Goal: Transaction & Acquisition: Purchase product/service

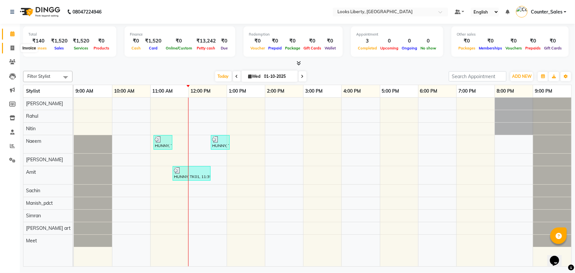
click at [14, 46] on icon at bounding box center [13, 47] width 4 height 5
select select "service"
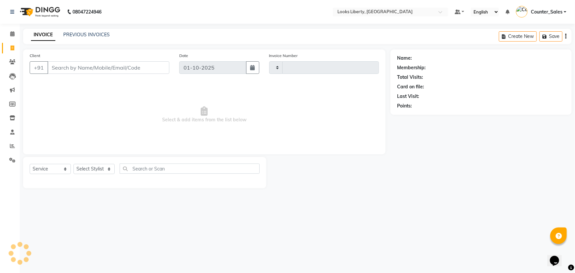
type input "2861"
select select "4321"
click at [63, 69] on input "Client" at bounding box center [108, 67] width 122 height 13
click at [85, 69] on input "Client" at bounding box center [108, 67] width 122 height 13
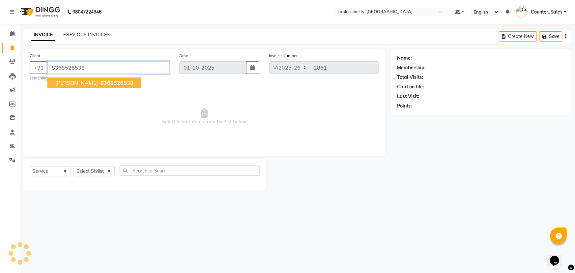
type input "8368526538"
select select "1: Object"
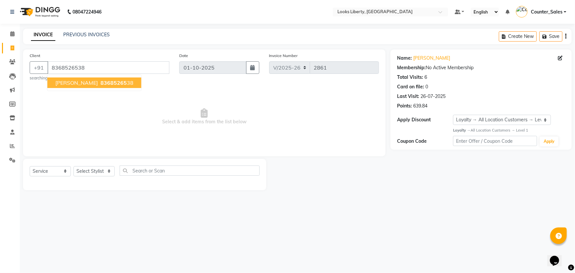
drag, startPoint x: 135, startPoint y: 109, endPoint x: 125, endPoint y: 133, distance: 26.3
click at [135, 109] on span "Select & add items from the list below" at bounding box center [204, 117] width 349 height 66
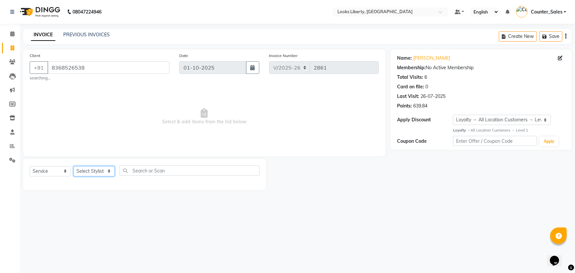
click at [91, 170] on select "Select Stylist Aijaz Amit Anjali_nail art Counter_Sales Manish_pdct Meet Naeem …" at bounding box center [94, 171] width 41 height 10
select select "40734"
click at [74, 166] on select "Select Stylist Aijaz Amit Anjali_nail art Counter_Sales Manish_pdct Meet Naeem …" at bounding box center [94, 171] width 41 height 10
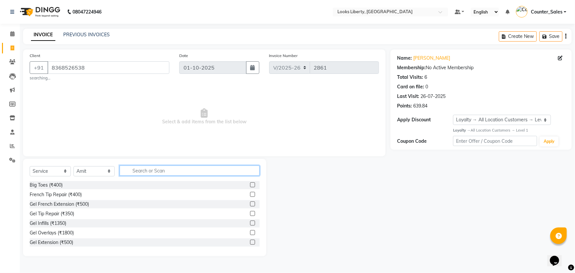
click at [154, 173] on input "text" at bounding box center [190, 170] width 140 height 10
type input "CUT"
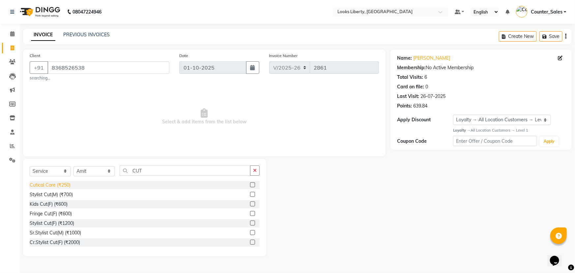
click at [61, 184] on div "Cutical Care (₹250)" at bounding box center [50, 185] width 41 height 7
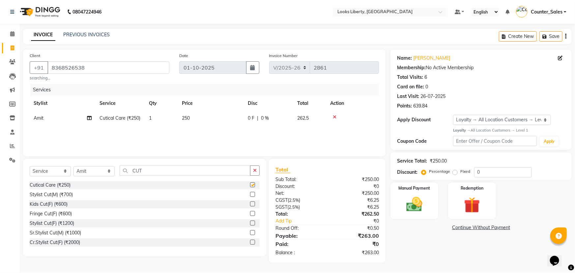
checkbox input "false"
click at [201, 115] on td "250" at bounding box center [211, 118] width 66 height 15
select select "40734"
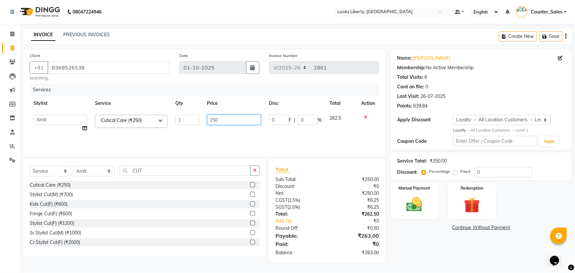
click at [227, 121] on input "250" at bounding box center [234, 120] width 54 height 10
type input "2"
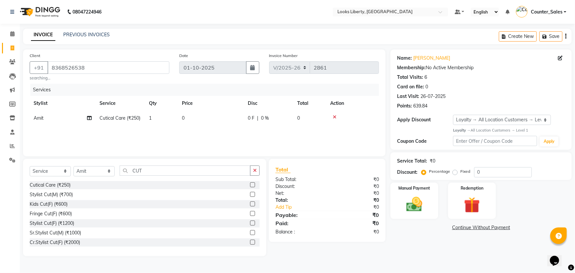
click at [364, 117] on div at bounding box center [352, 117] width 45 height 5
click at [156, 165] on div "Select Service Product Membership Package Voucher Prepaid Gift Card Select Styl…" at bounding box center [144, 207] width 243 height 97
click at [44, 193] on div "Stylist Cut(M) (₹700)" at bounding box center [51, 194] width 43 height 7
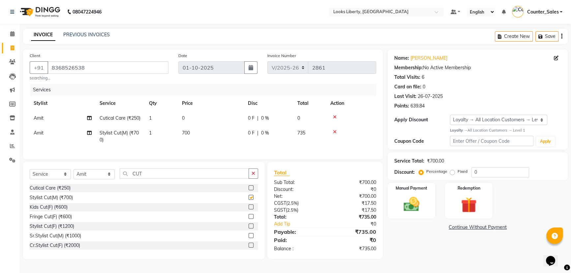
checkbox input "false"
click at [214, 117] on td "0" at bounding box center [211, 118] width 66 height 15
select select "40734"
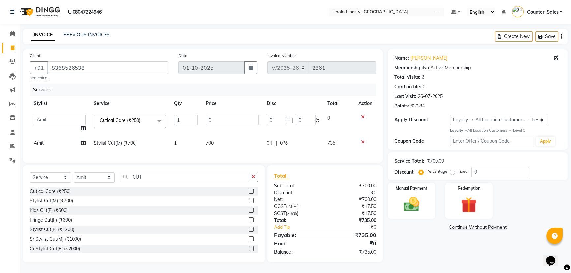
click at [361, 116] on icon at bounding box center [363, 117] width 4 height 5
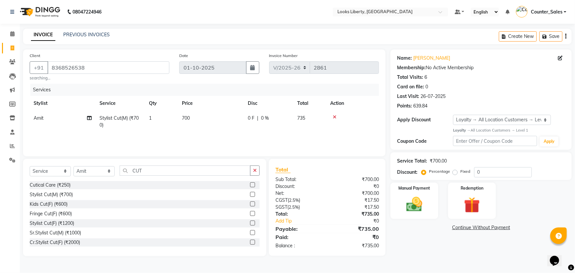
click at [219, 118] on td "700" at bounding box center [211, 122] width 66 height 22
select select "40734"
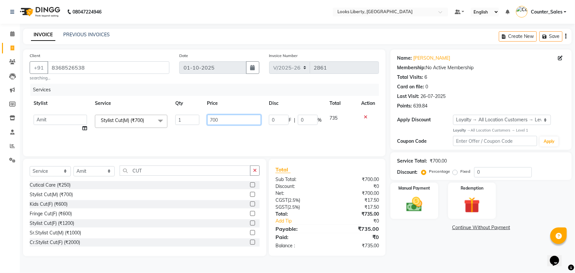
click at [228, 121] on input "700" at bounding box center [234, 120] width 54 height 10
type input "7"
type input "514"
click at [252, 141] on div "Services Stylist Service Qty Price Disc Total Action Aijaz Amit Anjali_nail art…" at bounding box center [204, 117] width 349 height 66
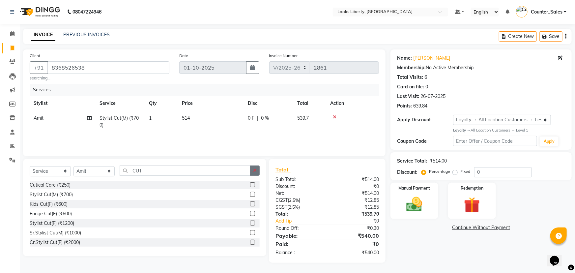
click at [256, 168] on icon "button" at bounding box center [255, 170] width 4 height 5
click at [428, 205] on img at bounding box center [414, 204] width 27 height 19
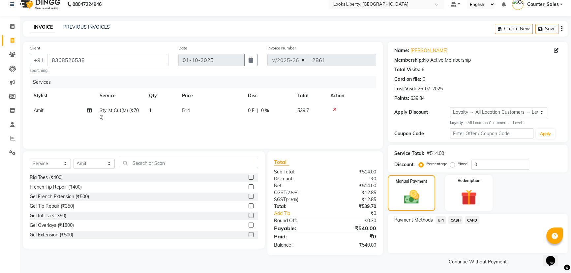
scroll to position [11, 0]
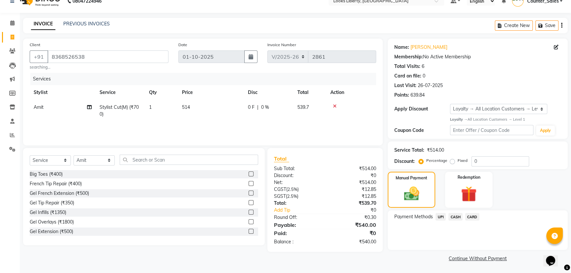
click at [439, 216] on span "UPI" at bounding box center [440, 217] width 10 height 8
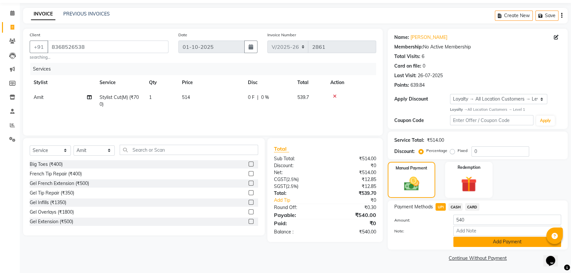
click at [475, 238] on button "Add Payment" at bounding box center [507, 242] width 108 height 10
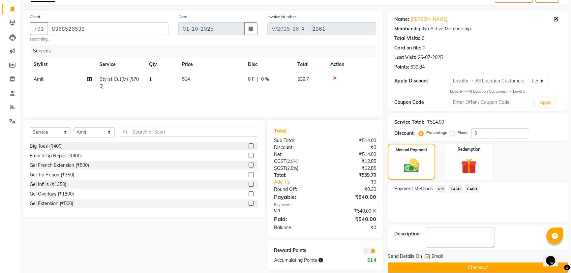
scroll to position [48, 0]
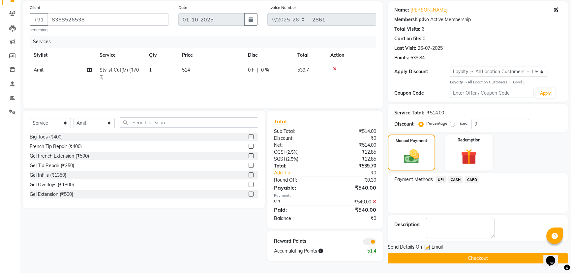
click at [480, 258] on button "Checkout" at bounding box center [478, 258] width 180 height 10
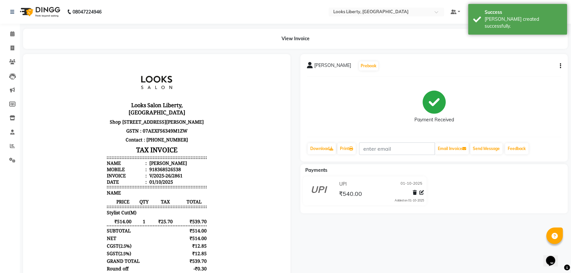
click at [559, 65] on button "button" at bounding box center [559, 66] width 4 height 7
click at [523, 67] on div "Edit Item Staff" at bounding box center [527, 70] width 45 height 8
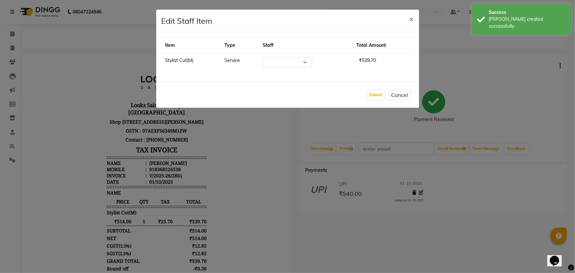
select select "40734"
click at [376, 94] on button "Submit" at bounding box center [376, 94] width 17 height 9
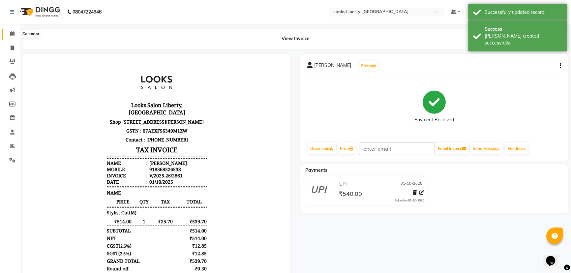
click at [13, 33] on icon at bounding box center [12, 33] width 4 height 5
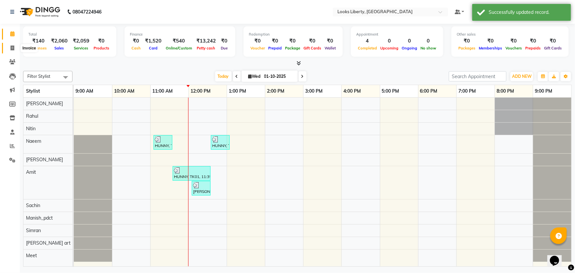
click at [13, 47] on icon at bounding box center [13, 47] width 4 height 5
select select "4321"
select select "service"
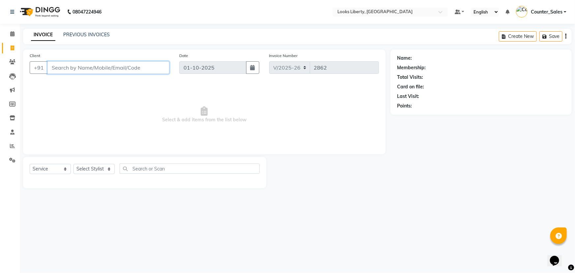
click at [93, 70] on input "Client" at bounding box center [108, 67] width 122 height 13
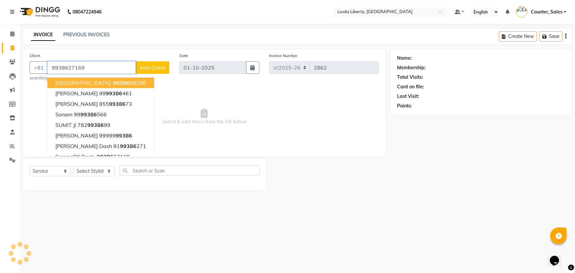
type input "9938627169"
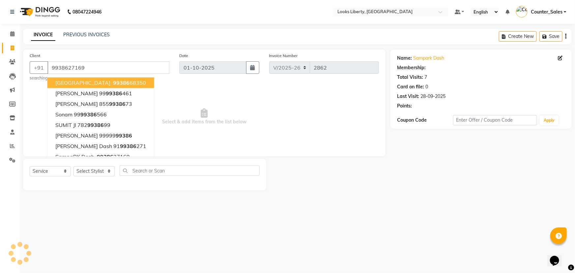
select select "1: Object"
drag, startPoint x: 227, startPoint y: 124, endPoint x: 221, endPoint y: 152, distance: 29.0
click at [235, 148] on span "Select & add items from the list below" at bounding box center [204, 117] width 349 height 66
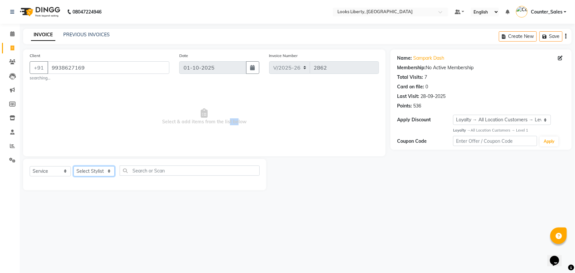
click at [90, 173] on select "Select Stylist [PERSON_NAME] art Counter_Sales Manish_pdct Meet [PERSON_NAME] […" at bounding box center [94, 171] width 41 height 10
select select "40734"
click at [74, 166] on select "Select Stylist [PERSON_NAME] art Counter_Sales Manish_pdct Meet [PERSON_NAME] […" at bounding box center [94, 171] width 41 height 10
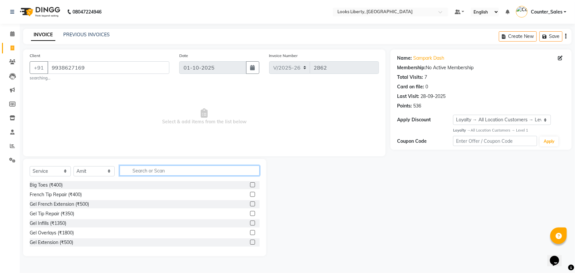
click at [167, 170] on input "text" at bounding box center [190, 170] width 140 height 10
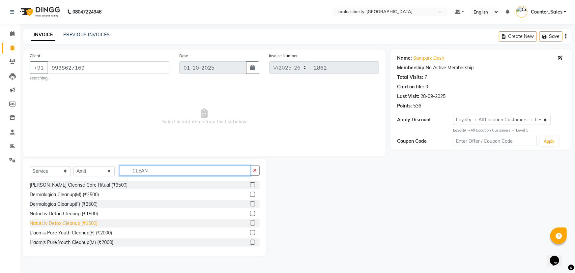
type input "CLEAN"
drag, startPoint x: 78, startPoint y: 221, endPoint x: 121, endPoint y: 198, distance: 48.7
click at [78, 221] on div "NaturLiv Detox Cleanup (₹1500)" at bounding box center [64, 223] width 68 height 7
checkbox input "false"
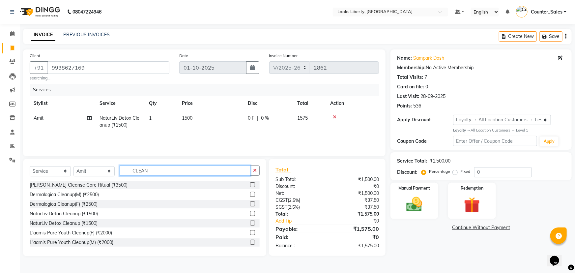
click at [170, 169] on input "CLEAN" at bounding box center [185, 170] width 131 height 10
type input "C"
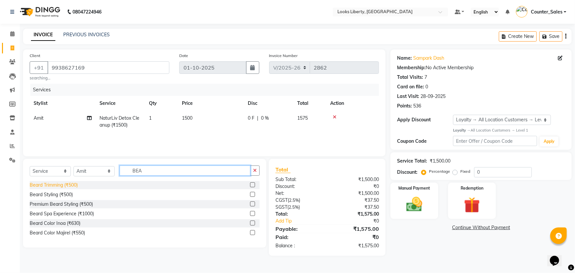
type input "BEA"
drag, startPoint x: 42, startPoint y: 185, endPoint x: 137, endPoint y: 194, distance: 95.7
click at [43, 185] on div "Beard Trimming (₹500)" at bounding box center [54, 185] width 48 height 7
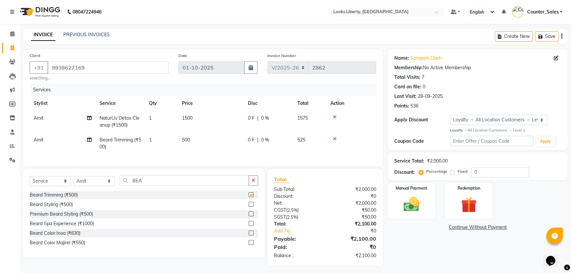
checkbox input "false"
click at [148, 186] on input "BEA" at bounding box center [184, 180] width 129 height 10
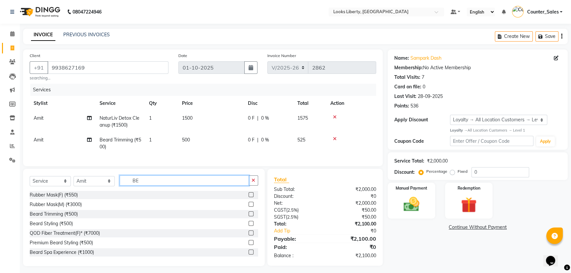
type input "B"
type input "F"
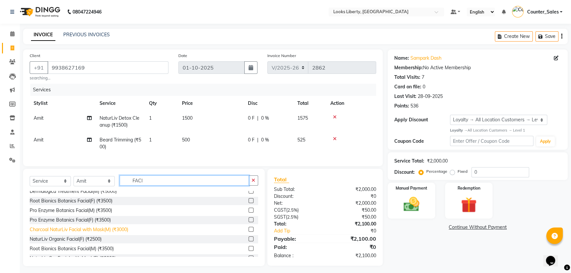
scroll to position [120, 0]
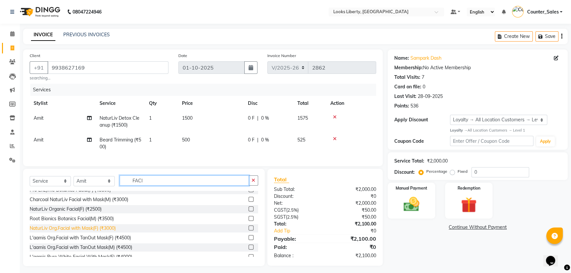
type input "FACI"
click at [90, 229] on div "NaturLiv Org.Facial with Mask(F) (₹3000)" at bounding box center [73, 228] width 86 height 7
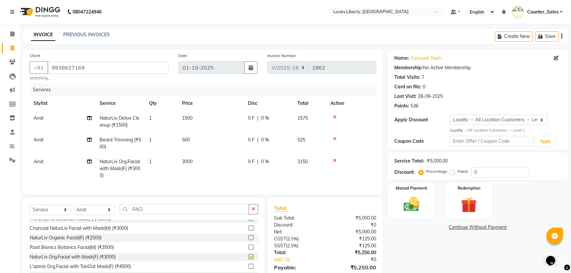
checkbox input "false"
click at [146, 211] on input "FACI" at bounding box center [184, 209] width 129 height 10
type input "F"
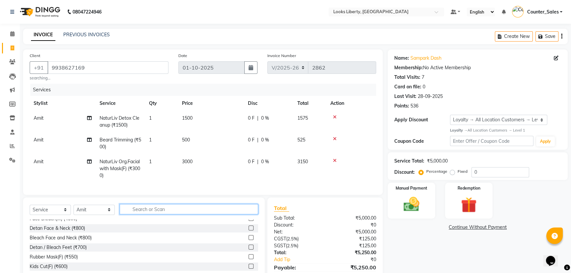
scroll to position [378, 0]
click at [217, 165] on td "3000" at bounding box center [211, 168] width 66 height 29
select select "40734"
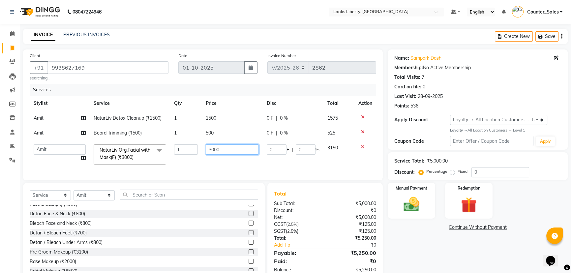
click at [221, 151] on input "3000" at bounding box center [232, 149] width 53 height 10
type input "3"
type input "3000"
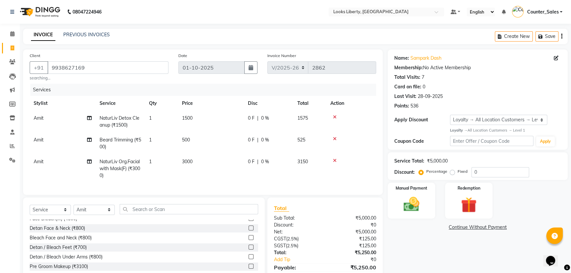
drag, startPoint x: 206, startPoint y: 160, endPoint x: 190, endPoint y: 195, distance: 38.5
click at [205, 163] on td "3000" at bounding box center [211, 168] width 66 height 29
select select "40734"
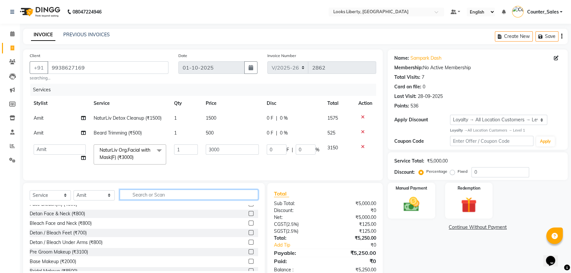
click at [183, 200] on input "text" at bounding box center [189, 195] width 138 height 10
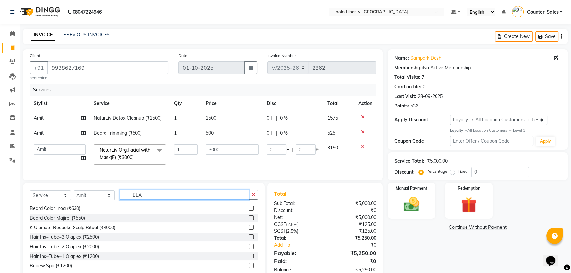
scroll to position [0, 0]
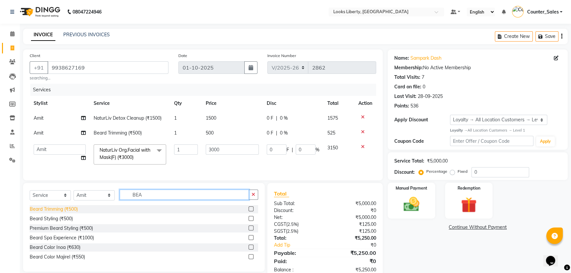
type input "BEA"
drag, startPoint x: 57, startPoint y: 211, endPoint x: 71, endPoint y: 211, distance: 13.5
click at [57, 211] on div "Beard Trimming (₹500)" at bounding box center [54, 209] width 48 height 7
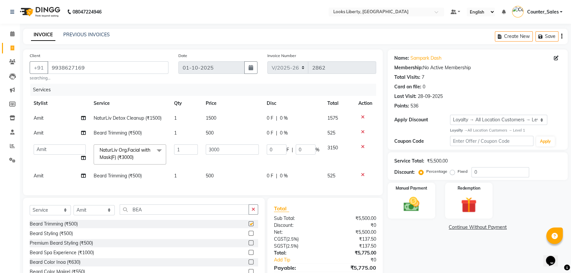
checkbox input "false"
click at [159, 211] on input "BEA" at bounding box center [184, 209] width 129 height 10
type input "B"
type input "BEA"
click at [54, 226] on div "Beard Trimming (₹500)" at bounding box center [54, 224] width 48 height 7
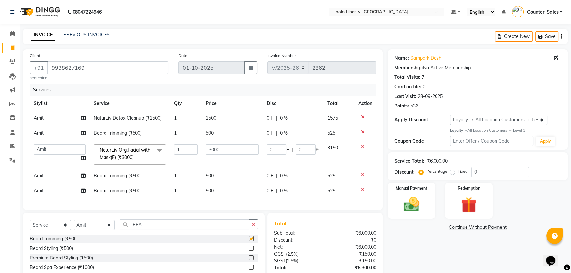
checkbox input "false"
click at [364, 175] on icon at bounding box center [363, 174] width 4 height 5
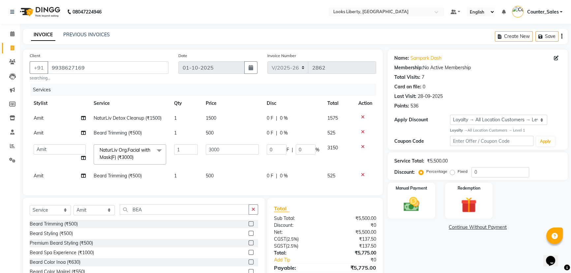
click at [235, 176] on td "500" at bounding box center [232, 175] width 61 height 15
select select "40734"
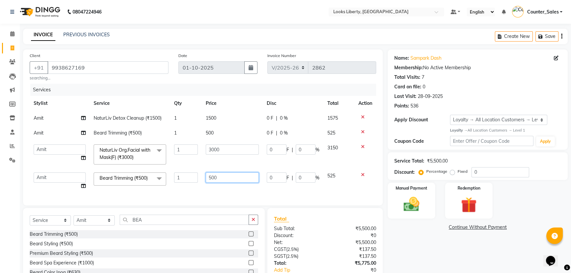
click at [236, 175] on input "500" at bounding box center [232, 177] width 53 height 10
type input "5"
type input "212"
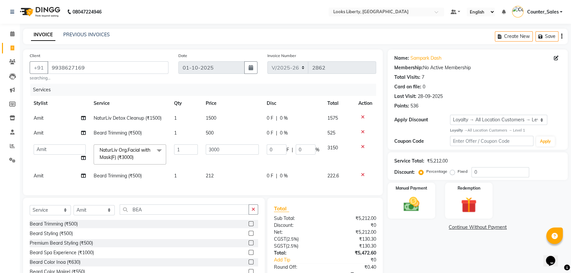
click at [221, 132] on td "500" at bounding box center [232, 133] width 61 height 15
select select "40734"
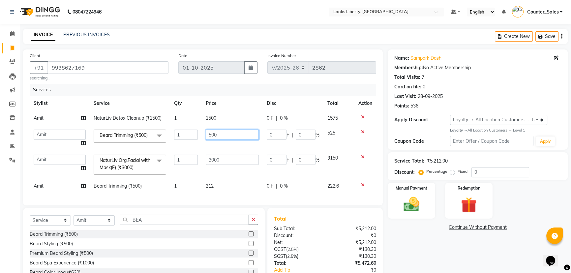
click at [224, 134] on input "500" at bounding box center [232, 135] width 53 height 10
type input "5"
type input "212"
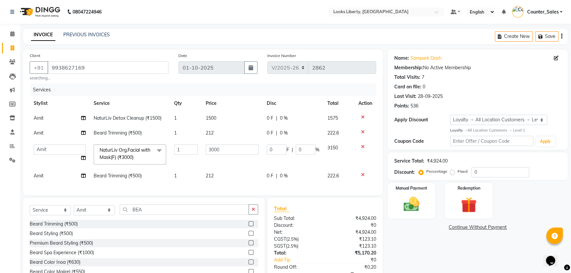
click at [237, 188] on div "Services Stylist Service Qty Price Disc Total Action Amit NaturLiv Detox Cleanu…" at bounding box center [203, 136] width 346 height 105
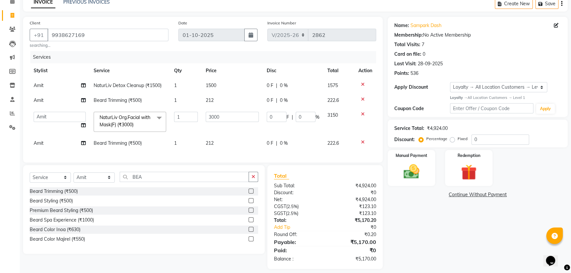
scroll to position [43, 0]
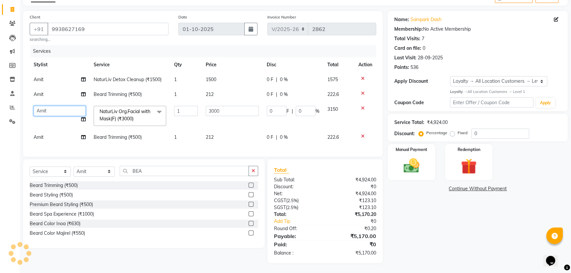
click at [45, 106] on select "Aijaz Amit Anjali_nail art Counter_Sales Manish_pdct Meet Naeem Neetu Arya Niti…" at bounding box center [60, 111] width 52 height 10
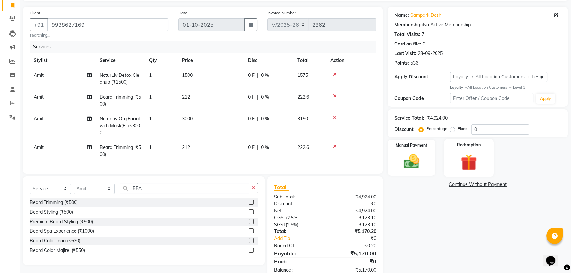
click at [464, 155] on img at bounding box center [469, 162] width 27 height 20
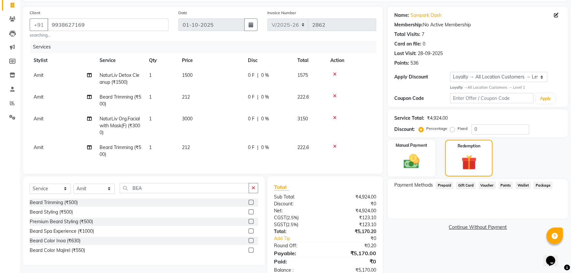
click at [43, 146] on span "Amit" at bounding box center [39, 147] width 10 height 6
select select "40734"
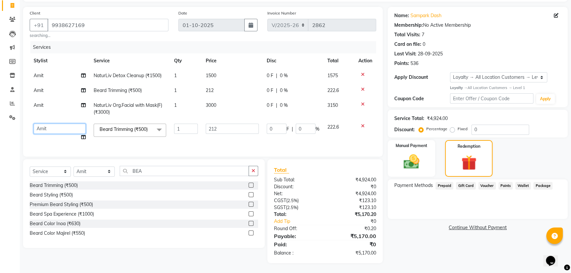
click at [60, 129] on select "Aijaz Amit Anjali_nail art Counter_Sales Manish_pdct Meet Naeem Neetu Arya Niti…" at bounding box center [60, 129] width 52 height 10
select select "29659"
click at [39, 107] on span "Amit" at bounding box center [39, 105] width 10 height 6
select select "40734"
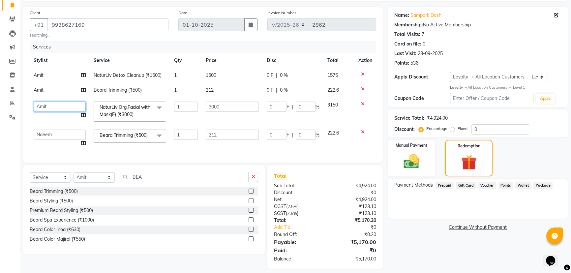
click at [42, 105] on select "Aijaz Amit Anjali_nail art Counter_Sales Manish_pdct Meet Naeem Neetu Arya Niti…" at bounding box center [60, 107] width 52 height 10
select select "29659"
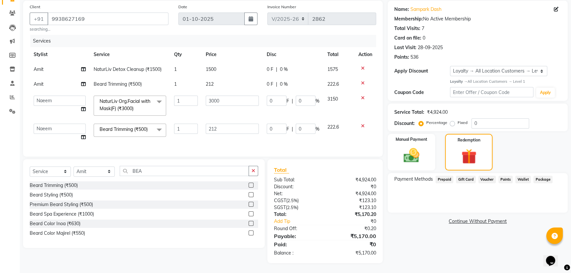
scroll to position [53, 0]
click at [496, 119] on input "0" at bounding box center [500, 123] width 58 height 10
type input "5"
type input "10.6"
type input "5"
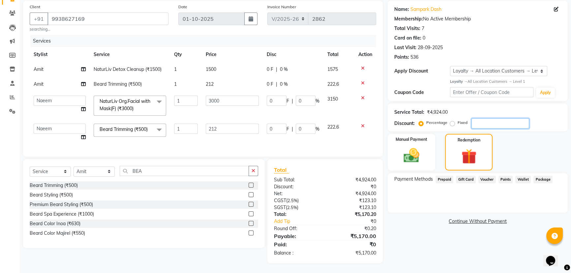
type input "150"
type input "5"
click at [432, 199] on div "Payment Methods Prepaid Gift Card Voucher Points Wallet Package" at bounding box center [478, 193] width 180 height 40
click at [227, 125] on input "212" at bounding box center [231, 129] width 53 height 10
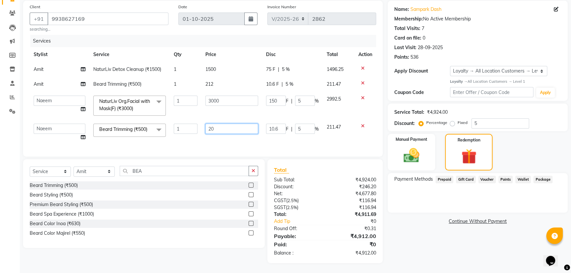
type input "200"
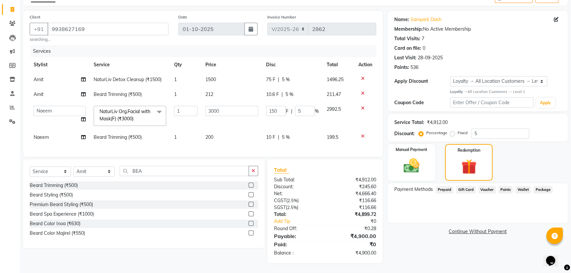
click at [254, 136] on td "200" at bounding box center [231, 137] width 61 height 15
select select "29659"
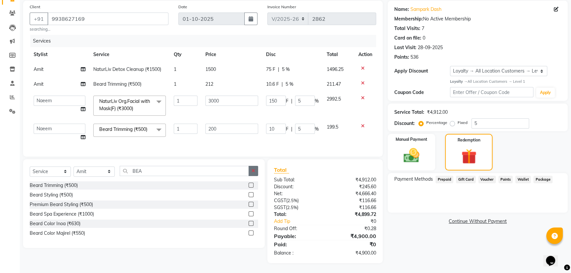
click at [252, 172] on icon "button" at bounding box center [254, 170] width 4 height 5
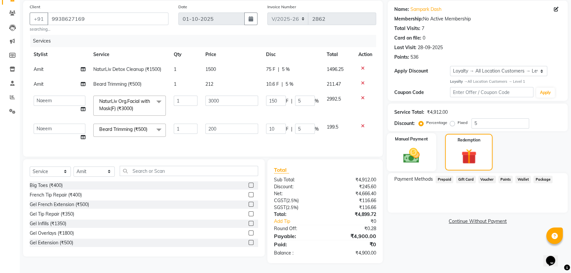
click at [427, 145] on div "Manual Payment" at bounding box center [411, 152] width 49 height 38
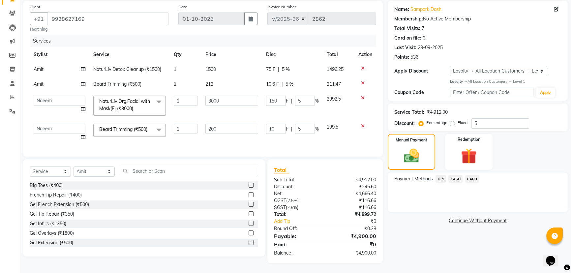
click at [439, 175] on span "UPI" at bounding box center [440, 179] width 10 height 8
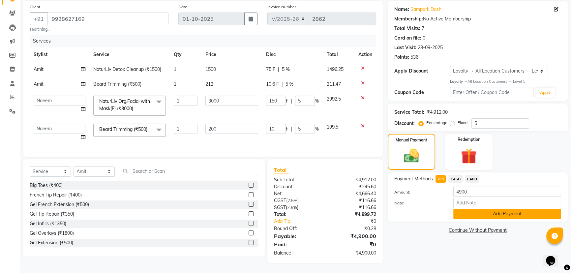
click at [460, 210] on button "Add Payment" at bounding box center [507, 214] width 108 height 10
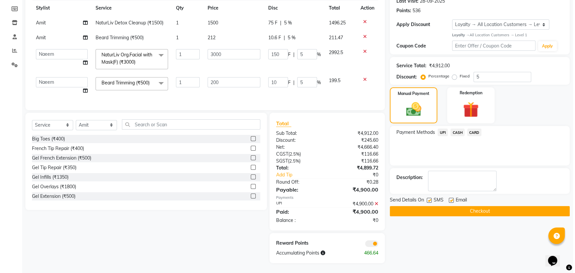
scroll to position [100, 0]
click at [367, 245] on span at bounding box center [369, 243] width 13 height 7
click at [376, 245] on input "checkbox" at bounding box center [376, 245] width 0 height 0
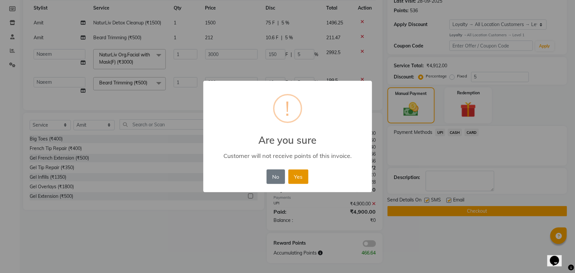
click at [303, 174] on button "Yes" at bounding box center [298, 176] width 20 height 15
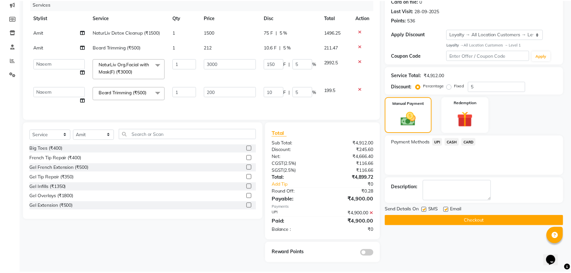
scroll to position [90, 0]
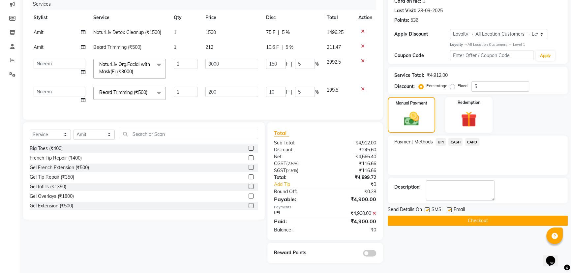
click at [465, 216] on button "Checkout" at bounding box center [478, 221] width 180 height 10
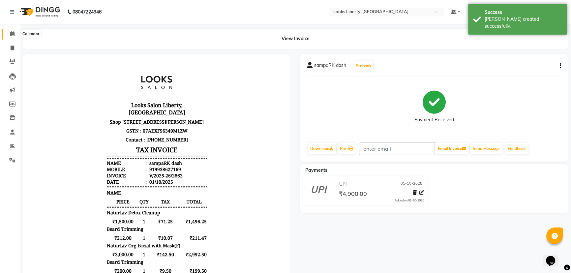
click at [13, 30] on span at bounding box center [13, 34] width 12 height 8
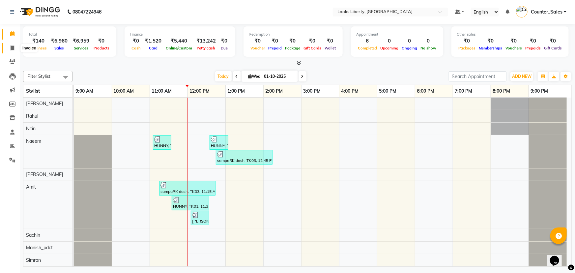
click at [9, 47] on span at bounding box center [13, 49] width 12 height 8
select select "service"
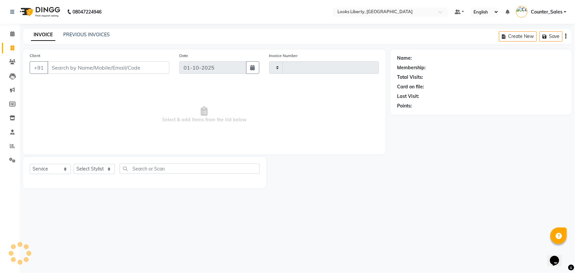
type input "2863"
select select "4321"
click at [67, 32] on link "PREVIOUS INVOICES" at bounding box center [86, 35] width 46 height 6
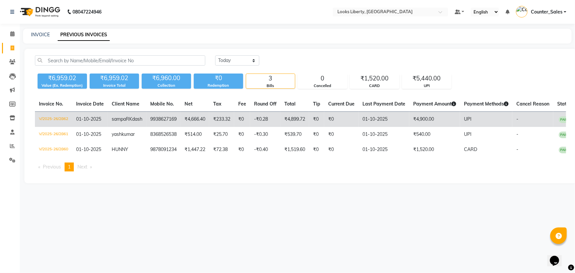
click at [159, 123] on td "9938627169" at bounding box center [163, 119] width 34 height 15
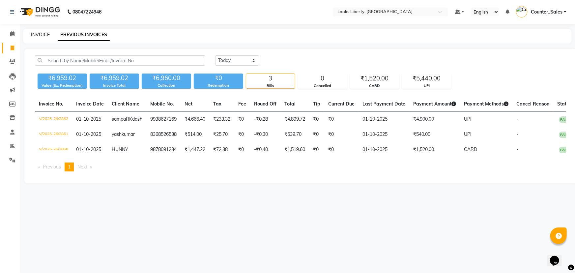
click at [39, 35] on link "INVOICE" at bounding box center [40, 35] width 19 height 6
select select "service"
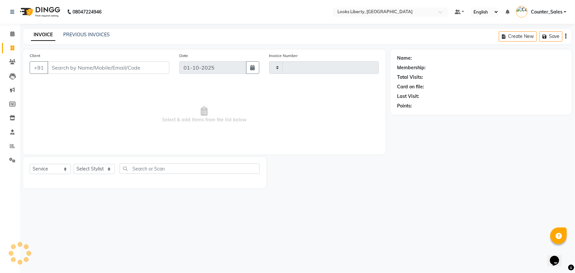
type input "2863"
select select "4321"
click at [414, 203] on div "08047224946 Select Location × Looks Liberty, Rohtak Road, Delhi Default Panel M…" at bounding box center [287, 136] width 575 height 273
click at [108, 66] on input "Client" at bounding box center [108, 67] width 122 height 13
click at [93, 168] on select "Select Stylist Aijaz Amit Anjali_nail art Counter_Sales Manish_pdct Meet Naeem …" at bounding box center [94, 169] width 41 height 10
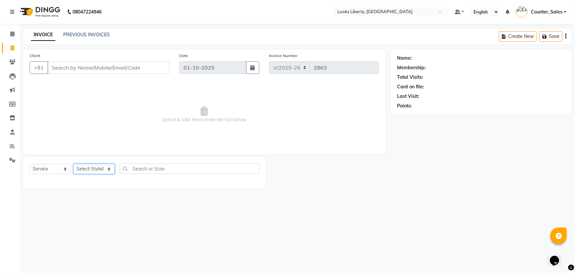
select select "40734"
click at [74, 164] on select "Select Stylist Aijaz Amit Anjali_nail art Counter_Sales Manish_pdct Meet Naeem …" at bounding box center [94, 169] width 41 height 10
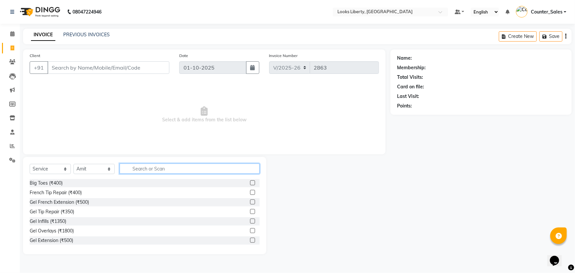
click at [166, 165] on input "text" at bounding box center [190, 169] width 140 height 10
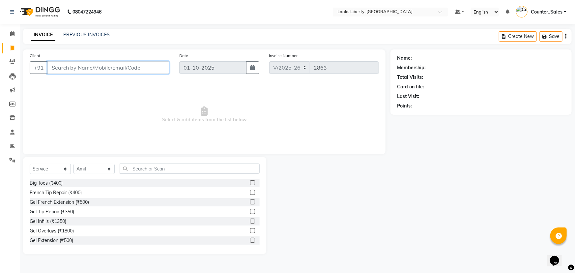
click at [80, 65] on input "Client" at bounding box center [108, 67] width 122 height 13
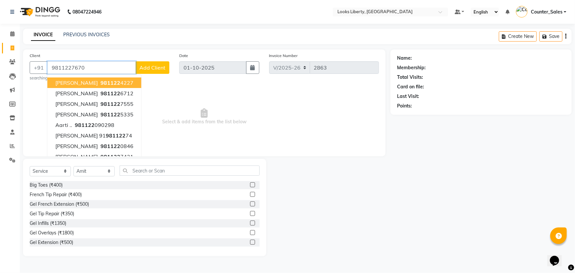
type input "9811227670"
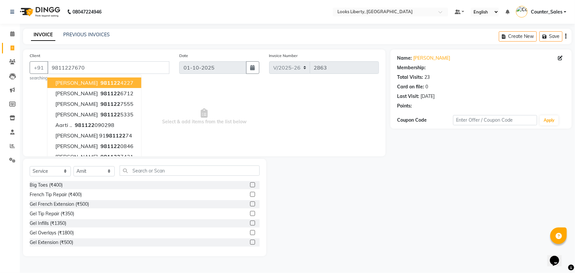
select select "1: Object"
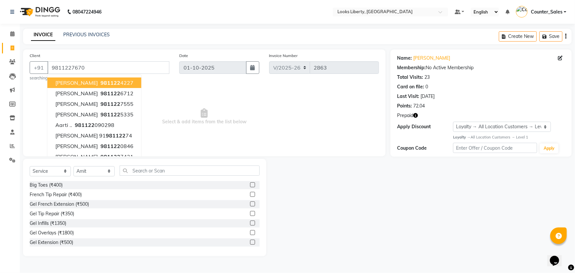
click at [234, 122] on span "Select & add items from the list below" at bounding box center [204, 117] width 349 height 66
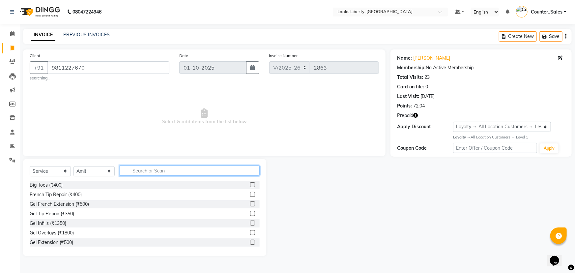
click at [136, 172] on input "text" at bounding box center [190, 170] width 140 height 10
type input "CUT"
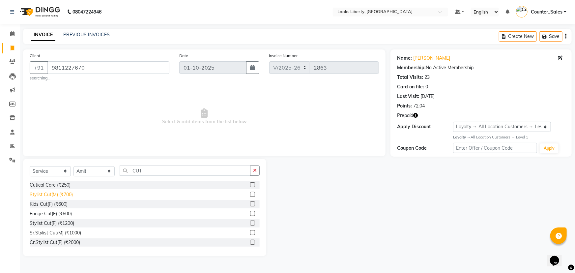
click at [43, 194] on div "Stylist Cut(M) (₹700)" at bounding box center [51, 194] width 43 height 7
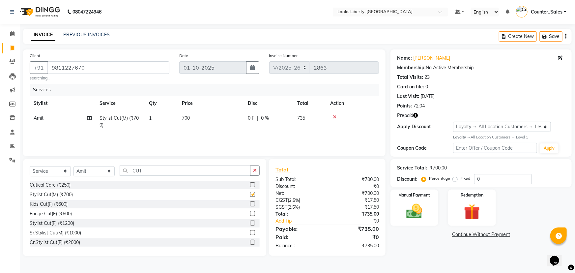
checkbox input "false"
click at [158, 172] on input "CUT" at bounding box center [185, 170] width 131 height 10
type input "C"
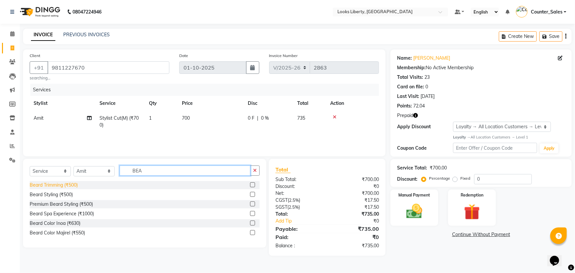
type input "BEA"
click at [66, 184] on div "Beard Trimming (₹500)" at bounding box center [54, 185] width 48 height 7
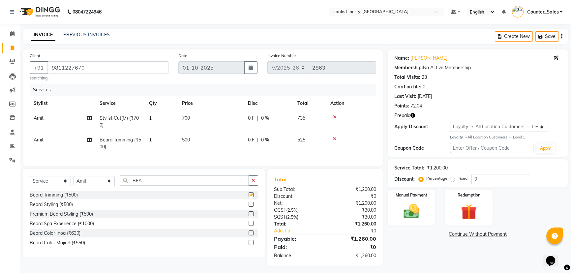
checkbox input "false"
drag, startPoint x: 198, startPoint y: 117, endPoint x: 203, endPoint y: 116, distance: 5.0
click at [199, 116] on td "700" at bounding box center [211, 122] width 66 height 22
select select "40734"
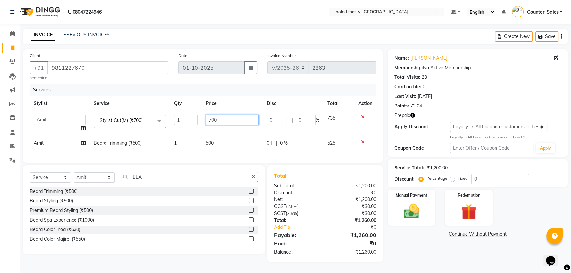
click at [231, 124] on td "700" at bounding box center [232, 123] width 61 height 25
type input "7"
type input "514"
click at [217, 138] on td "500" at bounding box center [232, 143] width 61 height 15
select select "40734"
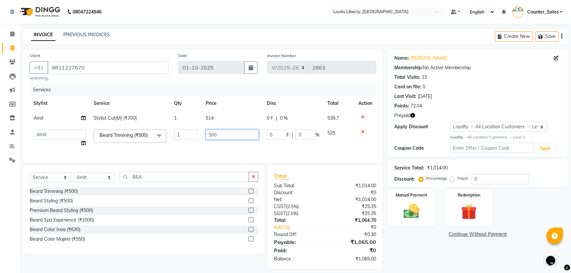
click at [222, 135] on input "500" at bounding box center [232, 135] width 53 height 10
type input "5"
type input "212"
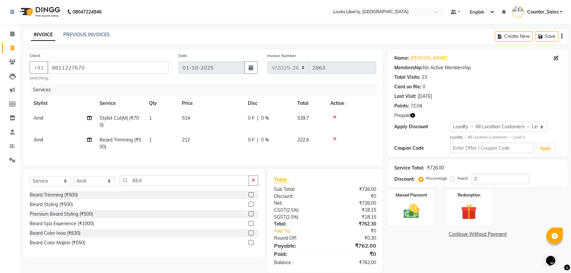
drag, startPoint x: 217, startPoint y: 146, endPoint x: 377, endPoint y: 188, distance: 165.9
click at [218, 147] on td "212" at bounding box center [211, 144] width 66 height 22
select select "40734"
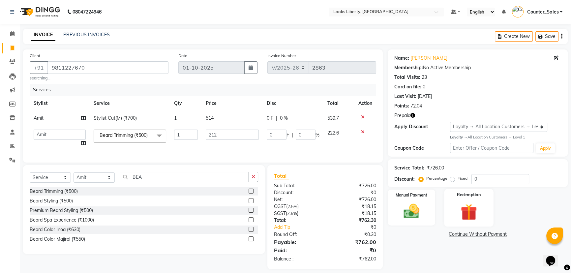
click at [478, 206] on img at bounding box center [469, 212] width 27 height 20
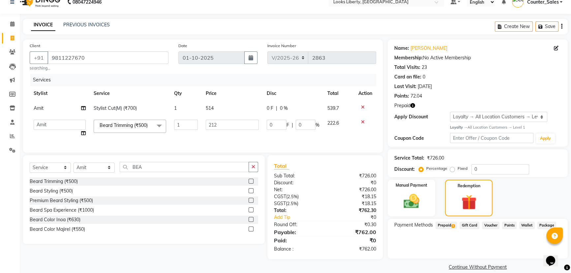
scroll to position [18, 0]
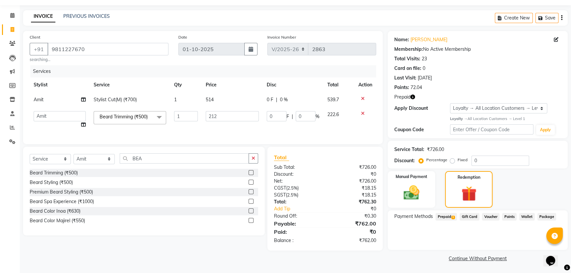
click at [448, 214] on span "Prepaid 1" at bounding box center [445, 217] width 21 height 8
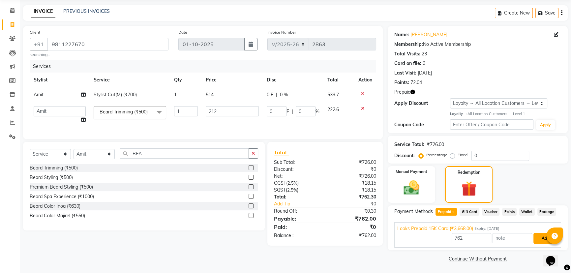
click at [541, 238] on button "Add" at bounding box center [545, 238] width 24 height 11
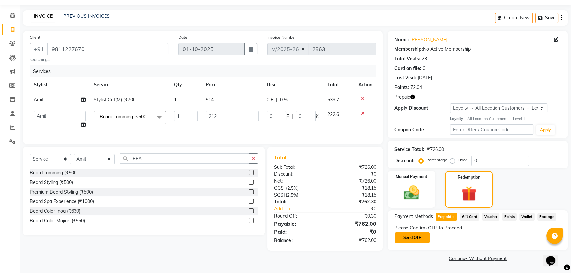
click at [411, 234] on button "Send OTP" at bounding box center [412, 237] width 35 height 11
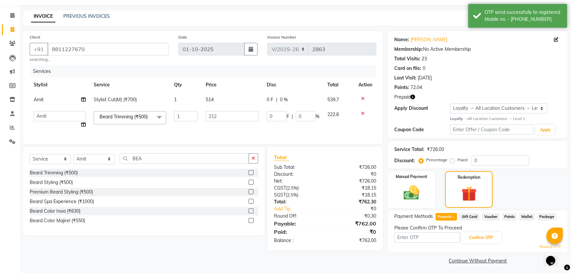
scroll to position [21, 0]
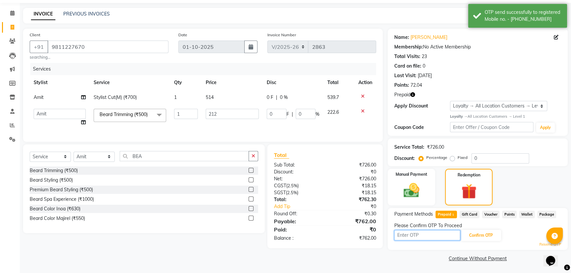
click at [411, 237] on input "text" at bounding box center [427, 235] width 66 height 10
click at [412, 94] on icon "button" at bounding box center [412, 94] width 5 height 5
click at [419, 236] on input "text" at bounding box center [427, 235] width 66 height 10
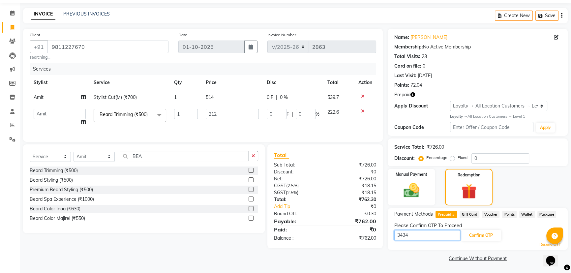
type input "3434"
click at [486, 229] on div "3434 Confirm OTP" at bounding box center [477, 235] width 167 height 13
click at [485, 232] on button "Confirm OTP" at bounding box center [481, 235] width 40 height 11
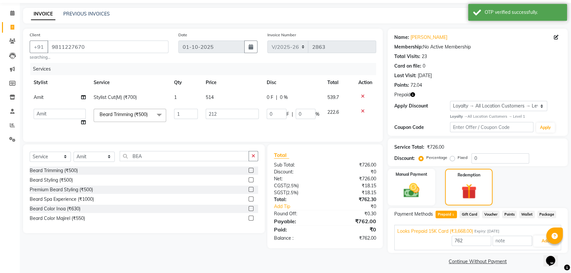
click at [412, 96] on icon "button" at bounding box center [412, 94] width 5 height 5
click at [442, 93] on div "Prepaid" at bounding box center [477, 94] width 167 height 7
click at [535, 241] on button "Add" at bounding box center [545, 240] width 24 height 11
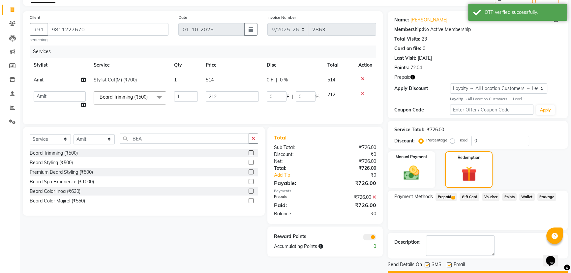
scroll to position [56, 0]
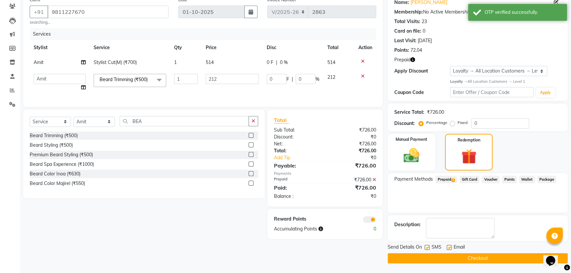
click at [425, 253] on button "Checkout" at bounding box center [478, 258] width 180 height 10
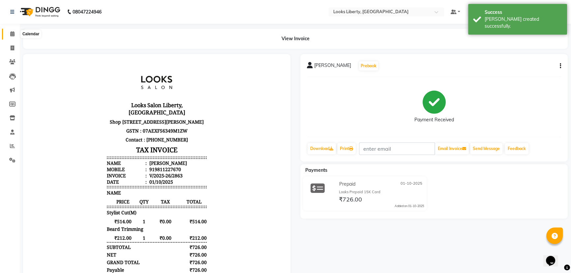
click at [12, 33] on icon at bounding box center [12, 33] width 4 height 5
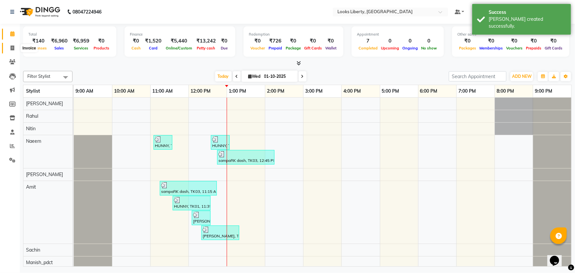
click at [12, 47] on icon at bounding box center [13, 47] width 4 height 5
select select "4321"
select select "service"
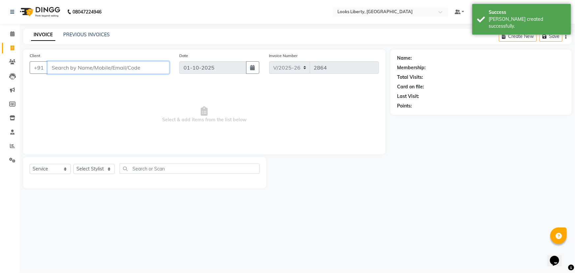
click at [56, 66] on input "Client" at bounding box center [108, 67] width 122 height 13
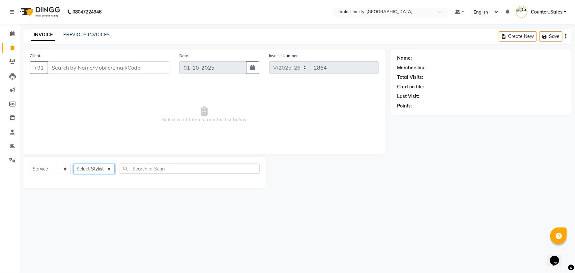
click at [87, 168] on select "Select Stylist Aijaz Amit Anjali_nail art Counter_Sales Manish_pdct Meet Naeem …" at bounding box center [94, 169] width 41 height 10
select select "29659"
click at [74, 164] on select "Select Stylist Aijaz Amit Anjali_nail art Counter_Sales Manish_pdct Meet Naeem …" at bounding box center [94, 169] width 41 height 10
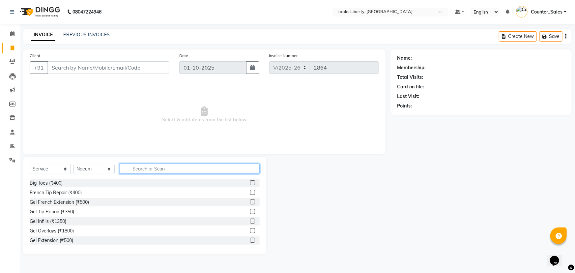
click at [146, 168] on input "text" at bounding box center [190, 169] width 140 height 10
type input "CUT"
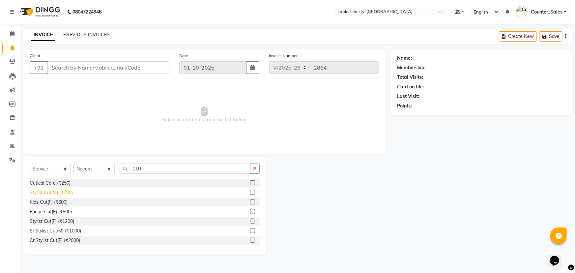
click at [69, 190] on div "Stylist Cut(M) (₹700)" at bounding box center [51, 192] width 43 height 7
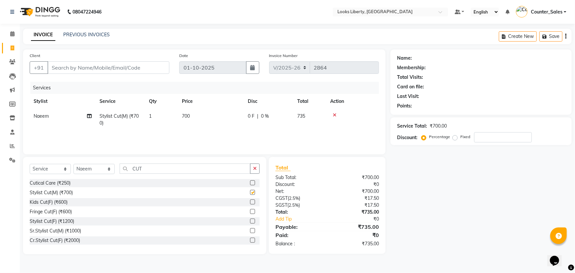
checkbox input "false"
click at [174, 167] on input "CUT" at bounding box center [185, 169] width 131 height 10
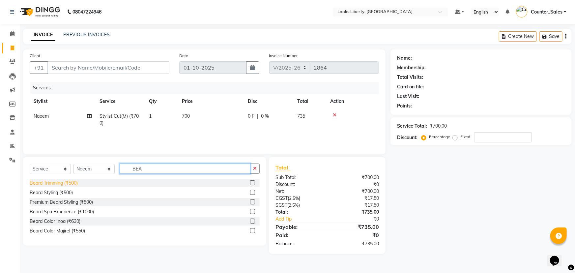
type input "BEA"
click at [70, 182] on div "Beard Trimming (₹500)" at bounding box center [54, 183] width 48 height 7
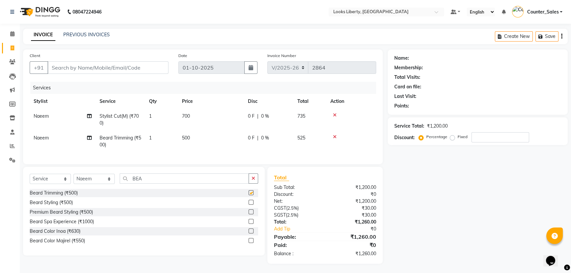
checkbox input "false"
click at [200, 157] on div "Services Stylist Service Qty Price Disc Total Action Naeem Stylist Cut(M) (₹700…" at bounding box center [203, 120] width 346 height 76
click at [214, 124] on td "700" at bounding box center [211, 120] width 66 height 22
select select "29659"
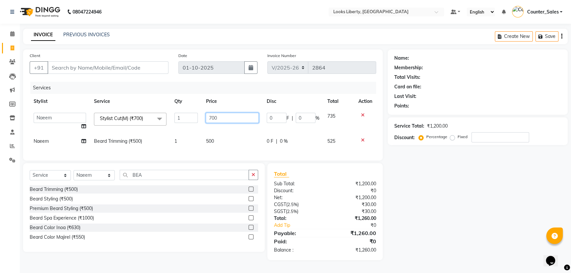
click at [224, 117] on input "700" at bounding box center [232, 118] width 53 height 10
type input "514"
click at [237, 148] on td "500" at bounding box center [232, 141] width 61 height 15
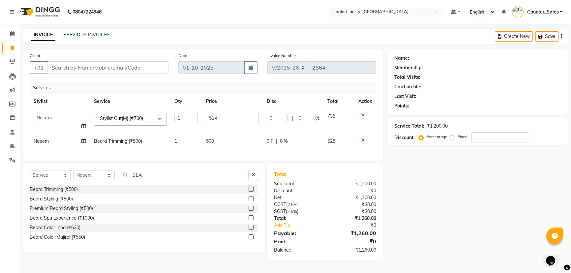
select select "29659"
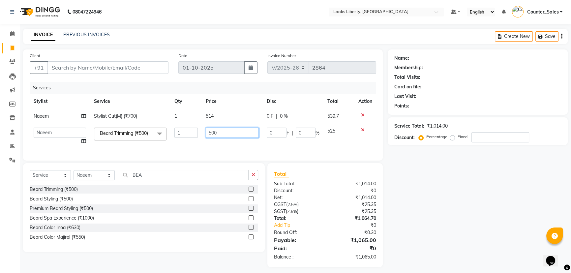
click at [234, 138] on input "500" at bounding box center [232, 133] width 53 height 10
type input "212"
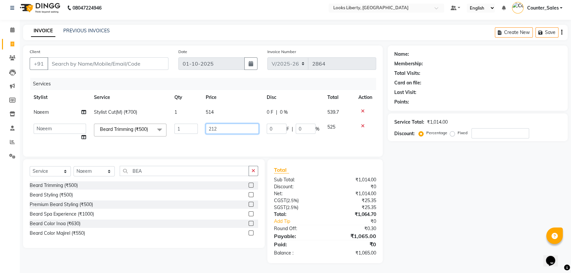
scroll to position [9, 0]
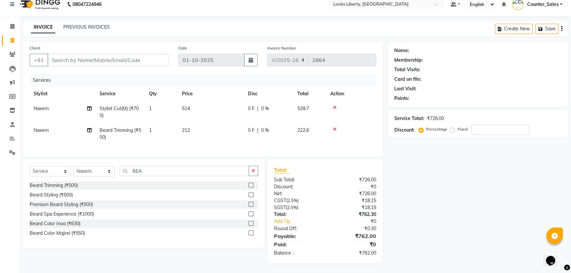
drag, startPoint x: 317, startPoint y: 186, endPoint x: 321, endPoint y: 191, distance: 7.0
click at [317, 190] on div "Discount:" at bounding box center [297, 186] width 56 height 7
click at [126, 61] on input "Client" at bounding box center [107, 60] width 121 height 13
click at [65, 62] on input "Client" at bounding box center [107, 60] width 121 height 13
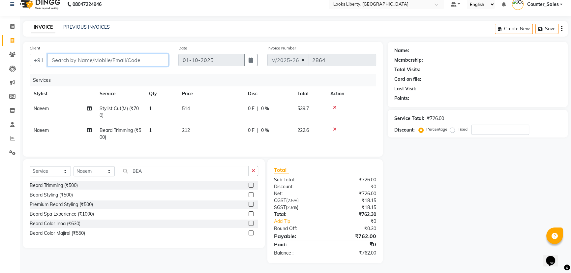
click at [65, 62] on input "Client" at bounding box center [107, 60] width 121 height 13
click at [65, 66] on div "Client +91" at bounding box center [99, 58] width 149 height 27
click at [67, 64] on input "Client" at bounding box center [107, 60] width 121 height 13
type input "9"
type input "0"
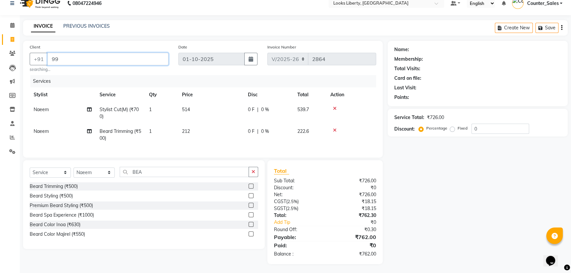
type input "9"
type input "7777000065"
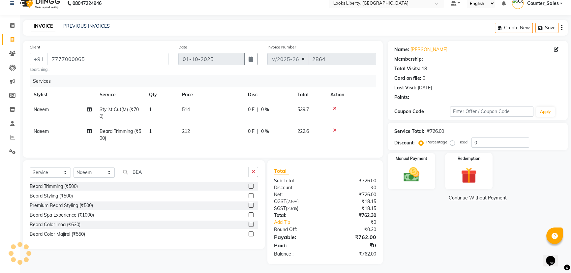
select select "1: Object"
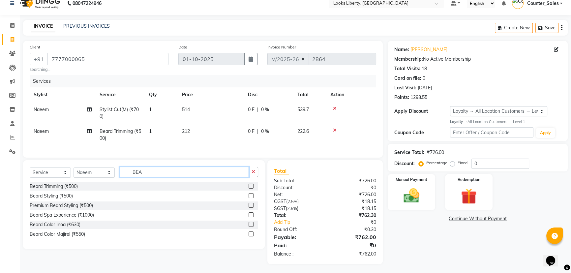
click at [151, 177] on input "BEA" at bounding box center [184, 172] width 129 height 10
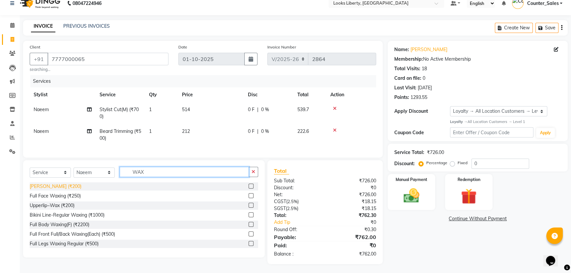
type input "WAX"
click at [68, 190] on div "Chin Waxing (₹200)" at bounding box center [56, 186] width 52 height 7
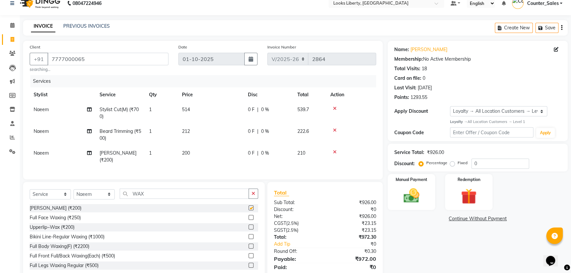
checkbox input "false"
click at [458, 164] on label "Fixed" at bounding box center [463, 163] width 10 height 6
click at [456, 164] on input "Fixed" at bounding box center [453, 163] width 5 height 5
radio input "true"
click at [455, 164] on div "Fixed" at bounding box center [459, 163] width 16 height 8
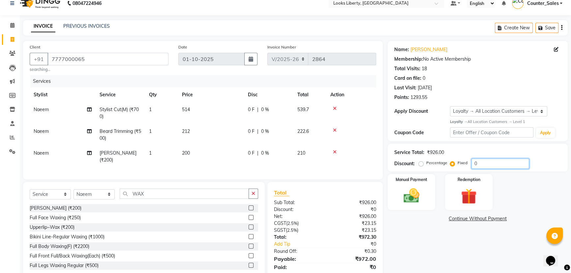
click at [483, 165] on input "0" at bounding box center [500, 164] width 58 height 10
type input "2"
click at [429, 191] on div "Manual Payment" at bounding box center [411, 192] width 49 height 38
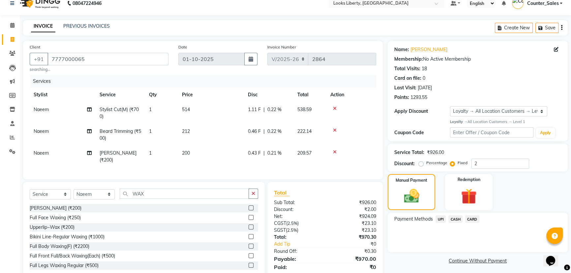
click at [452, 216] on span "CASH" at bounding box center [455, 219] width 14 height 8
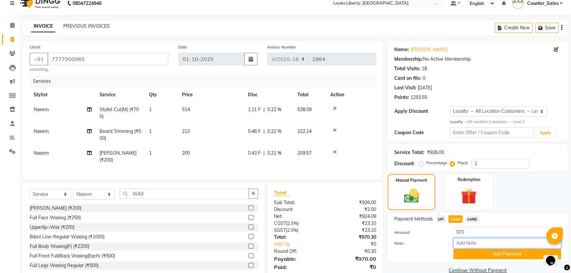
click at [471, 246] on input "Note:" at bounding box center [507, 243] width 108 height 10
click at [475, 251] on button "Add Payment" at bounding box center [507, 254] width 108 height 10
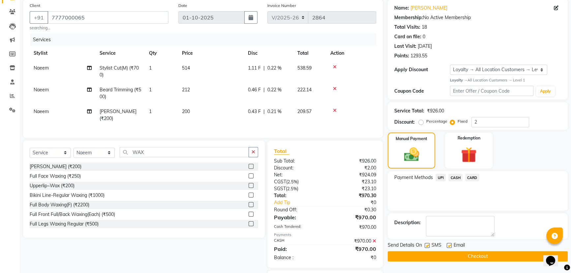
scroll to position [92, 0]
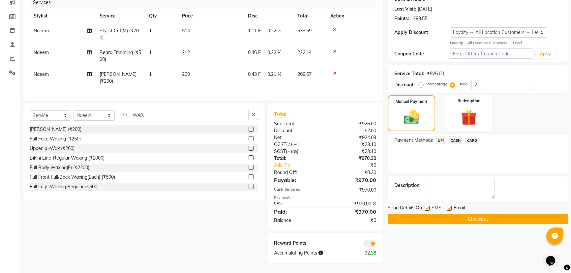
click at [399, 214] on button "Checkout" at bounding box center [478, 219] width 180 height 10
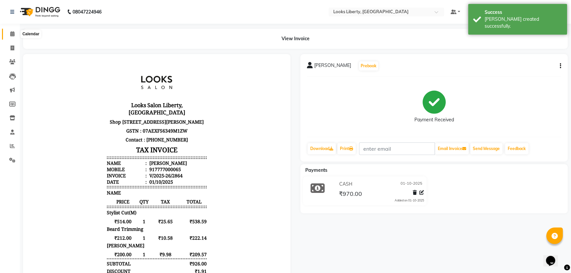
click at [11, 32] on icon at bounding box center [12, 33] width 4 height 5
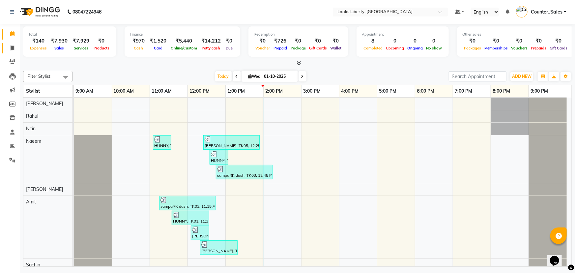
click at [6, 47] on link "Invoice" at bounding box center [10, 48] width 16 height 11
select select "service"
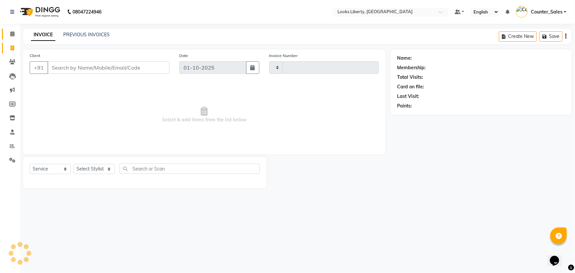
type input "2865"
select select "4321"
click at [62, 67] on input "Client" at bounding box center [108, 67] width 122 height 13
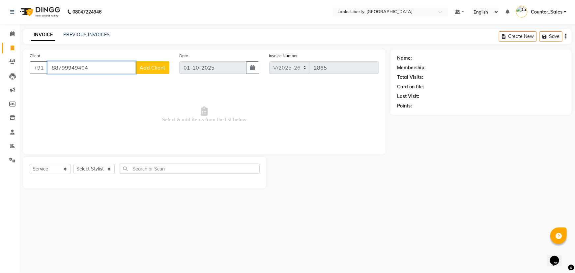
click at [66, 71] on input "88799949404" at bounding box center [91, 67] width 88 height 13
type input "8879949404"
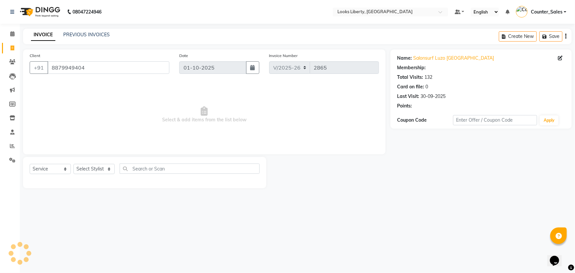
select select "1: Object"
click at [15, 29] on link "Calendar" at bounding box center [10, 34] width 16 height 11
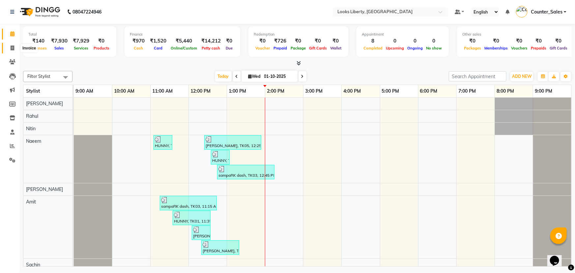
click at [12, 47] on icon at bounding box center [13, 47] width 4 height 5
select select "service"
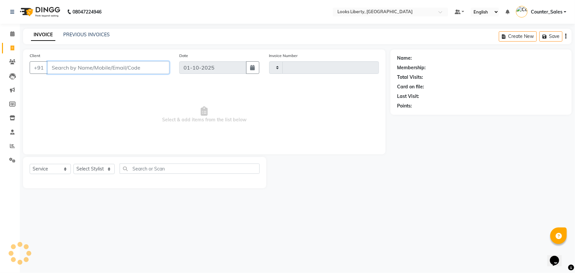
click at [76, 71] on input "Client" at bounding box center [108, 67] width 122 height 13
type input "2865"
select select "4321"
click at [92, 170] on select "Select Stylist Aijaz Amit Anjali_nail art Counter_Sales Manish_pdct Meet Naeem …" at bounding box center [94, 169] width 41 height 10
select select "23424"
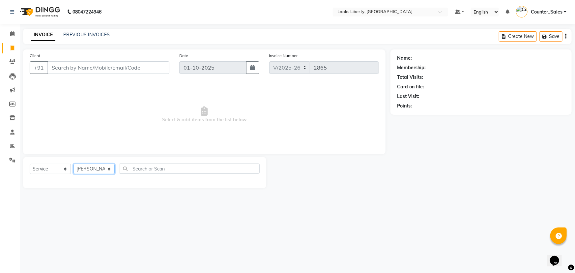
click at [74, 164] on select "Select Stylist Aijaz Amit Anjali_nail art Counter_Sales Manish_pdct Meet Naeem …" at bounding box center [94, 169] width 41 height 10
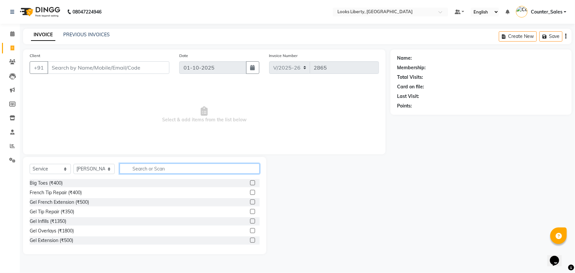
click at [139, 169] on input "text" at bounding box center [190, 169] width 140 height 10
type input "EY"
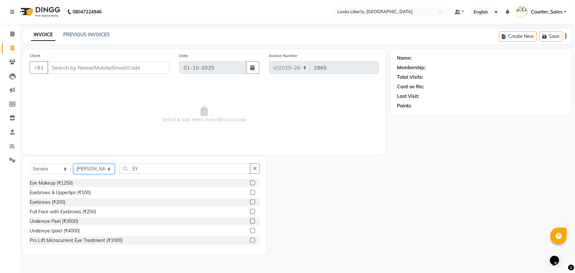
click at [100, 167] on select "Select Stylist Aijaz Amit Anjali_nail art Counter_Sales Manish_pdct Meet Naeem …" at bounding box center [94, 169] width 41 height 10
select select "84467"
click at [74, 164] on select "Select Stylist Aijaz Amit Anjali_nail art Counter_Sales Manish_pdct Meet Naeem …" at bounding box center [94, 169] width 41 height 10
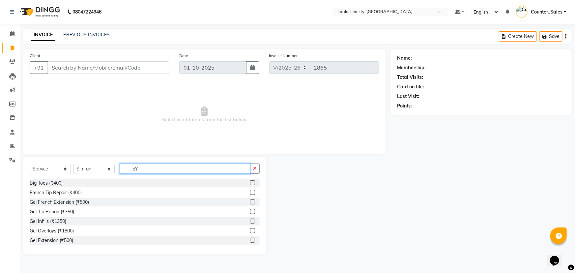
click at [154, 173] on input "EY" at bounding box center [185, 169] width 131 height 10
type input "EYE"
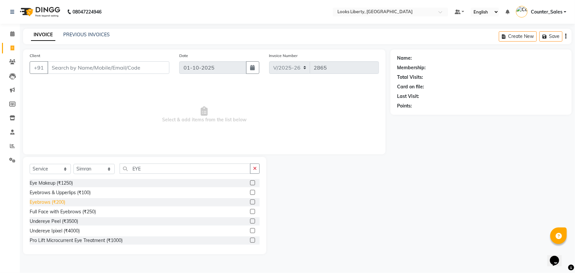
click at [58, 199] on div "Eyebrows (₹200)" at bounding box center [48, 202] width 36 height 7
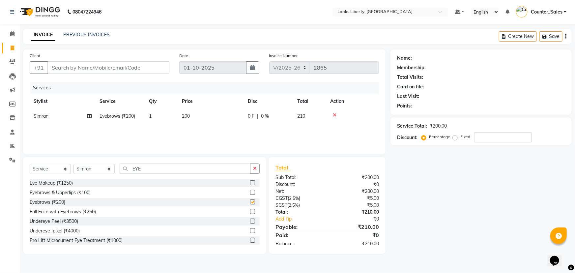
checkbox input "false"
click at [210, 115] on td "200" at bounding box center [211, 116] width 66 height 15
select select "84467"
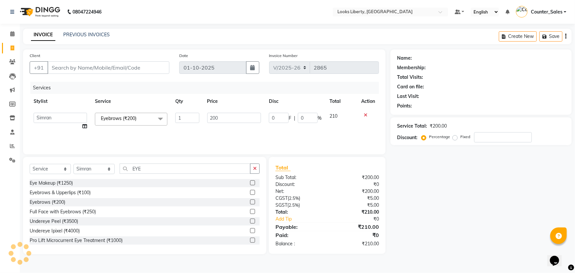
click at [221, 113] on input "200" at bounding box center [234, 118] width 54 height 10
click at [223, 114] on input "200" at bounding box center [234, 118] width 54 height 10
click at [223, 117] on input "200" at bounding box center [234, 118] width 54 height 10
click at [219, 117] on input "200" at bounding box center [234, 118] width 54 height 10
click at [216, 117] on input "200" at bounding box center [234, 118] width 54 height 10
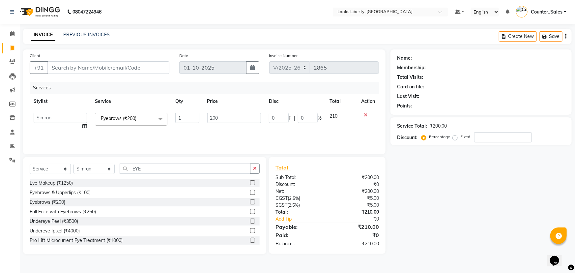
click at [215, 117] on input "200" at bounding box center [234, 118] width 54 height 10
click at [214, 122] on input "200" at bounding box center [234, 118] width 54 height 10
click at [214, 119] on input "200" at bounding box center [234, 118] width 54 height 10
click at [214, 120] on input "200" at bounding box center [234, 118] width 54 height 10
click at [213, 116] on input "200" at bounding box center [234, 118] width 54 height 10
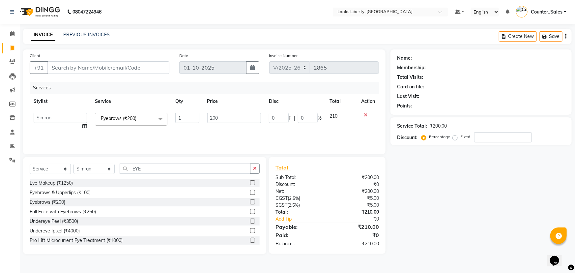
click at [225, 118] on input "200" at bounding box center [234, 118] width 54 height 10
type input "2"
type input "6"
type input "54"
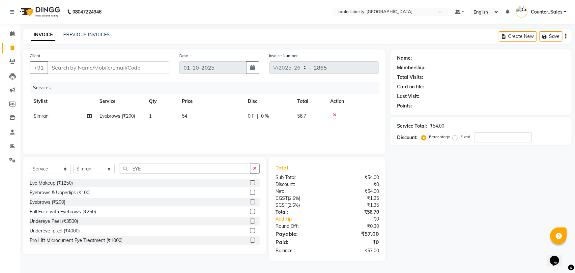
click at [220, 133] on div "Services Stylist Service Qty Price Disc Total Action Simran Eyebrows (₹200) 1 5…" at bounding box center [204, 115] width 349 height 66
click at [207, 110] on td "54" at bounding box center [211, 116] width 66 height 15
select select "84467"
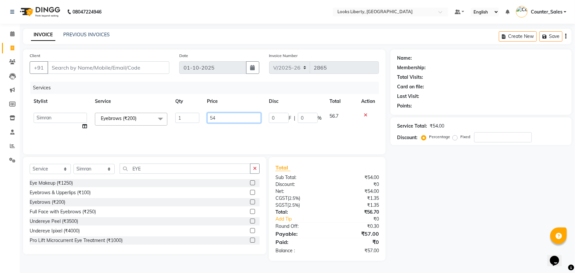
click at [218, 117] on input "54" at bounding box center [234, 118] width 54 height 10
type input "59"
click at [227, 132] on div "Services Stylist Service Qty Price Disc Total Action Aijaz Amit Anjali_nail art…" at bounding box center [204, 115] width 349 height 66
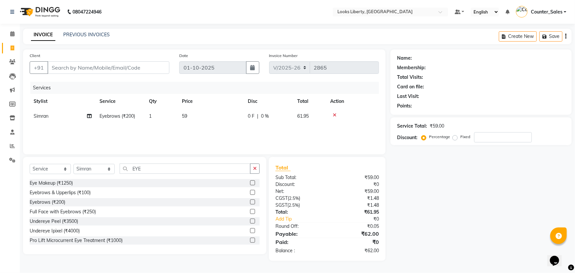
click at [211, 113] on td "59" at bounding box center [211, 116] width 66 height 15
select select "84467"
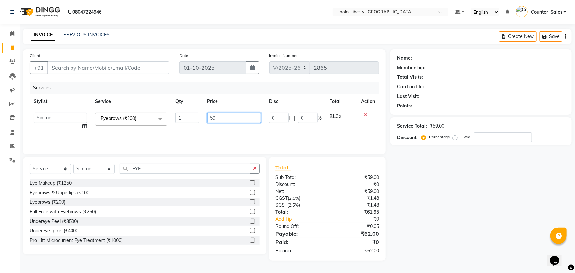
click at [217, 116] on input "59" at bounding box center [234, 118] width 54 height 10
type input "57"
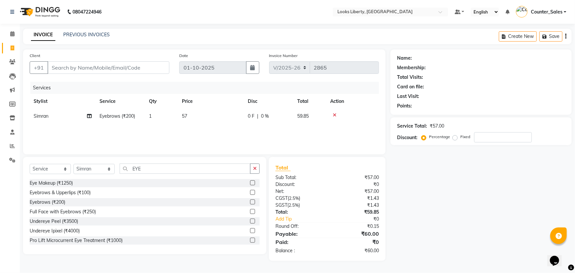
click at [227, 130] on div "Services Stylist Service Qty Price Disc Total Action Simran Eyebrows (₹200) 1 5…" at bounding box center [204, 115] width 349 height 66
click at [117, 68] on input "Client" at bounding box center [108, 67] width 122 height 13
type input "2"
type input "0"
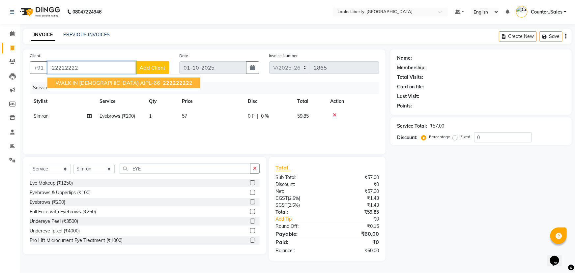
click at [163, 83] on span "22222222" at bounding box center [176, 82] width 26 height 7
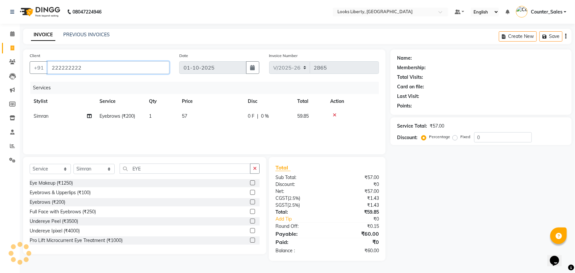
type input "222222222"
select select "1: Object"
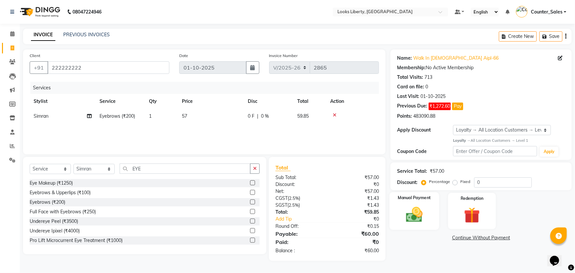
click at [412, 205] on img at bounding box center [414, 214] width 27 height 19
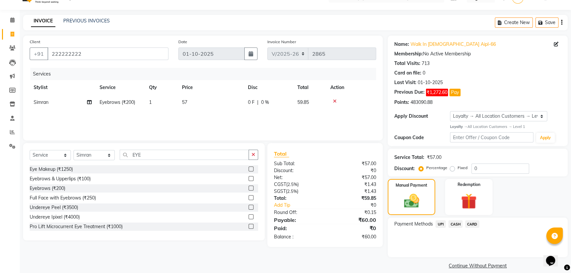
scroll to position [21, 0]
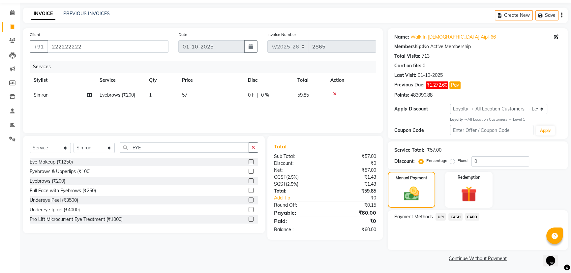
click at [454, 216] on span "CASH" at bounding box center [455, 217] width 14 height 8
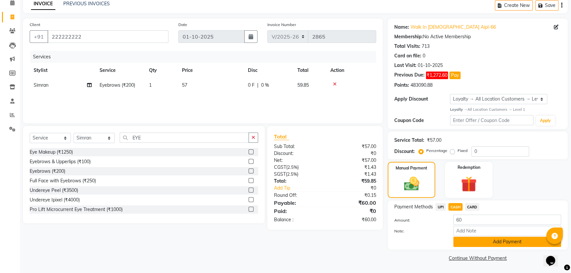
click at [471, 240] on button "Add Payment" at bounding box center [507, 242] width 108 height 10
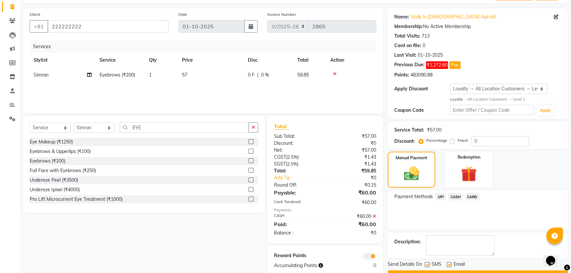
scroll to position [58, 0]
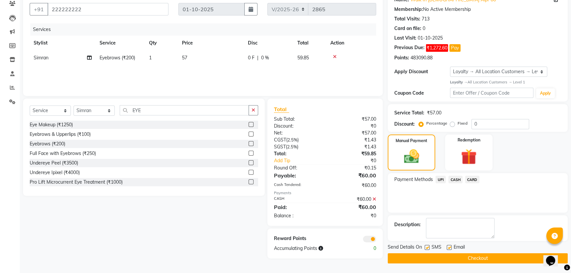
click at [474, 259] on button "Checkout" at bounding box center [478, 258] width 180 height 10
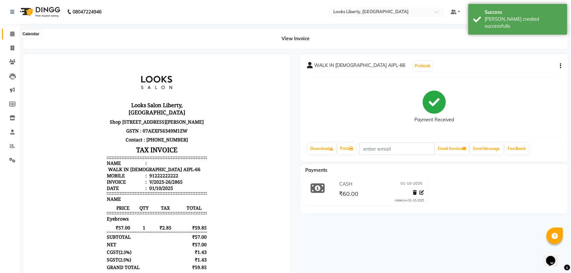
click at [11, 30] on span at bounding box center [13, 34] width 12 height 8
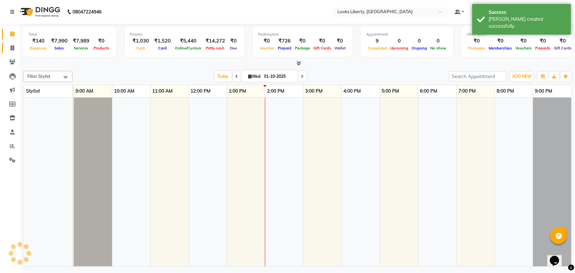
click at [9, 43] on link "Invoice" at bounding box center [10, 48] width 16 height 11
select select "service"
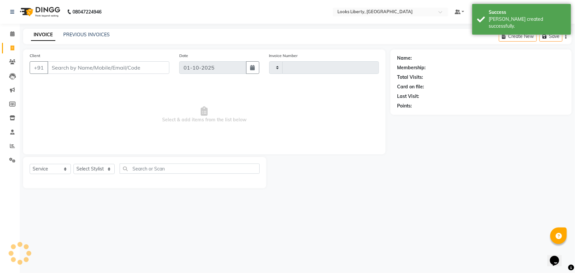
type input "2866"
select select "4321"
click at [75, 69] on input "Client" at bounding box center [108, 67] width 122 height 13
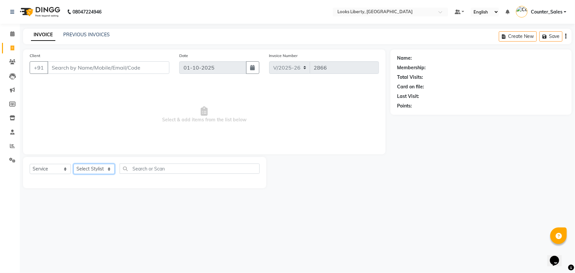
click at [85, 170] on select "Select Stylist Aijaz Amit Anjali_nail art Counter_Sales Manish_pdct Meet Naeem …" at bounding box center [94, 169] width 41 height 10
select select "57640"
click at [74, 164] on select "Select Stylist Aijaz Amit Anjali_nail art Counter_Sales Manish_pdct Meet Naeem …" at bounding box center [94, 169] width 41 height 10
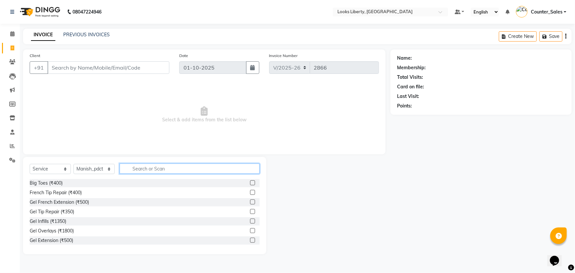
click at [142, 166] on input "text" at bounding box center [190, 169] width 140 height 10
type input "MANI"
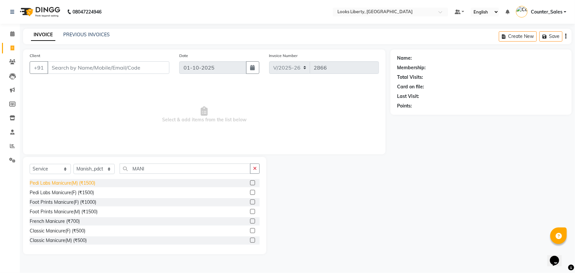
click at [74, 183] on div "Pedi Labs Manicure(M) (₹1500)" at bounding box center [63, 183] width 66 height 7
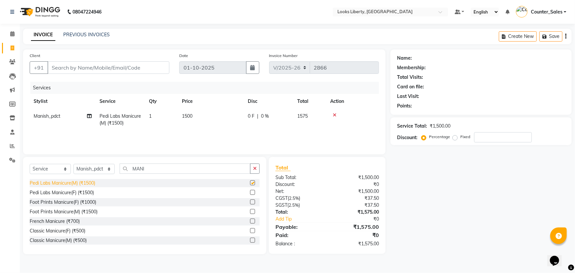
checkbox input "false"
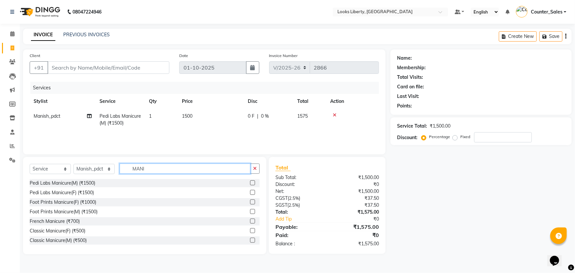
click at [166, 169] on input "MANI" at bounding box center [185, 169] width 131 height 10
type input "M"
type input "PED"
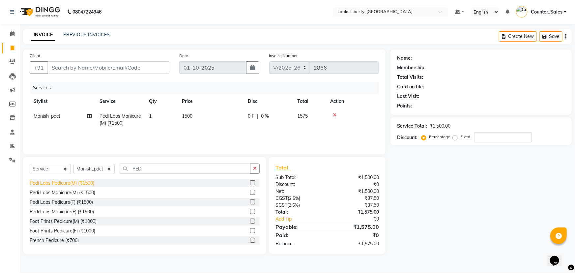
click at [79, 181] on div "Pedi Labs Pedicure(M) (₹1500)" at bounding box center [62, 183] width 65 height 7
checkbox input "false"
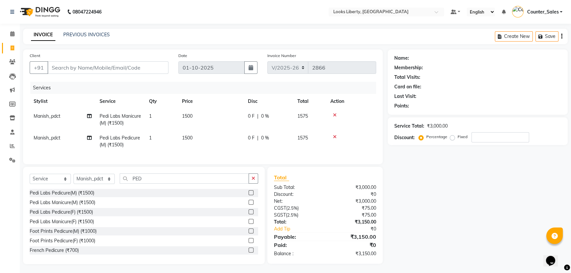
click at [276, 114] on div "0 F | 0 %" at bounding box center [269, 116] width 42 height 7
select select "57640"
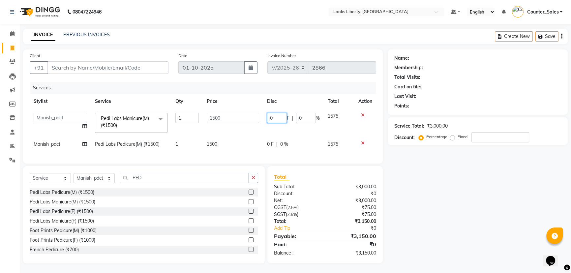
click at [277, 114] on input "0" at bounding box center [277, 118] width 20 height 10
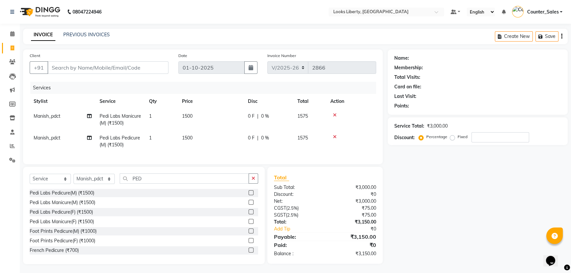
click at [273, 114] on div "0 F | 0 %" at bounding box center [269, 116] width 42 height 7
select select "57640"
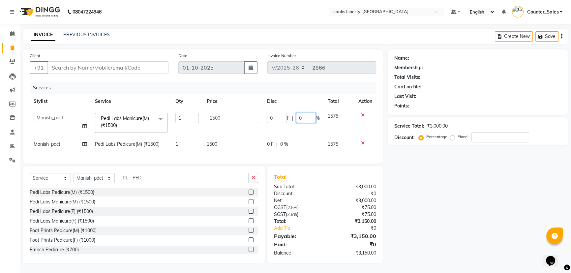
click at [303, 117] on input "0" at bounding box center [306, 118] width 20 height 10
type input "5"
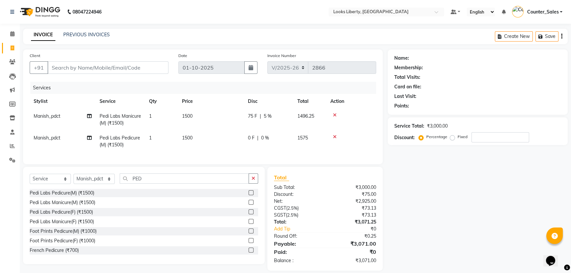
click at [294, 141] on tr "Manish_pdct Pedi Labs Pedicure(M) (₹1500) 1 1500 0 F | 0 % 1575" at bounding box center [203, 142] width 346 height 22
click at [277, 134] on td "0 F | 0 %" at bounding box center [268, 142] width 49 height 22
select select "57640"
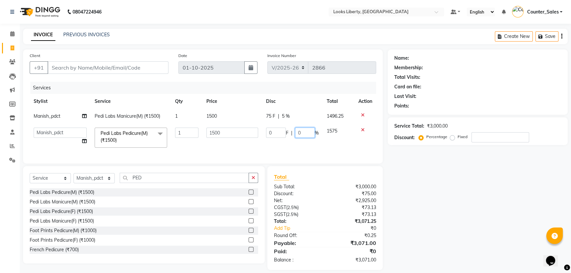
click at [304, 130] on input "0" at bounding box center [305, 133] width 20 height 10
type input "5"
click at [297, 141] on tr "Aijaz Amit Anjali_nail art Counter_Sales Manish_pdct Meet Naeem Neetu Arya Niti…" at bounding box center [203, 138] width 346 height 28
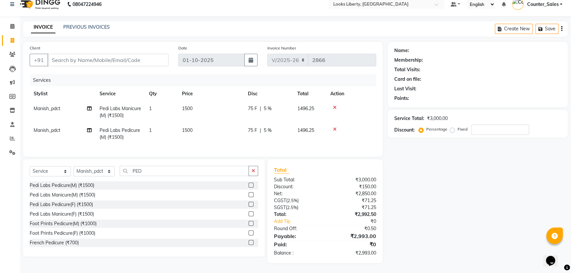
scroll to position [12, 0]
click at [157, 169] on input "PED" at bounding box center [184, 171] width 129 height 10
type input "P"
click at [97, 172] on select "Select Stylist Aijaz Amit Anjali_nail art Counter_Sales Manish_pdct Meet Naeem …" at bounding box center [94, 171] width 41 height 10
select select "29659"
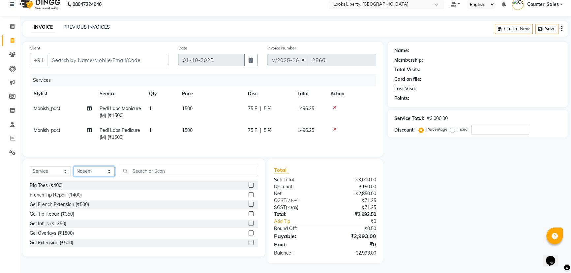
click at [74, 166] on select "Select Stylist Aijaz Amit Anjali_nail art Counter_Sales Manish_pdct Meet Naeem …" at bounding box center [94, 171] width 41 height 10
click at [147, 171] on input "text" at bounding box center [189, 171] width 138 height 10
click at [100, 54] on input "Client" at bounding box center [107, 60] width 121 height 13
click at [45, 127] on span "Manish_pdct" at bounding box center [47, 130] width 27 height 6
select select "57640"
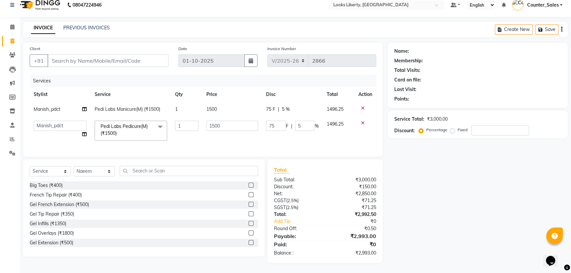
scroll to position [11, 0]
click at [46, 121] on select "Aijaz Amit Anjali_nail art Counter_Sales Manish_pdct Meet Naeem Neetu Arya Niti…" at bounding box center [60, 126] width 53 height 10
select select "24334"
click at [226, 133] on td "1500" at bounding box center [232, 131] width 60 height 28
drag, startPoint x: 192, startPoint y: 134, endPoint x: 165, endPoint y: 118, distance: 31.2
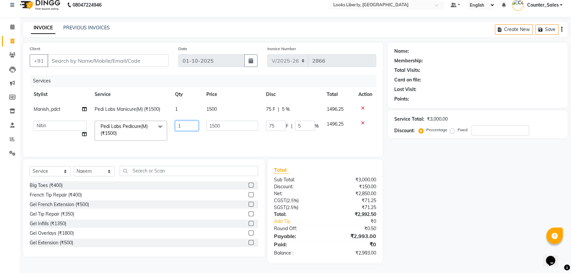
click at [192, 138] on td "1" at bounding box center [186, 131] width 31 height 28
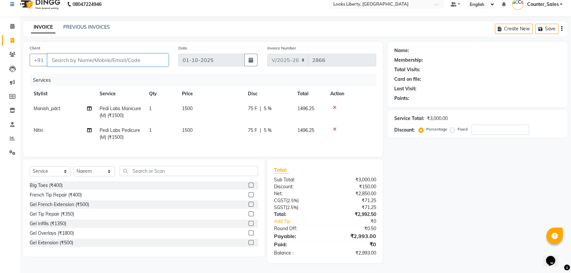
click at [72, 56] on input "Client" at bounding box center [107, 60] width 121 height 13
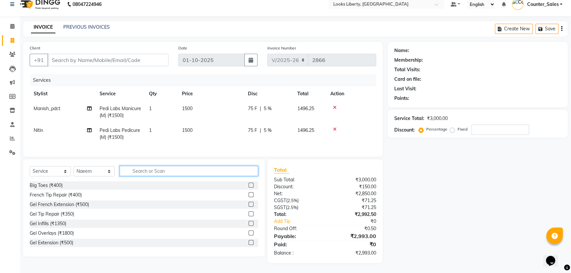
click at [136, 173] on input "text" at bounding box center [189, 171] width 138 height 10
type input "CUT"
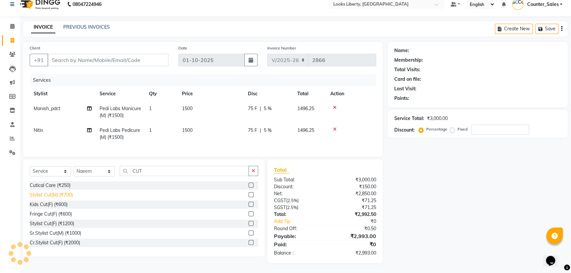
drag, startPoint x: 41, startPoint y: 195, endPoint x: 127, endPoint y: 194, distance: 85.7
click at [42, 195] on div "Stylist Cut(M) (₹700)" at bounding box center [51, 195] width 43 height 7
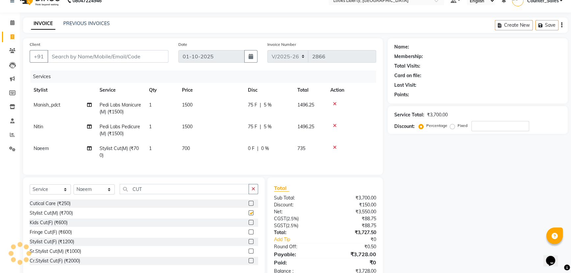
checkbox input "false"
click at [149, 194] on input "CUT" at bounding box center [184, 189] width 129 height 10
type input "C"
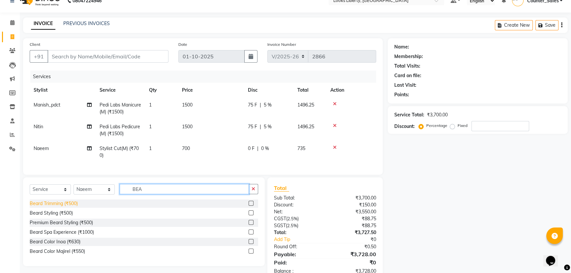
type input "BEA"
click at [74, 206] on div "Beard Trimming (₹500)" at bounding box center [54, 203] width 48 height 7
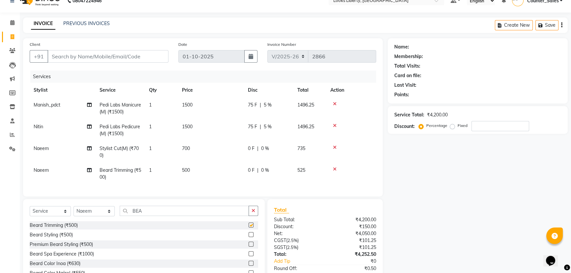
checkbox input "false"
click at [171, 216] on input "BEA" at bounding box center [184, 211] width 129 height 10
type input "B"
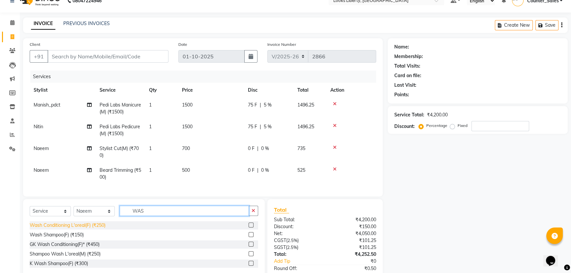
type input "WAS"
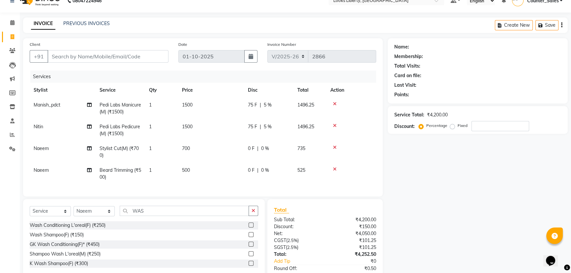
drag, startPoint x: 89, startPoint y: 229, endPoint x: 101, endPoint y: 222, distance: 13.9
click at [92, 227] on div "Wash Conditioning L'oreal(F) (₹250)" at bounding box center [68, 225] width 76 height 7
checkbox input "false"
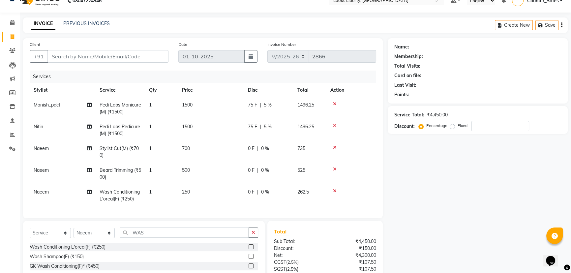
drag, startPoint x: 219, startPoint y: 194, endPoint x: 220, endPoint y: 188, distance: 6.7
click at [219, 191] on td "250" at bounding box center [211, 196] width 66 height 22
select select "29659"
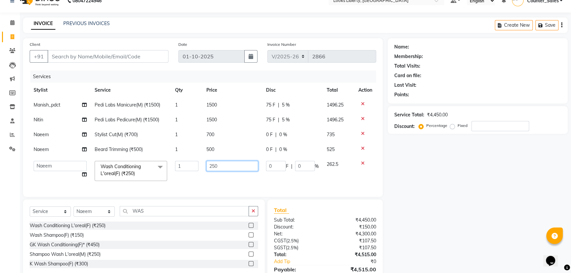
click at [225, 166] on input "250" at bounding box center [232, 166] width 52 height 10
type input "2"
type input "150"
click at [222, 148] on tbody "Manish_pdct Pedi Labs Manicure(M) (₹1500) 1 1500 75 F | 5 % 1496.25 Nitin Pedi …" at bounding box center [203, 141] width 346 height 87
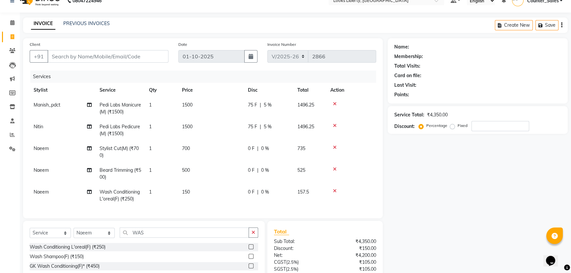
click at [197, 168] on td "500" at bounding box center [211, 174] width 66 height 22
select select "29659"
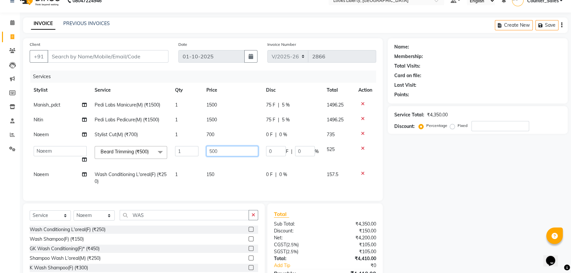
click at [219, 150] on input "500" at bounding box center [232, 151] width 52 height 10
type input "5"
type input "212"
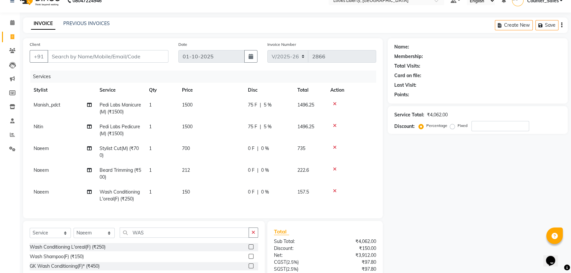
click at [227, 136] on tbody "Manish_pdct Pedi Labs Manicure(M) (₹1500) 1 1500 75 F | 5 % 1496.25 Nitin Pedi …" at bounding box center [203, 152] width 346 height 109
click at [198, 147] on td "700" at bounding box center [211, 152] width 66 height 22
select select "29659"
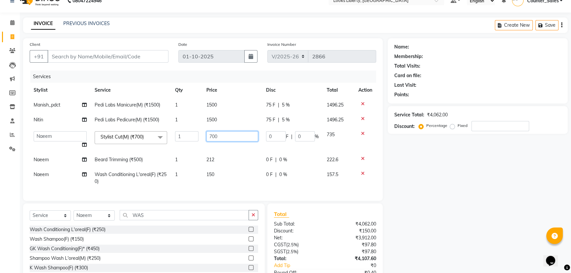
click at [238, 135] on input "700" at bounding box center [232, 136] width 52 height 10
type input "7"
type input "514"
drag, startPoint x: 236, startPoint y: 171, endPoint x: 232, endPoint y: 171, distance: 4.0
click at [235, 171] on tbody "Manish_pdct Pedi Labs Manicure(M) (₹1500) 1 1500 75 F | 5 % 1496.25 Nitin Pedi …" at bounding box center [203, 143] width 346 height 91
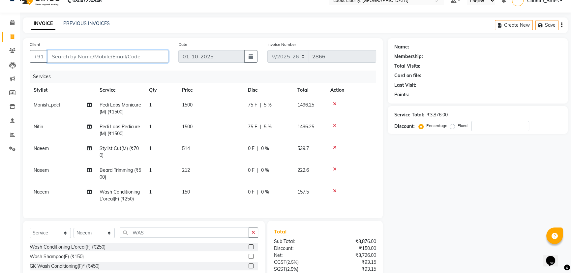
click at [115, 56] on input "Client" at bounding box center [107, 56] width 121 height 13
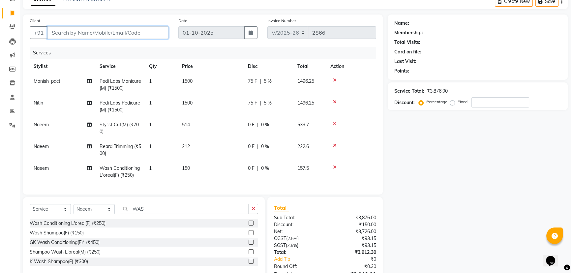
scroll to position [17, 0]
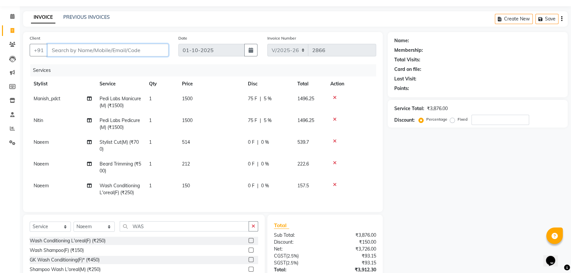
type input "9"
type input "0"
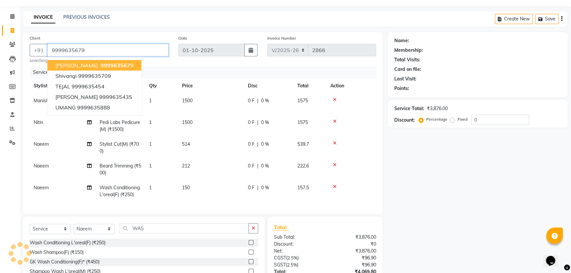
type input "9999635679"
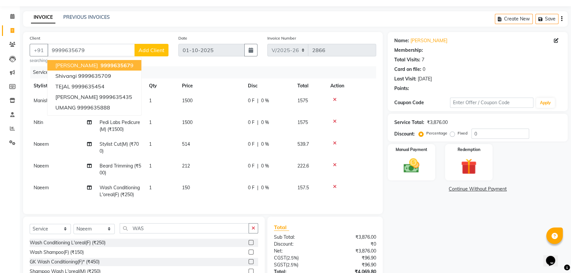
select select "1: Object"
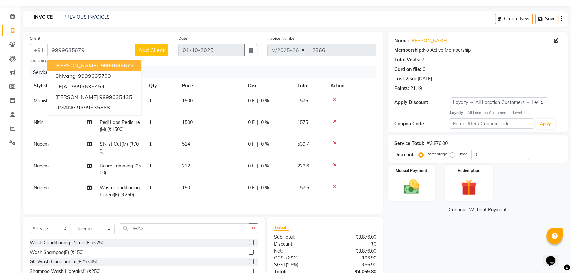
click at [241, 66] on div "Services" at bounding box center [205, 72] width 351 height 12
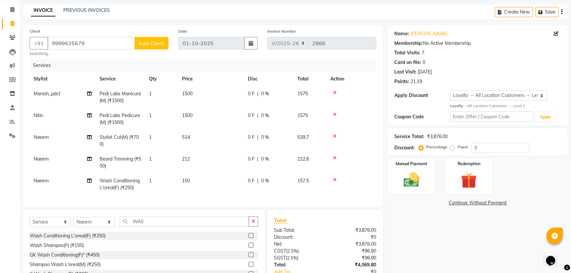
scroll to position [60, 0]
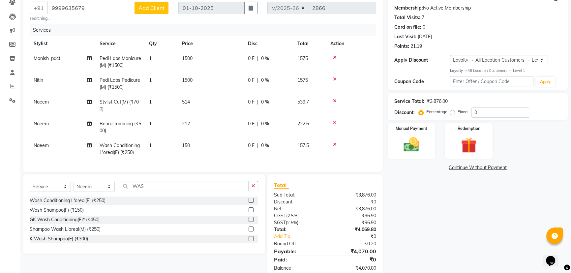
click at [39, 145] on span "Naeem" at bounding box center [41, 145] width 15 height 6
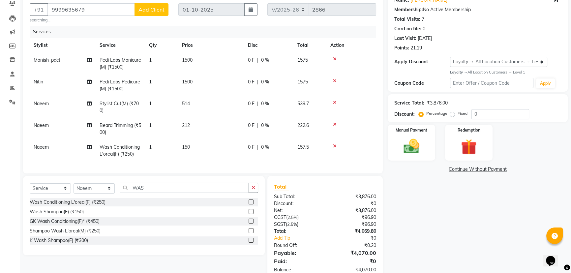
select select "29659"
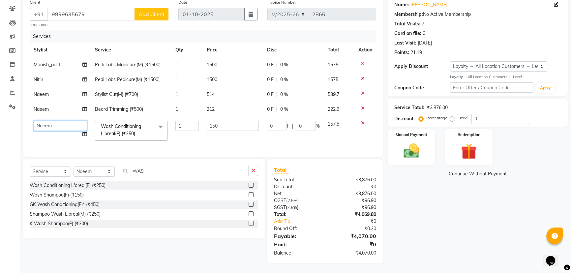
click at [66, 121] on select "Aijaz Amit Anjali_nail art Counter_Sales Manish_pdct Meet Naeem Neetu Arya Niti…" at bounding box center [60, 126] width 53 height 10
select select "57640"
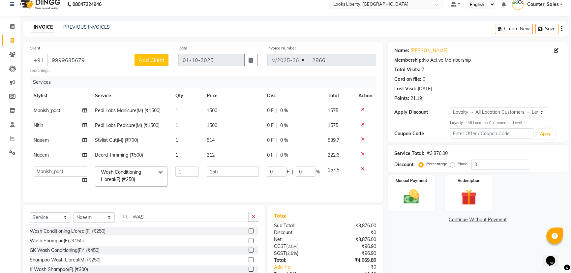
scroll to position [0, 0]
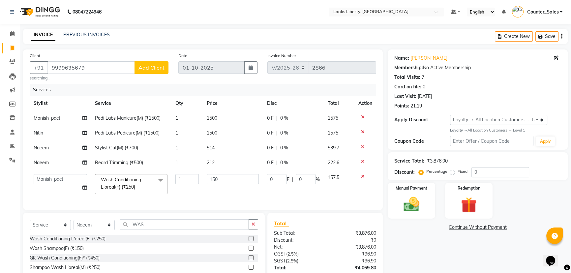
click at [292, 117] on div "0 F | 0 %" at bounding box center [293, 118] width 53 height 7
select select "57640"
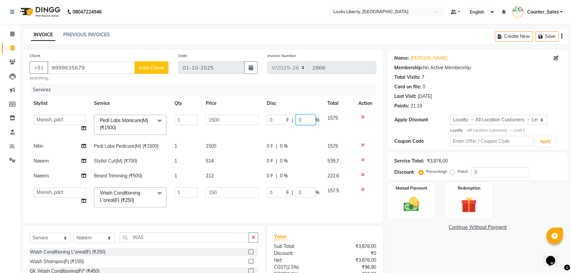
click at [306, 121] on input "0" at bounding box center [306, 120] width 20 height 10
type input "5"
click at [297, 143] on tbody "Aijaz Amit Anjali_nail art Counter_Sales Manish_pdct Meet Naeem Neetu Arya Niti…" at bounding box center [203, 161] width 346 height 101
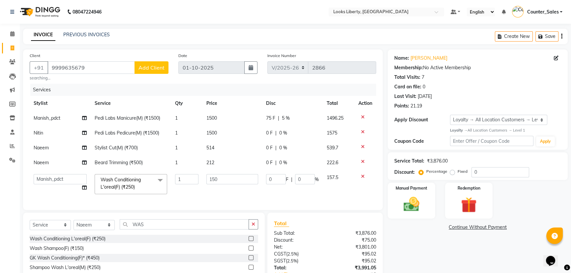
click at [293, 128] on td "0 F | 0 %" at bounding box center [292, 133] width 61 height 15
select select "24334"
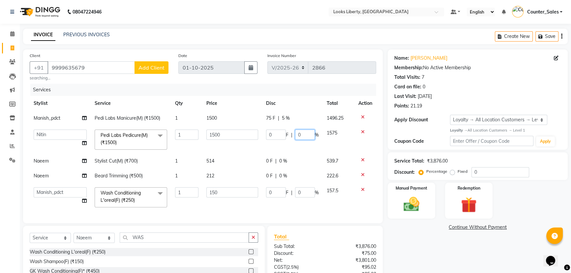
click at [302, 135] on input "0" at bounding box center [305, 135] width 20 height 10
type input "5"
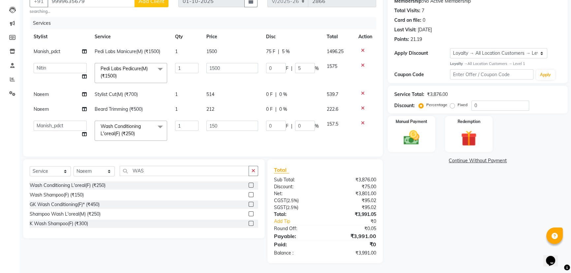
scroll to position [58, 0]
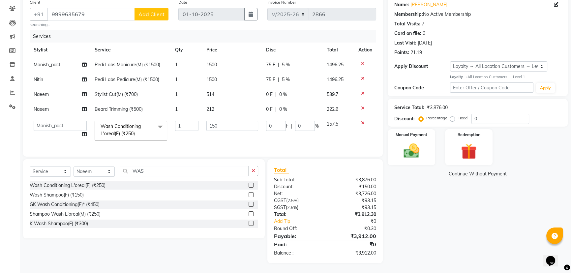
click at [324, 134] on td "157.5" at bounding box center [339, 131] width 32 height 28
click at [497, 114] on input "0" at bounding box center [500, 119] width 58 height 10
type input "2"
type input "3"
type input "2"
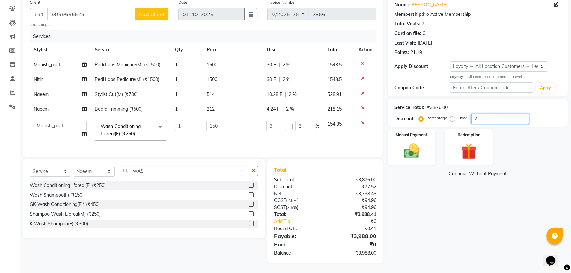
type input "2"
click at [458, 115] on label "Fixed" at bounding box center [463, 118] width 10 height 6
click at [451, 116] on input "Fixed" at bounding box center [453, 118] width 5 height 5
radio input "true"
type input "0.08"
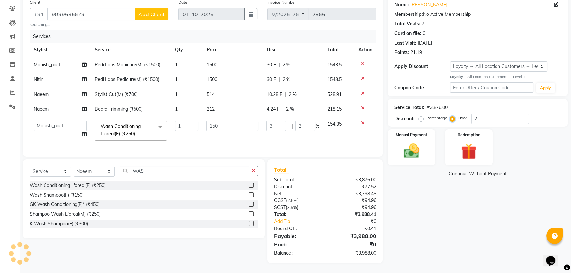
type input "0.05"
click at [426, 115] on label "Percentage" at bounding box center [436, 118] width 21 height 6
click at [423, 116] on input "Percentage" at bounding box center [422, 118] width 5 height 5
radio input "true"
type input "3"
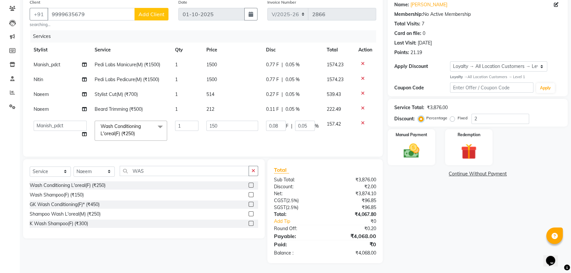
type input "2"
click at [500, 114] on input "2" at bounding box center [500, 119] width 58 height 10
type input "0"
click at [338, 132] on td "157.5" at bounding box center [338, 131] width 31 height 28
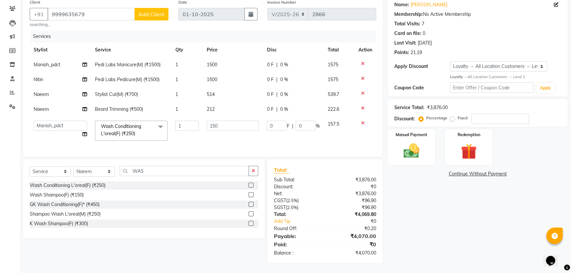
click at [294, 57] on td "0 F | 0 %" at bounding box center [293, 64] width 61 height 15
select select "57640"
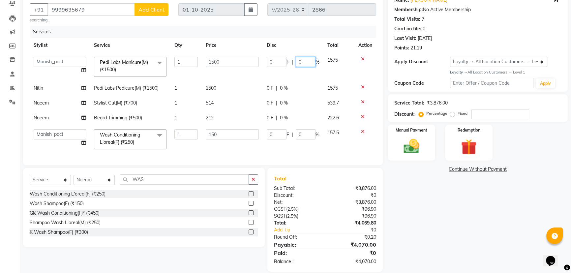
click at [309, 61] on input "0" at bounding box center [306, 62] width 20 height 10
type input "5"
click at [304, 86] on tbody "Aijaz Amit Anjali_nail art Counter_Sales Manish_pdct Meet Naeem Neetu Arya Niti…" at bounding box center [203, 103] width 346 height 101
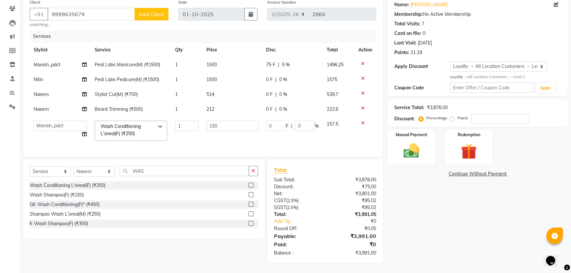
click at [300, 76] on div "0 F | 0 %" at bounding box center [292, 79] width 53 height 7
select select "24334"
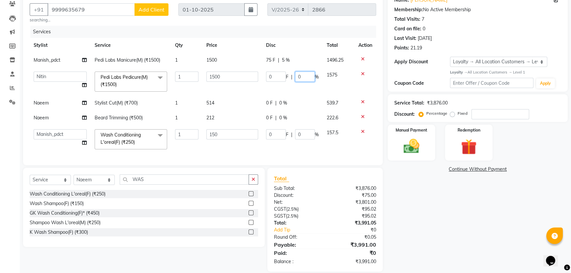
click at [306, 76] on input "0" at bounding box center [305, 77] width 20 height 10
type input "5"
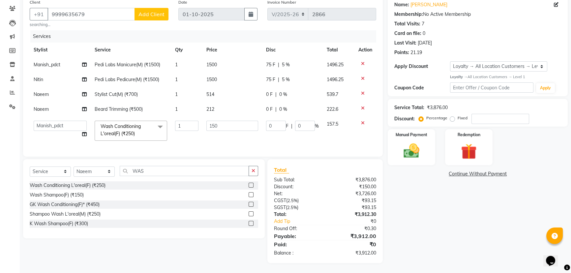
click at [337, 148] on div "Services Stylist Service Qty Price Disc Total Action Manish_pdct Pedi Labs Mani…" at bounding box center [203, 90] width 346 height 120
click at [410, 141] on img at bounding box center [411, 150] width 27 height 19
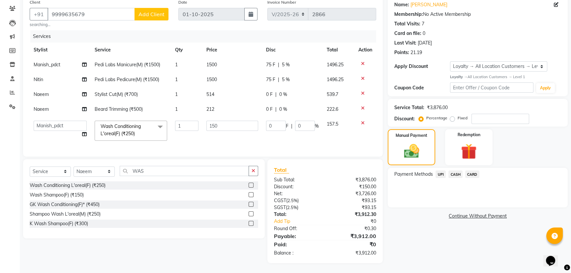
click at [455, 170] on span "CASH" at bounding box center [455, 174] width 14 height 8
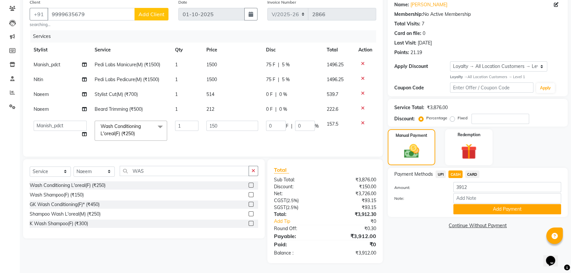
click at [464, 204] on button "Add Payment" at bounding box center [507, 209] width 108 height 10
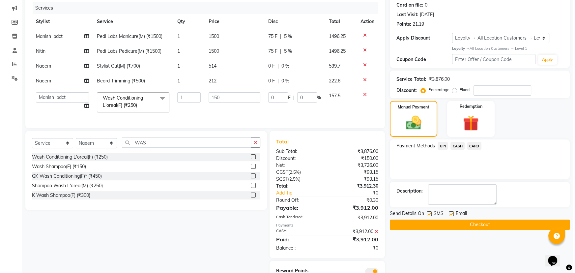
scroll to position [114, 0]
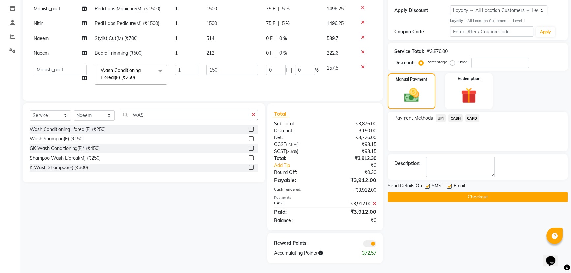
click at [367, 242] on span at bounding box center [369, 243] width 13 height 7
click at [376, 245] on input "checkbox" at bounding box center [376, 245] width 0 height 0
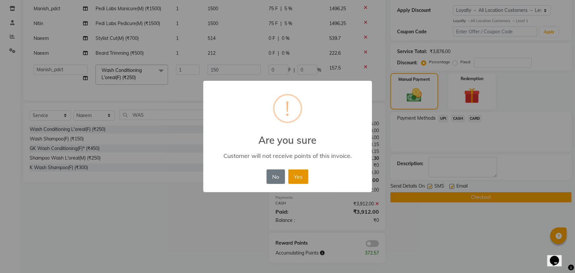
click at [294, 178] on button "Yes" at bounding box center [298, 176] width 20 height 15
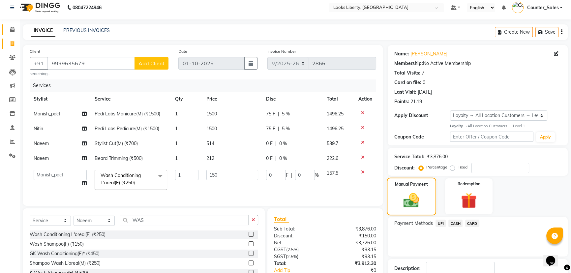
scroll to position [105, 0]
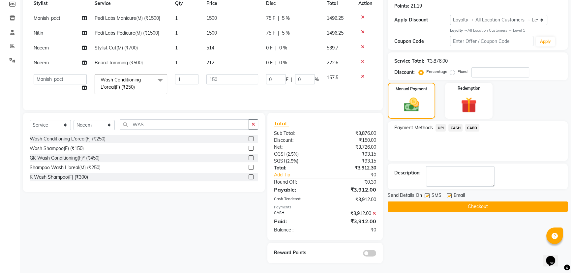
click at [409, 201] on button "Checkout" at bounding box center [478, 206] width 180 height 10
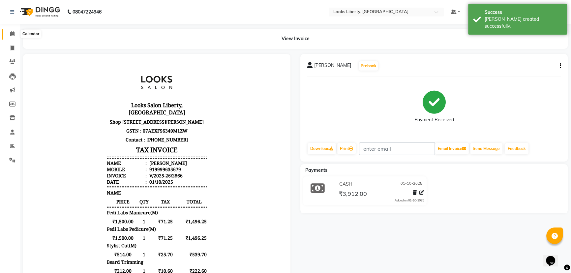
click at [13, 34] on icon at bounding box center [12, 33] width 4 height 5
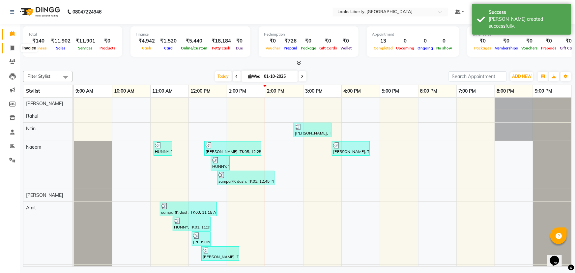
click at [14, 45] on span at bounding box center [13, 49] width 12 height 8
select select "service"
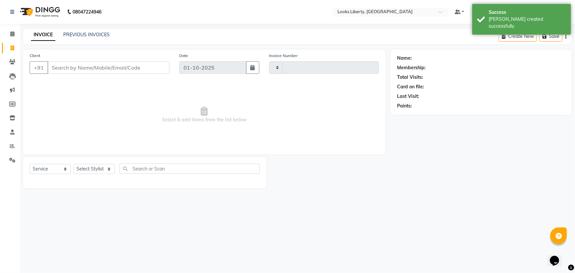
type input "2867"
select select "4321"
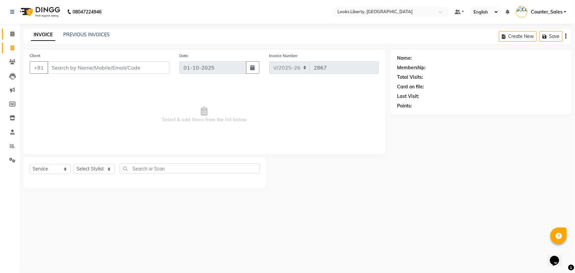
drag, startPoint x: 14, startPoint y: 36, endPoint x: 9, endPoint y: 36, distance: 4.6
click at [13, 36] on icon at bounding box center [12, 33] width 4 height 5
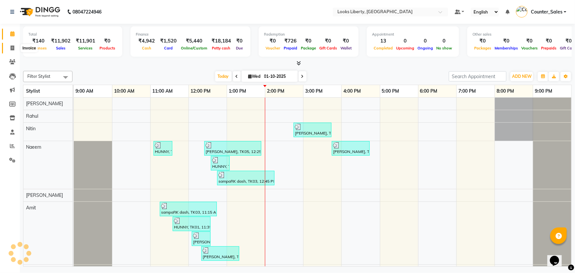
click at [11, 48] on icon at bounding box center [13, 47] width 4 height 5
select select "4321"
select select "service"
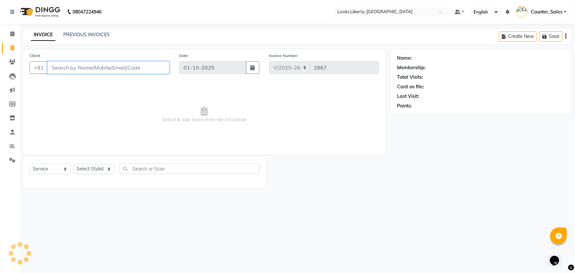
click at [75, 66] on input "Client" at bounding box center [108, 67] width 122 height 13
type input "9650475524"
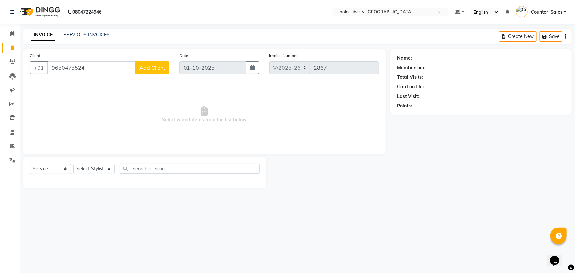
click at [207, 117] on span "Select & add items from the list below" at bounding box center [204, 115] width 349 height 66
click at [142, 66] on span "Add Client" at bounding box center [152, 67] width 26 height 7
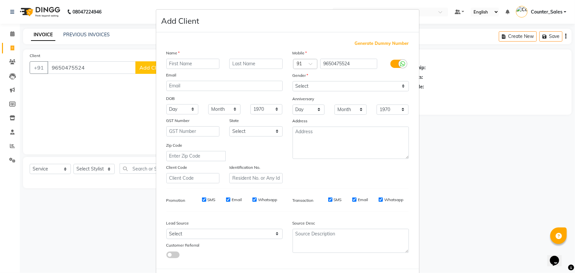
click at [176, 64] on input "text" at bounding box center [192, 64] width 53 height 10
drag, startPoint x: 308, startPoint y: 81, endPoint x: 309, endPoint y: 84, distance: 3.4
click at [309, 84] on select "Select Male Female Other Prefer Not To Say" at bounding box center [351, 86] width 116 height 10
click at [293, 81] on select "Select Male Female Other Prefer Not To Say" at bounding box center [351, 86] width 116 height 10
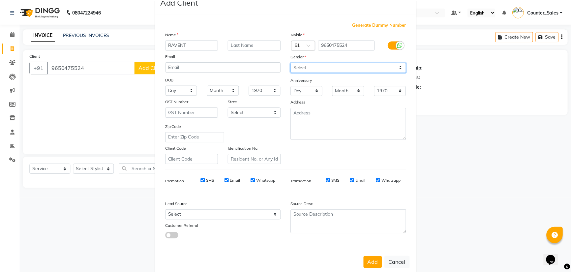
scroll to position [33, 0]
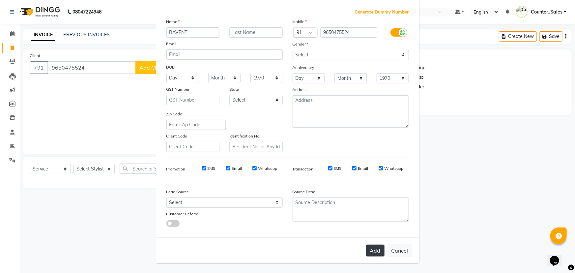
click at [370, 253] on button "Add" at bounding box center [375, 251] width 18 height 12
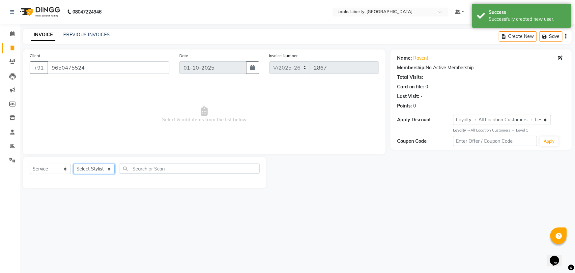
click at [98, 169] on select "Select Stylist Aijaz Amit Anjali_nail art Counter_Sales Manish_pdct Meet Naeem …" at bounding box center [94, 169] width 41 height 10
click at [74, 164] on select "Select Stylist Aijaz Amit Anjali_nail art Counter_Sales Manish_pdct Meet Naeem …" at bounding box center [94, 169] width 41 height 10
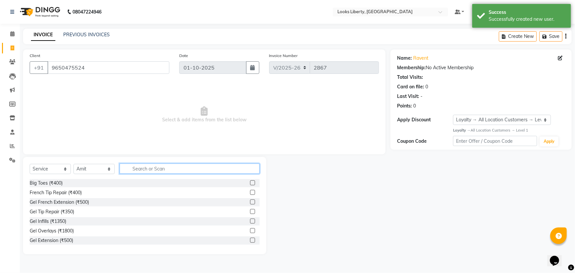
click at [134, 168] on input "text" at bounding box center [190, 169] width 140 height 10
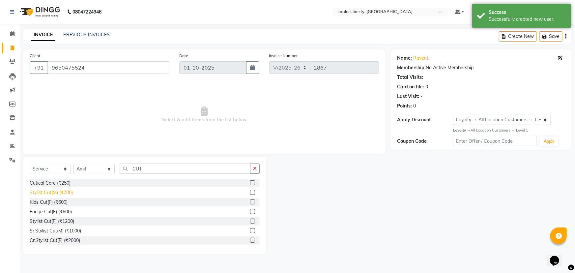
click at [52, 192] on div "Stylist Cut(M) (₹700)" at bounding box center [51, 192] width 43 height 7
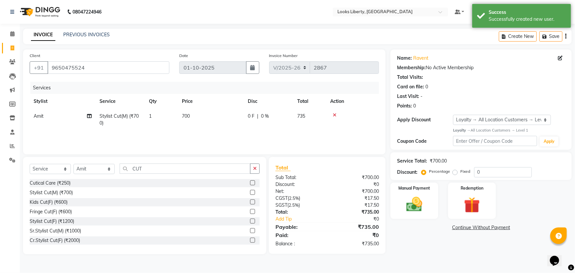
click at [208, 116] on td "700" at bounding box center [211, 120] width 66 height 22
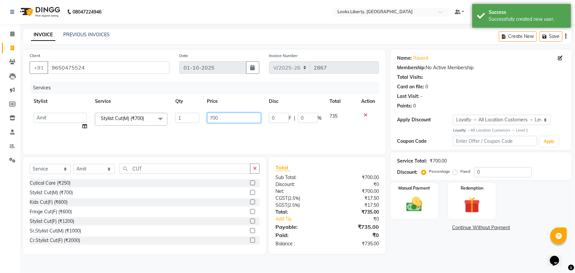
click at [227, 115] on input "700" at bounding box center [234, 118] width 54 height 10
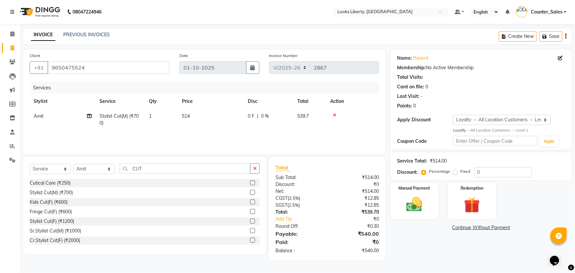
click at [225, 128] on td "514" at bounding box center [211, 120] width 66 height 22
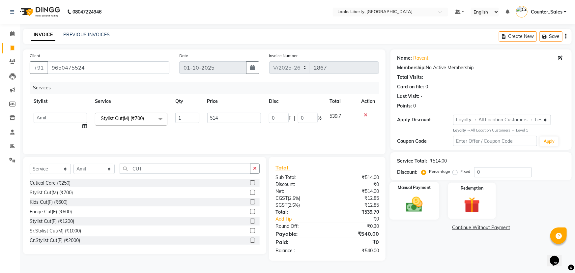
click at [409, 195] on img at bounding box center [414, 204] width 27 height 19
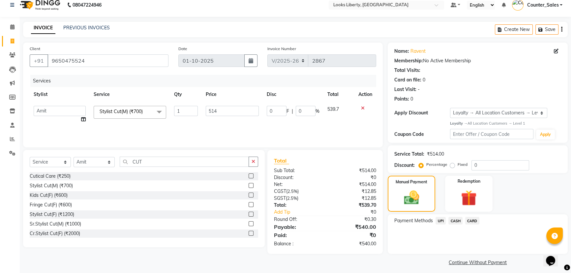
scroll to position [11, 0]
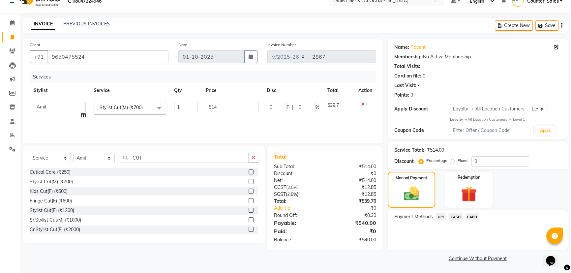
click at [441, 214] on span "UPI" at bounding box center [440, 217] width 10 height 8
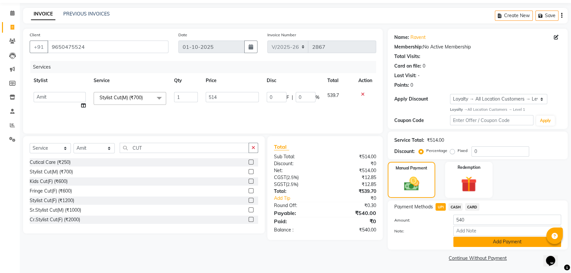
click at [468, 245] on button "Add Payment" at bounding box center [507, 242] width 108 height 10
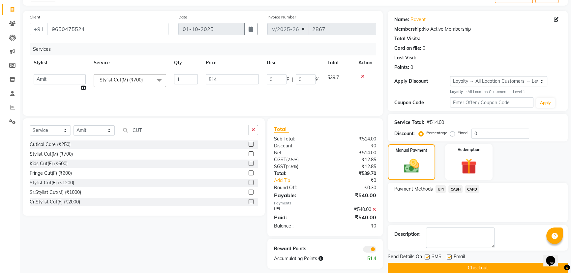
scroll to position [48, 0]
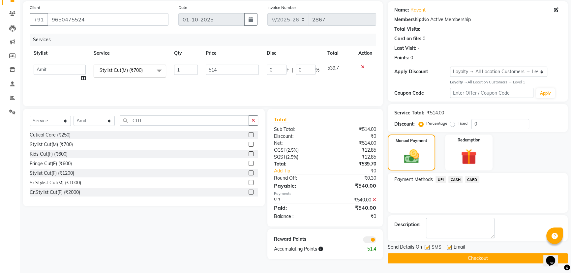
click at [416, 260] on button "Checkout" at bounding box center [478, 258] width 180 height 10
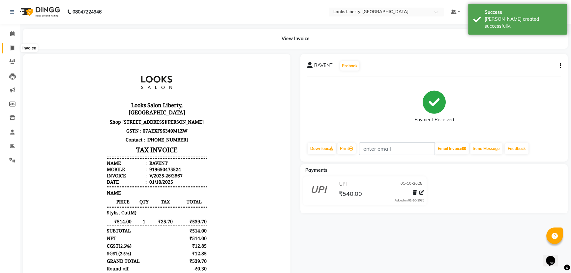
click at [13, 47] on icon at bounding box center [13, 47] width 4 height 5
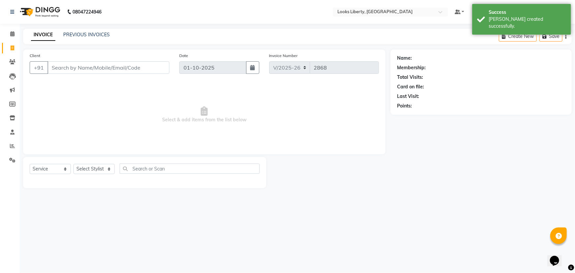
click at [119, 113] on span "Select & add items from the list below" at bounding box center [204, 115] width 349 height 66
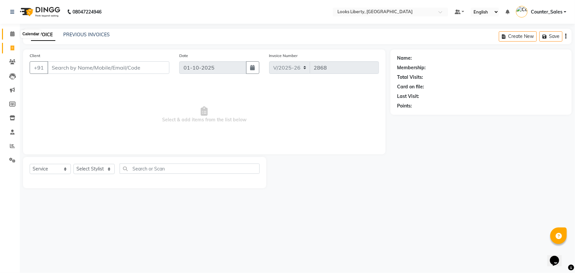
click at [9, 33] on span at bounding box center [13, 34] width 12 height 8
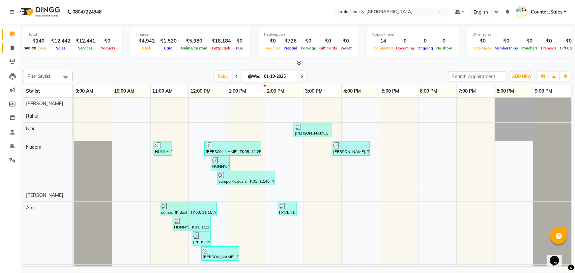
click at [11, 46] on icon at bounding box center [13, 47] width 4 height 5
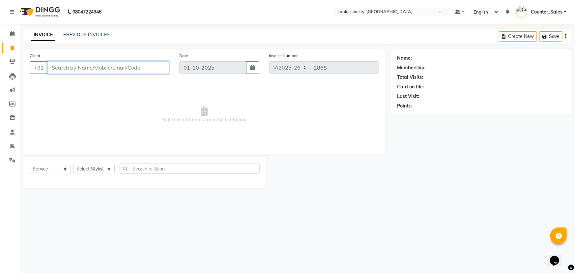
drag, startPoint x: 82, startPoint y: 65, endPoint x: 95, endPoint y: 107, distance: 44.3
click at [88, 82] on div "Client +91 Date 01-10-2025 Invoice Number V/2025 V/2025-26 2868 Select & add it…" at bounding box center [204, 101] width 363 height 105
click at [92, 170] on select "Select Stylist Aijaz Amit Anjali_nail art Counter_Sales Manish_pdct Meet Naeem …" at bounding box center [94, 169] width 41 height 10
click at [74, 164] on select "Select Stylist Aijaz Amit Anjali_nail art Counter_Sales Manish_pdct Meet Naeem …" at bounding box center [94, 169] width 41 height 10
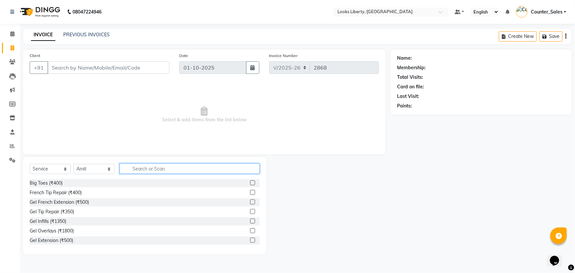
click at [161, 164] on input "text" at bounding box center [190, 169] width 140 height 10
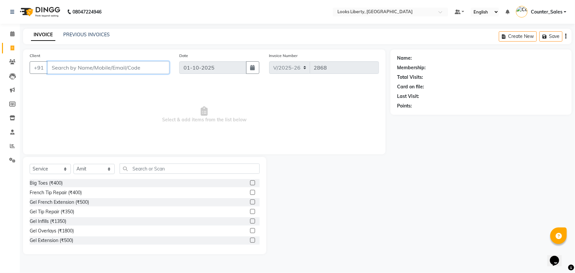
click at [98, 66] on input "Client" at bounding box center [108, 67] width 122 height 13
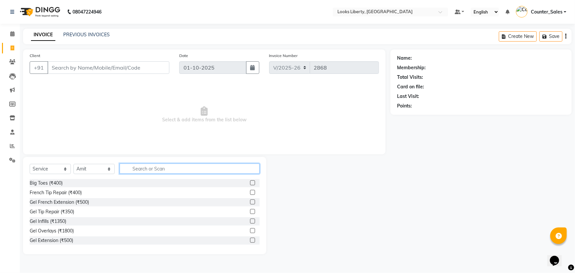
click at [135, 167] on input "text" at bounding box center [190, 169] width 140 height 10
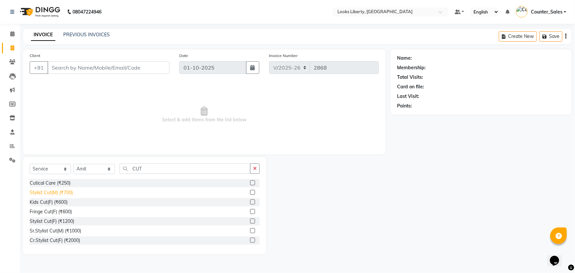
click at [47, 192] on div "Stylist Cut(M) (₹700)" at bounding box center [51, 192] width 43 height 7
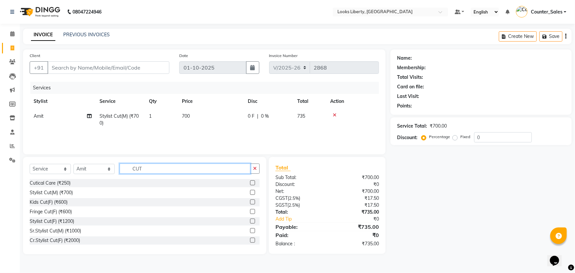
click at [160, 164] on input "CUT" at bounding box center [185, 169] width 131 height 10
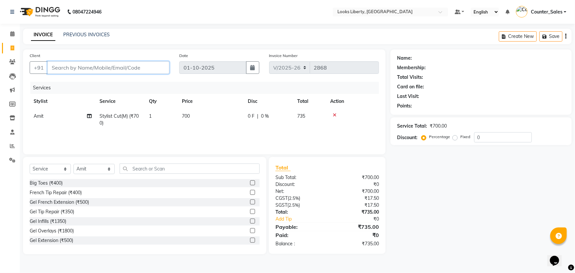
drag, startPoint x: 95, startPoint y: 68, endPoint x: 106, endPoint y: 54, distance: 17.8
click at [96, 68] on input "Client" at bounding box center [108, 67] width 122 height 13
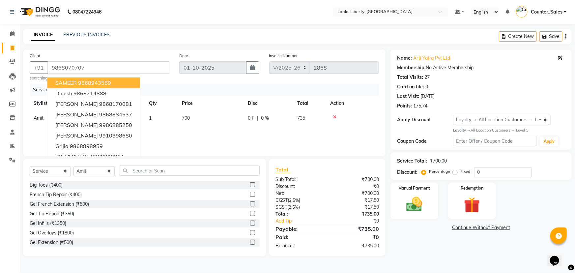
drag, startPoint x: 179, startPoint y: 136, endPoint x: 165, endPoint y: 172, distance: 38.2
click at [180, 137] on div "Services Stylist Service Qty Price Disc Total Action Amit Stylist Cut(M) (₹700)…" at bounding box center [204, 117] width 349 height 66
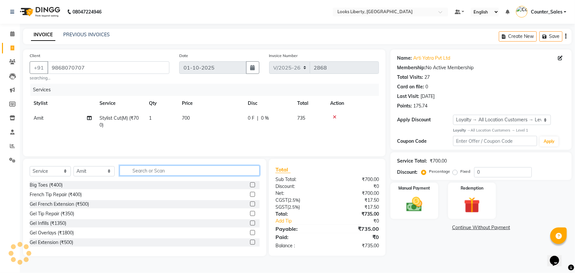
click at [159, 171] on input "text" at bounding box center [190, 170] width 140 height 10
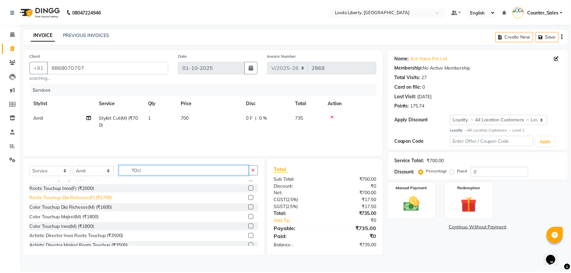
scroll to position [30, 0]
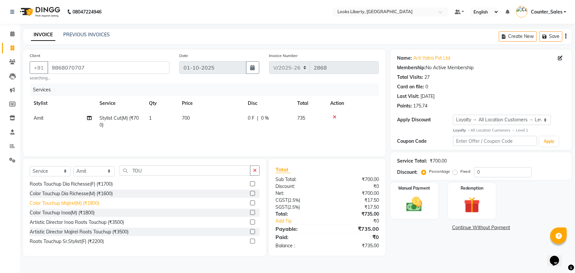
click at [82, 201] on div "Color Touchup Majirel(M) (₹1800)" at bounding box center [65, 203] width 70 height 7
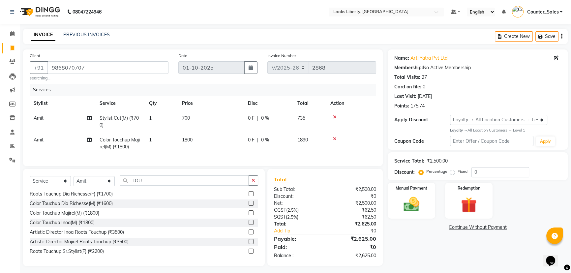
click at [218, 134] on td "1800" at bounding box center [211, 144] width 66 height 22
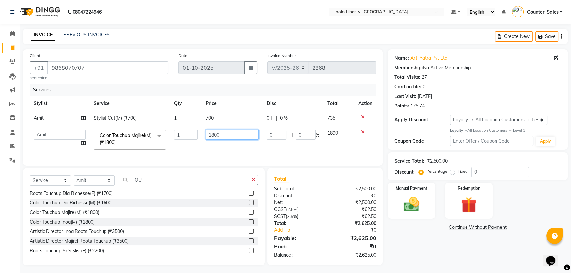
click at [222, 137] on input "1800" at bounding box center [232, 135] width 53 height 10
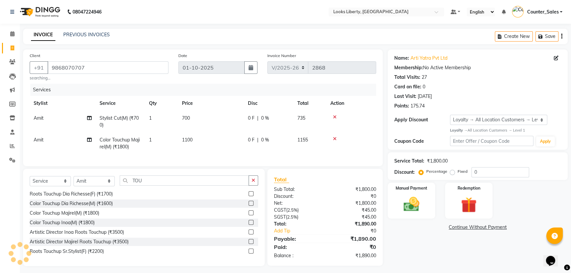
click at [218, 115] on td "700" at bounding box center [211, 122] width 66 height 22
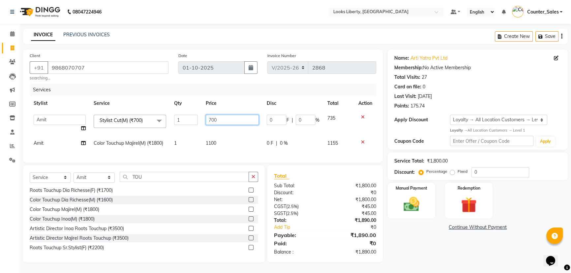
click at [220, 120] on input "700" at bounding box center [232, 120] width 53 height 10
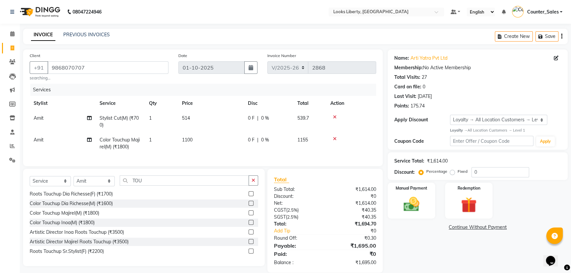
click at [234, 149] on td "1100" at bounding box center [211, 144] width 66 height 22
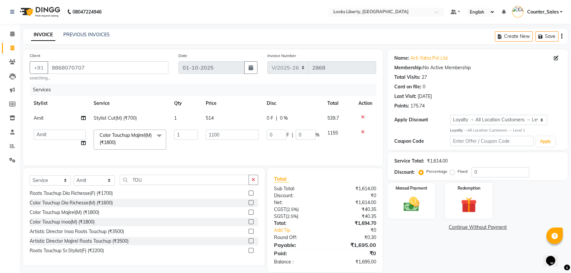
scroll to position [13, 0]
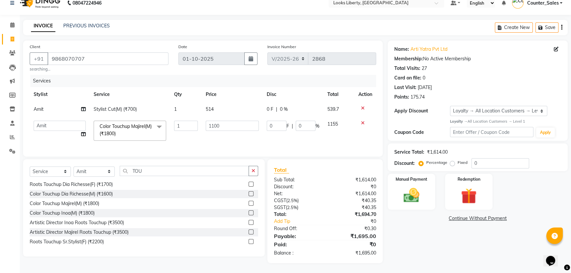
click at [141, 144] on div "Services Stylist Service Qty Price Disc Total Action Amit Stylist Cut(M) (₹700)…" at bounding box center [203, 112] width 346 height 75
click at [161, 170] on input "TOU" at bounding box center [184, 171] width 129 height 10
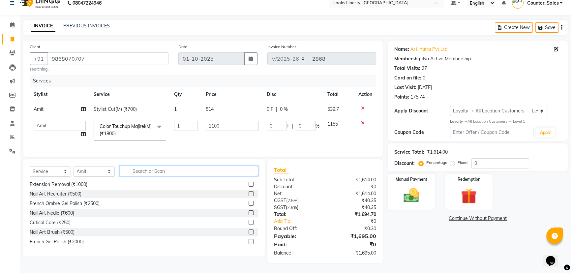
scroll to position [154, 0]
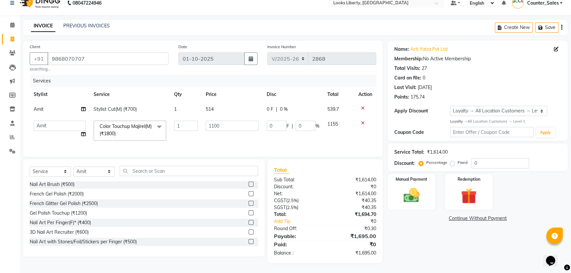
click at [226, 109] on td "514" at bounding box center [232, 109] width 61 height 15
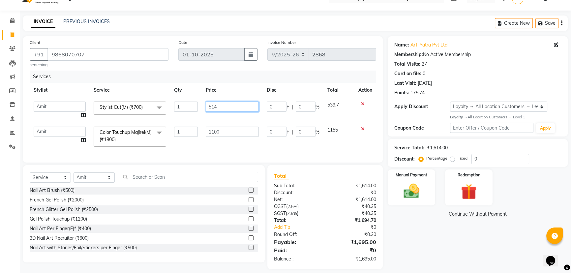
click at [229, 105] on input "514" at bounding box center [232, 107] width 53 height 10
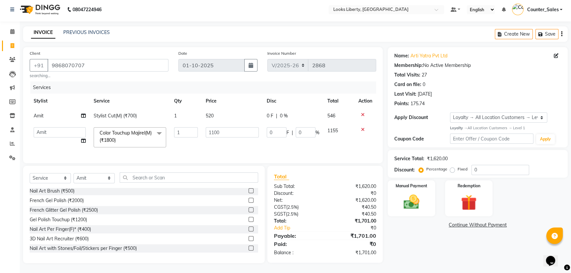
scroll to position [7, 0]
click at [246, 149] on div "Services Stylist Service Qty Price Disc Total Action Amit Stylist Cut(M) (₹700)…" at bounding box center [203, 118] width 346 height 75
click at [224, 108] on td "520" at bounding box center [232, 115] width 61 height 15
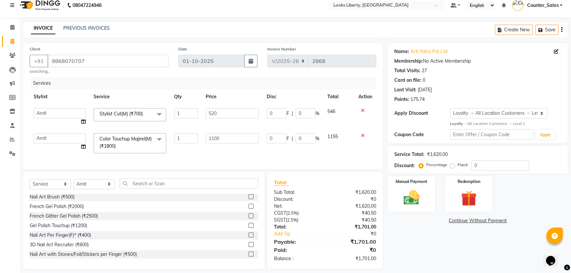
scroll to position [13, 0]
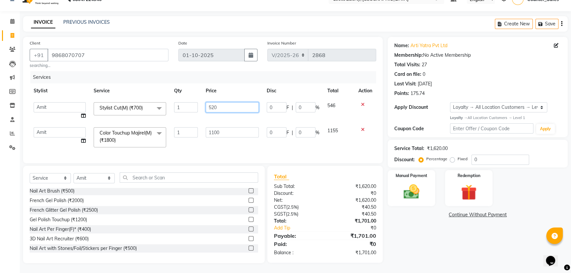
click at [226, 108] on input "520" at bounding box center [232, 107] width 53 height 10
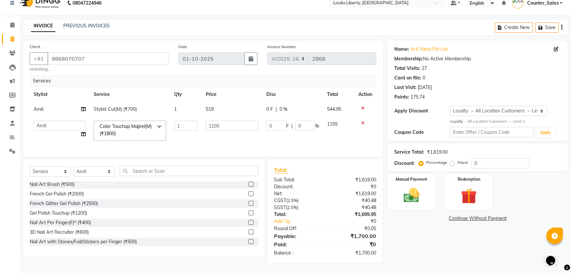
click at [244, 147] on div "Services Stylist Service Qty Price Disc Total Action Amit Stylist Cut(M) (₹700)…" at bounding box center [203, 112] width 346 height 75
click at [399, 187] on img at bounding box center [411, 195] width 27 height 19
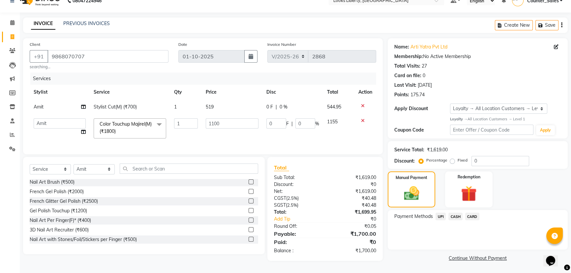
click at [473, 213] on span "CARD" at bounding box center [472, 217] width 14 height 8
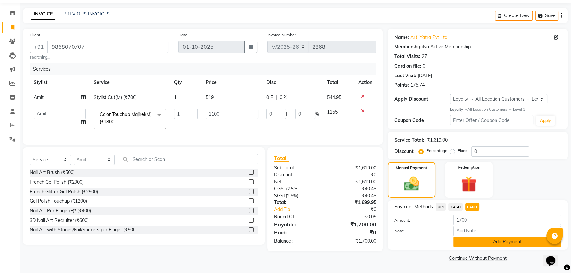
click at [494, 240] on button "Add Payment" at bounding box center [507, 242] width 108 height 10
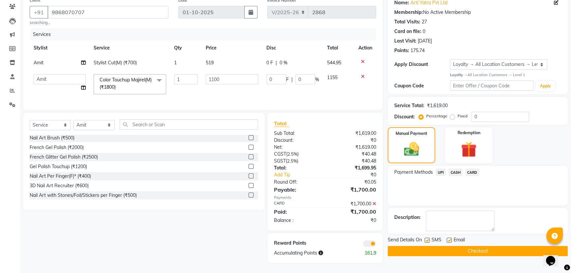
scroll to position [60, 0]
click at [406, 246] on button "Checkout" at bounding box center [478, 251] width 180 height 10
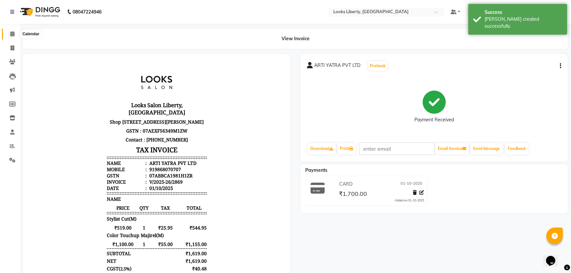
click at [13, 33] on icon at bounding box center [12, 33] width 4 height 5
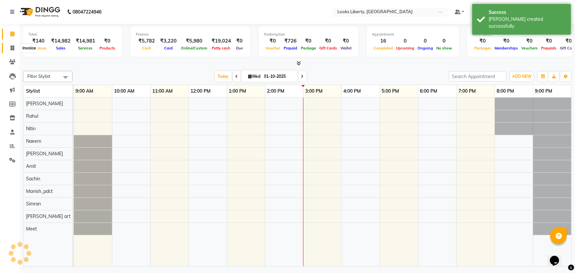
click at [12, 45] on icon at bounding box center [13, 47] width 4 height 5
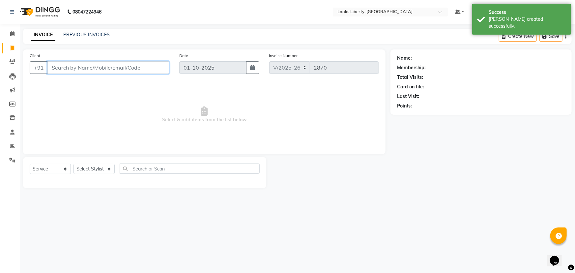
click at [84, 68] on input "Client" at bounding box center [108, 67] width 122 height 13
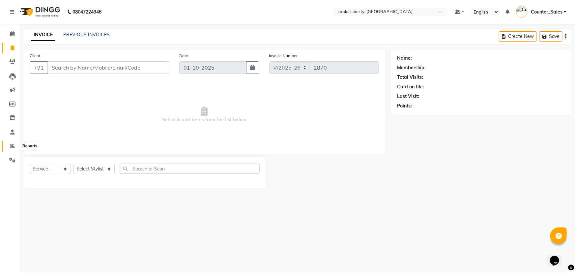
click at [10, 144] on icon at bounding box center [12, 145] width 5 height 5
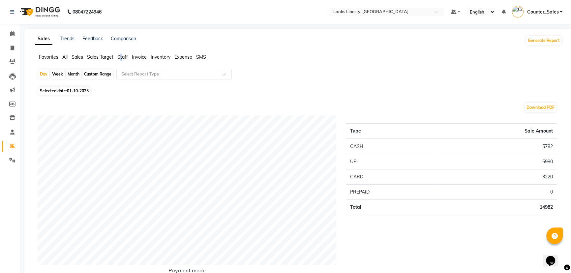
click at [122, 55] on span "Staff" at bounding box center [122, 57] width 11 height 6
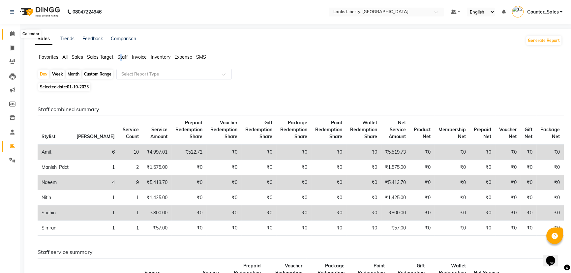
click at [8, 34] on span at bounding box center [13, 34] width 12 height 8
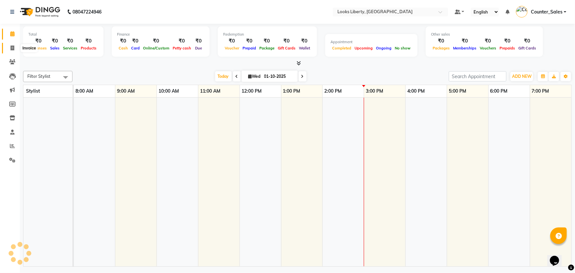
click at [11, 49] on icon at bounding box center [13, 47] width 4 height 5
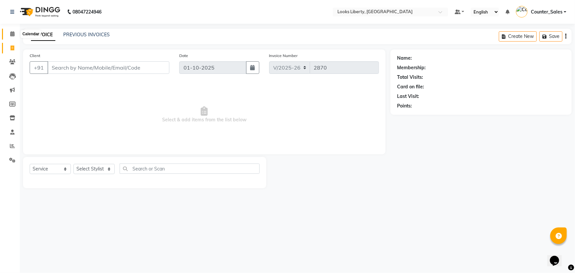
click at [10, 31] on span at bounding box center [13, 34] width 12 height 8
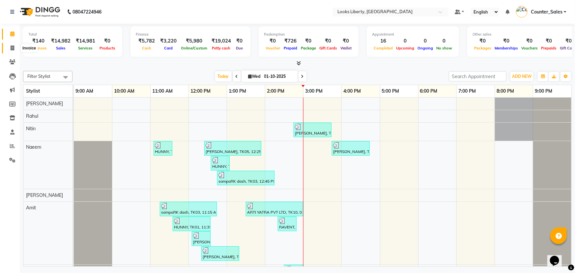
click at [10, 47] on span at bounding box center [13, 49] width 12 height 8
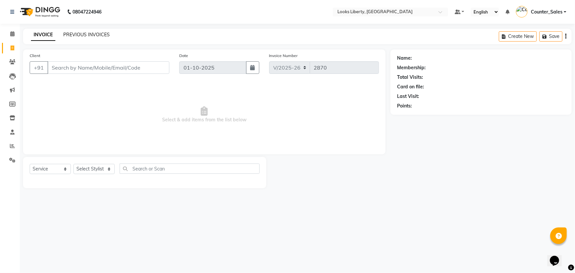
click at [83, 37] on link "PREVIOUS INVOICES" at bounding box center [86, 35] width 46 height 6
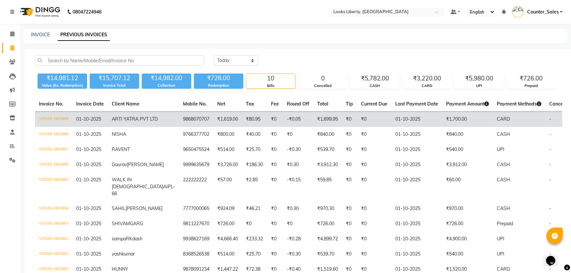
click at [357, 117] on td "₹0" at bounding box center [374, 119] width 34 height 15
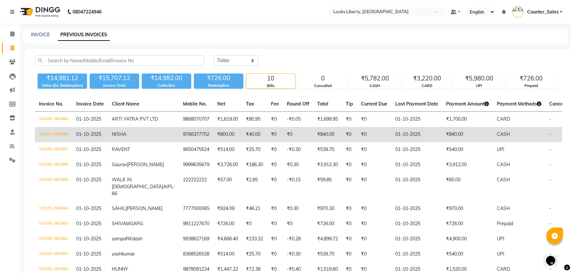
click at [179, 142] on td "9766377702" at bounding box center [196, 134] width 34 height 15
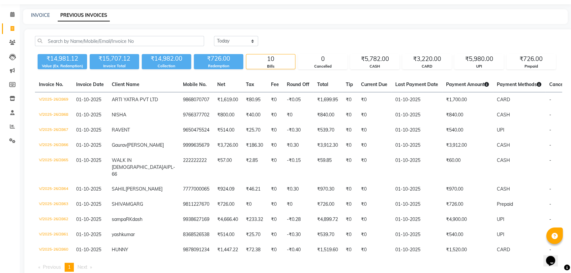
scroll to position [30, 0]
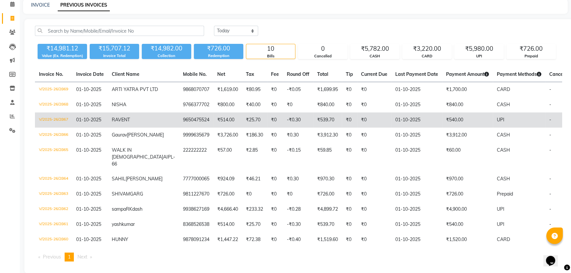
click at [179, 120] on td "9650475524" at bounding box center [196, 119] width 34 height 15
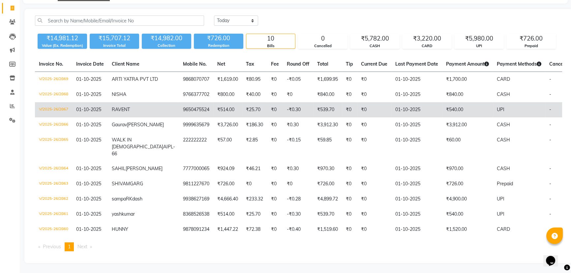
scroll to position [77, 0]
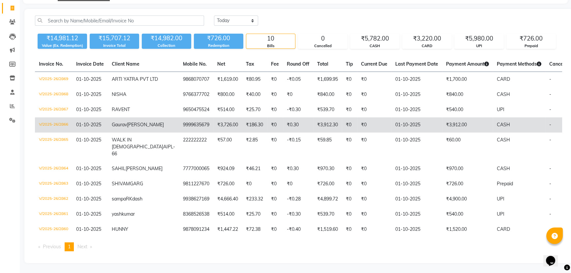
click at [179, 117] on td "9999635679" at bounding box center [196, 124] width 34 height 15
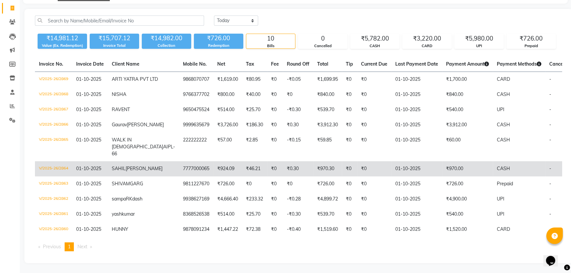
click at [242, 161] on td "₹46.21" at bounding box center [254, 168] width 25 height 15
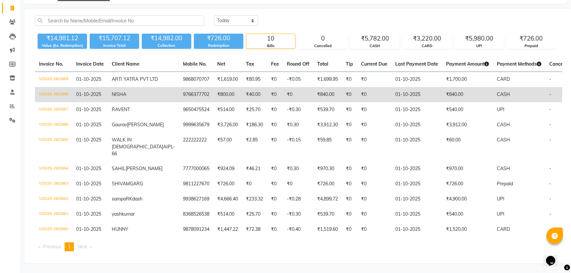
scroll to position [0, 0]
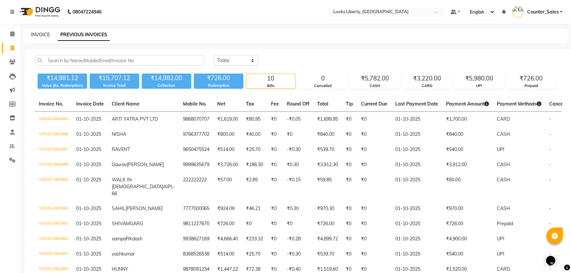
click at [47, 37] on link "INVOICE" at bounding box center [40, 35] width 19 height 6
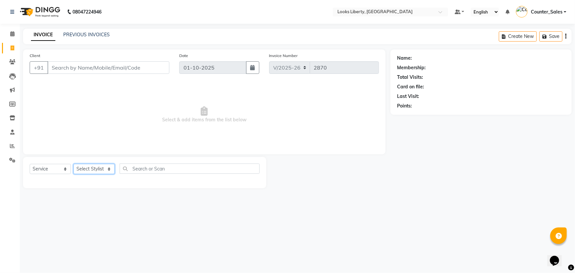
click at [79, 169] on select "Select Stylist Aijaz Amit Anjali_nail art Counter_Sales Manish_pdct Meet Naeem …" at bounding box center [94, 169] width 41 height 10
click at [214, 101] on span "Select & add items from the list below" at bounding box center [204, 115] width 349 height 66
click at [9, 30] on span at bounding box center [13, 34] width 12 height 8
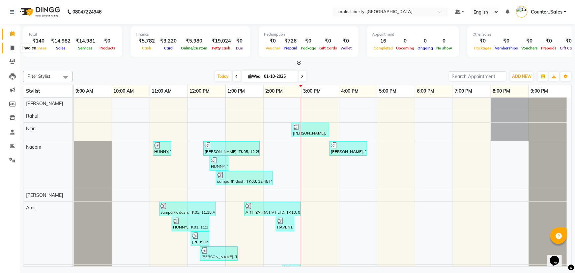
click at [9, 51] on span at bounding box center [13, 49] width 12 height 8
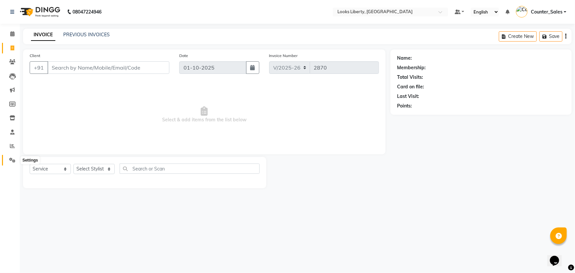
click at [14, 158] on icon at bounding box center [12, 160] width 6 height 5
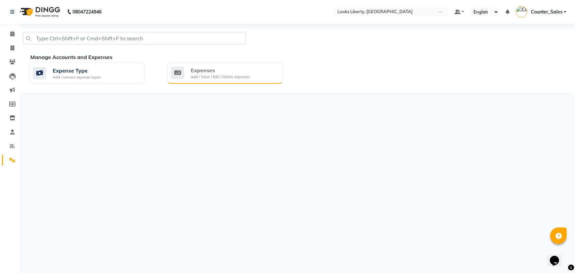
click at [227, 76] on div "Add / View / Edit / Delete expenses" at bounding box center [220, 77] width 59 height 6
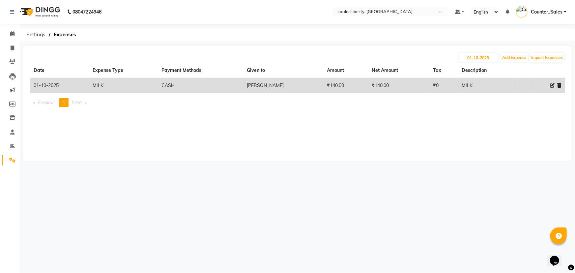
click at [551, 86] on icon at bounding box center [552, 85] width 5 height 5
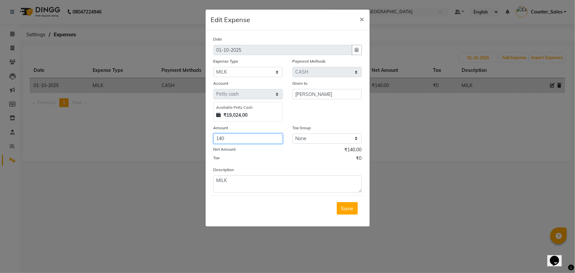
click at [242, 139] on input "140" at bounding box center [248, 139] width 69 height 10
click at [357, 209] on button "Save" at bounding box center [347, 208] width 21 height 13
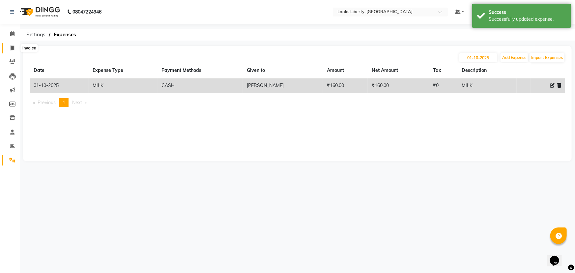
click at [12, 46] on icon at bounding box center [13, 47] width 4 height 5
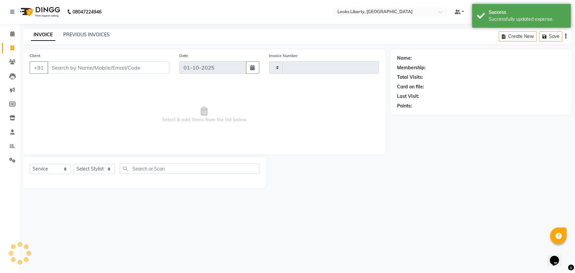
click at [72, 67] on input "Client" at bounding box center [108, 67] width 122 height 13
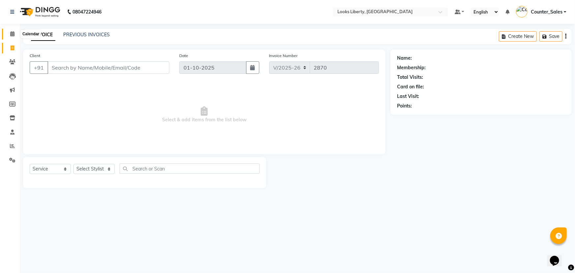
click at [10, 30] on span at bounding box center [13, 34] width 12 height 8
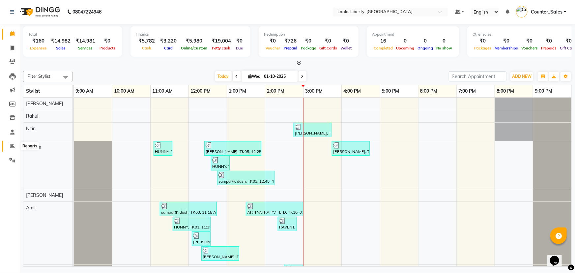
click at [12, 142] on span at bounding box center [13, 146] width 12 height 8
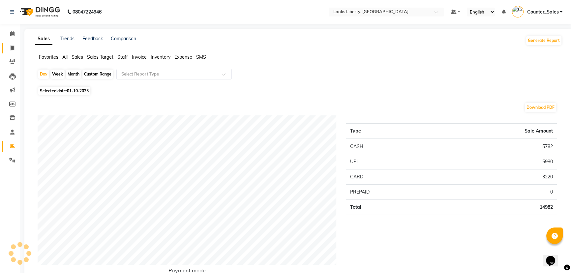
click at [4, 43] on link "Invoice" at bounding box center [10, 48] width 16 height 11
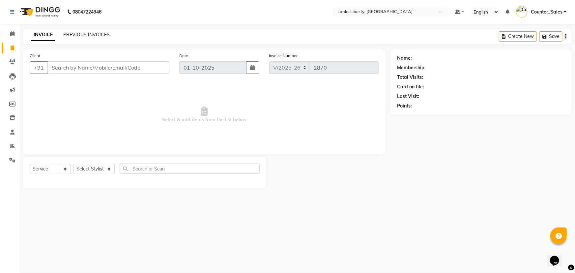
click at [72, 34] on link "PREVIOUS INVOICES" at bounding box center [86, 35] width 46 height 6
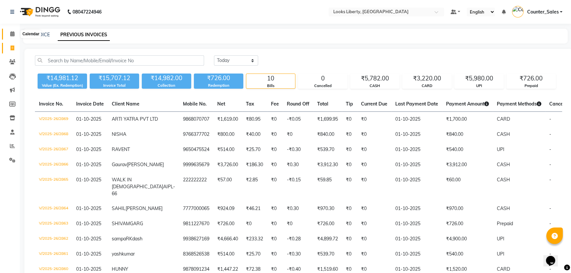
click at [9, 33] on span at bounding box center [13, 34] width 12 height 8
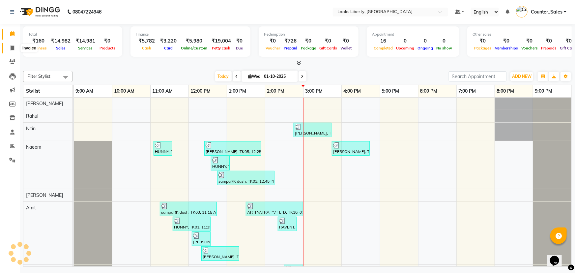
click at [8, 45] on span at bounding box center [13, 49] width 12 height 8
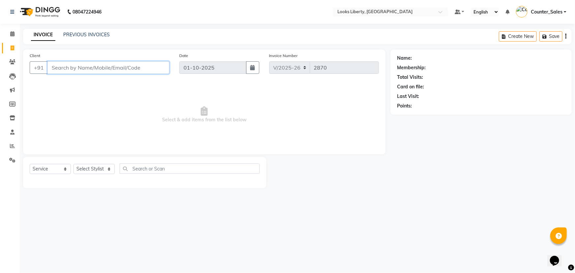
click at [86, 62] on input "Client" at bounding box center [108, 67] width 122 height 13
click at [97, 168] on select "Select Stylist Aijaz Amit Anjali_nail art Counter_Sales Manish_pdct Meet Naeem …" at bounding box center [94, 169] width 41 height 10
click at [232, 112] on span "Select & add items from the list below" at bounding box center [204, 115] width 349 height 66
click at [89, 168] on select "Select Stylist Aijaz Amit Anjali_nail art Counter_Sales Manish_pdct Meet Naeem …" at bounding box center [94, 169] width 41 height 10
click at [278, 118] on span "Select & add items from the list below" at bounding box center [204, 115] width 349 height 66
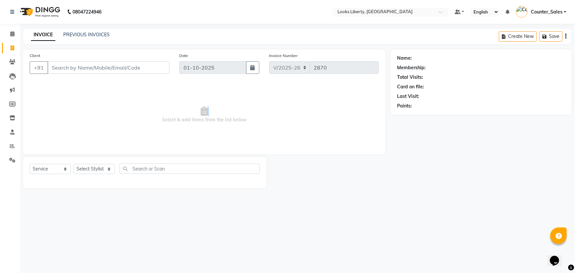
drag, startPoint x: 160, startPoint y: 118, endPoint x: 248, endPoint y: 118, distance: 87.4
click at [250, 117] on span "Select & add items from the list below" at bounding box center [204, 115] width 349 height 66
click at [136, 129] on span "Select & add items from the list below" at bounding box center [204, 115] width 349 height 66
click at [84, 165] on select "Select Stylist Aijaz Amit Anjali_nail art Counter_Sales Manish_pdct Meet Naeem …" at bounding box center [94, 169] width 41 height 10
click at [74, 164] on select "Select Stylist Aijaz Amit Anjali_nail art Counter_Sales Manish_pdct Meet Naeem …" at bounding box center [94, 169] width 41 height 10
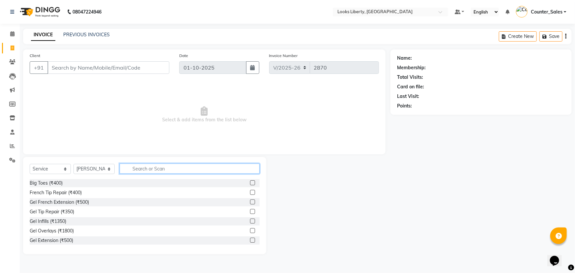
click at [179, 173] on input "text" at bounding box center [190, 169] width 140 height 10
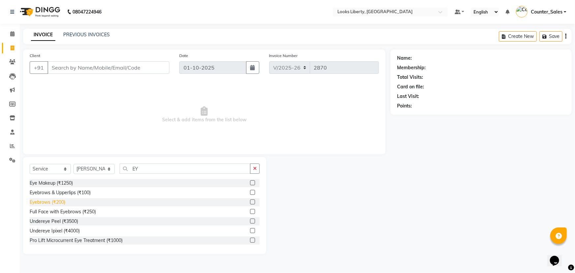
click at [52, 200] on div "Eyebrows (₹200)" at bounding box center [48, 202] width 36 height 7
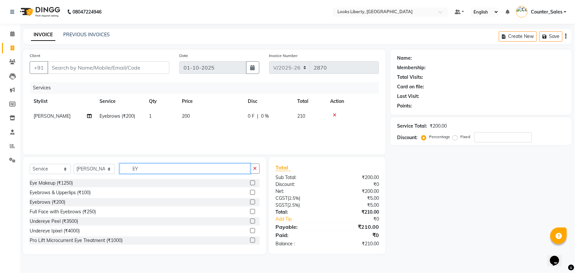
click at [147, 166] on input "EY" at bounding box center [185, 169] width 131 height 10
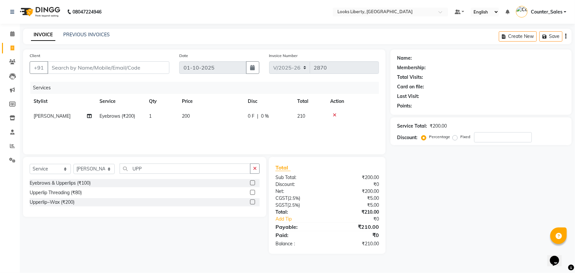
click at [91, 191] on div "Upperlip Threading (₹80)" at bounding box center [145, 193] width 230 height 8
click at [68, 201] on div "Upperlip~Wax (₹200)" at bounding box center [52, 202] width 45 height 7
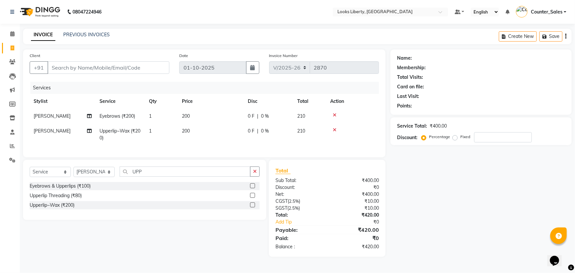
click at [201, 128] on td "200" at bounding box center [211, 135] width 66 height 22
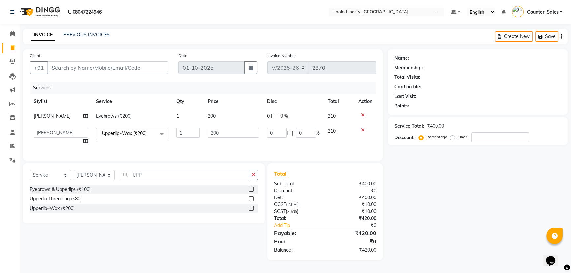
drag, startPoint x: 204, startPoint y: 128, endPoint x: 216, endPoint y: 130, distance: 11.9
click at [205, 128] on td "200" at bounding box center [233, 136] width 59 height 25
click at [220, 132] on input "200" at bounding box center [233, 133] width 51 height 10
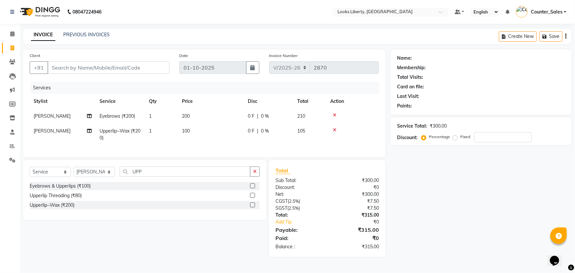
drag, startPoint x: 218, startPoint y: 110, endPoint x: 247, endPoint y: 165, distance: 63.0
click at [218, 110] on td "200" at bounding box center [211, 116] width 66 height 15
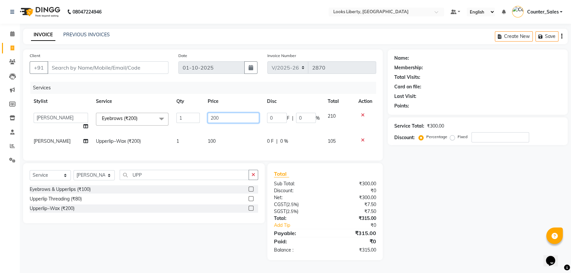
click at [228, 118] on input "200" at bounding box center [233, 118] width 51 height 10
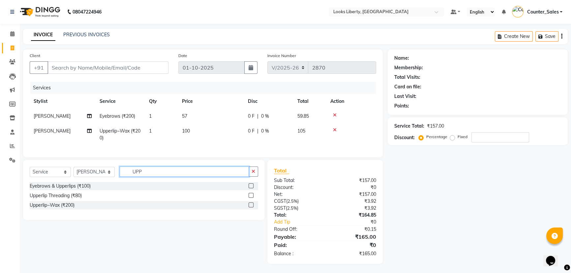
click at [159, 177] on input "UPP" at bounding box center [184, 171] width 129 height 10
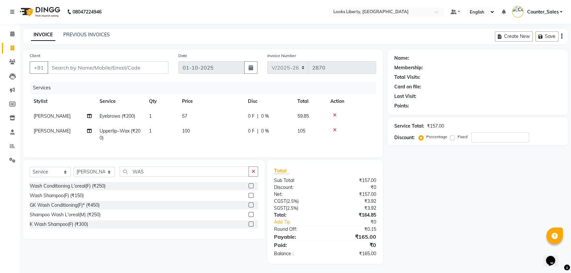
click at [70, 207] on div "GK Wash Conditioning(F)* (₹450)" at bounding box center [65, 205] width 70 height 7
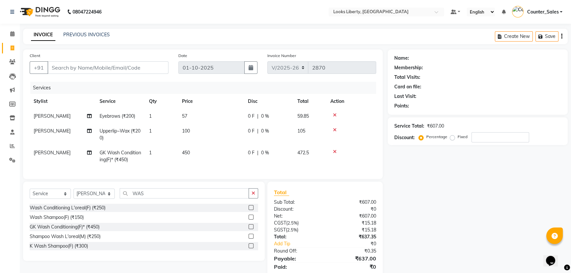
click at [226, 149] on td "450" at bounding box center [211, 156] width 66 height 22
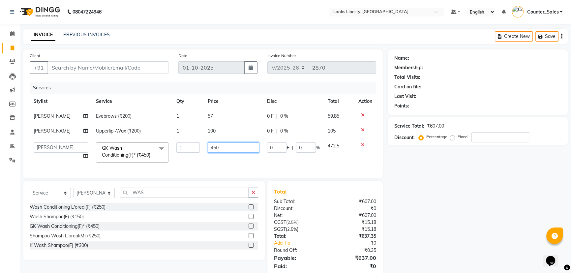
click at [229, 148] on input "450" at bounding box center [233, 147] width 51 height 10
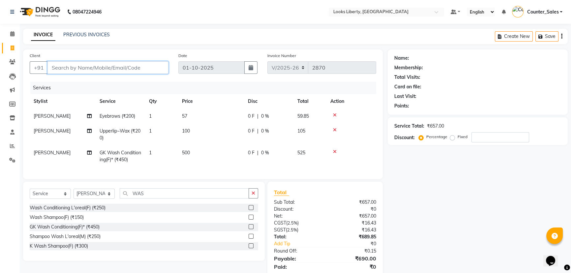
click at [92, 68] on input "Client" at bounding box center [107, 67] width 121 height 13
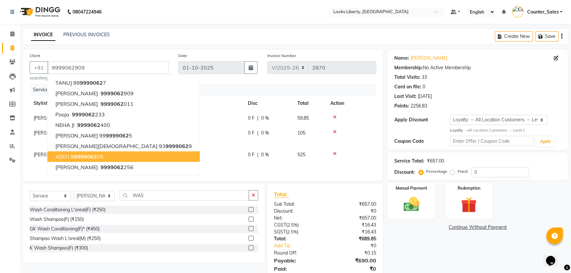
drag, startPoint x: 224, startPoint y: 173, endPoint x: 224, endPoint y: 169, distance: 4.7
click at [224, 172] on div "Services Stylist Service Qty Price Disc Total Action Neetu Arya Eyebrows (₹200)…" at bounding box center [203, 129] width 346 height 91
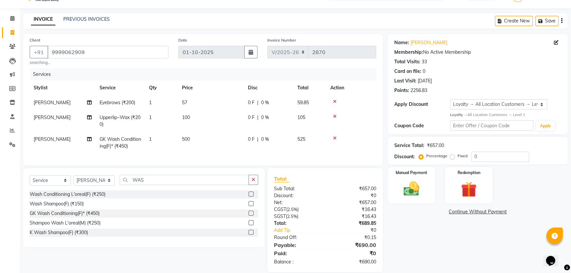
scroll to position [29, 0]
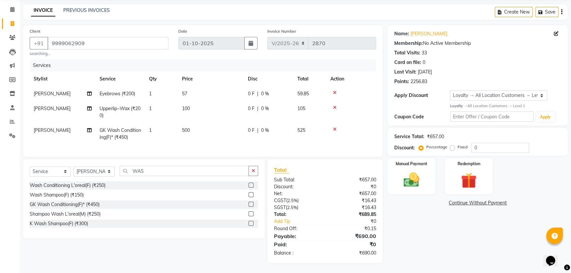
click at [43, 127] on span "[PERSON_NAME]" at bounding box center [52, 130] width 37 height 6
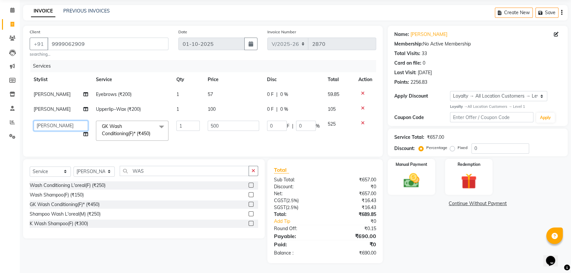
click at [63, 121] on select "Aijaz Amit Anjali_nail art Counter_Sales Manish_pdct Meet Naeem Neetu Arya Niti…" at bounding box center [61, 126] width 54 height 10
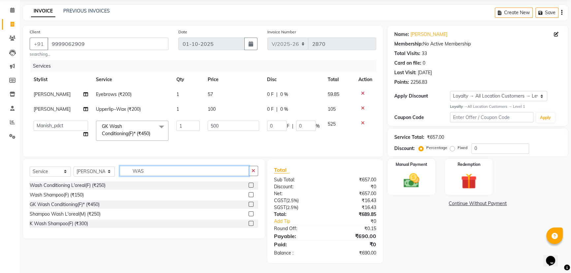
click at [157, 167] on input "WAS" at bounding box center [184, 171] width 129 height 10
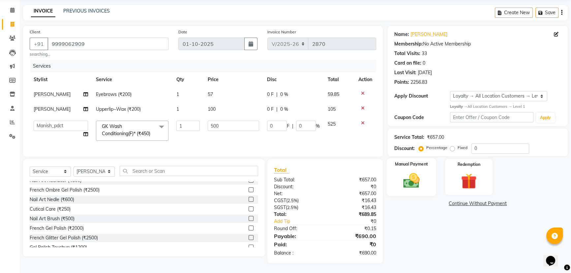
click at [421, 171] on img at bounding box center [411, 180] width 27 height 19
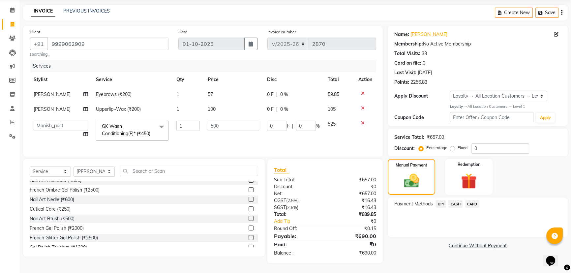
click at [455, 200] on span "CASH" at bounding box center [455, 204] width 14 height 8
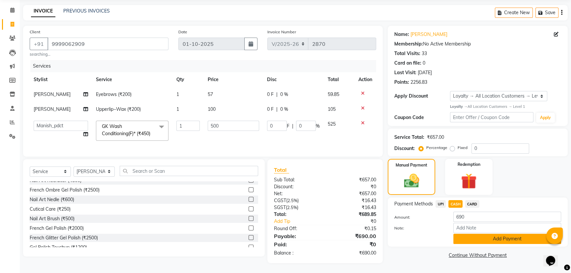
click at [474, 234] on button "Add Payment" at bounding box center [507, 239] width 108 height 10
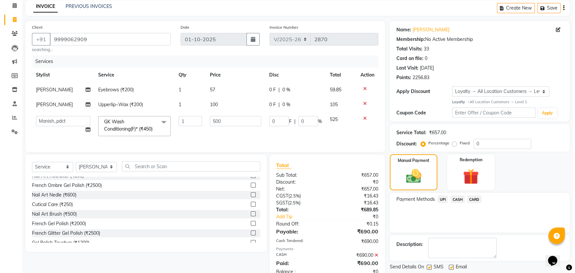
scroll to position [85, 0]
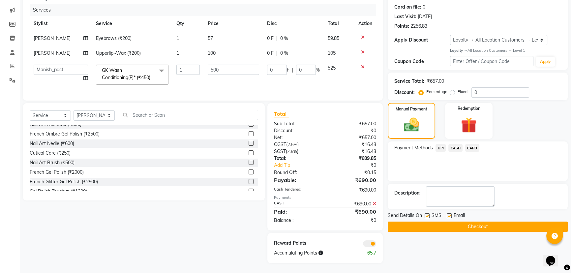
click at [370, 245] on span at bounding box center [369, 243] width 13 height 7
click at [376, 245] on input "checkbox" at bounding box center [376, 245] width 0 height 0
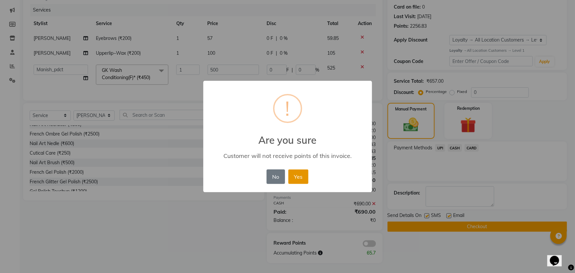
click at [301, 178] on button "Yes" at bounding box center [298, 176] width 20 height 15
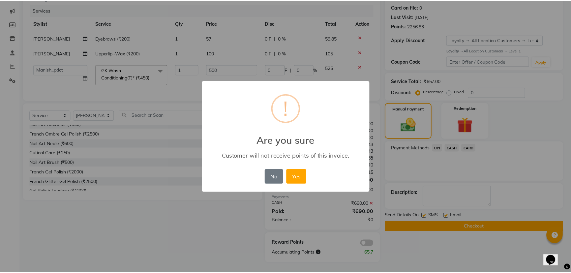
scroll to position [75, 0]
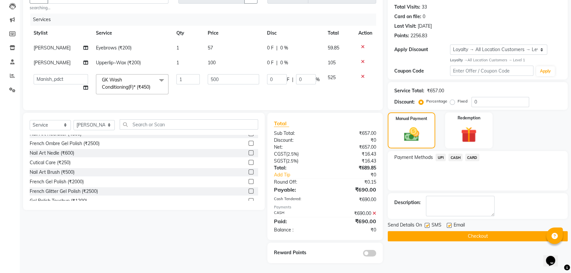
click at [445, 231] on button "Checkout" at bounding box center [478, 236] width 180 height 10
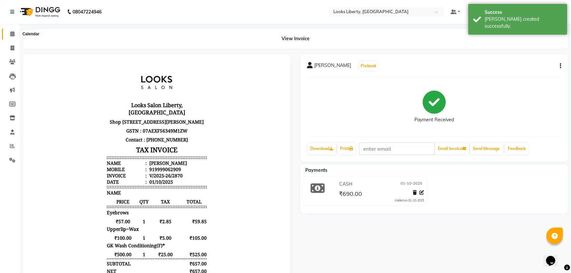
click at [12, 34] on icon at bounding box center [12, 33] width 4 height 5
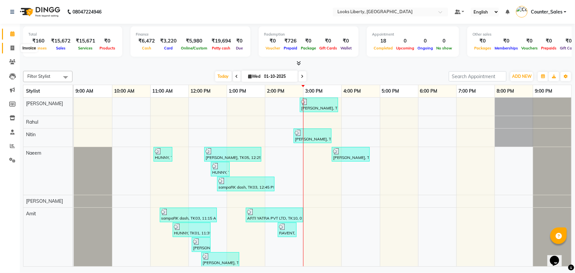
click at [12, 48] on icon at bounding box center [13, 47] width 4 height 5
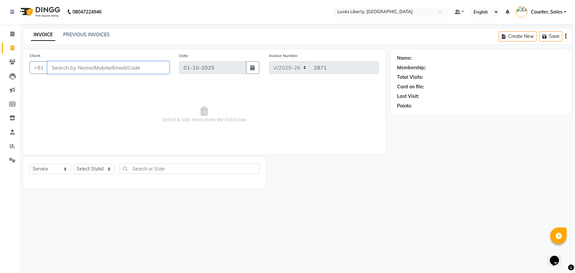
click at [77, 69] on input "Client" at bounding box center [108, 67] width 122 height 13
click at [96, 171] on select "Select Stylist Aijaz Amit Anjali_nail art Counter_Sales Manish_pdct Meet Naeem …" at bounding box center [94, 169] width 41 height 10
click at [74, 164] on select "Select Stylist Aijaz Amit Anjali_nail art Counter_Sales Manish_pdct Meet Naeem …" at bounding box center [94, 169] width 41 height 10
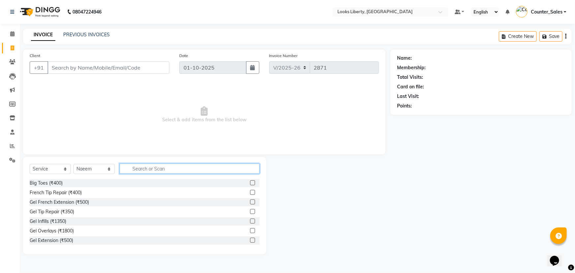
click at [133, 170] on input "text" at bounding box center [190, 169] width 140 height 10
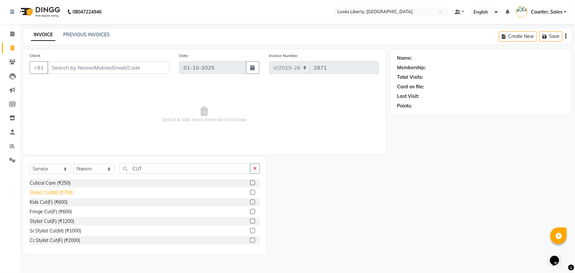
click at [54, 192] on div "Stylist Cut(M) (₹700)" at bounding box center [51, 192] width 43 height 7
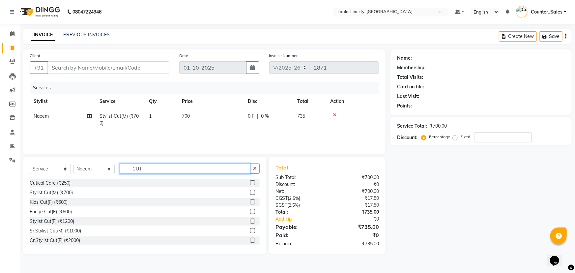
click at [148, 168] on input "CUT" at bounding box center [185, 169] width 131 height 10
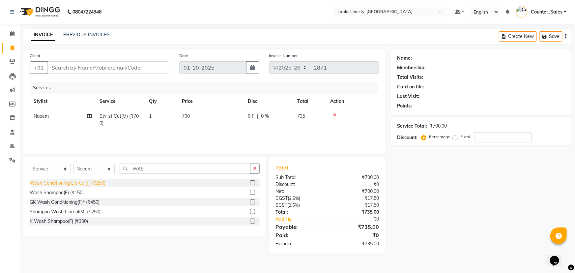
click at [66, 183] on div "Wash Conditioning L'oreal(F) (₹250)" at bounding box center [68, 183] width 76 height 7
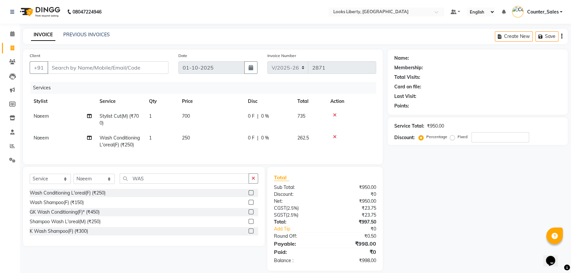
click at [207, 135] on td "250" at bounding box center [211, 142] width 66 height 22
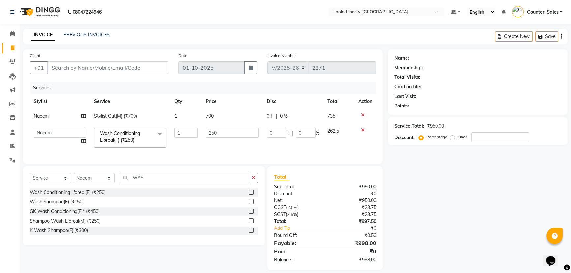
click at [361, 128] on icon at bounding box center [363, 130] width 4 height 5
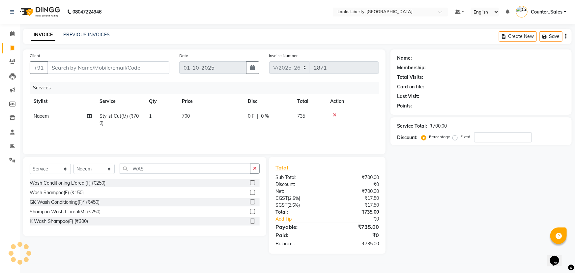
drag, startPoint x: 65, startPoint y: 220, endPoint x: 92, endPoint y: 204, distance: 31.0
click at [69, 219] on div "K Wash Shampoo(F) (₹300)" at bounding box center [59, 221] width 58 height 7
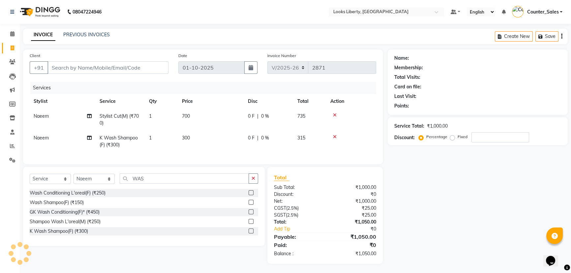
click at [219, 135] on td "300" at bounding box center [211, 142] width 66 height 22
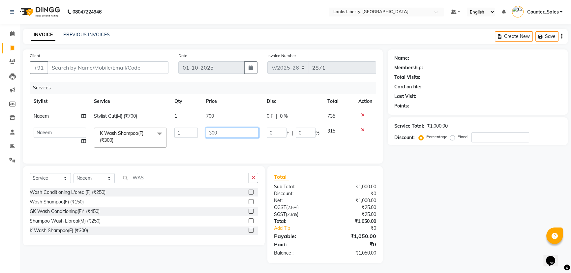
click at [228, 133] on input "300" at bounding box center [232, 133] width 53 height 10
click at [214, 116] on td "700" at bounding box center [232, 116] width 61 height 15
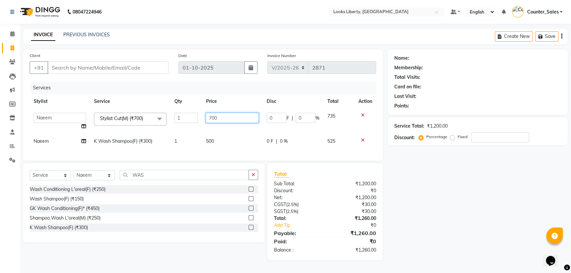
click at [220, 118] on input "700" at bounding box center [232, 118] width 53 height 10
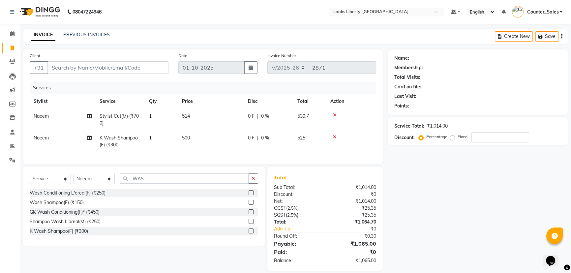
click at [187, 144] on tr "Naeem K Wash Shampoo(F) (₹300) 1 500 0 F | 0 % 525" at bounding box center [203, 142] width 346 height 22
click at [89, 66] on input "Client" at bounding box center [107, 67] width 121 height 13
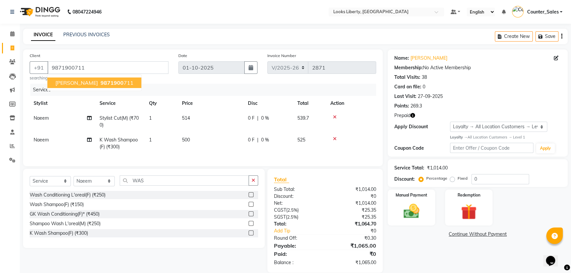
click at [191, 148] on td "500" at bounding box center [211, 144] width 66 height 22
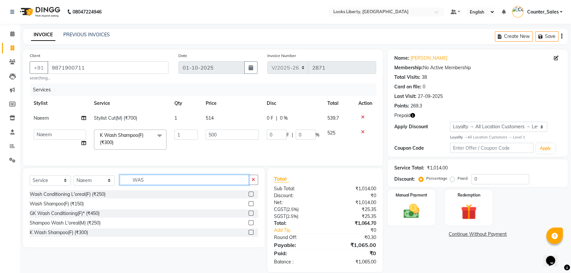
click at [167, 185] on input "WAS" at bounding box center [184, 180] width 129 height 10
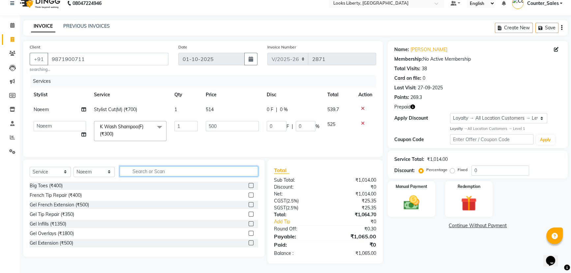
scroll to position [13, 0]
click at [465, 197] on img at bounding box center [469, 203] width 27 height 20
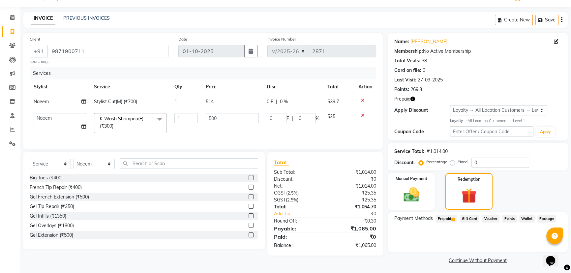
scroll to position [18, 0]
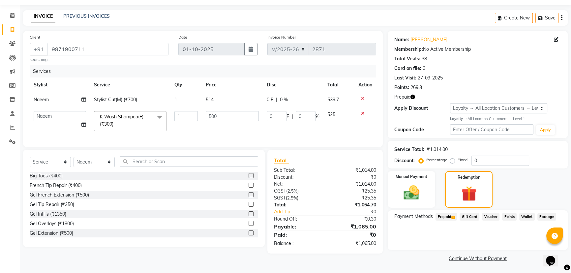
click at [442, 215] on span "Prepaid 1" at bounding box center [445, 217] width 21 height 8
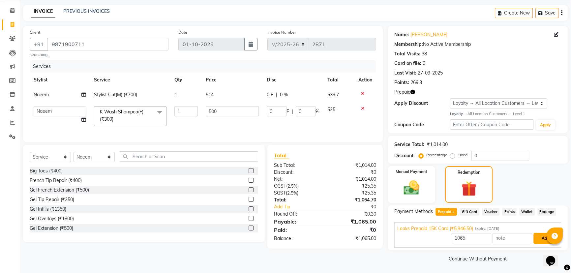
click at [540, 238] on button "Add" at bounding box center [545, 238] width 24 height 11
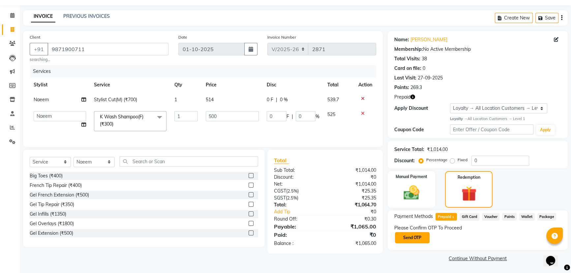
click at [402, 237] on button "Send OTP" at bounding box center [412, 237] width 35 height 11
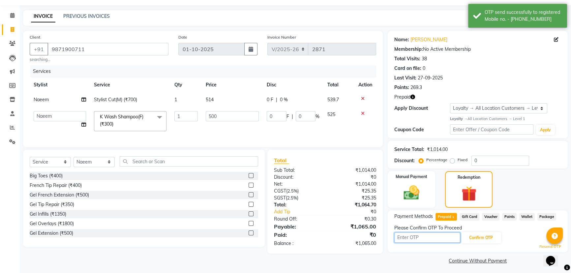
click at [410, 238] on input "text" at bounding box center [427, 237] width 66 height 10
click at [470, 236] on button "Confirm OTP" at bounding box center [481, 237] width 40 height 11
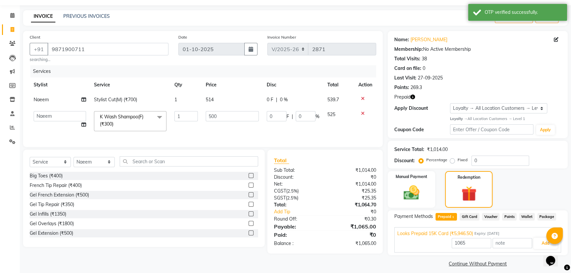
scroll to position [23, 0]
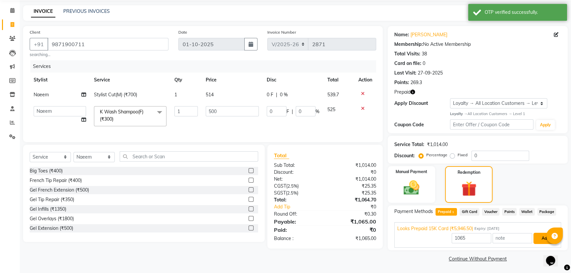
click at [539, 234] on button "Add" at bounding box center [545, 238] width 24 height 11
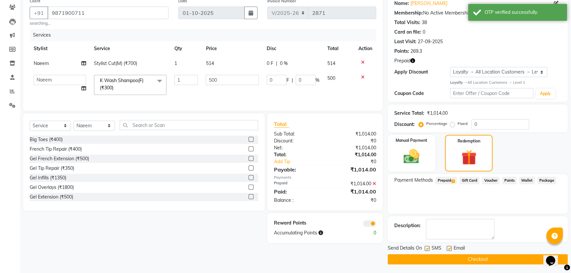
scroll to position [56, 0]
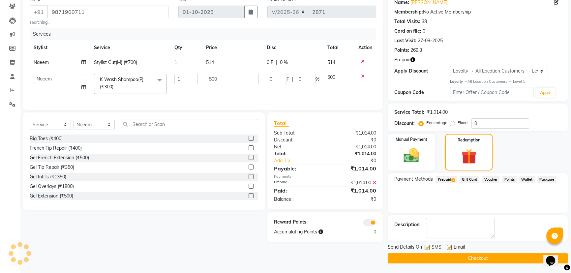
click at [421, 254] on button "Checkout" at bounding box center [478, 258] width 180 height 10
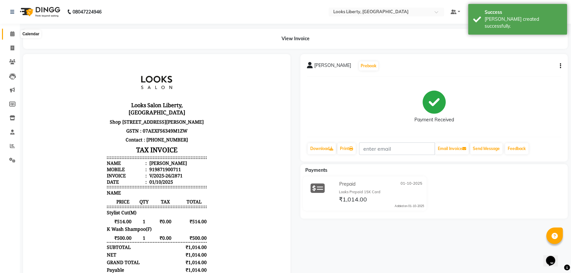
click at [8, 34] on span at bounding box center [13, 34] width 12 height 8
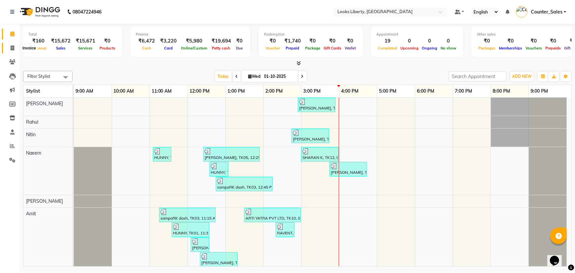
click at [9, 49] on span at bounding box center [13, 49] width 12 height 8
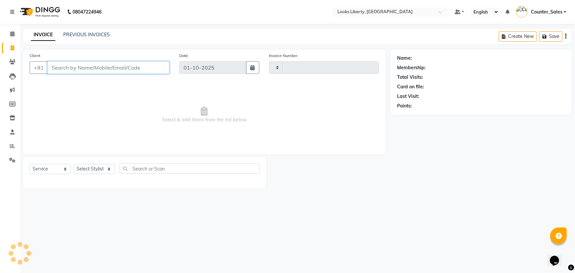
click at [75, 70] on input "Client" at bounding box center [108, 67] width 122 height 13
click at [10, 147] on span at bounding box center [13, 146] width 12 height 8
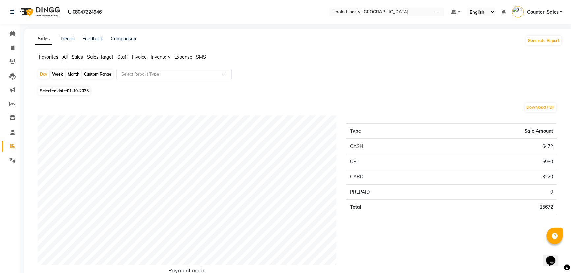
drag, startPoint x: 129, startPoint y: 57, endPoint x: 125, endPoint y: 56, distance: 3.7
click at [125, 56] on ul "Favorites All Sales Sales Target Staff Invoice Inventory Expense SMS" at bounding box center [298, 57] width 527 height 7
click at [122, 56] on span "Staff" at bounding box center [122, 57] width 11 height 6
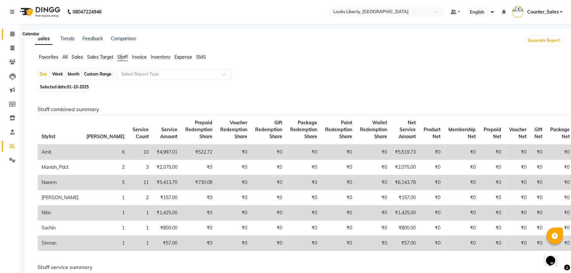
click at [12, 33] on icon at bounding box center [12, 33] width 4 height 5
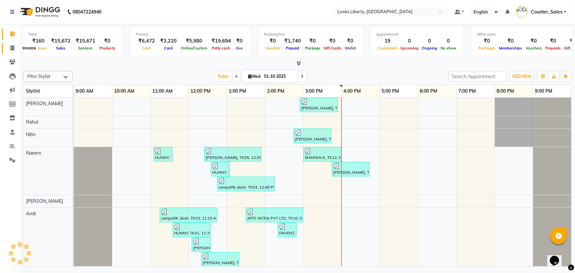
click at [15, 47] on span at bounding box center [13, 49] width 12 height 8
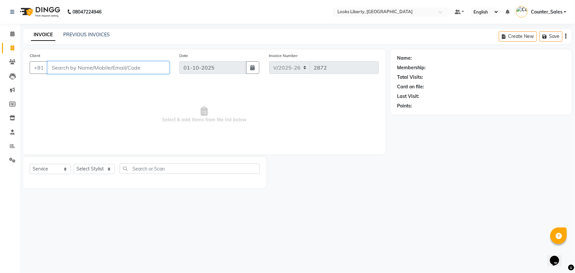
click at [96, 72] on input "Client" at bounding box center [108, 67] width 122 height 13
click at [95, 169] on select "Select Stylist Aijaz Amit Anjali_nail art Counter_Sales Manish_pdct Meet Naeem …" at bounding box center [94, 169] width 41 height 10
click at [74, 164] on select "Select Stylist Aijaz Amit Anjali_nail art Counter_Sales Manish_pdct Meet Naeem …" at bounding box center [94, 169] width 41 height 10
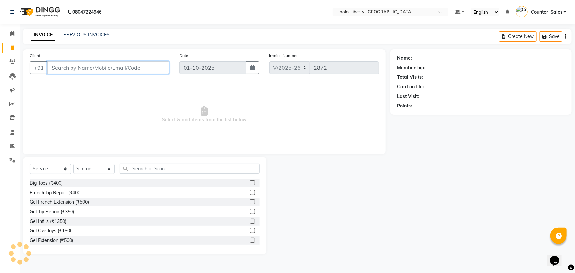
click at [105, 69] on input "Client" at bounding box center [108, 67] width 122 height 13
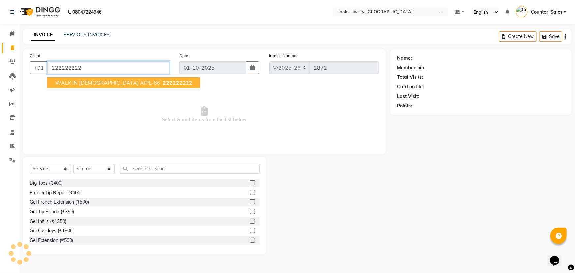
click at [102, 80] on span "WALK IN FEMALE AIPL-66" at bounding box center [107, 82] width 105 height 7
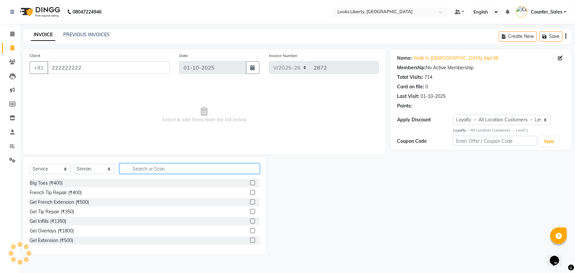
click at [188, 164] on input "text" at bounding box center [190, 169] width 140 height 10
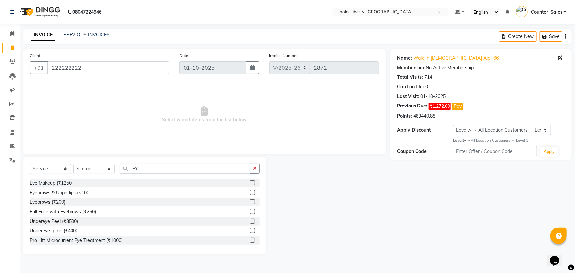
drag, startPoint x: 55, startPoint y: 201, endPoint x: 137, endPoint y: 169, distance: 88.3
click at [69, 196] on div "Eye Makeup (₹1250) Eyebrows & Upperlips (₹100) Eyebrows (₹200) Full Face with E…" at bounding box center [145, 212] width 230 height 66
click at [57, 203] on div "Eyebrows (₹200)" at bounding box center [48, 202] width 36 height 7
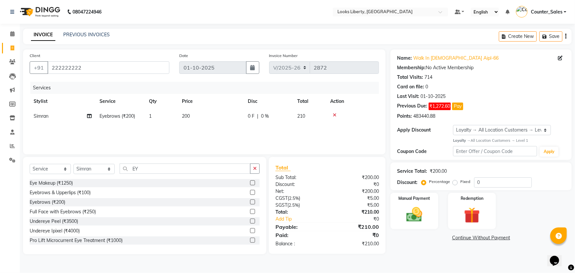
click at [214, 118] on td "200" at bounding box center [211, 116] width 66 height 15
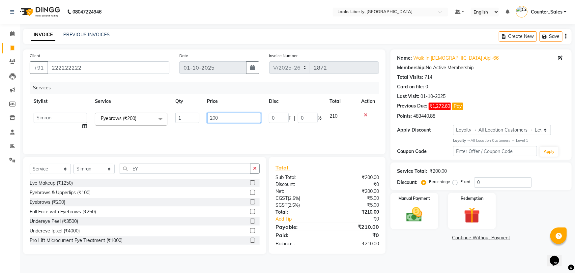
click at [226, 117] on input "200" at bounding box center [234, 118] width 54 height 10
click at [216, 132] on div "Services Stylist Service Qty Price Disc Total Action Aijaz Amit Anjali_nail art…" at bounding box center [204, 115] width 349 height 66
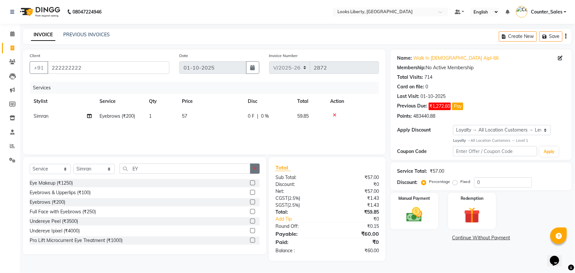
click at [254, 169] on icon "button" at bounding box center [255, 168] width 4 height 5
click at [419, 200] on label "Manual Payment" at bounding box center [414, 198] width 33 height 6
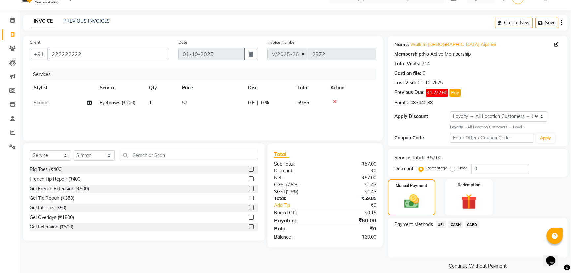
scroll to position [21, 0]
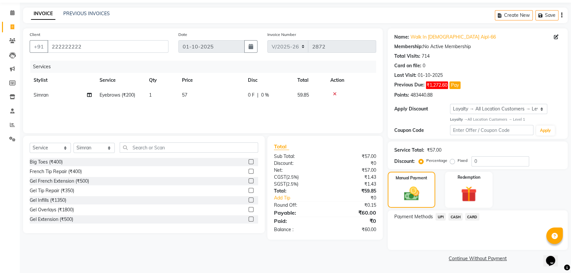
click at [454, 215] on span "CASH" at bounding box center [455, 217] width 14 height 8
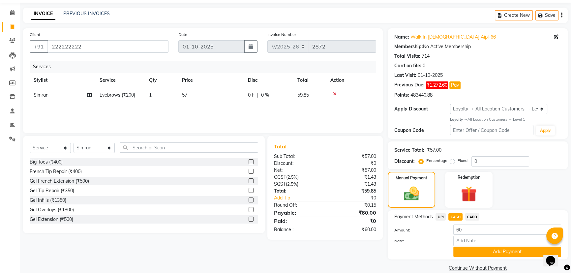
click at [471, 250] on button "Add Payment" at bounding box center [507, 252] width 108 height 10
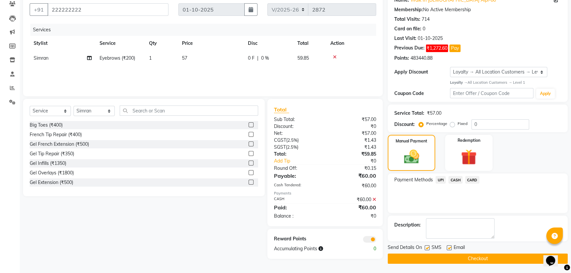
scroll to position [58, 0]
click at [438, 257] on button "Checkout" at bounding box center [478, 258] width 180 height 10
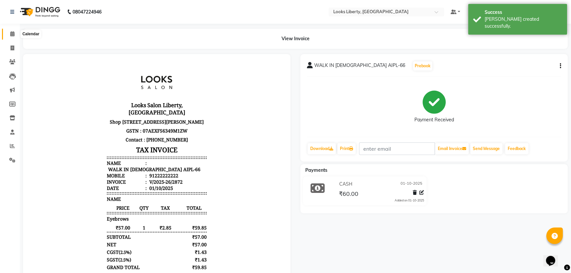
click at [9, 34] on span at bounding box center [13, 34] width 12 height 8
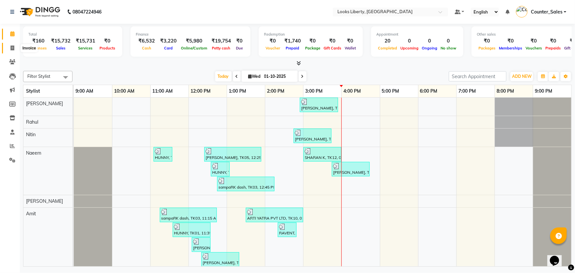
click at [13, 45] on icon at bounding box center [13, 47] width 4 height 5
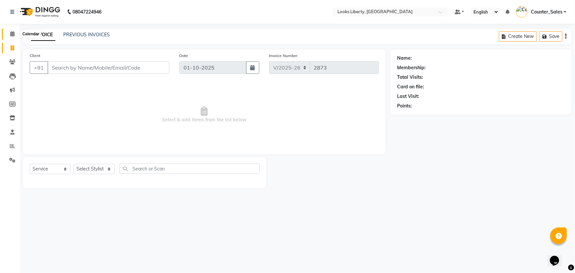
click at [11, 30] on span at bounding box center [13, 34] width 12 height 8
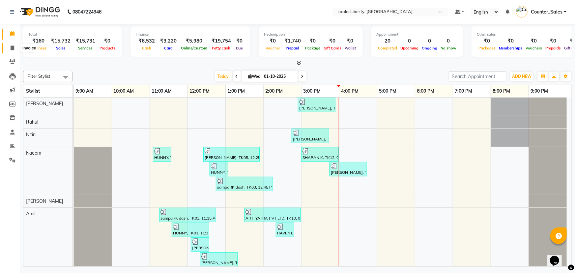
click at [11, 48] on icon at bounding box center [13, 47] width 4 height 5
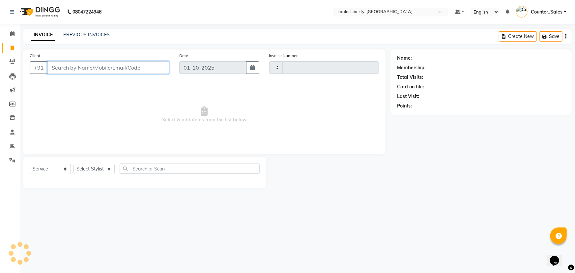
click at [73, 69] on input "Client" at bounding box center [108, 67] width 122 height 13
click at [91, 168] on select "Select Stylist Aijaz Amit Anjali_nail art Counter_Sales Manish_pdct Meet Naeem …" at bounding box center [94, 169] width 41 height 10
click at [74, 164] on select "Select Stylist Aijaz Amit Anjali_nail art Counter_Sales Manish_pdct Meet Naeem …" at bounding box center [94, 169] width 41 height 10
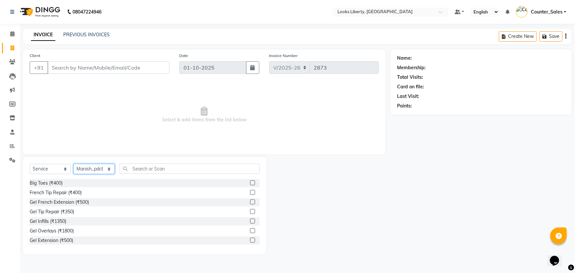
click at [99, 171] on select "Select Stylist Aijaz Amit Anjali_nail art Counter_Sales Manish_pdct Meet Naeem …" at bounding box center [94, 169] width 41 height 10
click at [74, 164] on select "Select Stylist Aijaz Amit Anjali_nail art Counter_Sales Manish_pdct Meet Naeem …" at bounding box center [94, 169] width 41 height 10
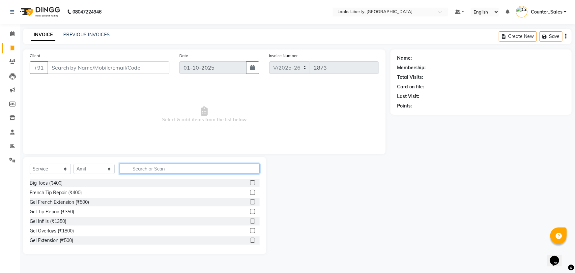
click at [153, 169] on input "text" at bounding box center [190, 169] width 140 height 10
click at [94, 168] on select "Select Stylist Aijaz Amit Anjali_nail art Counter_Sales Manish_pdct Meet Naeem …" at bounding box center [94, 169] width 41 height 10
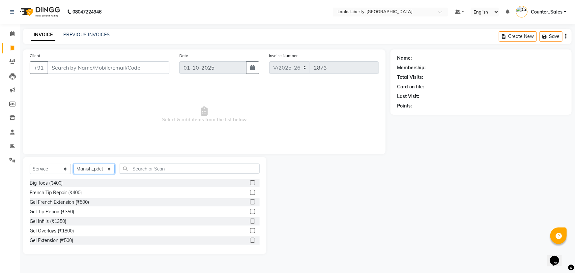
click at [74, 164] on select "Select Stylist Aijaz Amit Anjali_nail art Counter_Sales Manish_pdct Meet Naeem …" at bounding box center [94, 169] width 41 height 10
click at [157, 171] on input "text" at bounding box center [190, 169] width 140 height 10
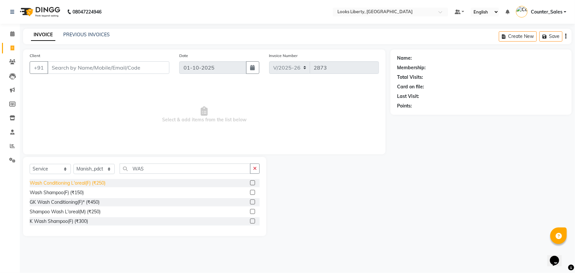
click at [81, 185] on div "Wash Conditioning L'oreal(F) (₹250)" at bounding box center [68, 183] width 76 height 7
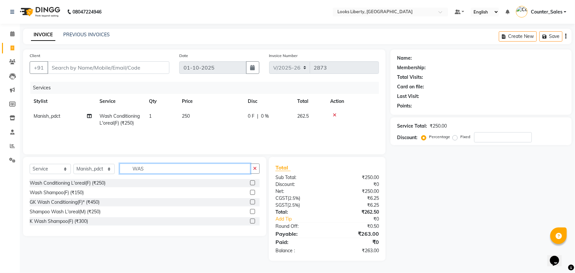
click at [154, 168] on input "WAS" at bounding box center [185, 169] width 131 height 10
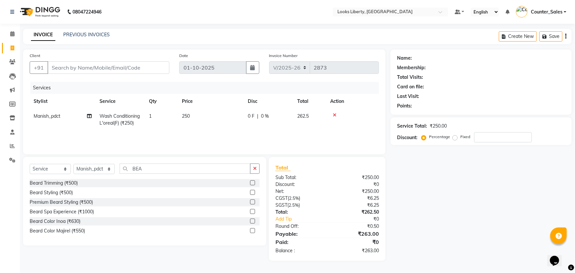
drag, startPoint x: 62, startPoint y: 182, endPoint x: 67, endPoint y: 182, distance: 4.3
click at [62, 182] on div "Beard Trimming (₹500)" at bounding box center [54, 183] width 48 height 7
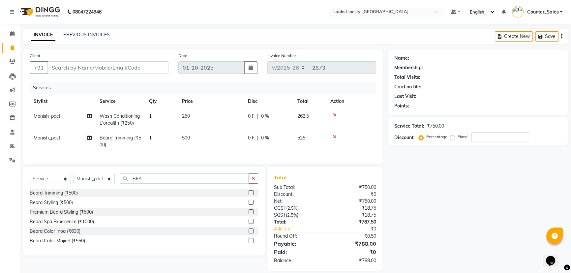
click at [216, 113] on td "250" at bounding box center [211, 120] width 66 height 22
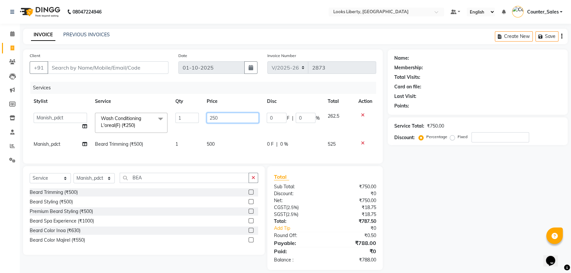
click at [225, 118] on input "250" at bounding box center [233, 118] width 52 height 10
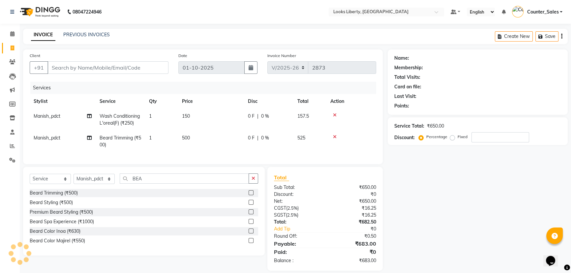
click at [219, 144] on td "500" at bounding box center [211, 142] width 66 height 22
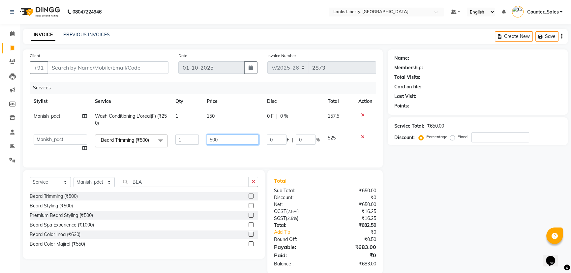
click at [221, 139] on input "500" at bounding box center [233, 139] width 52 height 10
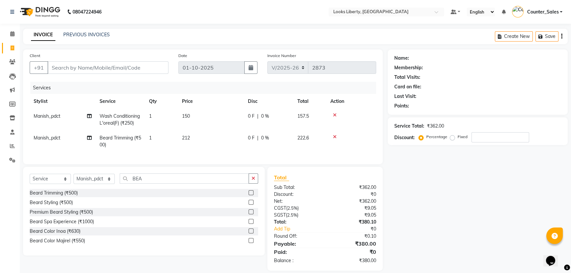
click at [217, 150] on td "212" at bounding box center [211, 142] width 66 height 22
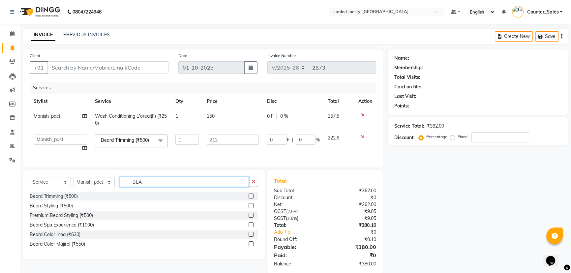
click at [184, 184] on input "BEA" at bounding box center [184, 182] width 129 height 10
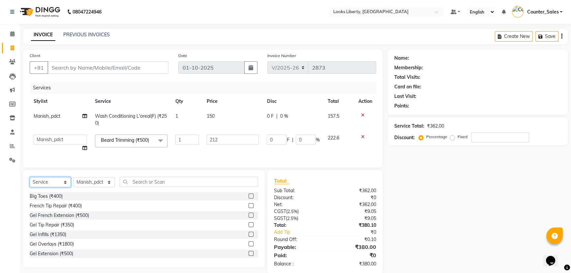
click at [38, 186] on select "Select Service Product Membership Package Voucher Prepaid Gift Card" at bounding box center [50, 182] width 41 height 10
click at [30, 182] on select "Select Service Product Membership Package Voucher Prepaid Gift Card" at bounding box center [50, 182] width 41 height 10
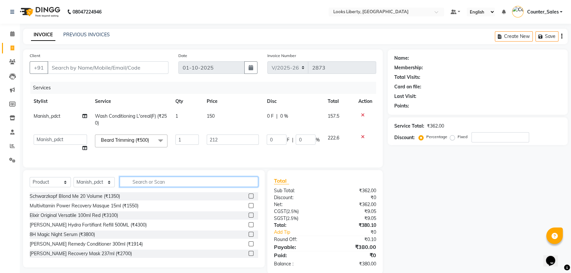
click at [147, 187] on input "text" at bounding box center [189, 182] width 138 height 10
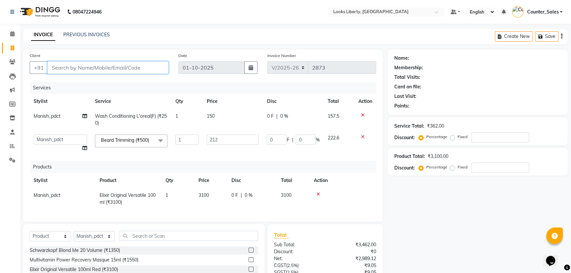
drag, startPoint x: 110, startPoint y: 67, endPoint x: 114, endPoint y: 81, distance: 14.7
click at [110, 69] on input "Client" at bounding box center [107, 67] width 121 height 13
click at [46, 140] on select "Aijaz Amit Anjali_nail art Counter_Sales Manish_pdct Meet Naeem Neetu Arya Niti…" at bounding box center [60, 139] width 53 height 10
click at [221, 198] on td "3100" at bounding box center [210, 199] width 33 height 22
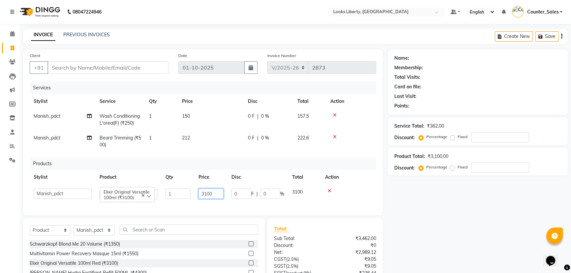
click at [220, 193] on input "3100" at bounding box center [210, 194] width 25 height 10
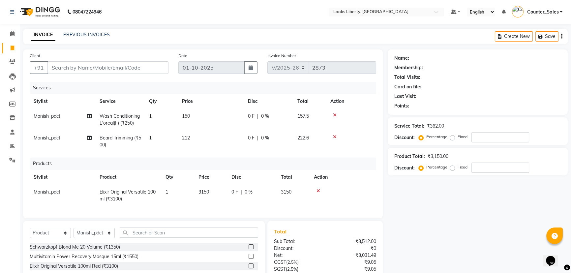
click at [200, 204] on td "3150" at bounding box center [210, 196] width 33 height 22
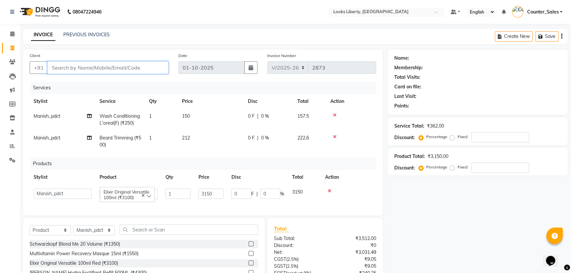
click at [93, 66] on input "Client" at bounding box center [107, 67] width 121 height 13
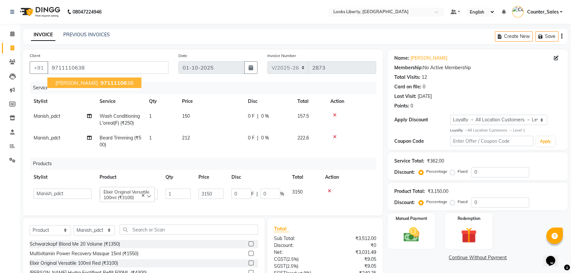
click at [235, 203] on td "0 F | 0 %" at bounding box center [257, 194] width 61 height 19
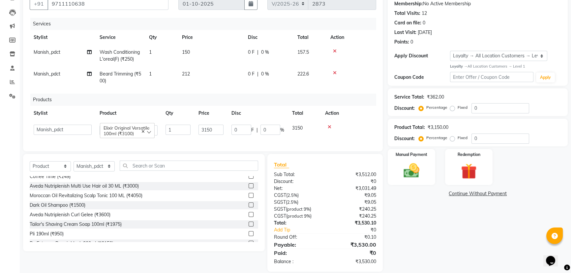
scroll to position [78, 0]
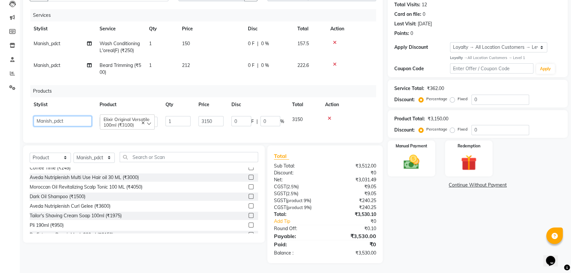
click at [48, 116] on select "Aijaz Amit Anjali_nail art Counter_Sales Manish_pdct Meet Naeem Neetu Arya Niti…" at bounding box center [63, 121] width 58 height 10
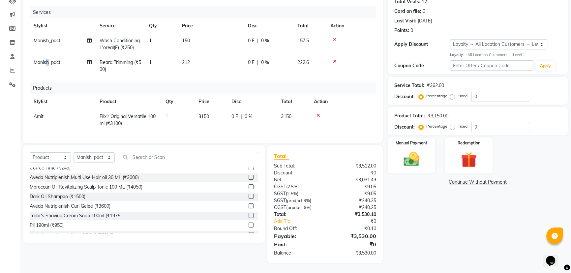
click at [48, 60] on span "Manish_pdct" at bounding box center [47, 62] width 27 height 6
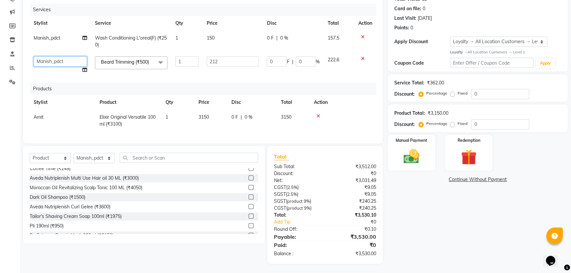
click at [49, 60] on select "Aijaz Amit Anjali_nail art Counter_Sales Manish_pdct Meet Naeem Neetu Arya Niti…" at bounding box center [60, 61] width 53 height 10
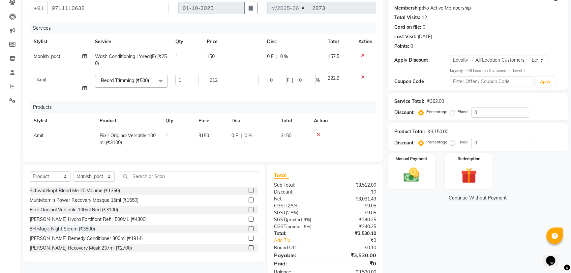
scroll to position [83, 0]
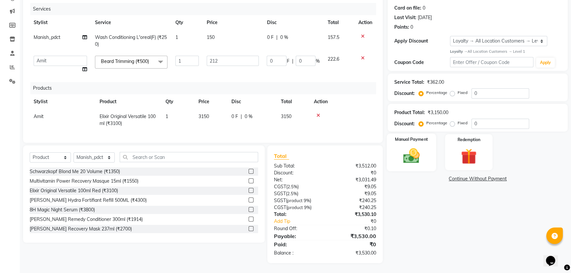
click at [414, 147] on img at bounding box center [411, 155] width 27 height 19
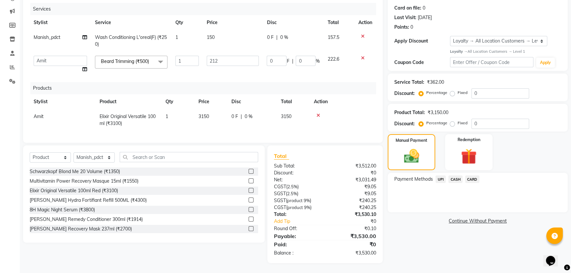
click at [443, 175] on span "UPI" at bounding box center [440, 179] width 10 height 8
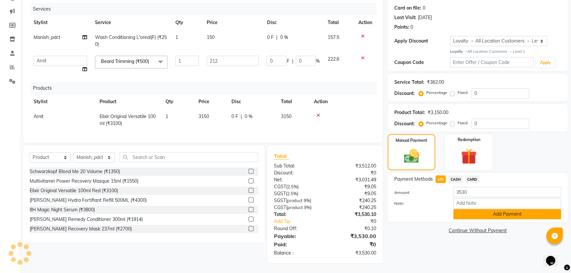
click at [472, 209] on button "Add Payment" at bounding box center [507, 214] width 108 height 10
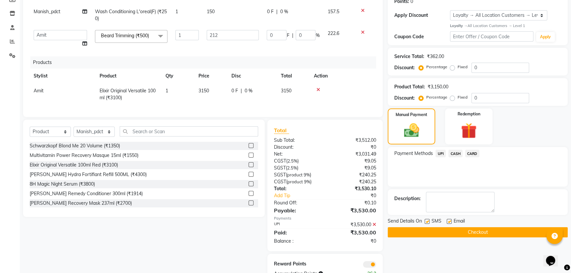
scroll to position [130, 0]
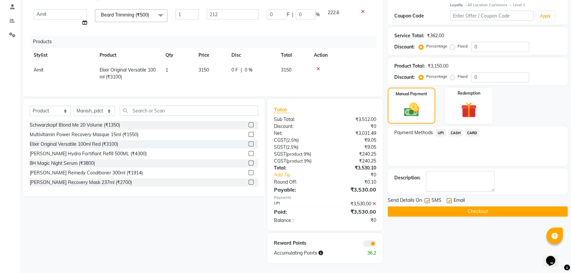
click at [412, 208] on button "Checkout" at bounding box center [478, 211] width 180 height 10
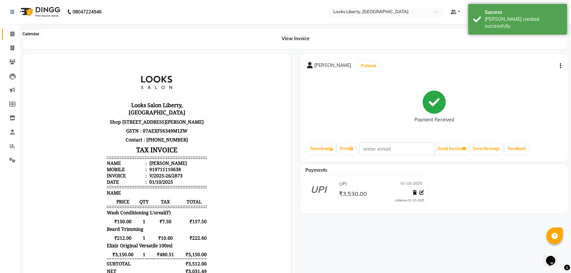
click at [9, 34] on span at bounding box center [13, 34] width 12 height 8
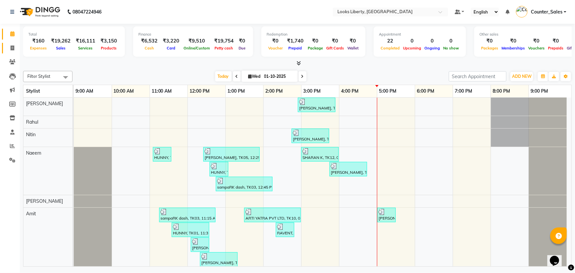
click at [13, 47] on icon at bounding box center [13, 47] width 4 height 5
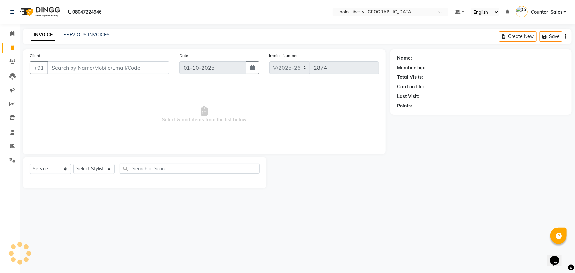
click at [71, 30] on div "INVOICE PREVIOUS INVOICES Create New Save" at bounding box center [297, 36] width 549 height 15
click at [77, 32] on link "PREVIOUS INVOICES" at bounding box center [86, 35] width 46 height 6
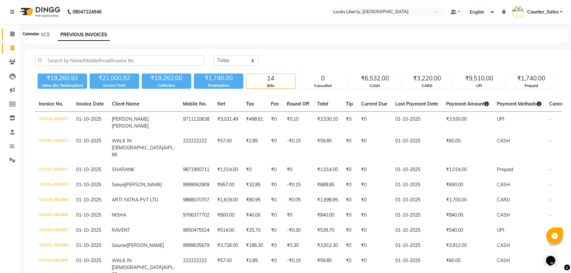
click at [9, 32] on span at bounding box center [13, 34] width 12 height 8
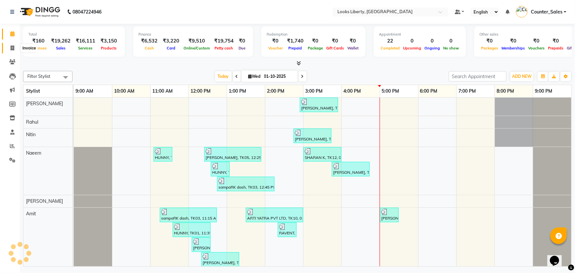
click at [12, 48] on icon at bounding box center [13, 47] width 4 height 5
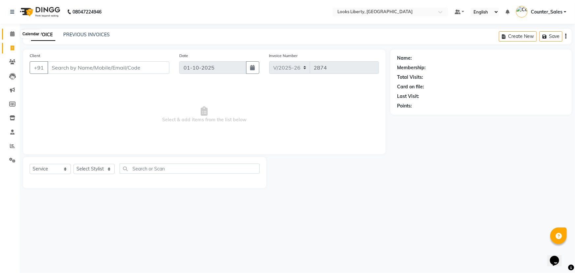
click at [10, 34] on icon at bounding box center [12, 33] width 4 height 5
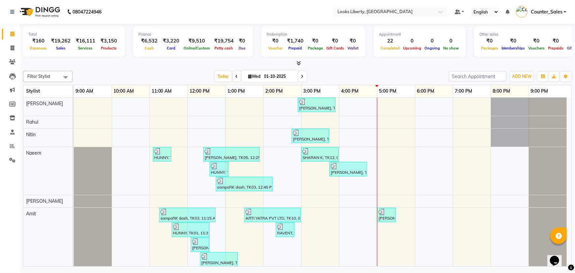
drag, startPoint x: 280, startPoint y: 73, endPoint x: 312, endPoint y: 57, distance: 35.8
click at [312, 57] on div "Total ₹160 Expenses ₹19,262 Sales ₹16,111 Services ₹3,150 Products Finance ₹6,5…" at bounding box center [297, 146] width 555 height 245
click at [312, 58] on div "Total ₹160 Expenses ₹19,262 Sales ₹16,111 Services ₹3,150 Products Finance ₹6,5…" at bounding box center [297, 42] width 549 height 32
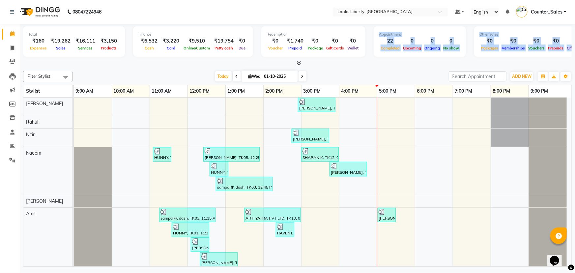
click at [312, 59] on div "Total ₹160 Expenses ₹19,262 Sales ₹16,111 Services ₹3,150 Products Finance ₹6,5…" at bounding box center [297, 45] width 549 height 43
click at [321, 65] on div at bounding box center [297, 63] width 549 height 7
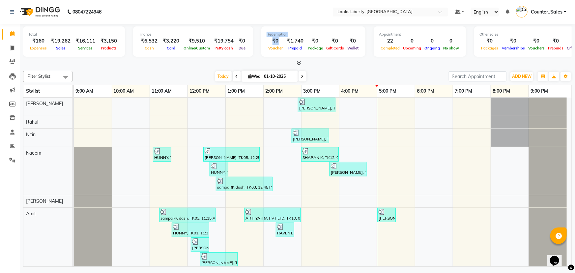
drag, startPoint x: 242, startPoint y: 48, endPoint x: 271, endPoint y: 51, distance: 29.8
click at [263, 53] on div "Total ₹160 Expenses ₹19,262 Sales ₹16,111 Services ₹3,150 Products Finance ₹6,5…" at bounding box center [297, 42] width 549 height 32
drag, startPoint x: 271, startPoint y: 51, endPoint x: 279, endPoint y: 50, distance: 7.6
click at [275, 51] on div "Voucher" at bounding box center [276, 48] width 18 height 7
click at [290, 53] on div "Redemption ₹0 Voucher ₹1,740 Prepaid ₹0 Package ₹0 Gift Cards ₹0 Wallet" at bounding box center [313, 41] width 104 height 30
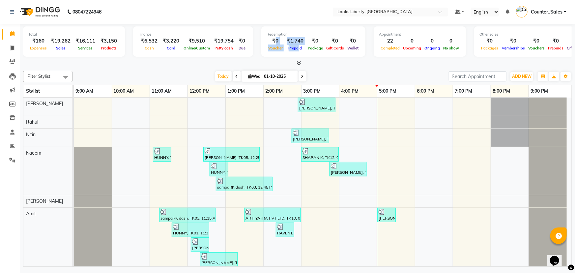
drag, startPoint x: 294, startPoint y: 55, endPoint x: 272, endPoint y: 44, distance: 24.9
click at [272, 44] on div "Redemption ₹0 Voucher ₹1,740 Prepaid ₹0 Package ₹0 Gift Cards ₹0 Wallet" at bounding box center [313, 41] width 104 height 30
drag, startPoint x: 265, startPoint y: 46, endPoint x: 260, endPoint y: 48, distance: 5.3
click at [267, 47] on span "Voucher" at bounding box center [276, 48] width 18 height 5
click at [245, 56] on div "Finance ₹6,532 Cash ₹3,220 Card ₹9,510 Online/Custom ₹19,754 Petty cash ₹0 Due" at bounding box center [193, 41] width 120 height 30
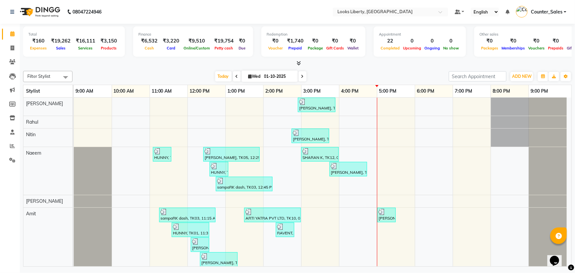
click at [16, 53] on li "Invoice" at bounding box center [10, 48] width 20 height 14
click at [15, 48] on span at bounding box center [13, 49] width 12 height 8
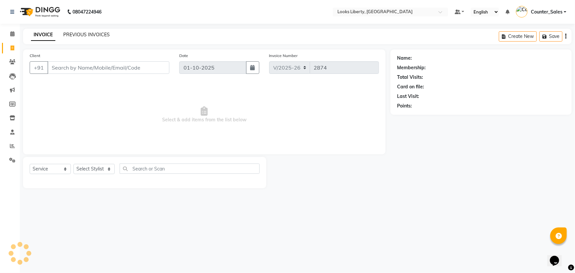
click at [101, 35] on link "PREVIOUS INVOICES" at bounding box center [86, 35] width 46 height 6
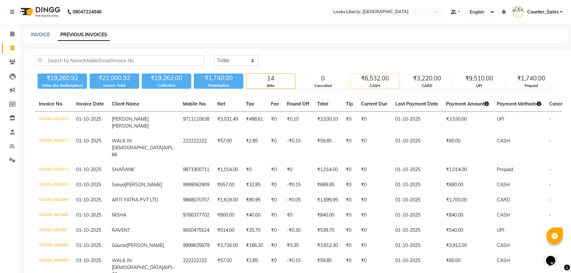
click at [381, 86] on div "CASH" at bounding box center [374, 86] width 49 height 6
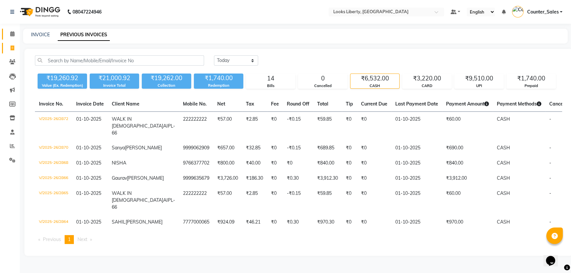
click at [6, 39] on link "Calendar" at bounding box center [10, 34] width 16 height 11
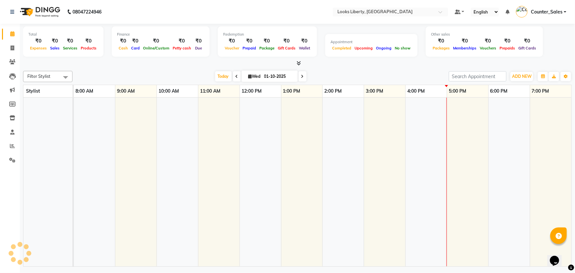
click at [6, 39] on link "Calendar" at bounding box center [10, 34] width 16 height 11
click at [12, 44] on link "Invoice" at bounding box center [10, 48] width 16 height 11
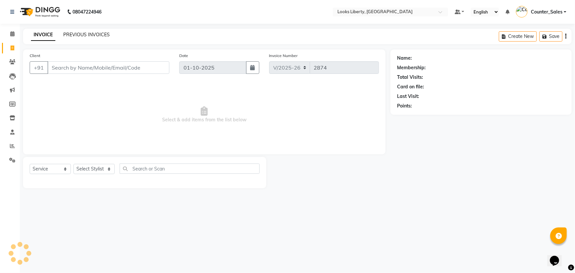
click at [64, 36] on link "PREVIOUS INVOICES" at bounding box center [86, 35] width 46 height 6
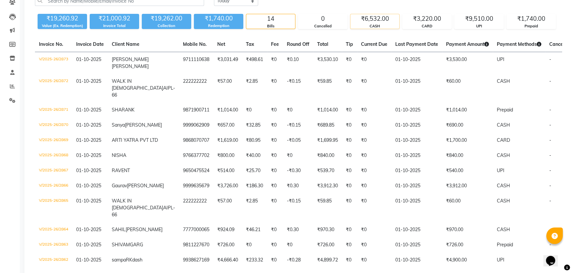
click at [373, 17] on div "₹6,532.00" at bounding box center [374, 18] width 49 height 9
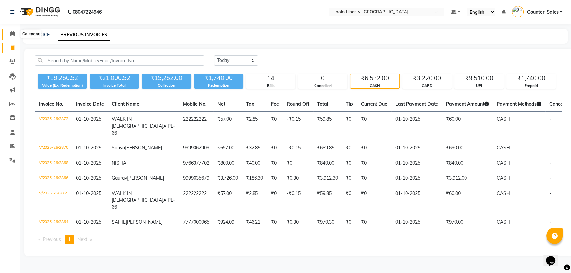
click at [15, 33] on span at bounding box center [13, 34] width 12 height 8
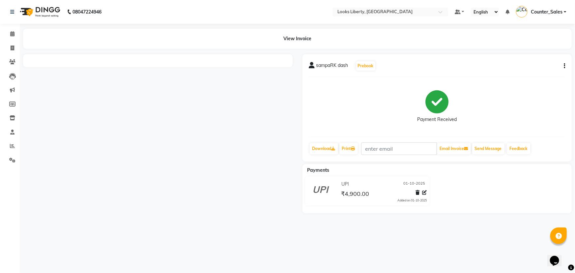
click at [566, 65] on div "sampaRK dash Prebook Payment Received Download Print Email Invoice Send Message…" at bounding box center [438, 107] width 270 height 107
click at [564, 66] on icon "button" at bounding box center [564, 66] width 1 height 0
click at [546, 72] on div "Edit Item Staff" at bounding box center [531, 70] width 45 height 8
select select "40734"
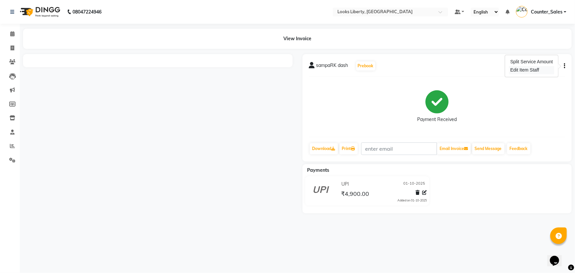
select select "29659"
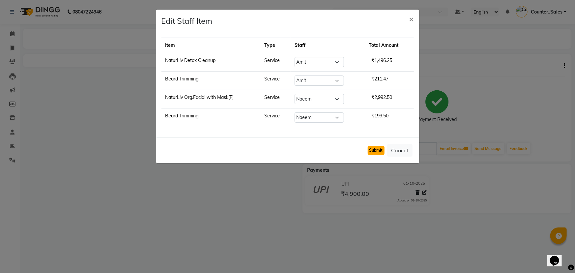
click at [379, 150] on button "Submit" at bounding box center [376, 150] width 17 height 9
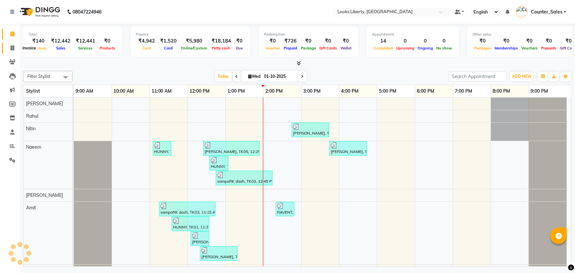
click at [8, 47] on span at bounding box center [13, 49] width 12 height 8
select select "4321"
select select "service"
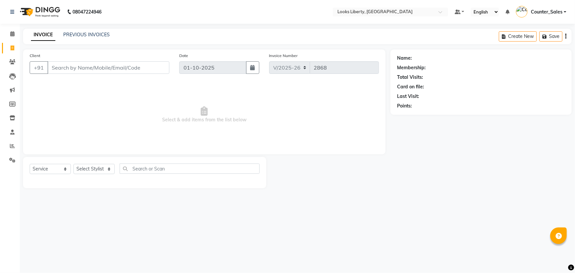
click at [93, 66] on input "Client" at bounding box center [108, 67] width 122 height 13
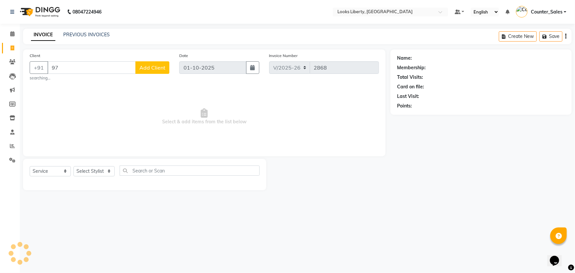
type input "9"
type input "9766377702"
click at [164, 80] on div "Client [PHONE_NUMBER] Add Client Date [DATE] Invoice Number V/2025 V/[PHONE_NUM…" at bounding box center [204, 101] width 363 height 105
click at [151, 67] on span "Add Client" at bounding box center [152, 67] width 26 height 7
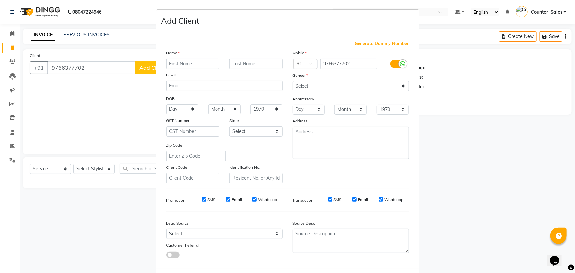
click at [150, 65] on ngb-modal-window "Add Client Generate Dummy Number Name Email DOB Day 01 02 03 04 05 06 07 08 09 …" at bounding box center [287, 136] width 575 height 273
click at [185, 63] on input "text" at bounding box center [192, 64] width 53 height 10
type input "NISHA"
click at [306, 86] on select "Select Male Female Other Prefer Not To Say" at bounding box center [351, 86] width 116 height 10
select select "female"
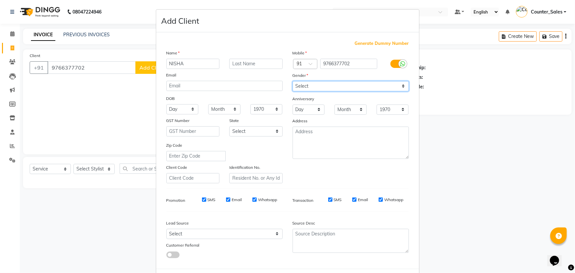
click at [293, 81] on select "Select Male Female Other Prefer Not To Say" at bounding box center [351, 86] width 116 height 10
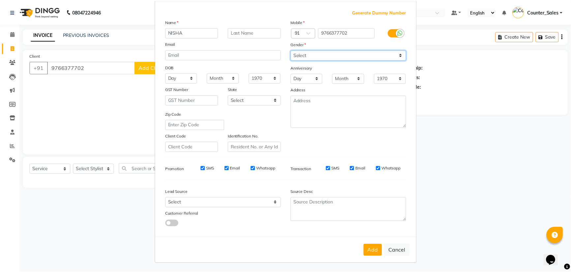
scroll to position [33, 0]
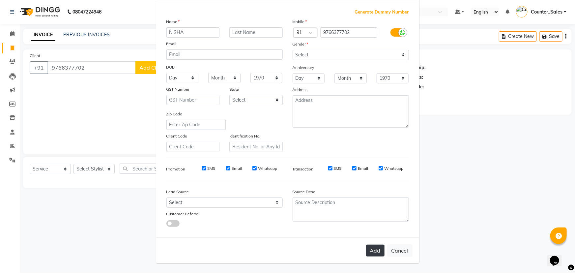
click at [370, 250] on button "Add" at bounding box center [375, 251] width 18 height 12
select select
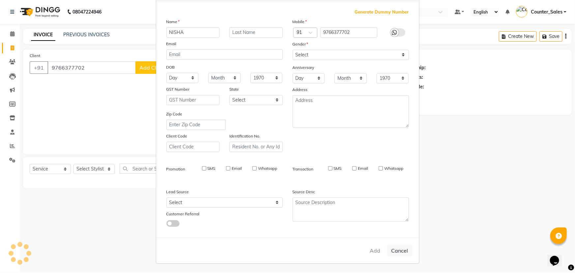
select select
checkbox input "false"
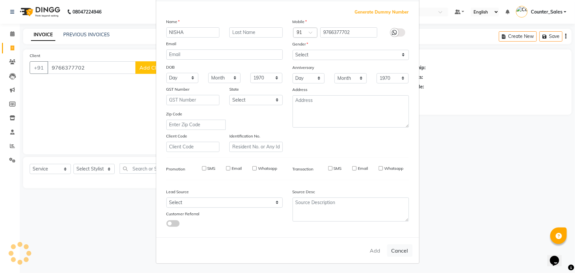
checkbox input "false"
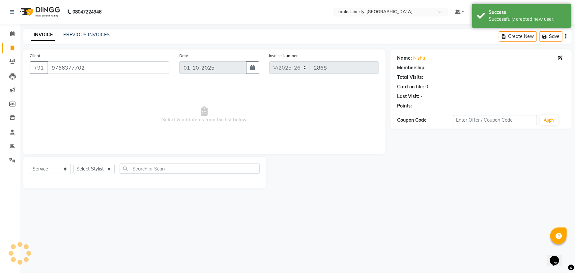
select select "1: Object"
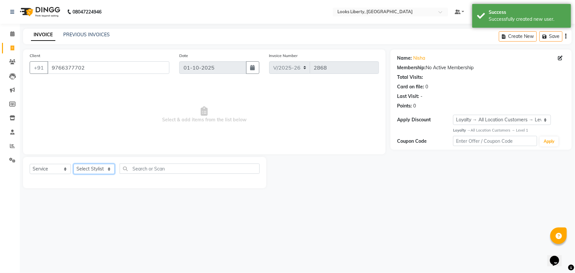
click at [84, 169] on select "Select Stylist Aijaz Amit Anjali_nail art Counter_Sales Manish_pdct Meet Naeem …" at bounding box center [94, 169] width 41 height 10
select select "57639"
click at [74, 164] on select "Select Stylist Aijaz Amit Anjali_nail art Counter_Sales Manish_pdct Meet Naeem …" at bounding box center [94, 169] width 41 height 10
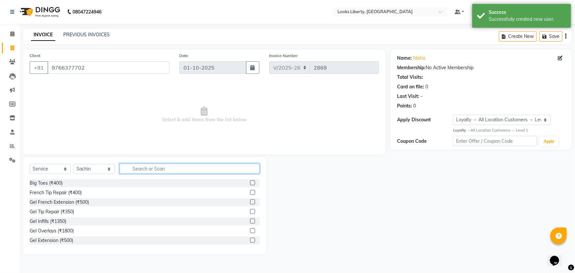
click at [135, 169] on input "text" at bounding box center [190, 169] width 140 height 10
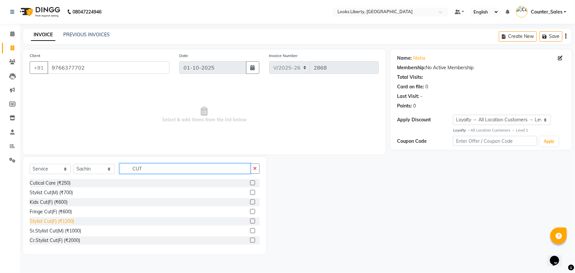
type input "CUT"
click at [55, 219] on div "Stylist Cut(F) (₹1200)" at bounding box center [52, 221] width 45 height 7
checkbox input "false"
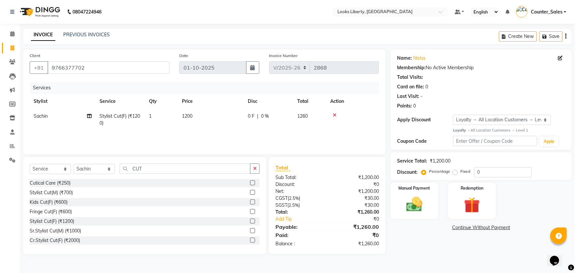
click at [216, 119] on td "1200" at bounding box center [211, 120] width 66 height 22
select select "57639"
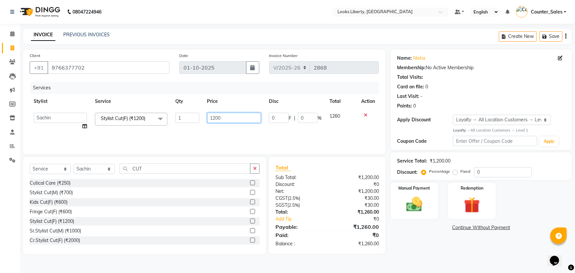
click at [223, 117] on input "1200" at bounding box center [234, 118] width 54 height 10
type input "1"
type input "800"
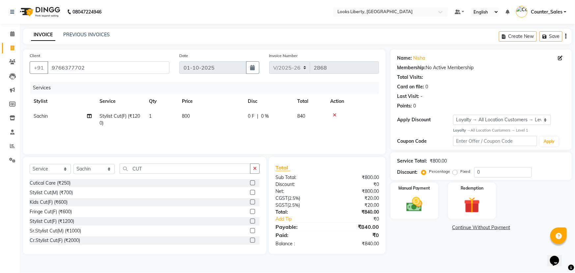
click at [210, 135] on div "Services Stylist Service Qty Price Disc Total Action Sachin Stylist Cut(F) (₹12…" at bounding box center [204, 115] width 349 height 66
click at [201, 130] on td "800" at bounding box center [211, 120] width 66 height 22
select select "57639"
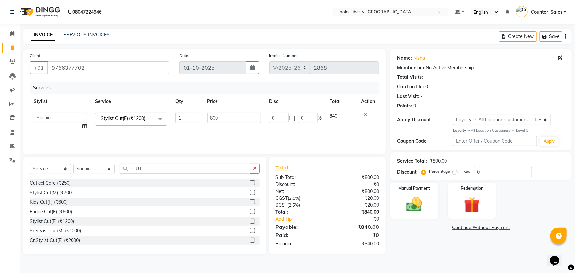
drag, startPoint x: 252, startPoint y: 170, endPoint x: 272, endPoint y: 143, distance: 33.2
click at [258, 170] on button "button" at bounding box center [255, 169] width 10 height 10
click at [274, 132] on td "0 F | 0 %" at bounding box center [295, 121] width 61 height 25
click at [273, 133] on td "0 F | 0 %" at bounding box center [295, 121] width 61 height 25
click at [406, 195] on img at bounding box center [414, 204] width 27 height 19
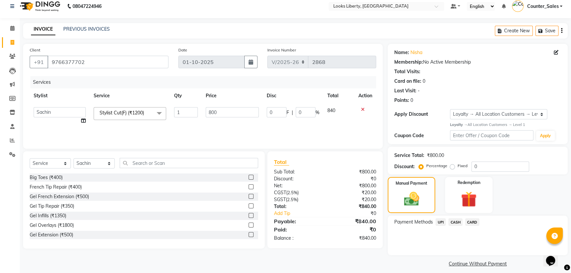
scroll to position [11, 0]
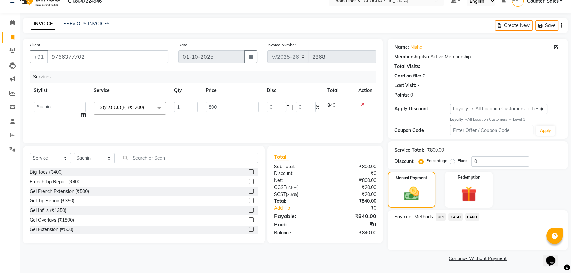
click at [451, 216] on span "CASH" at bounding box center [455, 217] width 14 height 8
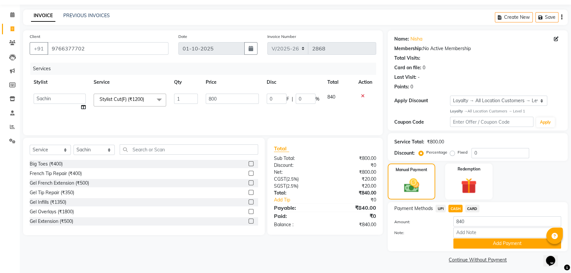
scroll to position [21, 0]
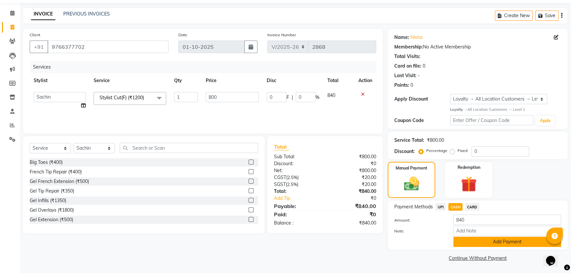
click at [471, 242] on button "Add Payment" at bounding box center [507, 242] width 108 height 10
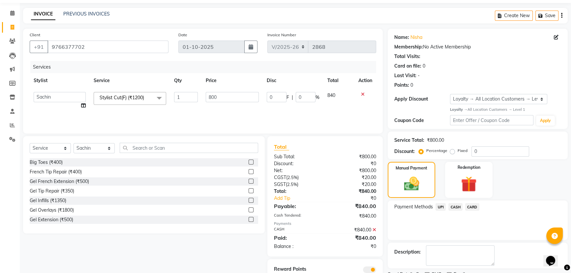
scroll to position [48, 0]
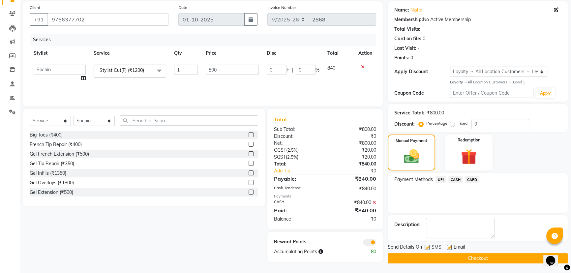
click at [444, 256] on button "Checkout" at bounding box center [478, 258] width 180 height 10
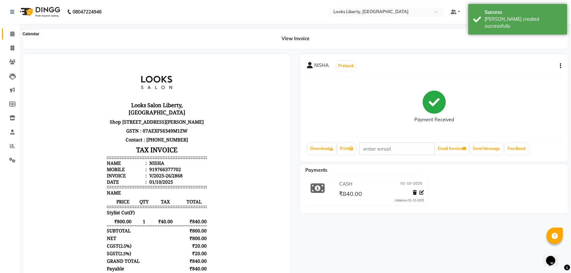
click at [13, 31] on span at bounding box center [13, 34] width 12 height 8
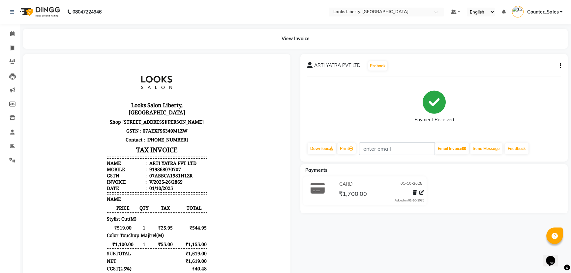
click at [560, 66] on icon "button" at bounding box center [560, 66] width 1 height 0
click at [523, 69] on div "Edit Item Staff" at bounding box center [527, 70] width 45 height 8
select select "40734"
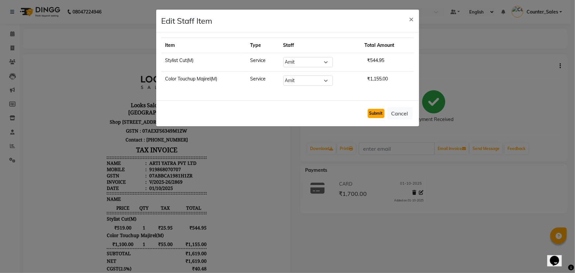
click at [372, 114] on button "Submit" at bounding box center [376, 113] width 17 height 9
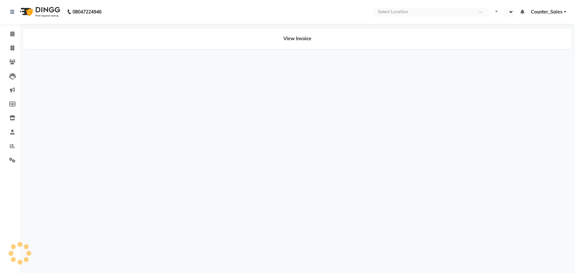
select select "en"
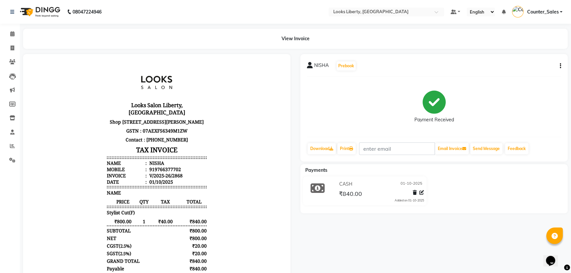
click at [559, 65] on button "button" at bounding box center [559, 66] width 4 height 7
click at [521, 66] on div "Edit Item Staff" at bounding box center [527, 70] width 45 height 8
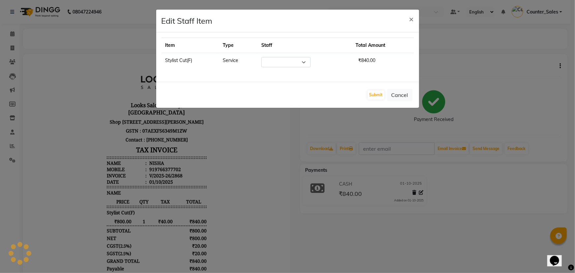
select select "57639"
drag, startPoint x: 376, startPoint y: 94, endPoint x: 370, endPoint y: 96, distance: 6.5
click at [376, 94] on button "Submit" at bounding box center [376, 94] width 17 height 9
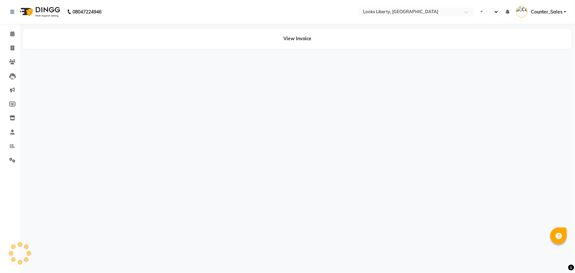
select select "en"
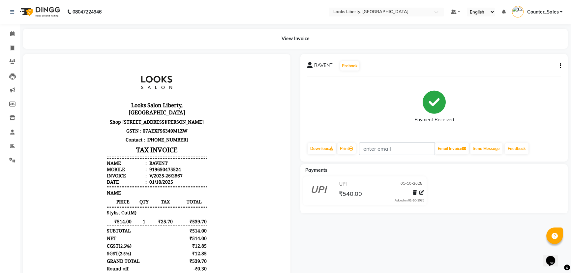
click at [560, 66] on icon "button" at bounding box center [560, 66] width 1 height 0
click at [525, 68] on div "Edit Item Staff" at bounding box center [527, 70] width 45 height 8
select select "40734"
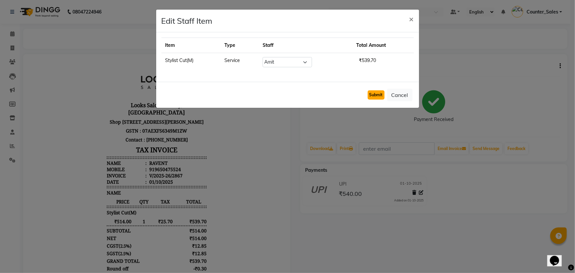
click at [382, 94] on button "Submit" at bounding box center [376, 94] width 17 height 9
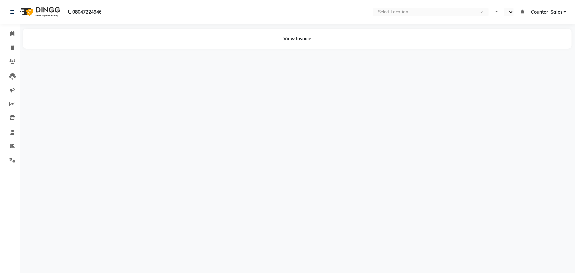
select select "en"
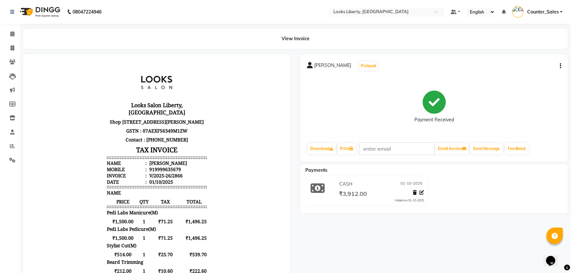
click at [560, 66] on icon "button" at bounding box center [560, 66] width 1 height 0
click at [527, 68] on div "Edit Item Staff" at bounding box center [527, 70] width 45 height 8
select select
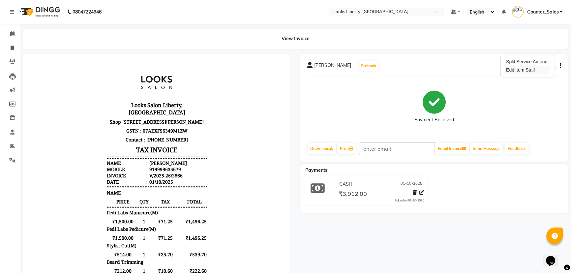
select select
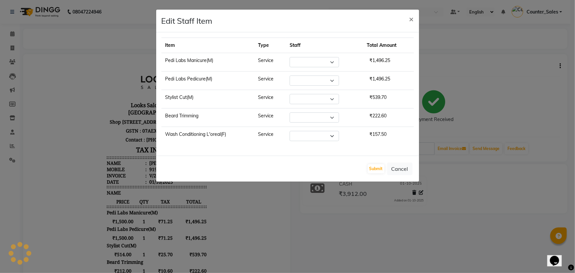
select select "57640"
select select "24334"
select select "29659"
select select "57640"
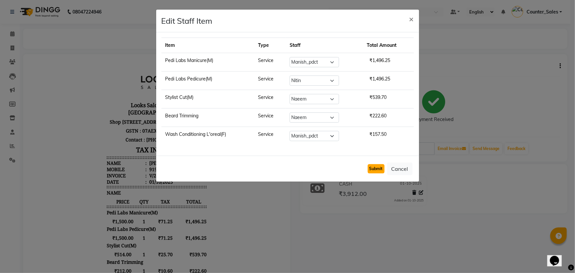
click at [380, 166] on button "Submit" at bounding box center [376, 168] width 17 height 9
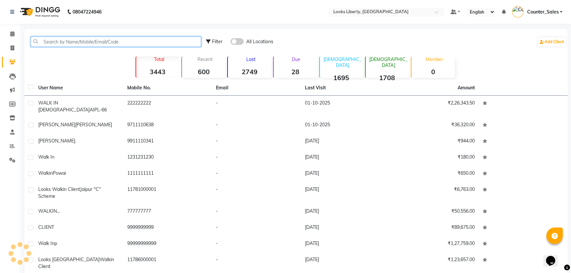
click at [69, 37] on input "text" at bounding box center [116, 42] width 170 height 10
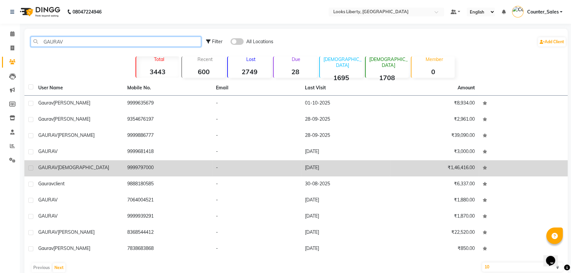
type input "GAURAV"
click at [126, 169] on td "9999797000" at bounding box center [167, 168] width 89 height 16
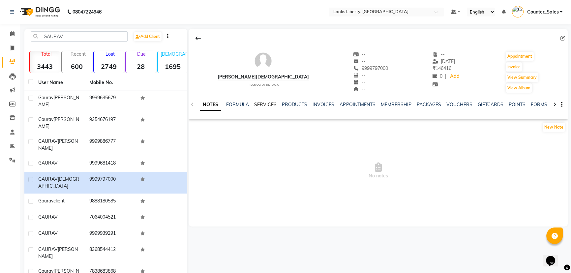
click at [263, 104] on link "SERVICES" at bounding box center [265, 105] width 22 height 6
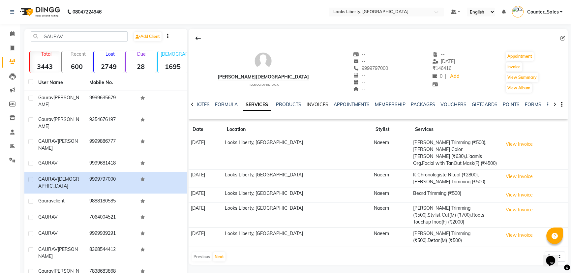
click at [319, 104] on link "INVOICES" at bounding box center [318, 105] width 22 height 6
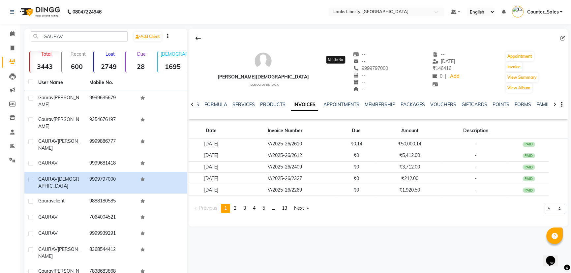
click at [353, 69] on span "9999797000" at bounding box center [370, 68] width 35 height 6
copy span "9999797000"
click at [7, 50] on span at bounding box center [13, 49] width 12 height 8
select select "service"
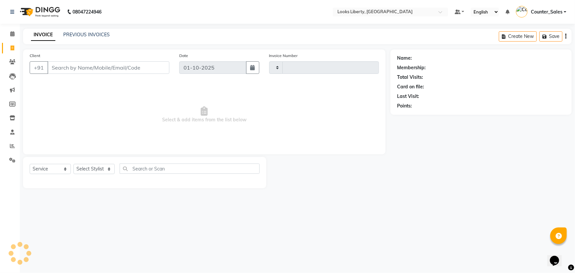
type input "2874"
select select "4321"
type input "9999797000"
select select "1: Object"
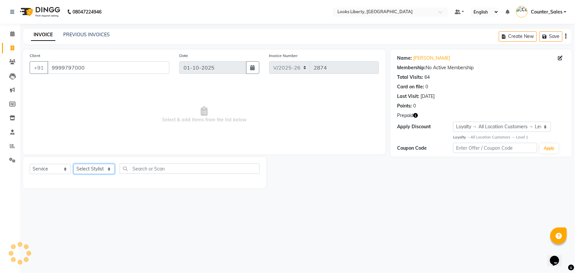
click at [104, 168] on select "Select Stylist [PERSON_NAME] art Counter_Sales Manish_pdct Meet [PERSON_NAME] […" at bounding box center [94, 169] width 41 height 10
select select "29659"
click at [74, 164] on select "Select Stylist [PERSON_NAME] art Counter_Sales Manish_pdct Meet [PERSON_NAME] […" at bounding box center [94, 169] width 41 height 10
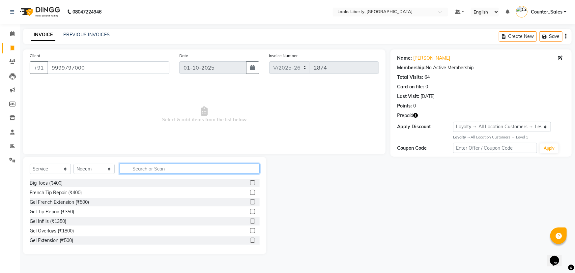
click at [147, 168] on input "text" at bounding box center [190, 169] width 140 height 10
type input "CUT"
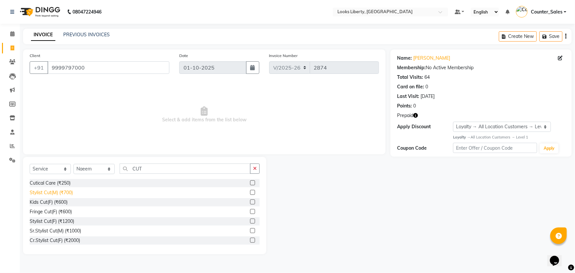
click at [64, 193] on div "Stylist Cut(M) (₹700)" at bounding box center [51, 192] width 43 height 7
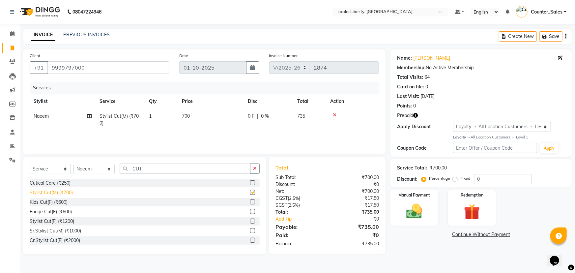
checkbox input "false"
click at [149, 172] on input "CUT" at bounding box center [185, 169] width 131 height 10
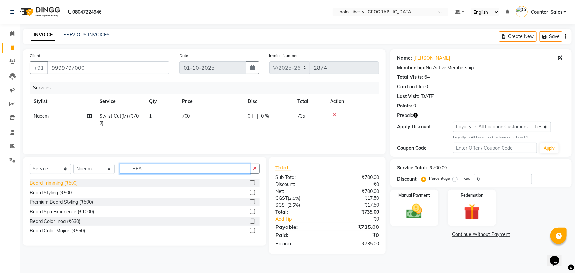
type input "BEA"
click at [68, 185] on div "Beard Trimming (₹500)" at bounding box center [54, 183] width 48 height 7
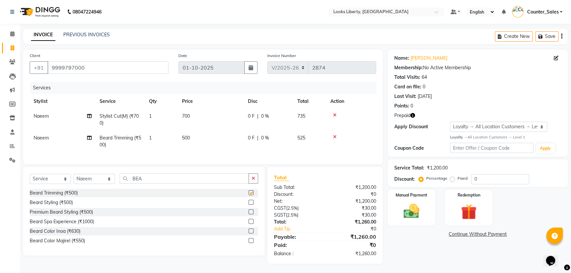
checkbox input "false"
click at [197, 130] on td "700" at bounding box center [211, 120] width 66 height 22
select select "29659"
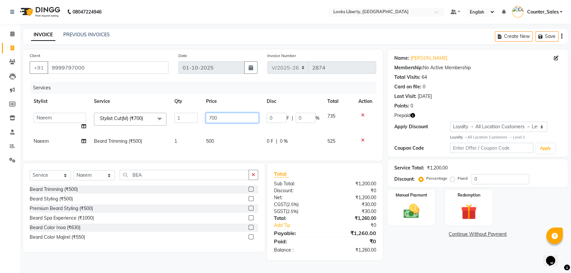
click at [220, 116] on input "700" at bounding box center [232, 118] width 53 height 10
click at [234, 141] on td "500" at bounding box center [232, 141] width 61 height 15
select select "29659"
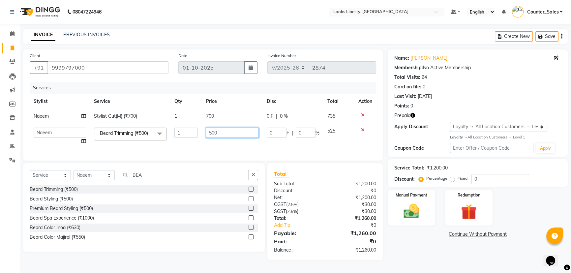
click at [232, 137] on input "500" at bounding box center [232, 133] width 53 height 10
type input "5"
type input "212"
click at [235, 150] on div "Services Stylist Service Qty Price Disc Total Action Naeem Stylist Cut(M) (₹700…" at bounding box center [203, 118] width 346 height 72
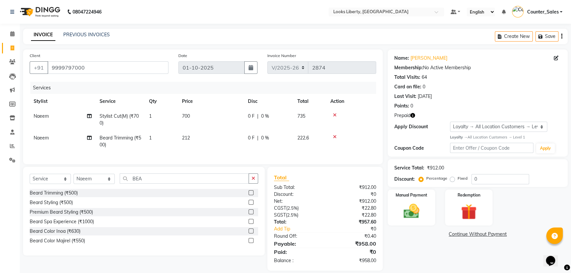
click at [209, 115] on td "700" at bounding box center [211, 120] width 66 height 22
select select "29659"
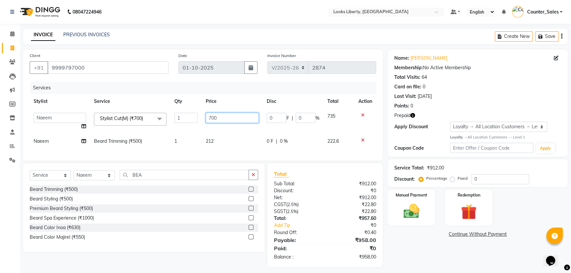
click at [218, 119] on input "700" at bounding box center [232, 118] width 53 height 10
type input "7"
type input "514"
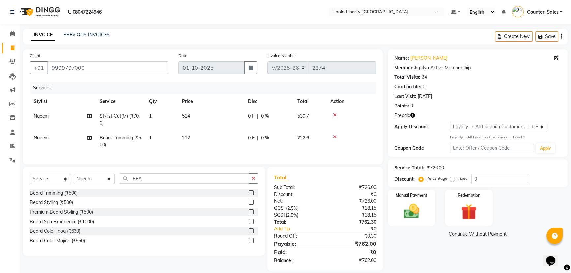
click at [253, 145] on tr "Naeem Beard Trimming (₹500) 1 212 0 F | 0 % 222.6" at bounding box center [203, 142] width 346 height 22
click at [224, 151] on td "212" at bounding box center [211, 142] width 66 height 22
select select "29659"
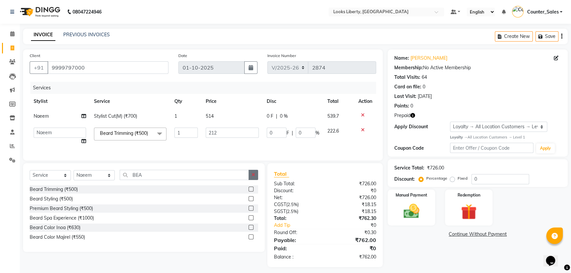
click at [253, 175] on button "button" at bounding box center [254, 175] width 10 height 10
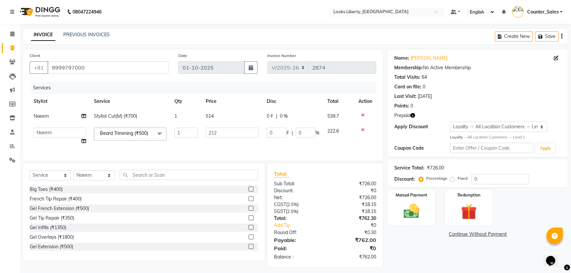
click at [411, 113] on icon "button" at bounding box center [412, 115] width 5 height 5
click at [366, 148] on td at bounding box center [365, 136] width 22 height 25
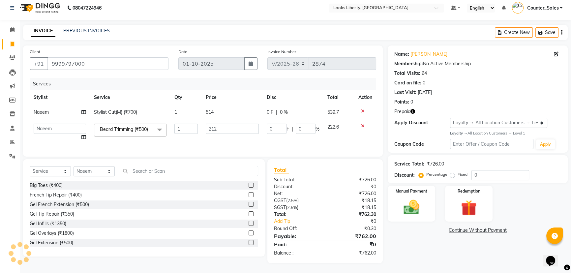
scroll to position [9, 0]
click at [476, 199] on img at bounding box center [469, 208] width 27 height 20
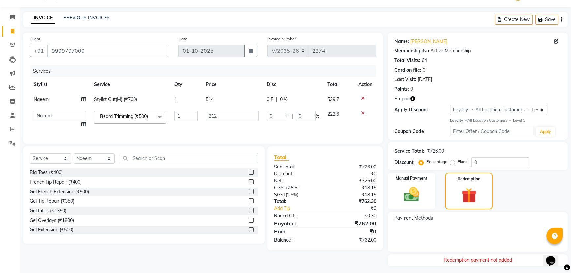
scroll to position [33, 0]
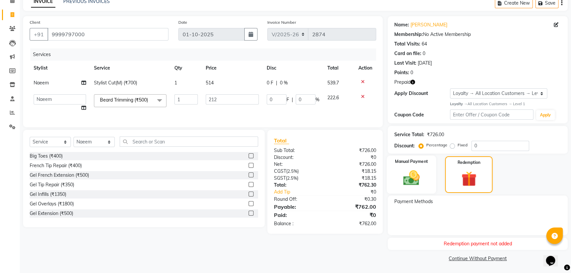
click at [421, 171] on img at bounding box center [411, 177] width 27 height 19
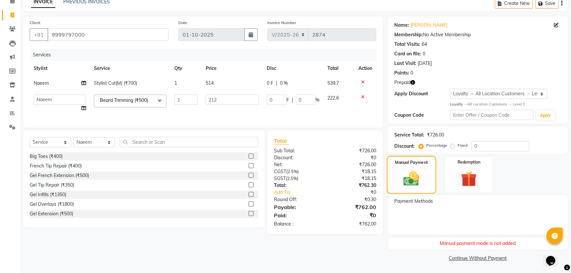
scroll to position [33, 0]
click at [457, 179] on img at bounding box center [469, 179] width 27 height 20
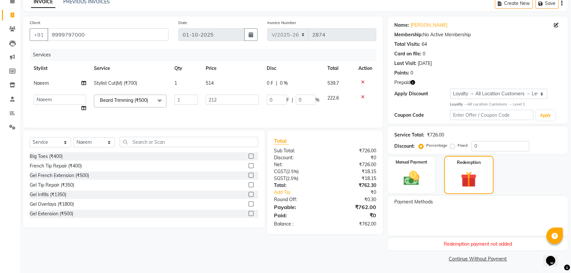
scroll to position [33, 0]
click at [263, 109] on td "0 F | 0 %" at bounding box center [293, 102] width 61 height 25
click at [400, 182] on img at bounding box center [411, 177] width 27 height 19
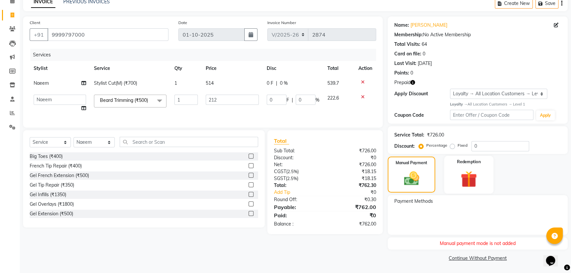
click at [465, 178] on img at bounding box center [469, 179] width 27 height 20
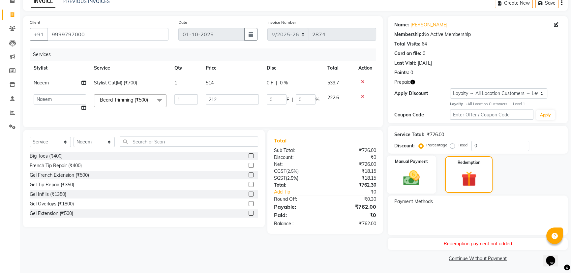
click at [418, 158] on label "Manual Payment" at bounding box center [411, 161] width 33 height 6
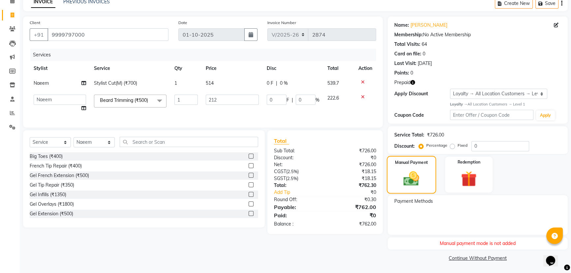
scroll to position [33, 0]
click at [107, 37] on input "9999797000" at bounding box center [107, 34] width 121 height 13
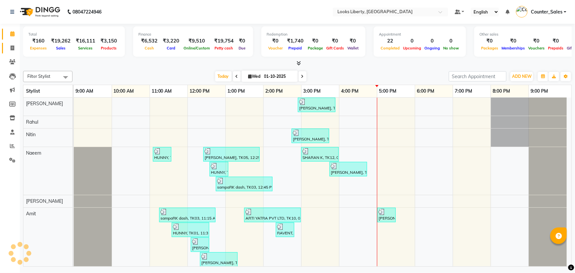
click at [11, 53] on link "Invoice" at bounding box center [10, 48] width 16 height 11
select select "4321"
select select "service"
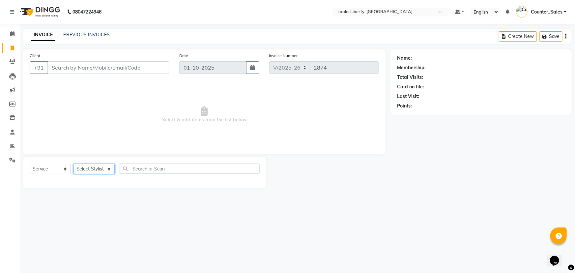
click at [106, 164] on select "Select Stylist" at bounding box center [94, 169] width 41 height 10
select select "84467"
click at [74, 164] on select "Select Stylist [PERSON_NAME] art Counter_Sales Manish_pdct Meet [PERSON_NAME] […" at bounding box center [94, 169] width 41 height 10
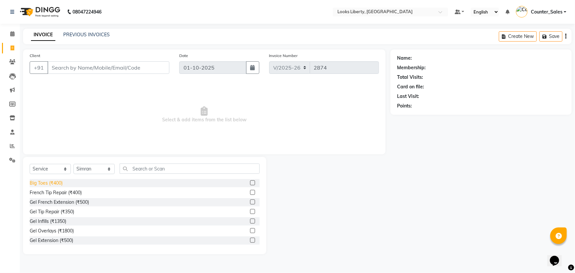
click at [57, 181] on div "Big Toes (₹400)" at bounding box center [46, 183] width 33 height 7
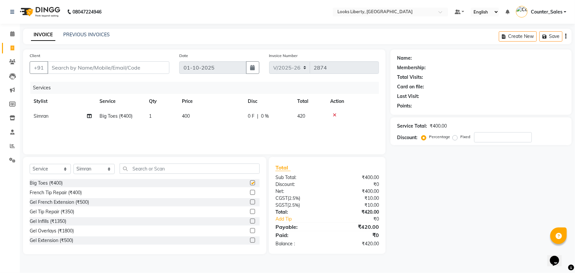
checkbox input "false"
click at [168, 168] on input "text" at bounding box center [190, 169] width 140 height 10
click at [102, 66] on input "Client" at bounding box center [108, 67] width 122 height 13
type input "W"
type input "0"
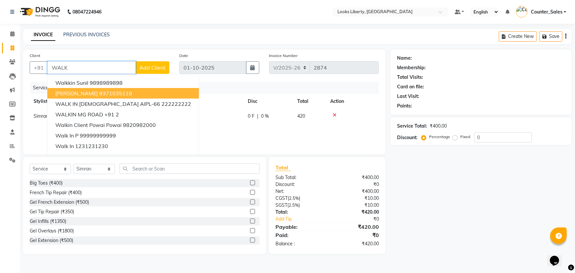
click at [108, 89] on button "[PERSON_NAME] 9371035118" at bounding box center [123, 93] width 152 height 11
type input "9371035118"
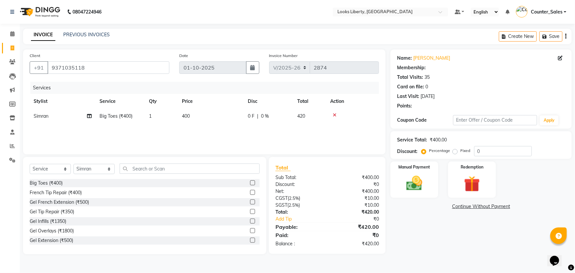
select select "1: Object"
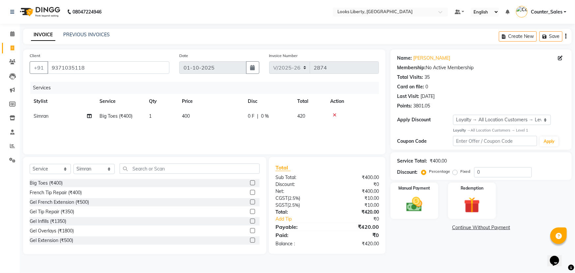
click at [409, 174] on div "Discount:" at bounding box center [407, 172] width 20 height 7
click at [423, 218] on div "Manual Payment" at bounding box center [415, 201] width 50 height 38
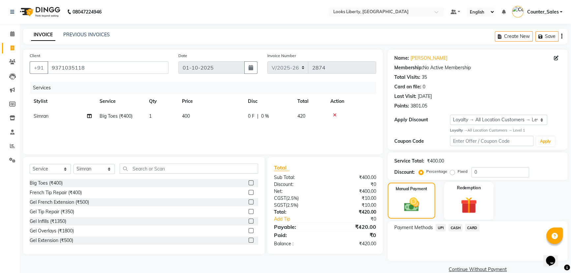
click at [474, 213] on img at bounding box center [469, 205] width 27 height 20
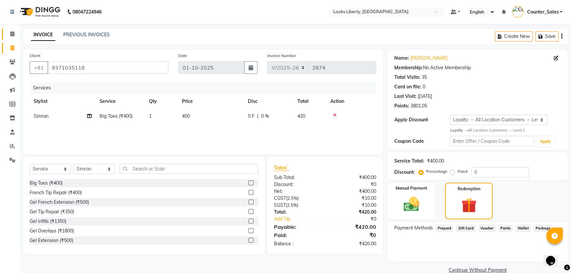
click at [14, 39] on link "Calendar" at bounding box center [10, 34] width 16 height 11
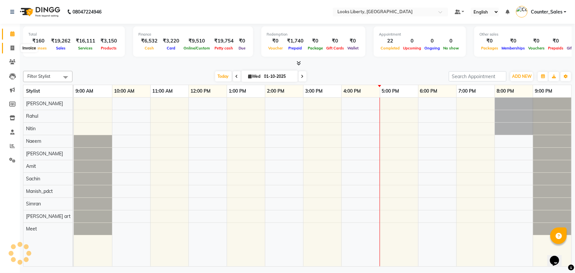
click at [11, 50] on span at bounding box center [13, 49] width 12 height 8
select select "service"
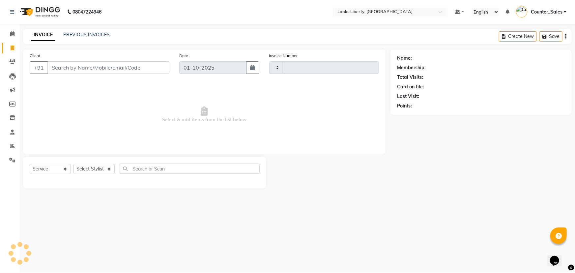
type input "2874"
select select "4321"
paste input "9999797000"
type input "9999797000"
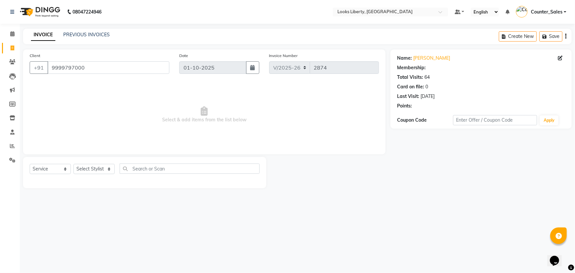
select select "1: Object"
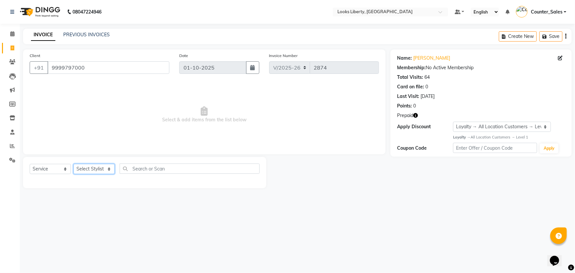
click at [113, 170] on select "Select Stylist [PERSON_NAME] art Counter_Sales Manish_pdct Meet [PERSON_NAME] […" at bounding box center [94, 169] width 41 height 10
select select "29659"
click at [74, 164] on select "Select Stylist [PERSON_NAME] art Counter_Sales Manish_pdct Meet [PERSON_NAME] […" at bounding box center [94, 169] width 41 height 10
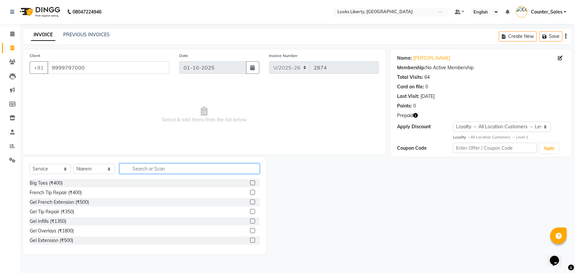
click at [160, 169] on input "text" at bounding box center [190, 169] width 140 height 10
type input "CUT"
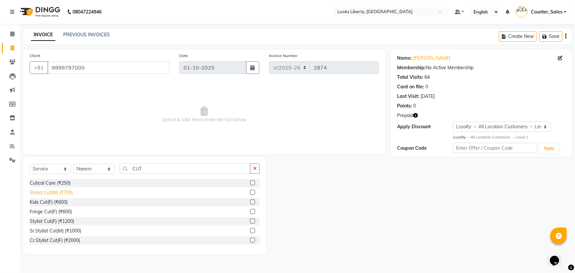
click at [66, 194] on div "Stylist Cut(M) (₹700)" at bounding box center [51, 192] width 43 height 7
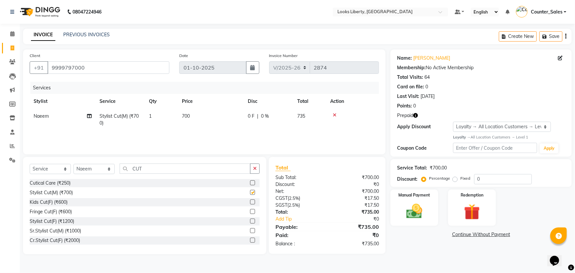
checkbox input "false"
click at [412, 210] on img at bounding box center [414, 211] width 27 height 19
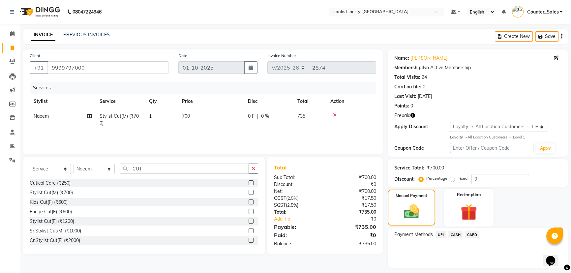
click at [451, 213] on div "Redemption" at bounding box center [468, 208] width 49 height 38
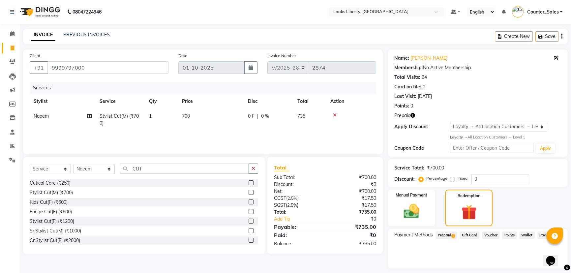
click at [199, 176] on div "Select Service Product Membership Package Voucher Prepaid Gift Card Select Styl…" at bounding box center [144, 171] width 228 height 15
drag, startPoint x: 197, startPoint y: 175, endPoint x: 195, endPoint y: 170, distance: 4.7
click at [197, 174] on div "Select Service Product Membership Package Voucher Prepaid Gift Card Select Styl…" at bounding box center [144, 171] width 228 height 15
click at [195, 170] on input "CUT" at bounding box center [184, 169] width 129 height 10
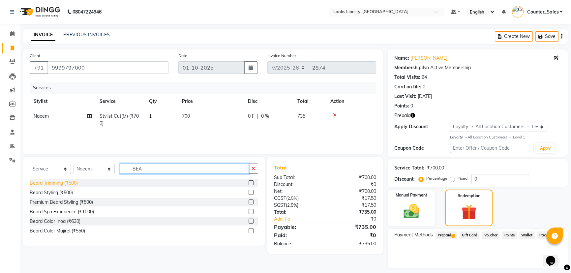
type input "BEA"
click at [50, 180] on div "Beard Trimming (₹500)" at bounding box center [54, 183] width 48 height 7
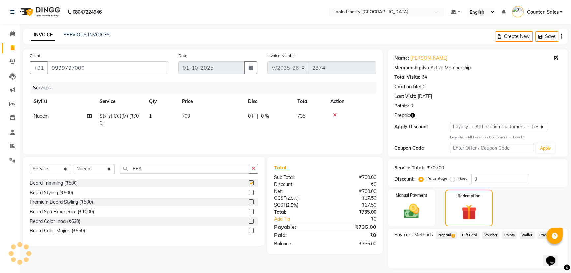
checkbox input "false"
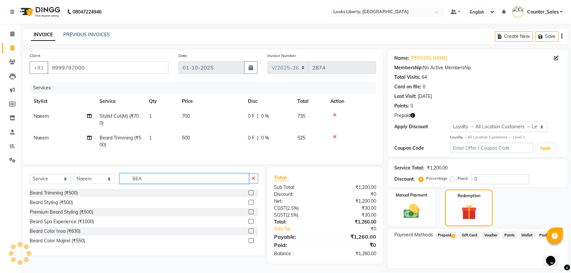
click at [174, 181] on input "BEA" at bounding box center [184, 178] width 129 height 10
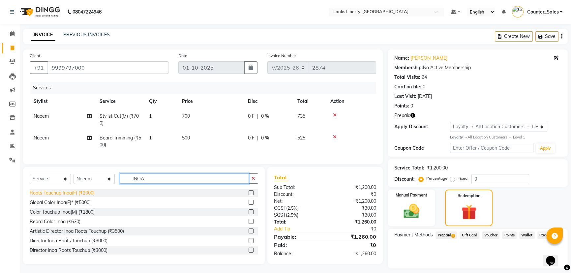
type input "INOA"
click at [82, 195] on div "Roots Touchup Inoa(F) (₹2000)" at bounding box center [62, 193] width 65 height 7
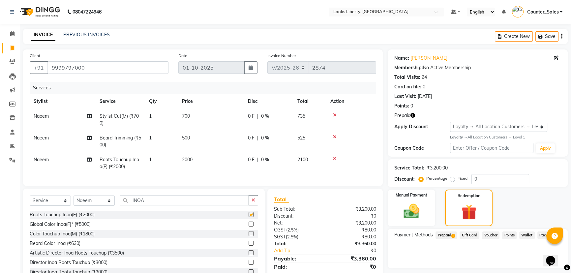
checkbox input "false"
click at [228, 155] on td "2000" at bounding box center [211, 163] width 66 height 22
select select "29659"
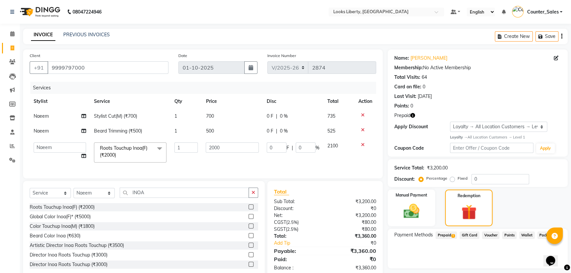
click at [231, 155] on td "2000" at bounding box center [232, 152] width 61 height 28
click at [228, 149] on input "2000" at bounding box center [232, 147] width 53 height 10
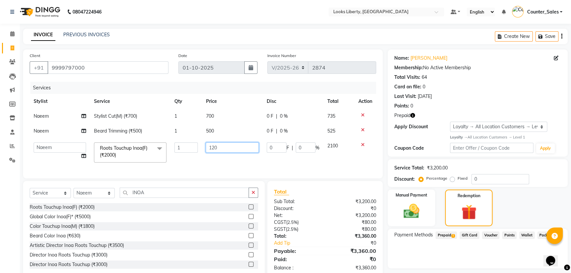
type input "1200"
click at [228, 139] on tbody "Naeem Stylist Cut(M) (₹700) 1 700 0 F | 0 % 735 Naeem Beard Trimming (₹500) 1 5…" at bounding box center [203, 138] width 346 height 58
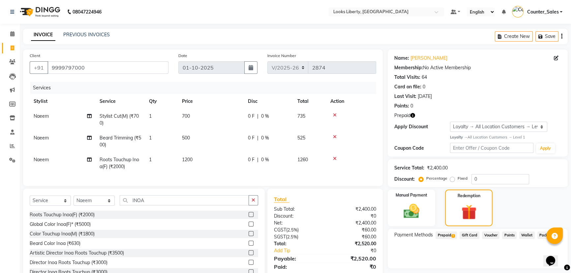
click at [228, 137] on td "500" at bounding box center [211, 142] width 66 height 22
select select "29659"
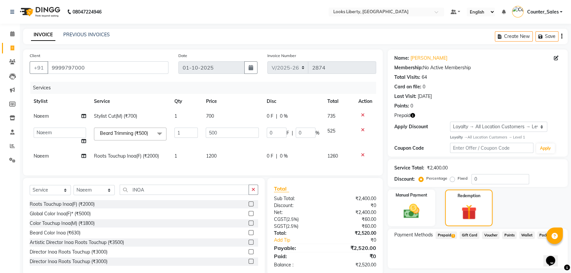
click at [228, 137] on input "500" at bounding box center [232, 133] width 53 height 10
type input "212"
click at [227, 123] on td "700" at bounding box center [232, 116] width 61 height 15
select select "29659"
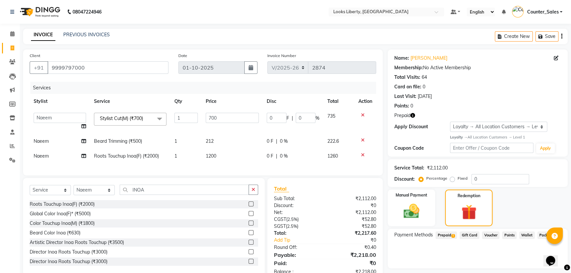
click at [226, 120] on input "700" at bounding box center [232, 118] width 53 height 10
type input "508.5"
click at [322, 195] on div "Total Sub Total: ₹2,112.00 Discount: ₹0 Net: ₹2,112.00 CGST ( 2.5% ) ₹52.80 SGS…" at bounding box center [325, 230] width 116 height 104
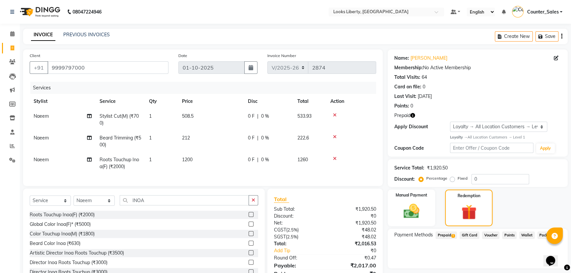
click at [450, 233] on span "Prepaid 1" at bounding box center [445, 235] width 21 height 8
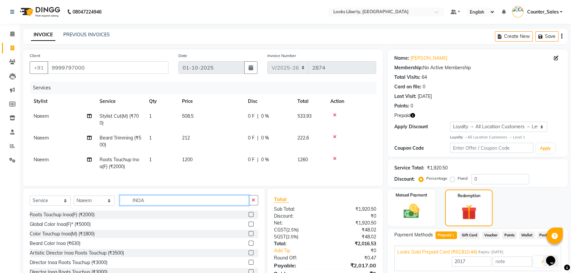
click at [193, 204] on input "INOA" at bounding box center [184, 200] width 129 height 10
click at [253, 202] on icon "button" at bounding box center [254, 200] width 4 height 5
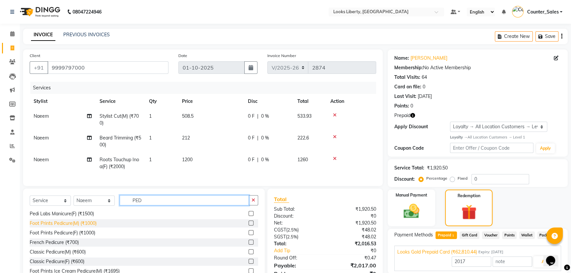
type input "PED"
click at [65, 224] on div "Foot Prints Pedicure(M) (₹1000)" at bounding box center [63, 223] width 67 height 7
type input "62810.44"
checkbox input "false"
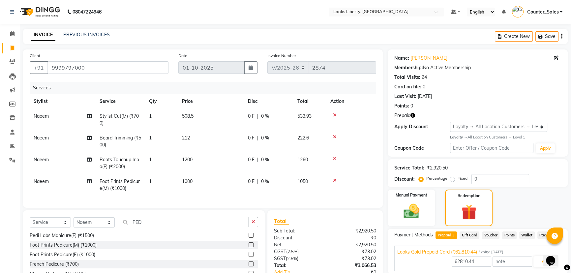
click at [253, 224] on icon "button" at bounding box center [254, 222] width 4 height 5
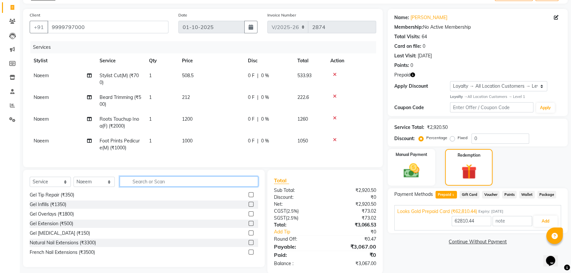
scroll to position [56, 0]
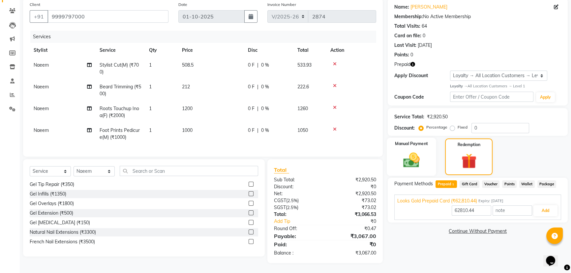
click at [407, 160] on img at bounding box center [411, 160] width 27 height 19
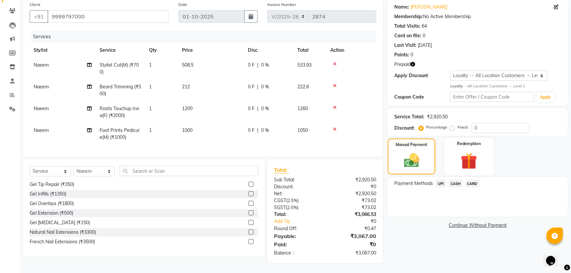
click at [464, 151] on img at bounding box center [469, 161] width 27 height 20
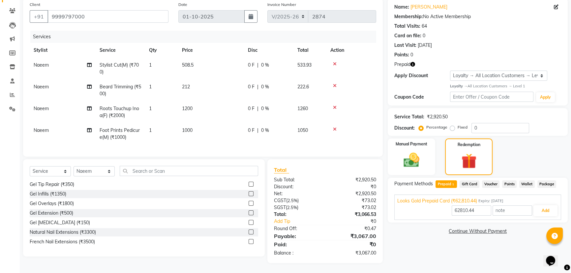
click at [411, 62] on icon "button" at bounding box center [412, 64] width 5 height 5
click at [481, 51] on div "Points: 0" at bounding box center [477, 54] width 167 height 7
drag, startPoint x: 417, startPoint y: 42, endPoint x: 417, endPoint y: 45, distance: 3.6
click at [417, 45] on div "Name: Gaurav Suneja Membership: No Active Membership Total Visits: 64 Card on f…" at bounding box center [477, 29] width 167 height 57
click at [517, 32] on div "Card on file: 0" at bounding box center [477, 35] width 167 height 7
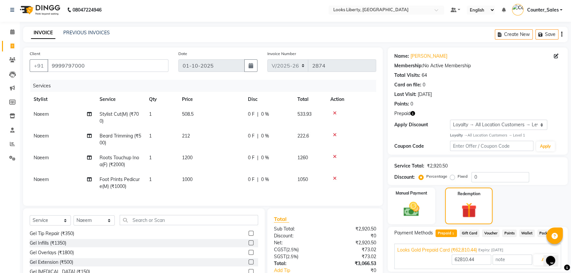
scroll to position [0, 0]
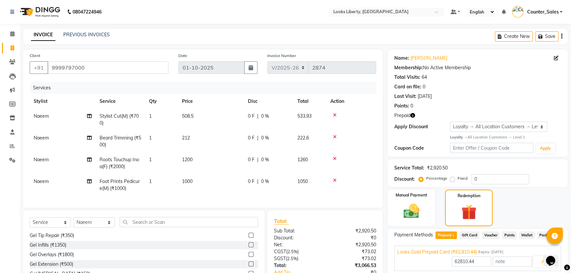
click at [43, 186] on td "Naeem" at bounding box center [63, 185] width 66 height 22
select select "29659"
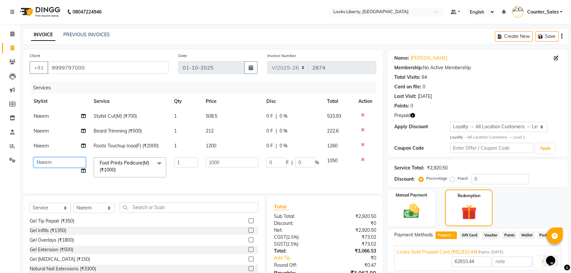
click at [51, 161] on select "Aijaz Amit Anjali_nail art Counter_Sales Manish_pdct Meet Naeem Neetu Arya Niti…" at bounding box center [60, 162] width 52 height 10
select select "57640"
click at [193, 177] on td "1" at bounding box center [186, 167] width 32 height 28
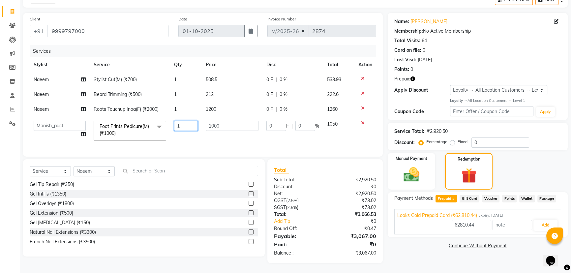
scroll to position [41, 0]
click at [204, 144] on div "Services Stylist Service Qty Price Disc Total Action Naeem Stylist Cut(M) (₹700…" at bounding box center [203, 97] width 346 height 105
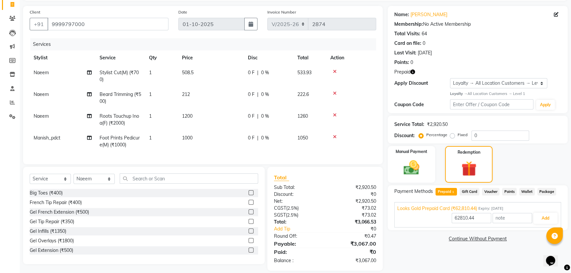
scroll to position [56, 0]
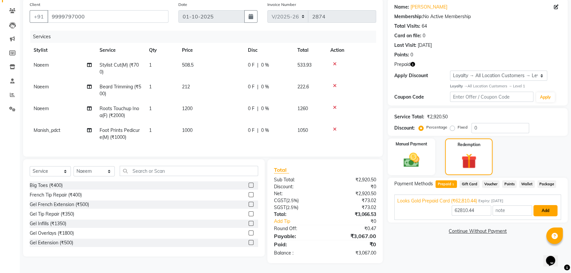
click at [538, 205] on button "Add" at bounding box center [545, 210] width 24 height 11
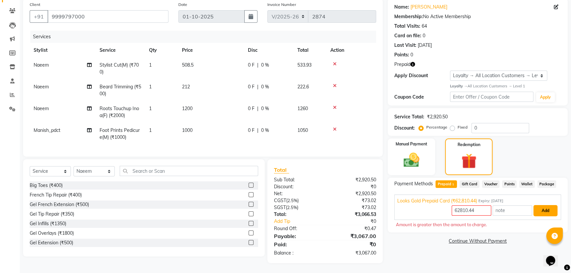
click at [541, 205] on button "Add" at bounding box center [545, 210] width 24 height 11
click at [36, 127] on span "Manish_pdct" at bounding box center [47, 130] width 27 height 6
select select "57640"
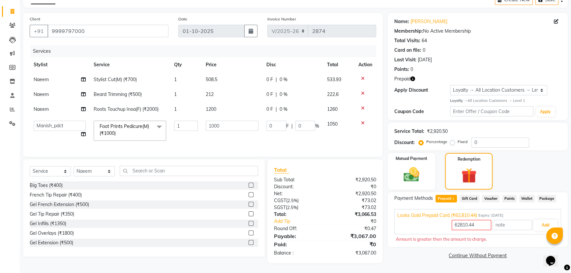
scroll to position [41, 0]
click at [51, 122] on select "Aijaz Amit Anjali_nail art Counter_Sales Manish_pdct Meet Naeem Neetu Arya Niti…" at bounding box center [60, 126] width 52 height 10
select select "24334"
click at [212, 134] on td "1000" at bounding box center [232, 131] width 61 height 28
click at [457, 224] on input "62810.44" at bounding box center [472, 225] width 40 height 10
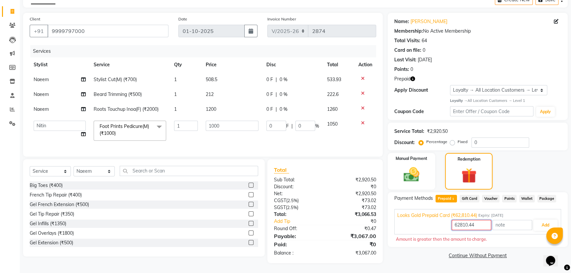
click at [457, 224] on input "62810.44" at bounding box center [472, 225] width 40 height 10
click at [544, 225] on button "Add" at bounding box center [545, 225] width 24 height 11
click at [478, 220] on input "3067" at bounding box center [472, 225] width 40 height 10
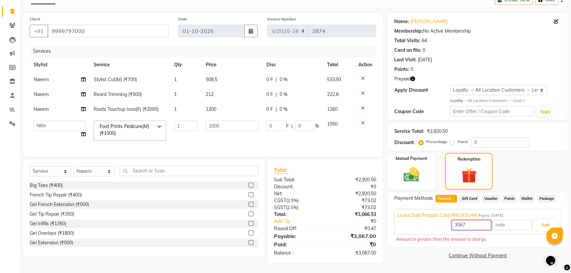
click at [478, 220] on input "3067" at bounding box center [472, 225] width 40 height 10
click at [554, 220] on button "Add" at bounding box center [545, 225] width 24 height 11
click at [548, 220] on button "Add" at bounding box center [545, 225] width 24 height 11
click at [443, 196] on span "Prepaid 1" at bounding box center [445, 199] width 21 height 8
type input "3067"
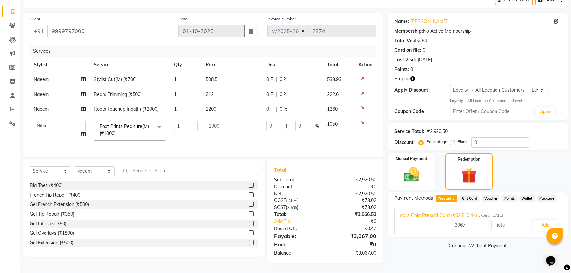
click at [463, 195] on span "Gift Card" at bounding box center [470, 199] width 20 height 8
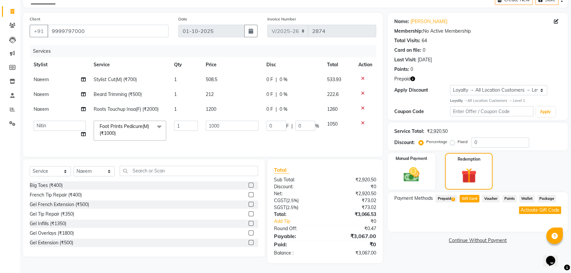
click at [442, 195] on span "Prepaid 1" at bounding box center [445, 199] width 21 height 8
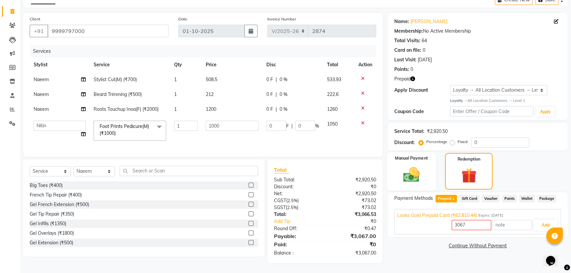
click at [425, 178] on img at bounding box center [411, 174] width 27 height 19
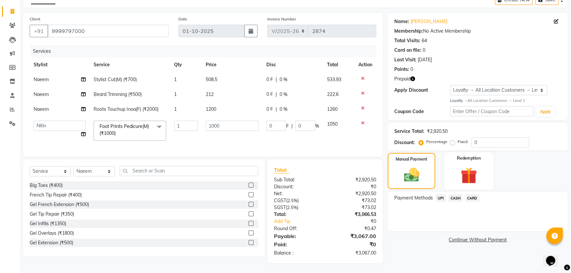
click at [475, 177] on img at bounding box center [469, 175] width 27 height 20
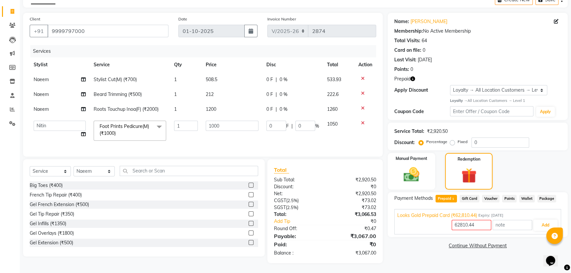
click at [454, 197] on span "1" at bounding box center [453, 199] width 4 height 4
type input "3067"
click at [454, 197] on span "1" at bounding box center [453, 199] width 4 height 4
click at [541, 220] on button "Add" at bounding box center [545, 225] width 24 height 11
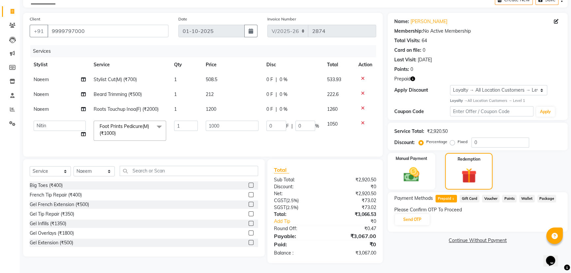
click at [435, 214] on div "Please Confirm OTP To Proceed Send OTP" at bounding box center [477, 215] width 167 height 19
click at [417, 216] on button "Send OTP" at bounding box center [412, 219] width 35 height 11
click at [417, 216] on input "text" at bounding box center [427, 219] width 66 height 10
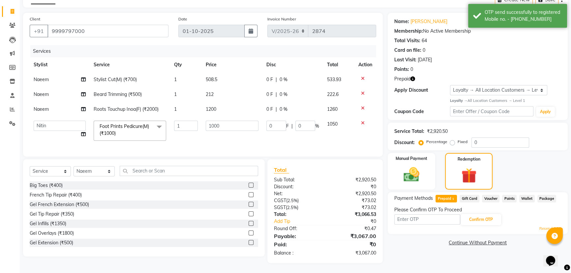
click at [426, 214] on input "text" at bounding box center [427, 219] width 66 height 10
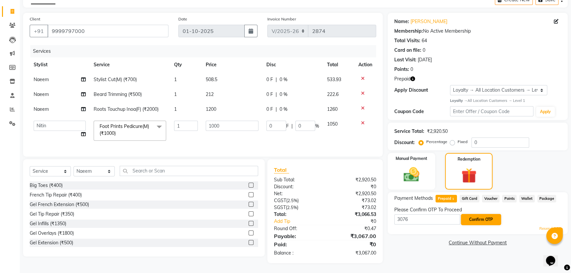
type input "3076"
click at [481, 214] on button "Confirm OTP" at bounding box center [481, 219] width 40 height 11
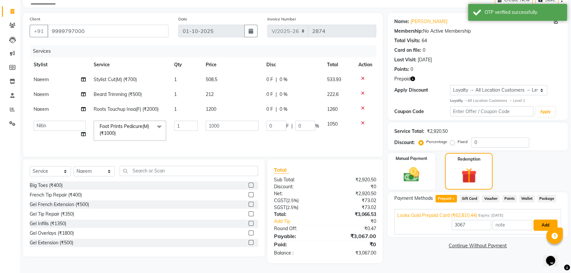
click at [544, 220] on button "Add" at bounding box center [545, 225] width 24 height 11
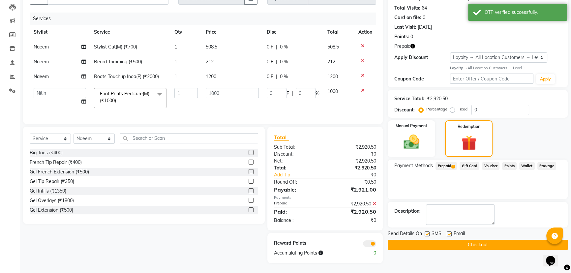
scroll to position [74, 0]
click at [502, 240] on button "Checkout" at bounding box center [478, 245] width 180 height 10
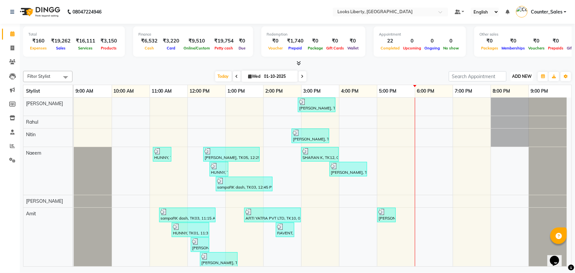
click at [520, 75] on span "ADD NEW" at bounding box center [521, 76] width 19 height 5
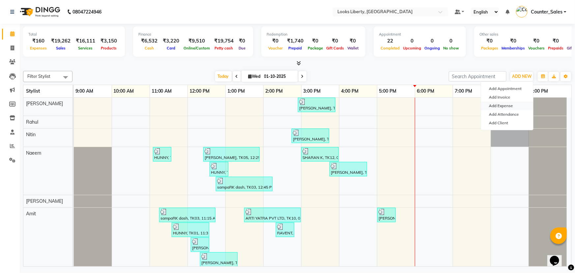
click at [507, 103] on link "Add Expense" at bounding box center [507, 106] width 52 height 9
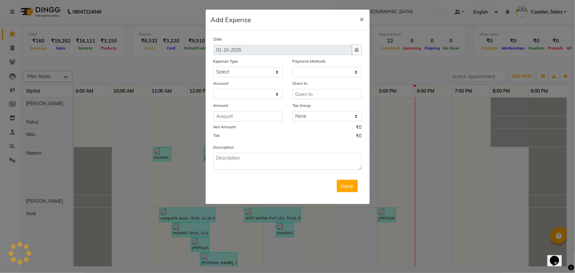
select select "1"
select select "3126"
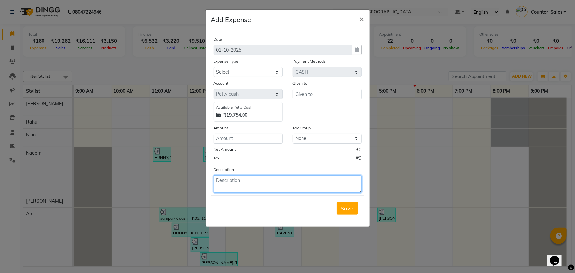
click at [255, 186] on textarea at bounding box center [288, 183] width 148 height 17
type textarea "COFFEE, MILK"
click at [235, 134] on div "Amount" at bounding box center [248, 128] width 69 height 9
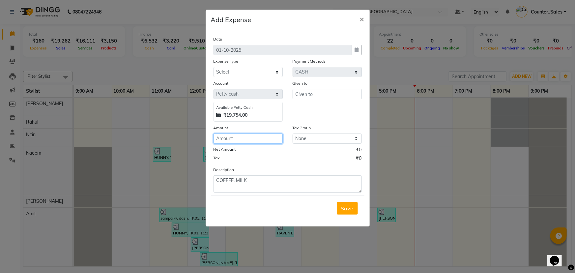
click at [237, 140] on input "number" at bounding box center [248, 139] width 69 height 10
type input "350"
click at [331, 91] on input "text" at bounding box center [327, 94] width 69 height 10
type input "MEHTAB"
click at [254, 74] on select "Select Accommodation Aesthetics Bank Deposit BLINKIT Cash Handover Client Refun…" at bounding box center [248, 72] width 69 height 10
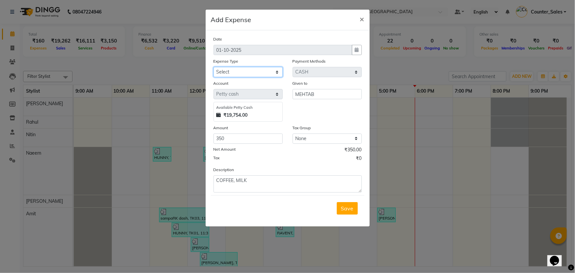
select select "24890"
click at [214, 67] on select "Select Accommodation Aesthetics Bank Deposit BLINKIT Cash Handover Client Refun…" at bounding box center [248, 72] width 69 height 10
click at [345, 207] on button "Save" at bounding box center [347, 208] width 21 height 13
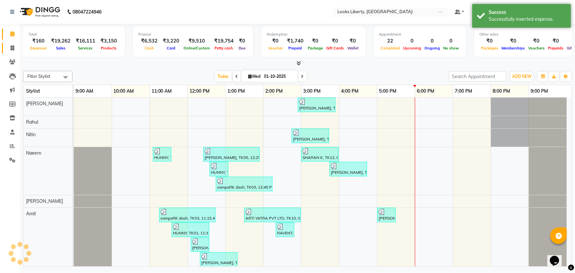
click at [13, 46] on icon at bounding box center [13, 47] width 4 height 5
select select "service"
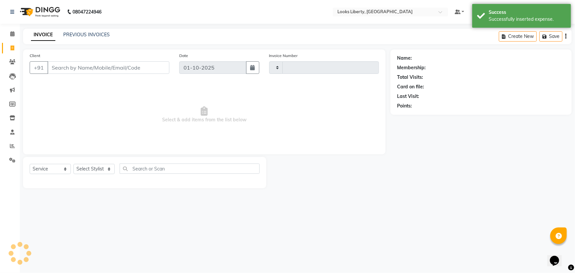
type input "2874"
select select "4321"
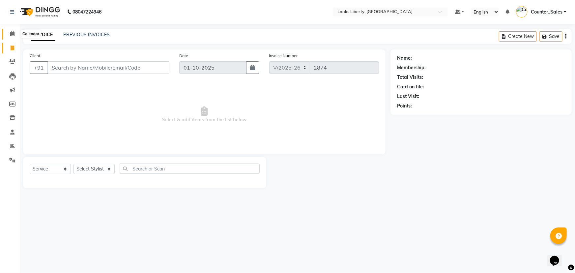
click at [9, 35] on span at bounding box center [13, 34] width 12 height 8
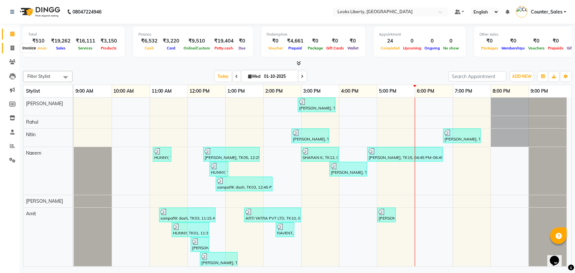
click at [7, 46] on span at bounding box center [13, 49] width 12 height 8
select select "service"
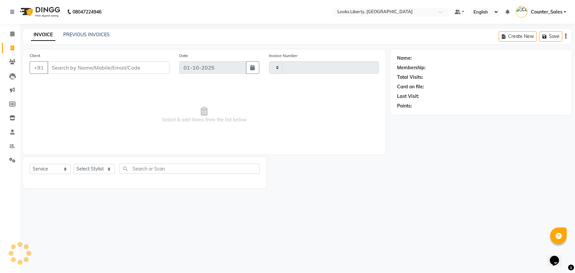
type input "2875"
select select "4321"
click at [86, 168] on select "Select Stylist Aijaz Amit Anjali_nail art Counter_Sales Manish_pdct Meet Naeem …" at bounding box center [94, 169] width 41 height 10
select select "29659"
click at [74, 164] on select "Select Stylist Aijaz Amit Anjali_nail art Counter_Sales Manish_pdct Meet Naeem …" at bounding box center [94, 169] width 41 height 10
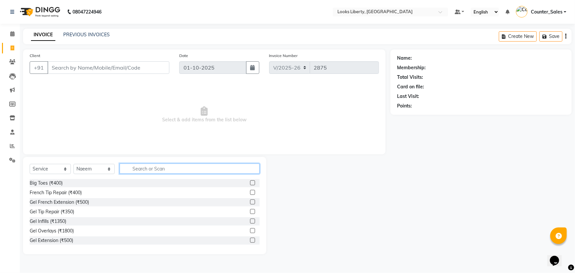
click at [142, 166] on input "text" at bounding box center [190, 169] width 140 height 10
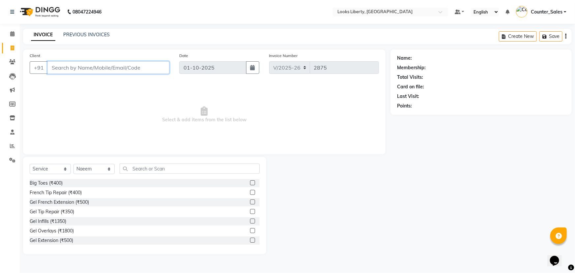
click at [111, 66] on input "Client" at bounding box center [108, 67] width 122 height 13
type input "9"
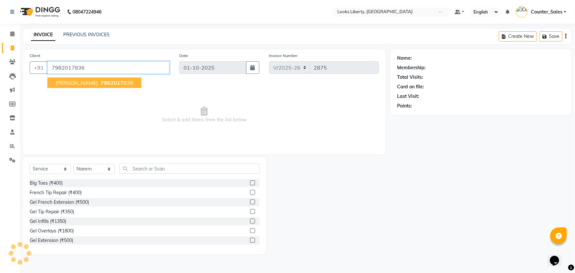
type input "7982017836"
select select "1: Object"
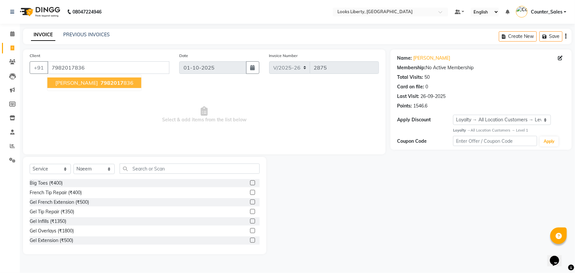
click at [158, 114] on span "Select & add items from the list below" at bounding box center [204, 115] width 349 height 66
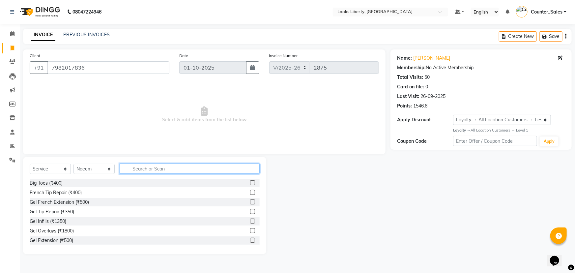
click at [161, 172] on input "text" at bounding box center [190, 169] width 140 height 10
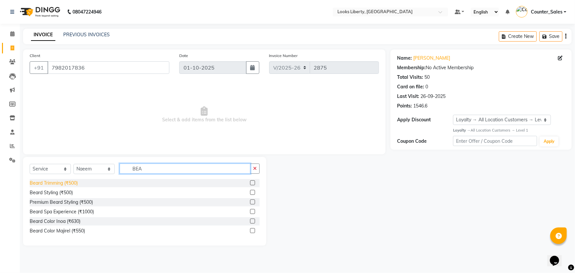
type input "BEA"
click at [56, 185] on div "Beard Trimming (₹500)" at bounding box center [54, 183] width 48 height 7
checkbox input "false"
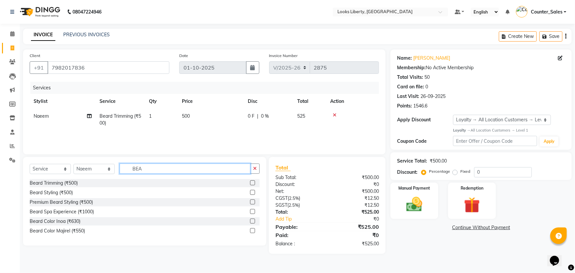
click at [170, 171] on input "BEA" at bounding box center [185, 169] width 131 height 10
type input "B"
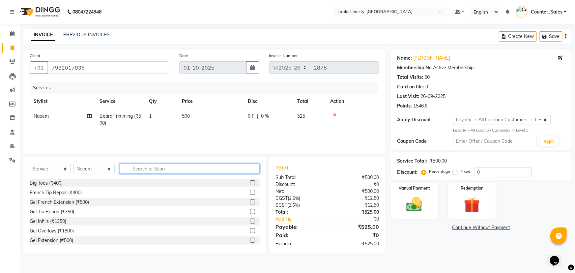
type input "C"
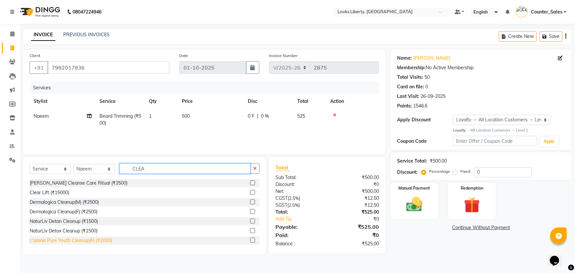
type input "CLEA"
click at [85, 241] on div "L'aamis Pure Youth Cleanup(F) (₹2000)" at bounding box center [71, 240] width 82 height 7
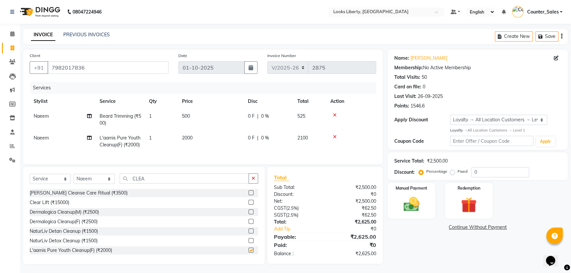
checkbox input "false"
click at [215, 140] on td "2000" at bounding box center [211, 142] width 66 height 22
select select "29659"
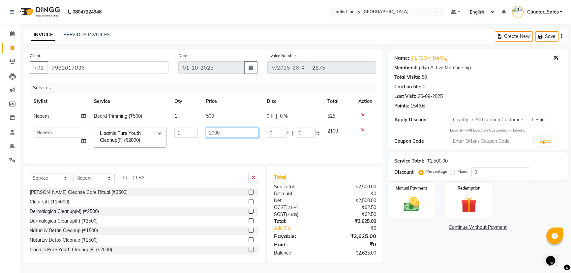
click at [222, 135] on input "2000" at bounding box center [232, 133] width 53 height 10
type input "2"
type input "2500"
click at [198, 145] on tr "Aijaz Amit Anjali_nail art Counter_Sales Manish_pdct Meet Naeem Neetu Arya Niti…" at bounding box center [203, 138] width 346 height 28
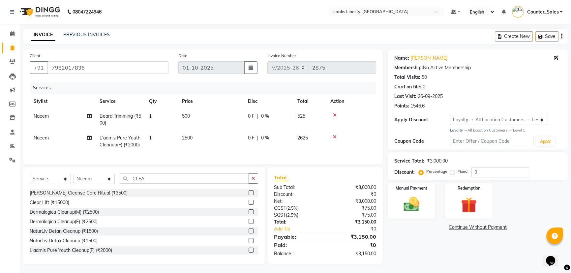
click at [215, 116] on td "500" at bounding box center [211, 120] width 66 height 22
select select "29659"
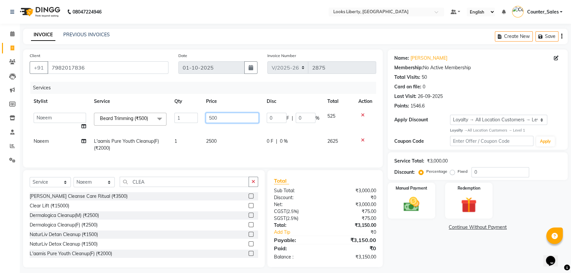
click at [220, 118] on input "500" at bounding box center [232, 118] width 53 height 10
type input "5"
type input "212"
click at [235, 151] on td "2500" at bounding box center [232, 145] width 61 height 22
select select "29659"
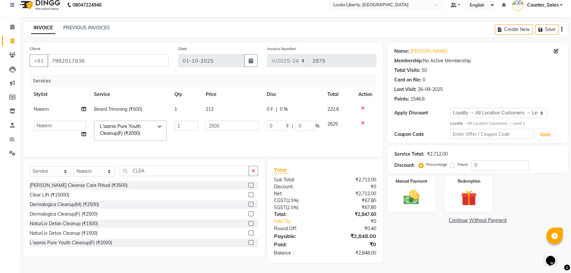
scroll to position [11, 0]
click at [184, 168] on input "CLEA" at bounding box center [184, 171] width 129 height 10
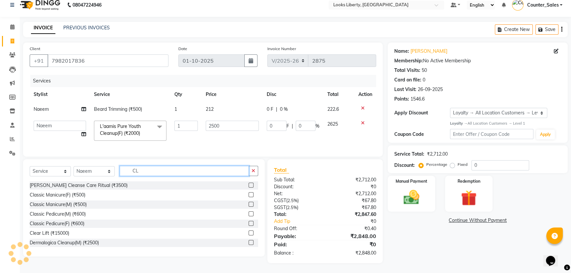
type input "C"
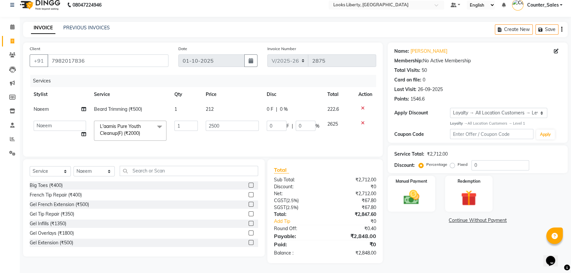
click at [220, 105] on td "212" at bounding box center [232, 109] width 61 height 15
select select "29659"
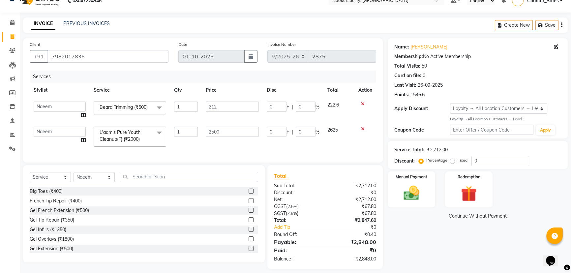
click at [234, 145] on td "2500" at bounding box center [232, 137] width 61 height 28
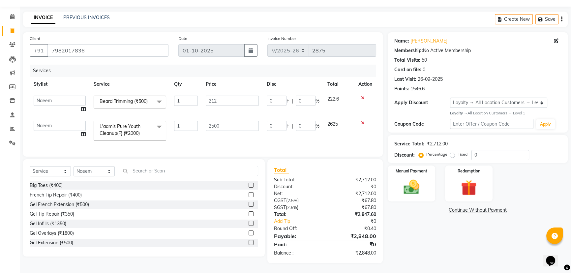
scroll to position [22, 0]
click at [407, 169] on div "Manual Payment" at bounding box center [411, 184] width 49 height 38
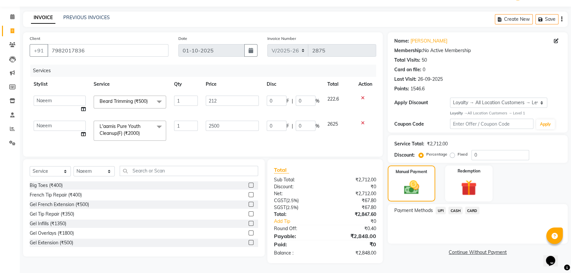
click at [439, 207] on span "UPI" at bounding box center [440, 211] width 10 height 8
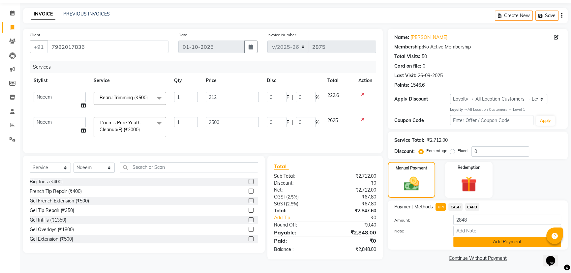
click at [483, 243] on button "Add Payment" at bounding box center [507, 242] width 108 height 10
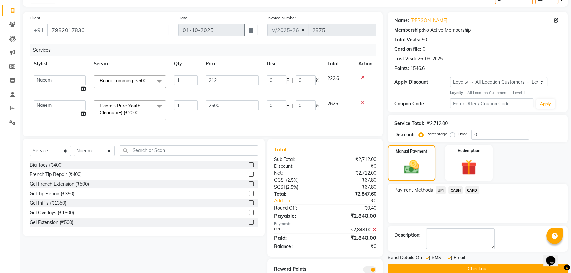
scroll to position [68, 0]
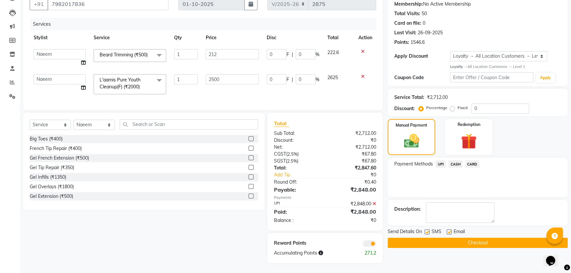
click at [468, 238] on button "Checkout" at bounding box center [478, 243] width 180 height 10
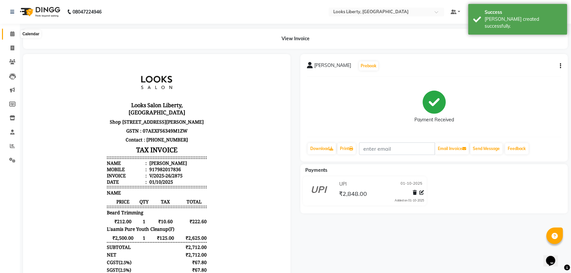
click at [10, 33] on icon at bounding box center [12, 33] width 4 height 5
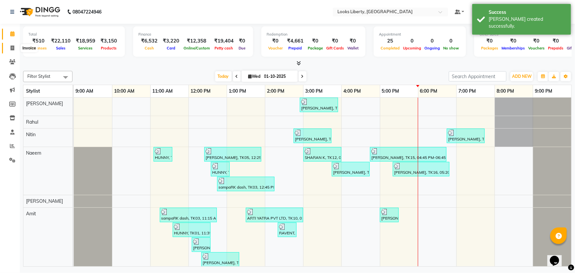
click at [10, 48] on span at bounding box center [13, 49] width 12 height 8
select select "service"
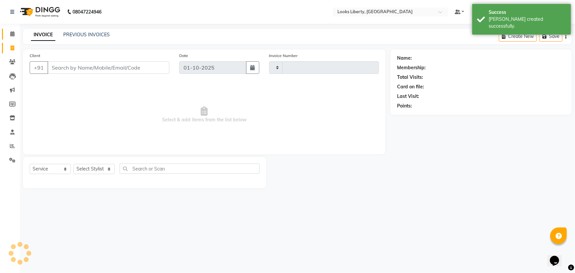
type input "2876"
select select "4321"
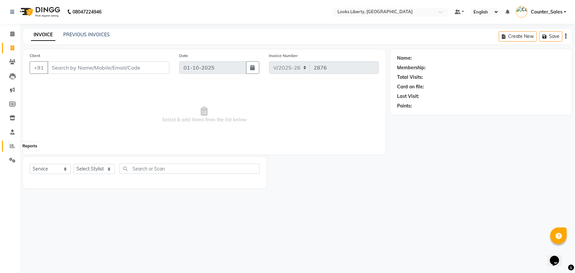
click at [15, 144] on span at bounding box center [13, 146] width 12 height 8
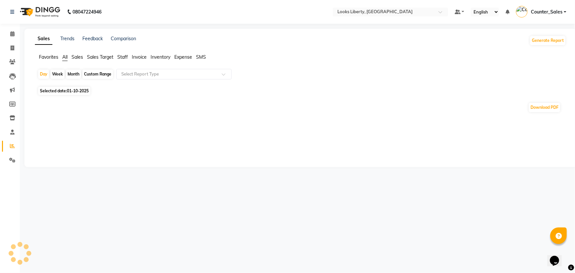
click at [122, 56] on span "Staff" at bounding box center [122, 57] width 11 height 6
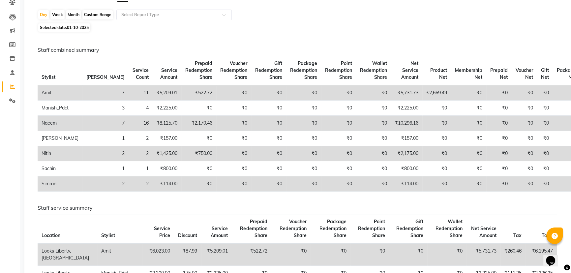
scroll to position [60, 0]
drag, startPoint x: 371, startPoint y: 151, endPoint x: 398, endPoint y: 154, distance: 26.8
click at [398, 154] on tr "Nitin 2 2 ₹1,425.00 ₹750.00 ₹0 ₹0 ₹0 ₹0 ₹0 ₹2,175.00 ₹0 ₹0 ₹0 ₹0 ₹0 ₹0" at bounding box center [309, 153] width 543 height 15
click at [356, 19] on div "Day Week Month Custom Range Select Report Type" at bounding box center [299, 15] width 522 height 12
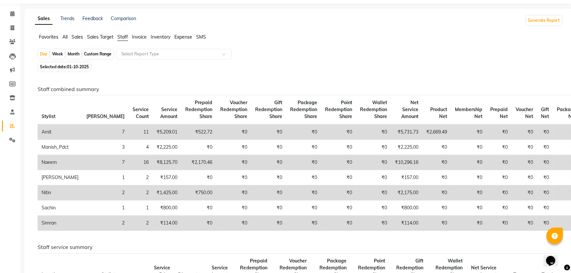
scroll to position [0, 0]
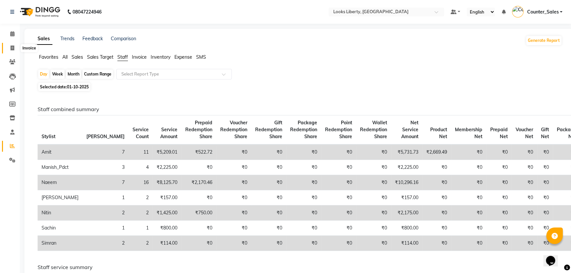
click at [13, 50] on icon at bounding box center [13, 47] width 4 height 5
select select "service"
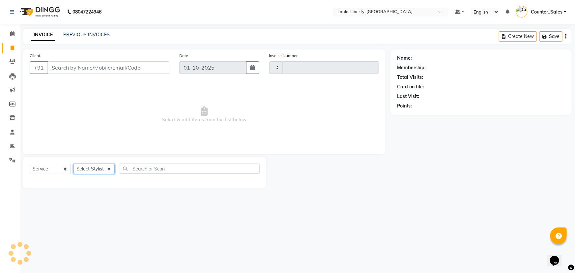
click at [105, 167] on select "Select Stylist" at bounding box center [94, 169] width 41 height 10
type input "2876"
select select "4321"
select select "23424"
click at [74, 164] on select "Select Stylist Aijaz Amit Anjali_nail art Counter_Sales Manish_pdct Meet Naeem …" at bounding box center [94, 169] width 41 height 10
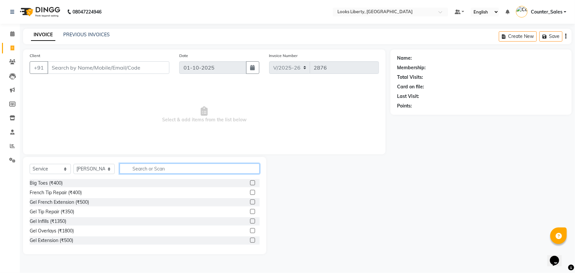
click at [151, 170] on input "text" at bounding box center [190, 169] width 140 height 10
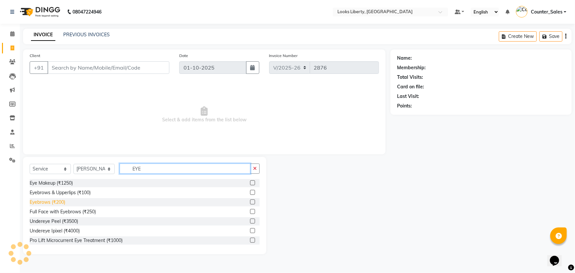
type input "EYE"
click at [58, 200] on div "Eyebrows (₹200)" at bounding box center [48, 202] width 36 height 7
checkbox input "false"
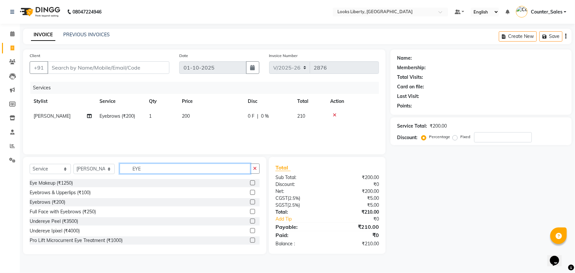
click at [161, 167] on input "EYE" at bounding box center [185, 169] width 131 height 10
type input "E"
type input "TOU"
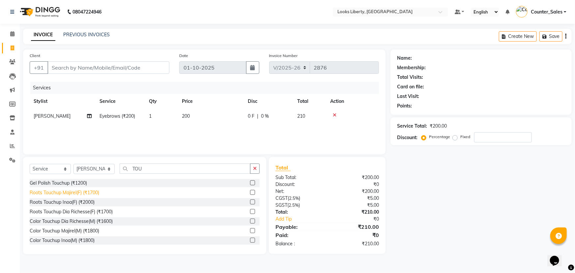
click at [59, 191] on div "Roots Touchup Majirel(F) (₹1700)" at bounding box center [65, 192] width 70 height 7
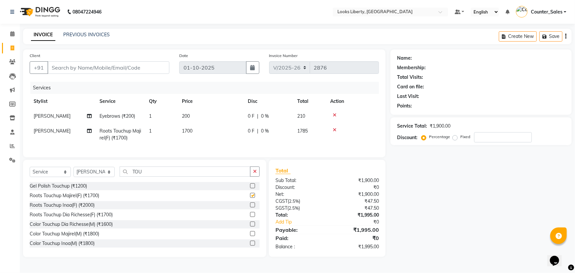
checkbox input "false"
click at [215, 133] on td "1700" at bounding box center [211, 135] width 66 height 22
select select "23424"
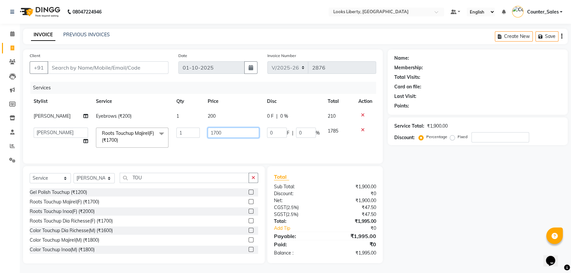
click at [223, 132] on input "1700" at bounding box center [233, 133] width 51 height 10
type input "1"
type input "1200"
click at [221, 121] on td "200" at bounding box center [233, 116] width 59 height 15
select select "23424"
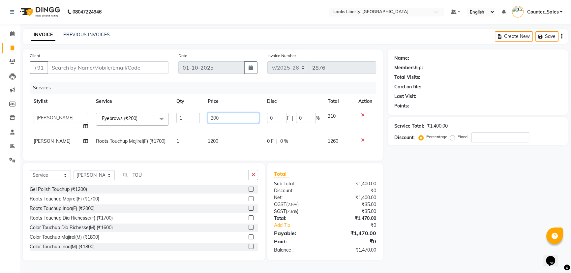
click at [220, 115] on input "200" at bounding box center [233, 118] width 51 height 10
type input "2"
type input "57"
click at [230, 151] on div "Services Stylist Service Qty Price Disc Total Action Aijaz Amit Anjali_nail art…" at bounding box center [203, 118] width 346 height 72
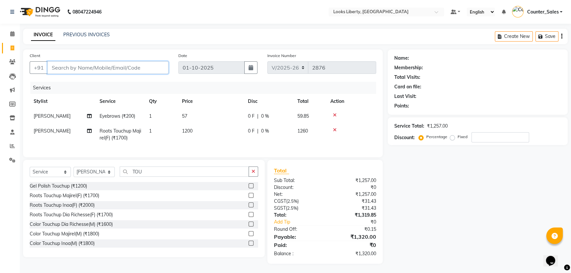
click at [93, 68] on input "Client" at bounding box center [107, 67] width 121 height 13
type input "8"
type input "0"
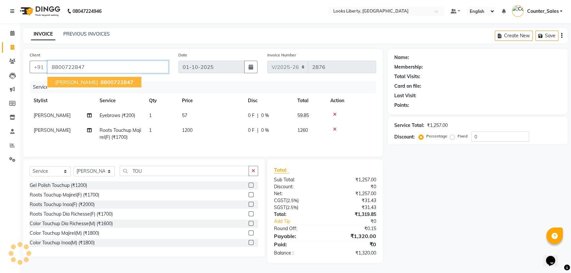
type input "8800722847"
click at [216, 136] on td "1200" at bounding box center [211, 134] width 66 height 22
select select "23424"
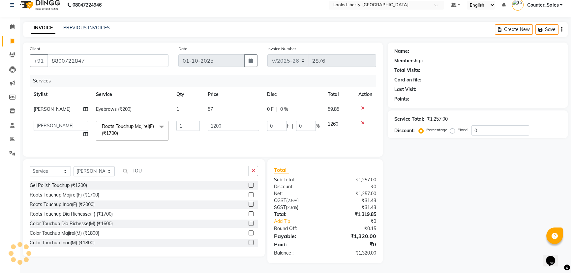
scroll to position [11, 0]
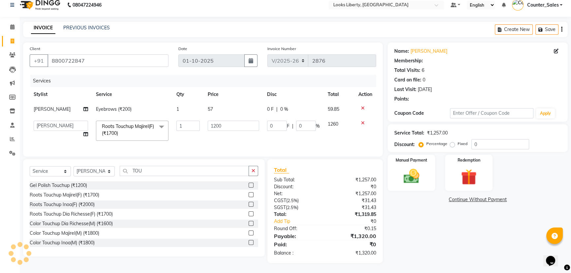
select select "1: Object"
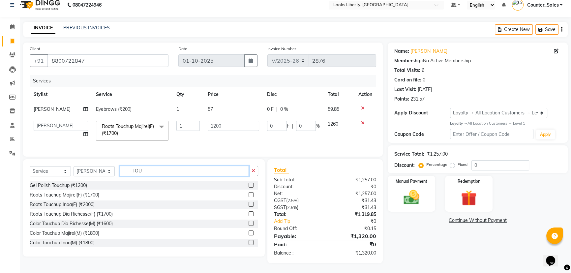
click at [186, 167] on input "TOU" at bounding box center [184, 171] width 129 height 10
type input "T"
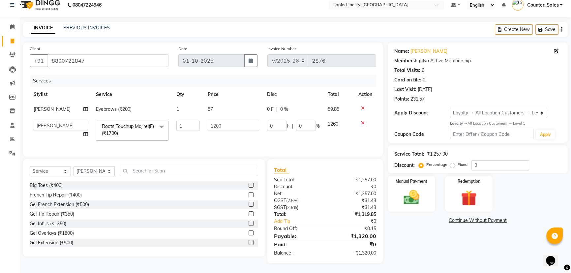
click at [219, 135] on td "1200" at bounding box center [233, 131] width 59 height 28
click at [70, 123] on select "Aijaz Amit Anjali_nail art Counter_Sales Manish_pdct Meet Naeem Neetu Arya Niti…" at bounding box center [61, 126] width 54 height 10
select select "23778"
click at [193, 139] on td "1" at bounding box center [187, 131] width 31 height 28
click at [414, 197] on img at bounding box center [411, 197] width 27 height 19
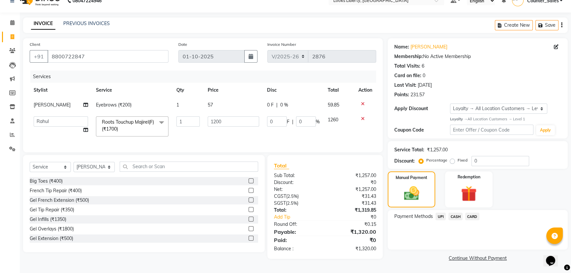
click at [440, 216] on span "UPI" at bounding box center [440, 217] width 10 height 8
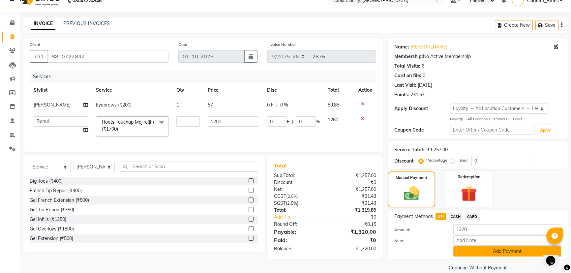
scroll to position [21, 0]
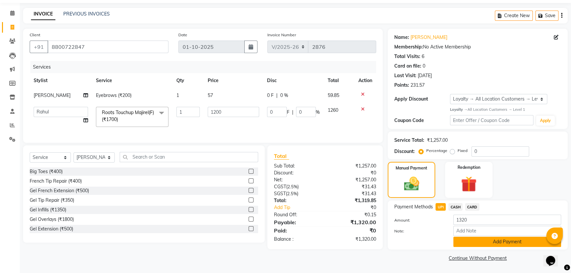
click at [469, 242] on button "Add Payment" at bounding box center [507, 242] width 108 height 10
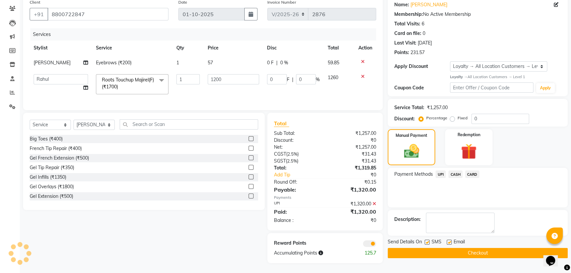
scroll to position [58, 0]
click at [469, 248] on button "Checkout" at bounding box center [478, 253] width 180 height 10
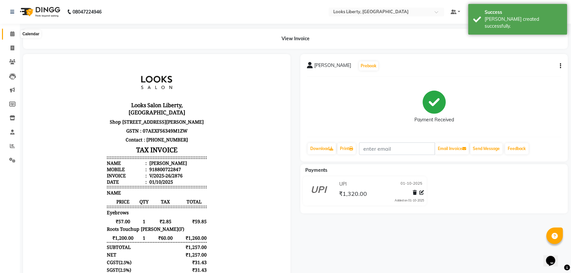
click at [10, 31] on icon at bounding box center [12, 33] width 4 height 5
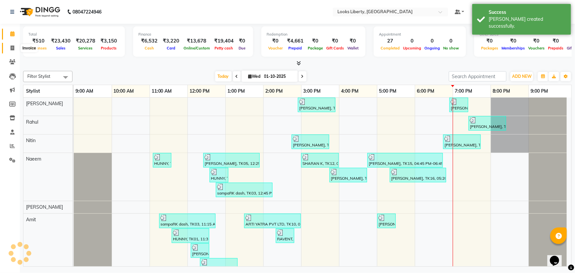
click at [12, 46] on icon at bounding box center [13, 47] width 4 height 5
select select "service"
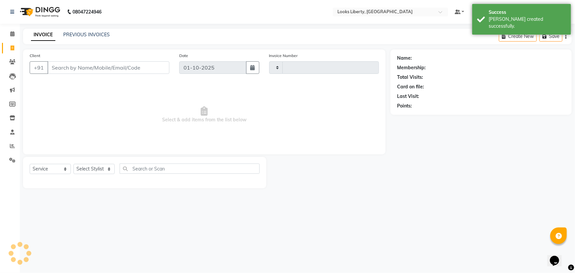
type input "2877"
select select "4321"
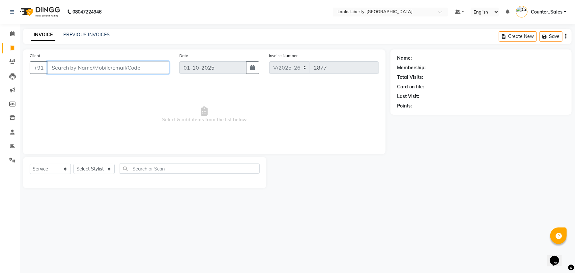
click at [69, 66] on input "Client" at bounding box center [108, 67] width 122 height 13
click at [98, 169] on select "Select Stylist Aijaz Amit Anjali_nail art Counter_Sales Manish_pdct Meet Naeem …" at bounding box center [94, 169] width 41 height 10
select select "29659"
click at [74, 164] on select "Select Stylist Aijaz Amit Anjali_nail art Counter_Sales Manish_pdct Meet Naeem …" at bounding box center [94, 169] width 41 height 10
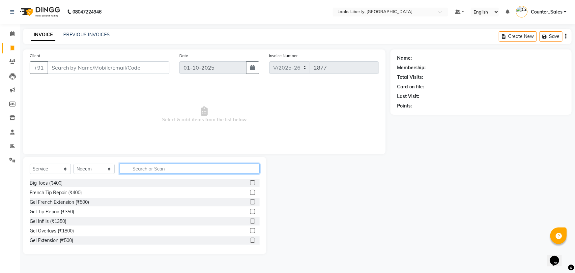
click at [137, 171] on input "text" at bounding box center [190, 169] width 140 height 10
type input "CUT"
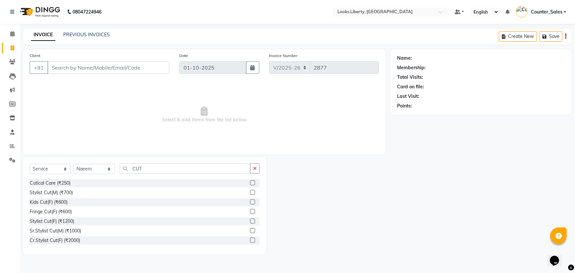
drag, startPoint x: 47, startPoint y: 191, endPoint x: 151, endPoint y: 135, distance: 117.5
click at [50, 190] on div "Stylist Cut(M) (₹700)" at bounding box center [51, 192] width 43 height 7
checkbox input "false"
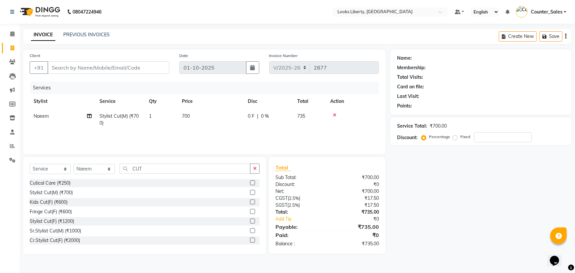
click at [209, 116] on td "700" at bounding box center [211, 120] width 66 height 22
select select "29659"
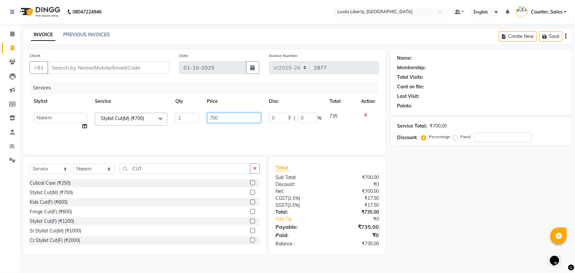
click at [217, 116] on input "700" at bounding box center [234, 118] width 54 height 10
click at [242, 122] on input "700" at bounding box center [234, 118] width 54 height 10
type input "7"
type input "514"
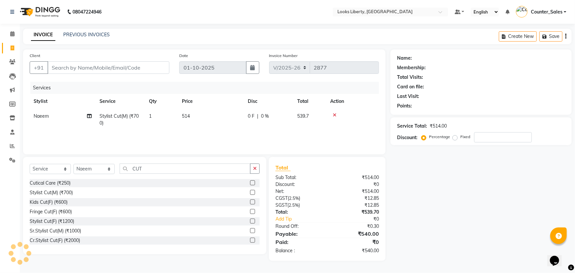
click at [247, 135] on div "Services Stylist Service Qty Price Disc Total Action Naeem Stylist Cut(M) (₹700…" at bounding box center [204, 115] width 349 height 66
click at [148, 169] on input "CUT" at bounding box center [185, 169] width 131 height 10
type input "C"
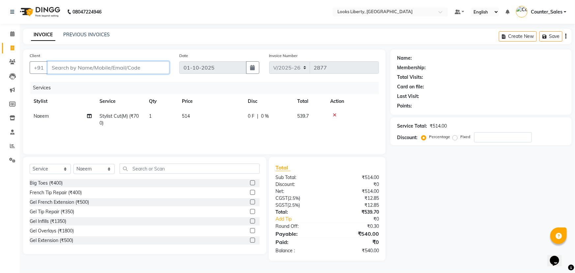
click at [89, 67] on input "Client" at bounding box center [108, 67] width 122 height 13
click at [338, 115] on div at bounding box center [352, 115] width 45 height 5
click at [334, 115] on icon at bounding box center [335, 115] width 4 height 5
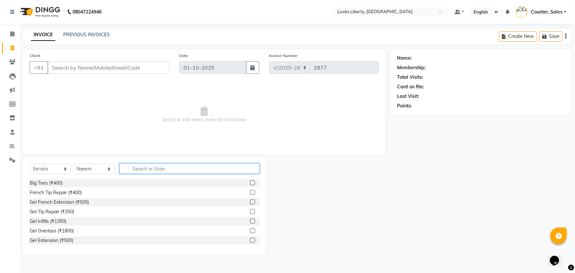
click at [158, 170] on input "text" at bounding box center [190, 169] width 140 height 10
type input "D"
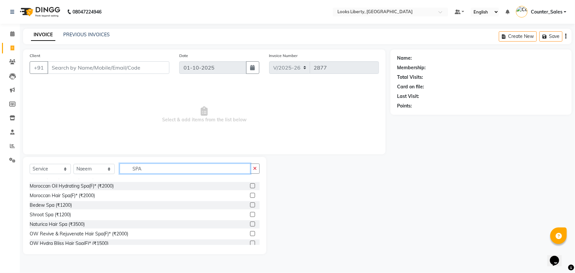
scroll to position [39, 0]
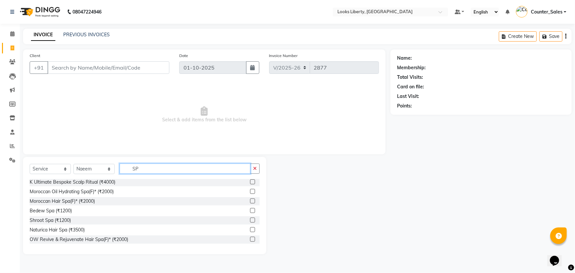
type input "S"
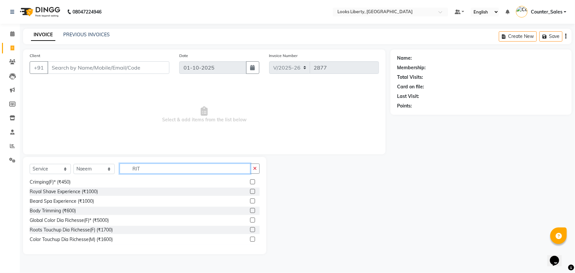
scroll to position [0, 0]
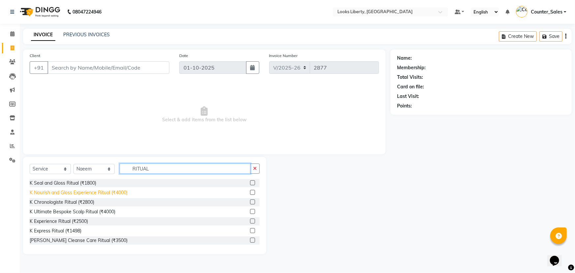
type input "RITUAL"
click at [106, 191] on div "K Nourish and Gloss Experience Ritual (₹4000)" at bounding box center [79, 192] width 98 height 7
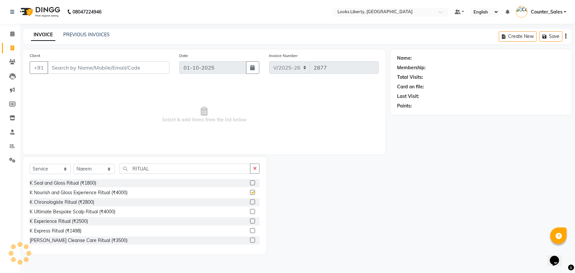
checkbox input "false"
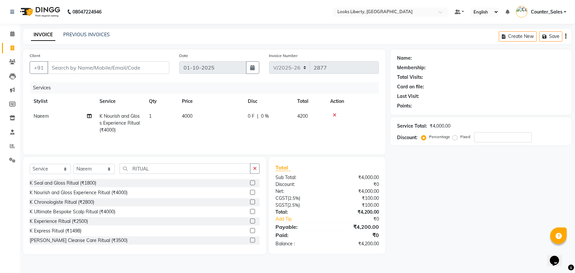
click at [215, 111] on td "4000" at bounding box center [211, 123] width 66 height 29
select select "29659"
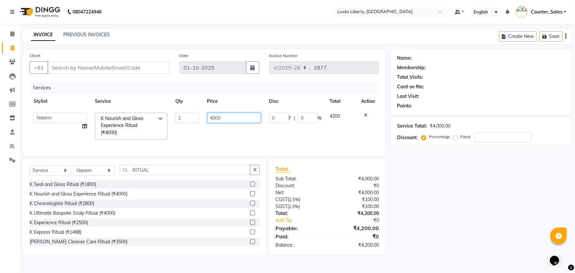
click at [221, 117] on input "4000" at bounding box center [234, 118] width 54 height 10
type input "4"
type input "3600"
drag, startPoint x: 232, startPoint y: 137, endPoint x: 226, endPoint y: 147, distance: 11.9
click at [232, 137] on td "3600" at bounding box center [234, 126] width 62 height 35
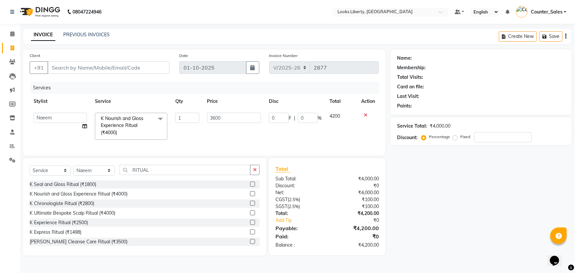
select select "29659"
click at [168, 175] on input "RITUAL" at bounding box center [185, 170] width 131 height 10
type input "R"
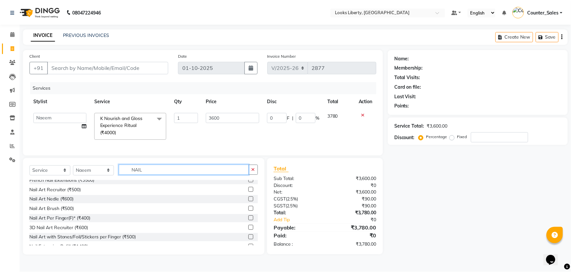
scroll to position [68, 0]
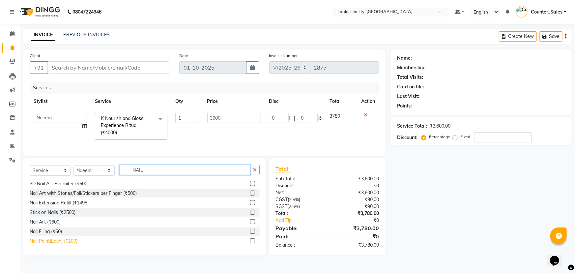
type input "NAIL"
click at [63, 244] on div "Nail Paint(Each) (₹100)" at bounding box center [54, 241] width 48 height 7
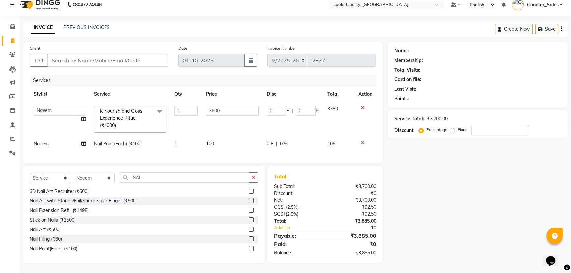
scroll to position [12, 0]
click at [61, 248] on div "Nail Paint(Each) (₹100)" at bounding box center [54, 248] width 48 height 7
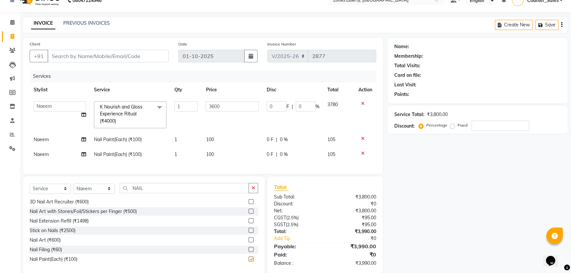
checkbox input "false"
click at [171, 192] on input "NAIL" at bounding box center [184, 188] width 129 height 10
type input "N"
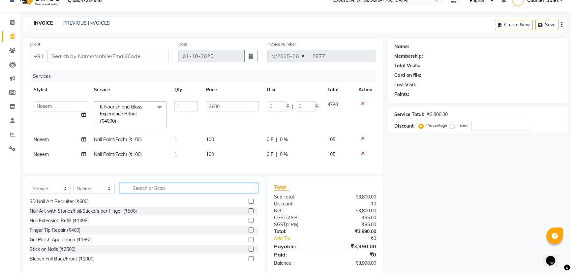
scroll to position [201, 0]
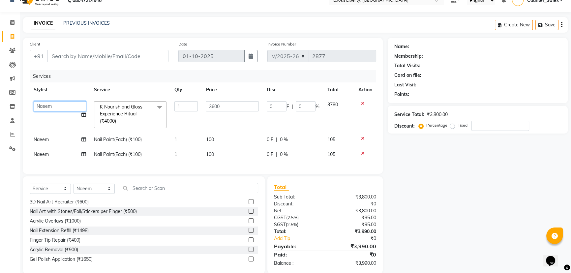
click at [60, 106] on select "Aijaz Amit Anjali_nail art Counter_Sales Manish_pdct Meet Naeem Neetu Arya Niti…" at bounding box center [60, 106] width 52 height 10
select select "24334"
click at [65, 105] on select "Aijaz Amit Anjali_nail art Counter_Sales Manish_pdct Meet Naeem Neetu Arya Niti…" at bounding box center [60, 106] width 52 height 10
select select "23778"
click at [48, 140] on span "Naeem" at bounding box center [41, 139] width 15 height 6
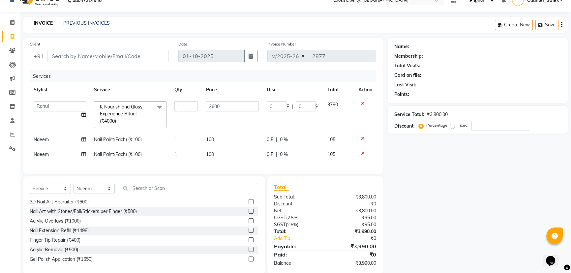
select select "29659"
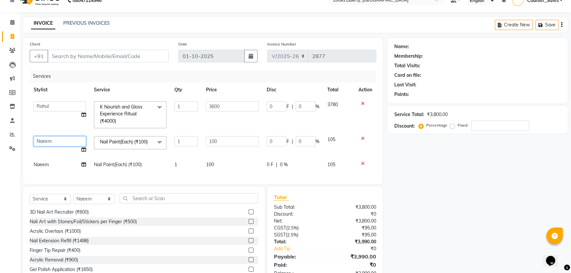
click at [49, 139] on select "Aijaz Amit Anjali_nail art Counter_Sales Manish_pdct Meet Naeem Neetu Arya Niti…" at bounding box center [60, 141] width 52 height 10
select select "24334"
click at [45, 164] on span "Naeem" at bounding box center [41, 165] width 15 height 6
select select "29659"
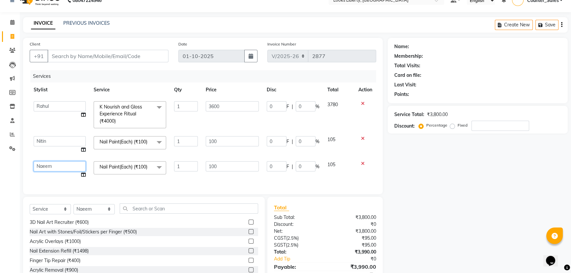
click at [49, 165] on select "Aijaz Amit Anjali_nail art Counter_Sales Manish_pdct Meet Naeem Neetu Arya Niti…" at bounding box center [60, 166] width 52 height 10
select select "24334"
click at [69, 56] on input "Client" at bounding box center [107, 56] width 121 height 13
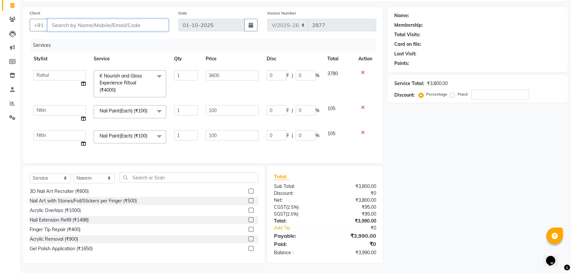
scroll to position [0, 0]
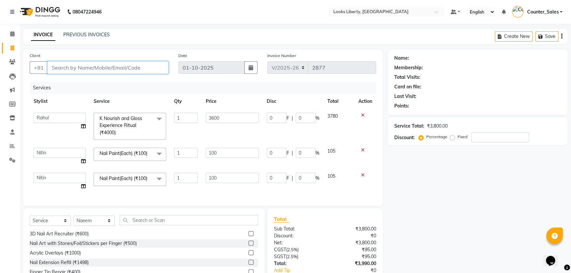
click at [109, 68] on input "Client" at bounding box center [107, 67] width 121 height 13
type input "W"
type input "0"
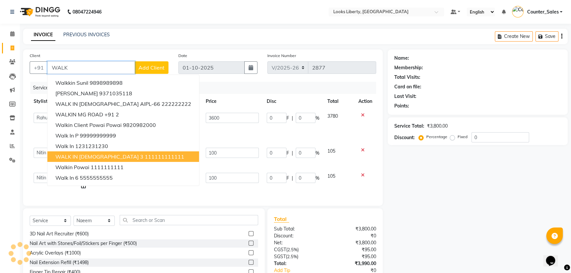
click at [145, 157] on ngb-highlight "111111111111" at bounding box center [165, 156] width 40 height 7
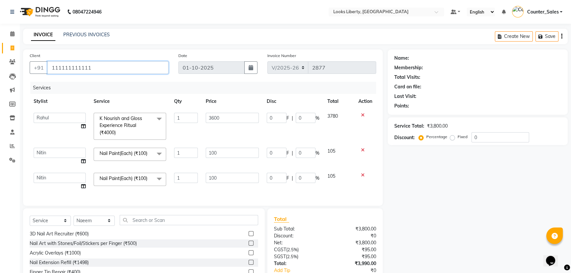
type input "111111111111"
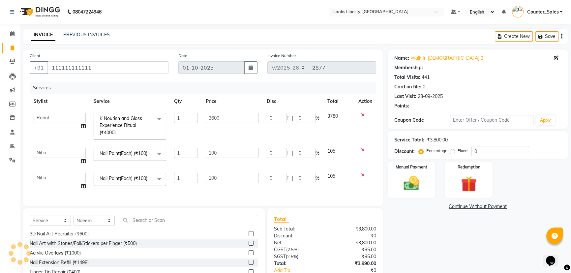
scroll to position [47, 0]
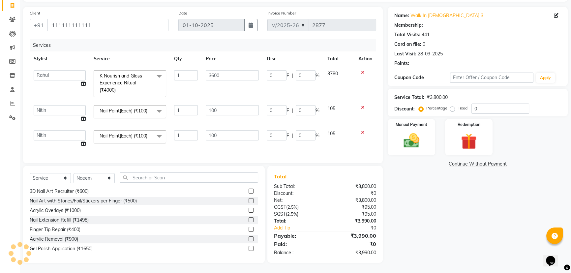
select select "1: Object"
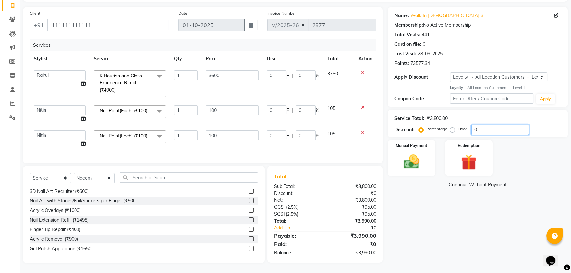
click at [475, 126] on input "0" at bounding box center [500, 130] width 58 height 10
type input "5"
type input "180"
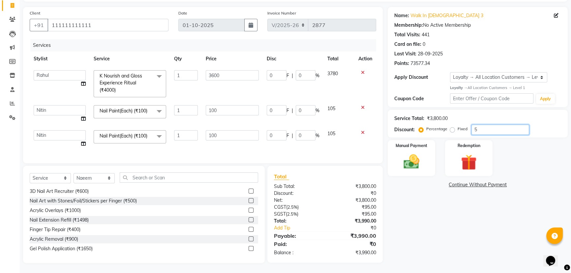
type input "5"
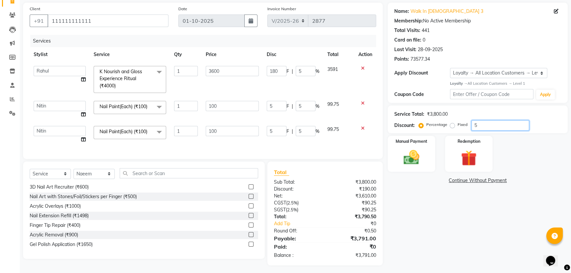
type input "5"
click at [430, 193] on div "Name: Walk In Male 3 Membership: No Active Membership Total Visits: 441 Card on…" at bounding box center [480, 134] width 185 height 263
click at [251, 70] on input "3600" at bounding box center [232, 71] width 53 height 10
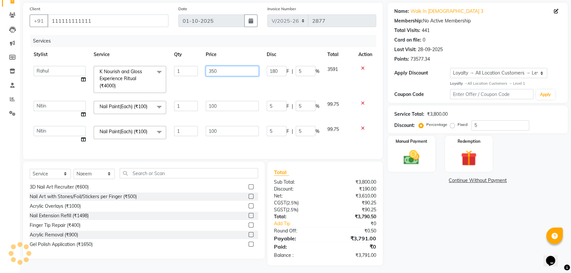
type input "3500"
click at [295, 196] on div "Total Sub Total: ₹3,800.00 Discount: ₹190.00 Net: ₹3,610.00 CGST ( 2.5% ) ₹90.2…" at bounding box center [325, 213] width 103 height 91
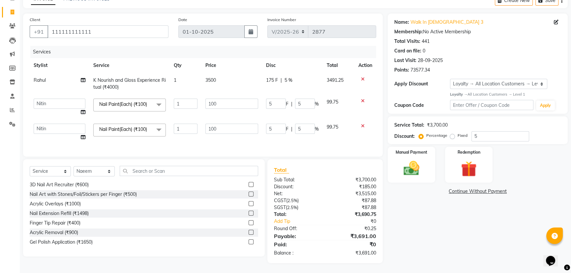
scroll to position [41, 0]
click at [321, 202] on div "CGST ( 2.5% )" at bounding box center [297, 200] width 56 height 7
click at [237, 103] on input "100" at bounding box center [231, 104] width 53 height 10
click at [237, 95] on tbody "Rahul K Nourish and Gloss Experience Ritual (₹4000) 1 3500 175 F | 5 % 3491.25 …" at bounding box center [203, 109] width 346 height 72
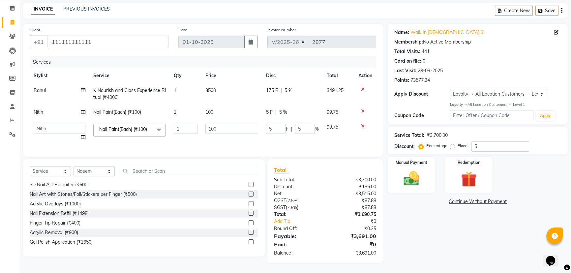
click at [237, 100] on td "3500" at bounding box center [231, 94] width 61 height 22
select select "23778"
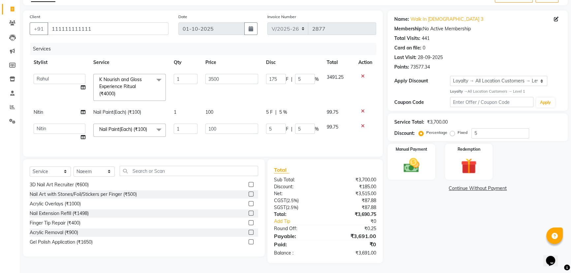
click at [361, 125] on icon at bounding box center [363, 126] width 4 height 5
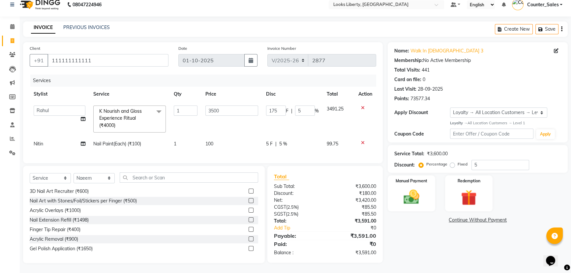
drag, startPoint x: 450, startPoint y: 161, endPoint x: 455, endPoint y: 161, distance: 4.9
click at [458, 161] on label "Fixed" at bounding box center [463, 164] width 10 height 6
click at [451, 162] on input "Fixed" at bounding box center [453, 164] width 5 height 5
radio input "true"
type input "4.86"
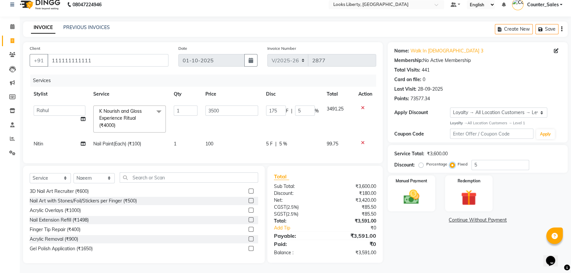
type input "0.14"
click at [476, 160] on input "5" at bounding box center [500, 165] width 58 height 10
type input "2"
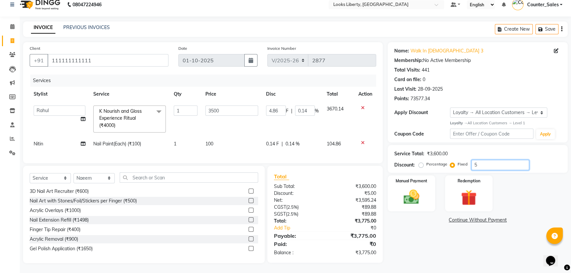
type input "1.94"
type input "0.06"
type input "27"
type input "26.25"
type input "0.75"
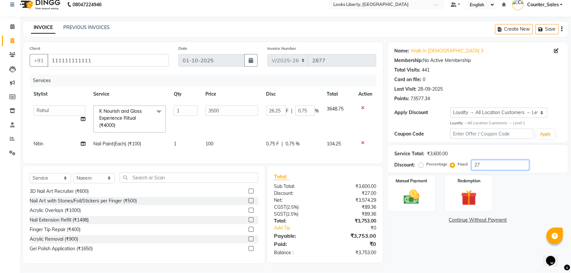
type input "275"
type input "267.36"
type input "7.64"
click at [518, 189] on div "Manual Payment Redemption" at bounding box center [478, 193] width 190 height 36
click at [491, 160] on input "275" at bounding box center [500, 165] width 58 height 10
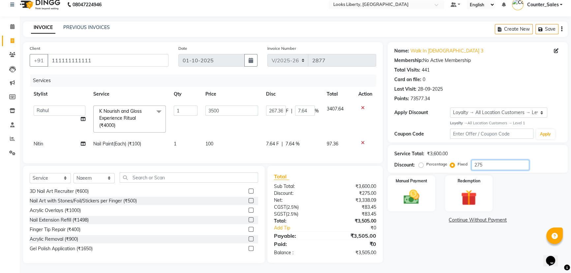
type input "27"
type input "26.25"
type input "0.75"
type input "2"
type input "1.94"
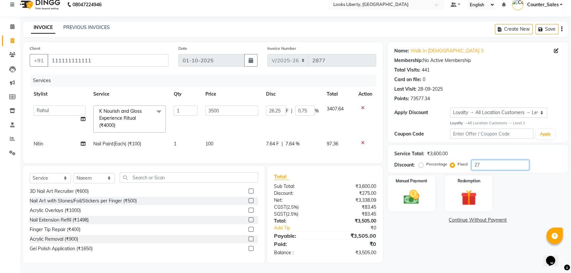
type input "0.06"
type input "28"
type input "27.22"
type input "0.78"
type input "280"
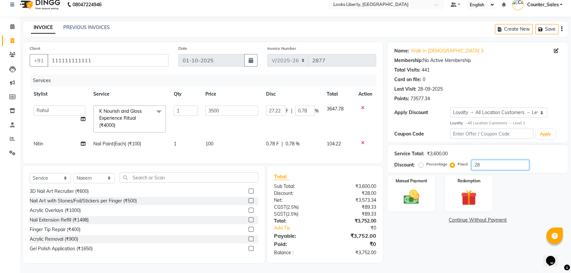
type input "272.22"
type input "7.78"
click at [416, 202] on div "Manual Payment" at bounding box center [411, 194] width 49 height 38
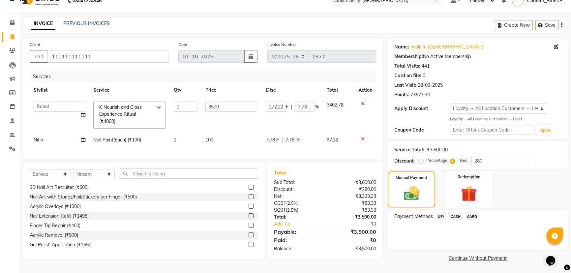
click at [478, 166] on div "Service Total: ₹3,600.00 Discount: Percentage Fixed 280" at bounding box center [478, 155] width 180 height 28
click at [478, 160] on input "280" at bounding box center [500, 161] width 58 height 10
type input "4"
type input "3.89"
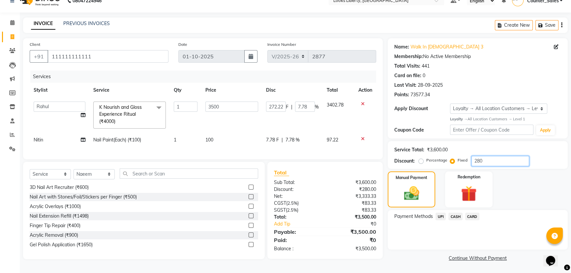
type input "0.11"
type input "48"
type input "46.67"
type input "1.33"
type input "480"
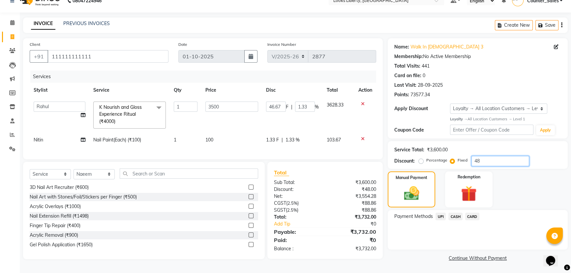
type input "466.67"
type input "13.33"
type input "480"
click at [515, 191] on div "Manual Payment Redemption" at bounding box center [478, 189] width 190 height 36
click at [382, 199] on div "Total Sub Total: ₹3,600.00 Discount: ₹480.00 Net: ₹3,142.85 CGST ( 2.5% ) ₹78.5…" at bounding box center [325, 210] width 116 height 97
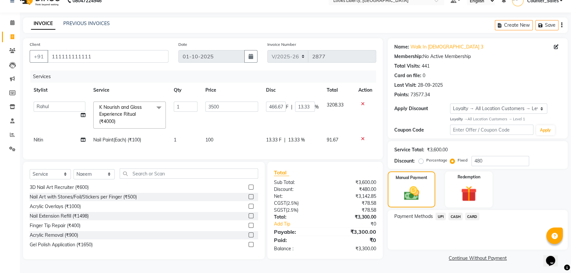
click at [455, 216] on span "CASH" at bounding box center [455, 217] width 14 height 8
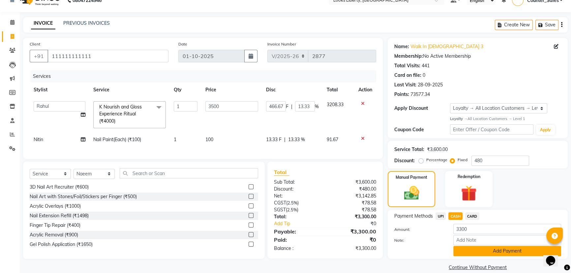
click at [470, 247] on button "Add Payment" at bounding box center [507, 251] width 108 height 10
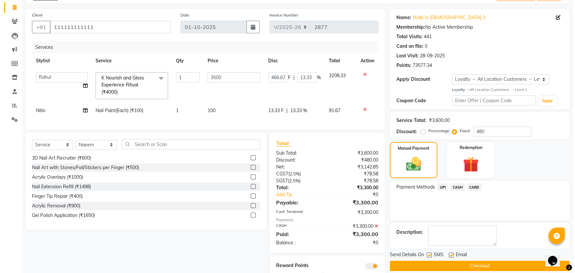
scroll to position [68, 0]
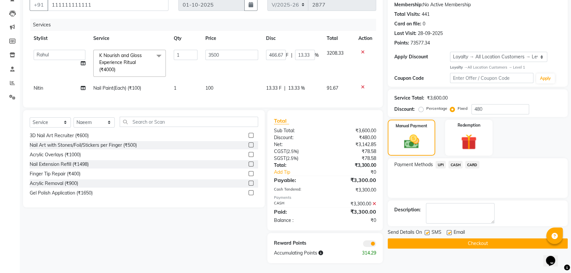
click at [371, 241] on span at bounding box center [369, 243] width 13 height 7
click at [376, 245] on input "checkbox" at bounding box center [376, 245] width 0 height 0
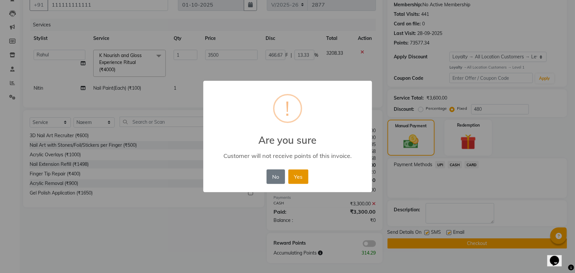
click at [300, 175] on button "Yes" at bounding box center [298, 176] width 20 height 15
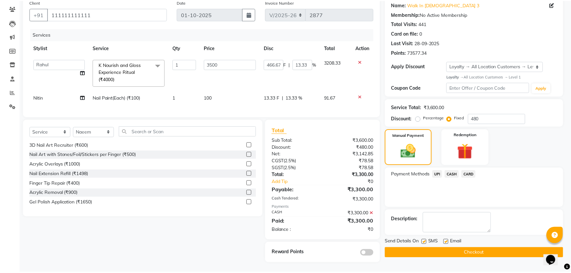
scroll to position [58, 0]
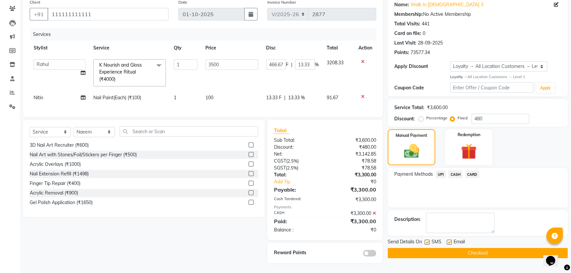
click at [410, 252] on button "Checkout" at bounding box center [478, 253] width 180 height 10
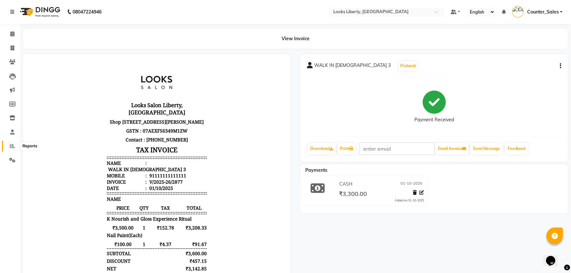
click at [13, 144] on icon at bounding box center [12, 145] width 5 height 5
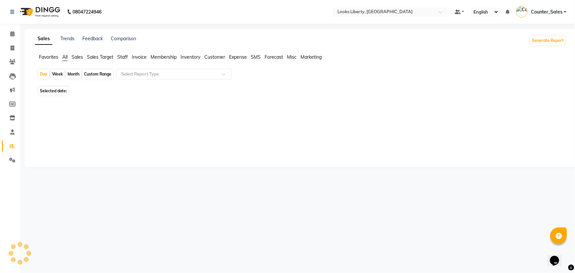
click at [125, 55] on span "Staff" at bounding box center [122, 57] width 11 height 6
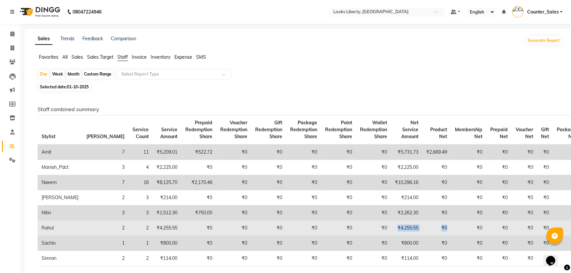
drag, startPoint x: 365, startPoint y: 226, endPoint x: 422, endPoint y: 225, distance: 57.4
click at [422, 225] on tr "Rahul 2 2 ₹4,255.55 ₹0 ₹0 ₹0 ₹0 ₹0 ₹0 ₹4,255.55 ₹0 ₹0 ₹0 ₹0 ₹0 ₹0" at bounding box center [309, 228] width 543 height 15
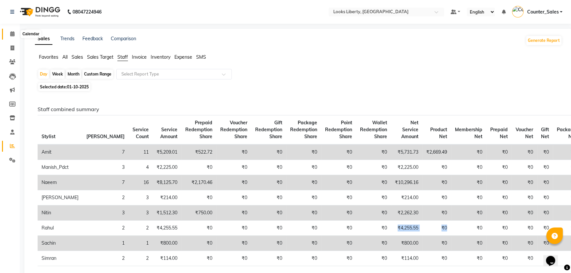
click at [8, 35] on span at bounding box center [13, 34] width 12 height 8
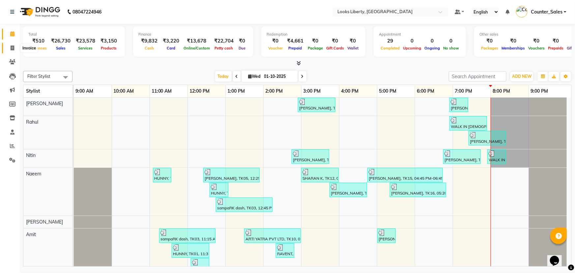
click at [12, 46] on icon at bounding box center [13, 47] width 4 height 5
select select "service"
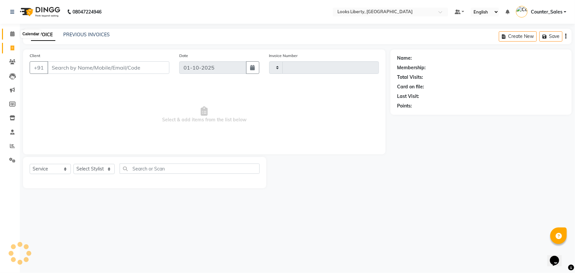
click at [11, 37] on span at bounding box center [13, 34] width 12 height 8
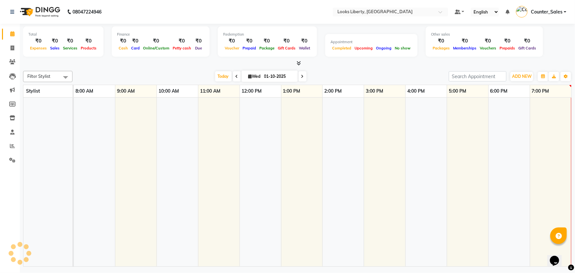
click at [8, 159] on span at bounding box center [13, 161] width 12 height 8
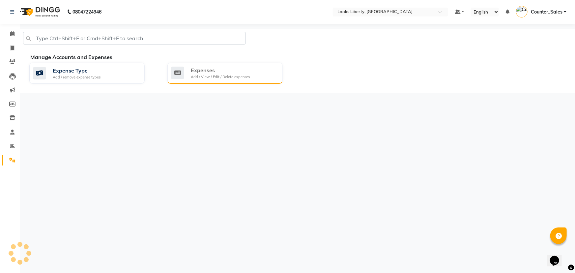
click at [268, 78] on div "Expenses Add / View / Edit / Delete expenses" at bounding box center [224, 73] width 106 height 14
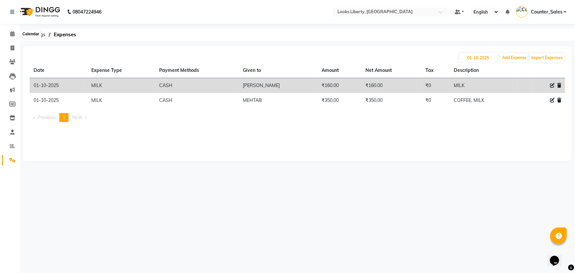
click at [13, 26] on div "Calendar Invoice Clients Leads Marketing Members Inventory Staff Reports Settin…" at bounding box center [44, 141] width 89 height 244
click at [13, 30] on link "Calendar" at bounding box center [10, 34] width 16 height 11
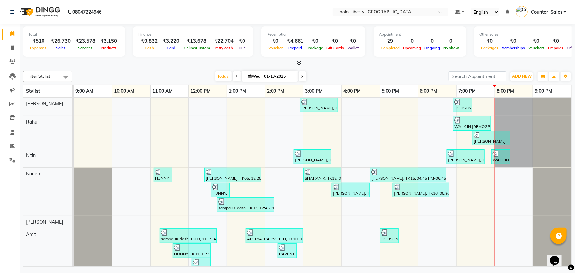
click at [297, 60] on span at bounding box center [297, 63] width 7 height 7
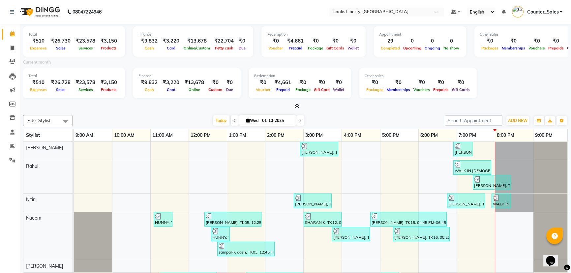
click at [296, 106] on icon at bounding box center [297, 106] width 4 height 5
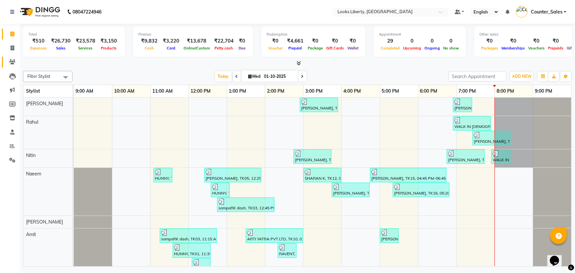
click at [13, 57] on link "Clients" at bounding box center [10, 62] width 16 height 11
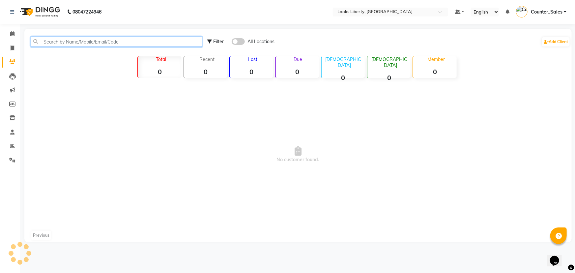
click at [60, 42] on input "text" at bounding box center [117, 42] width 172 height 10
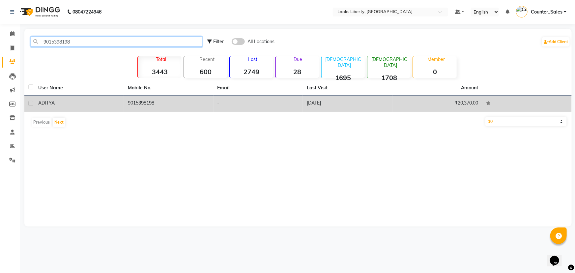
type input "9015398198"
click at [251, 99] on td "-" at bounding box center [259, 104] width 90 height 16
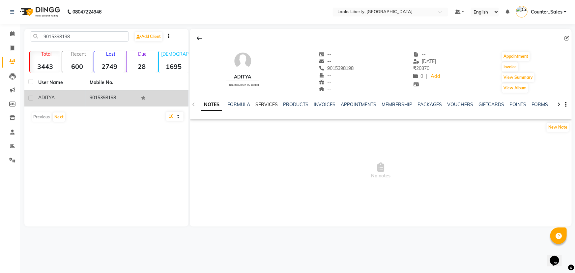
click at [264, 106] on link "SERVICES" at bounding box center [266, 105] width 22 height 6
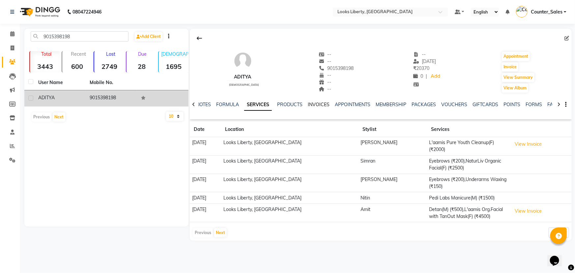
click at [326, 105] on link "INVOICES" at bounding box center [319, 105] width 22 height 6
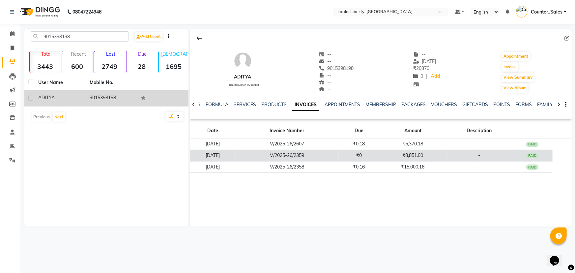
click at [371, 159] on td "₹0" at bounding box center [359, 156] width 41 height 12
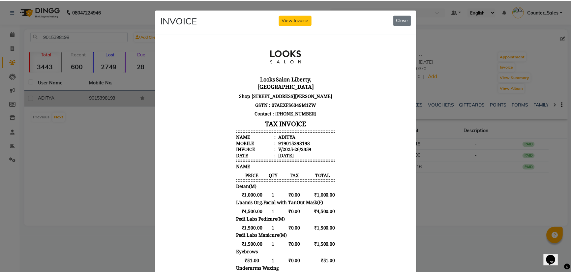
scroll to position [30, 0]
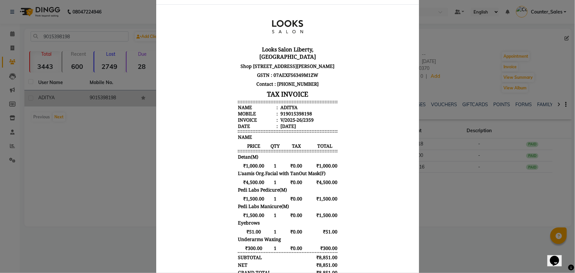
click at [470, 216] on ngb-modal-window "INVOICE View Invoice Close" at bounding box center [287, 136] width 575 height 273
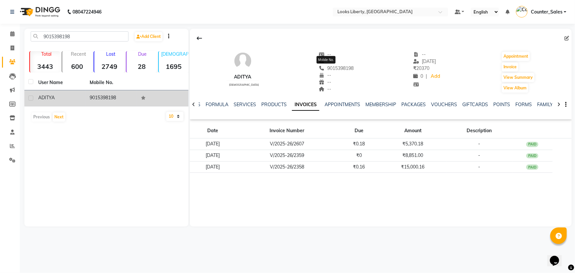
click at [340, 68] on span "9015398198" at bounding box center [336, 68] width 35 height 6
copy span "9015398198"
click at [12, 47] on icon at bounding box center [13, 47] width 4 height 5
select select "service"
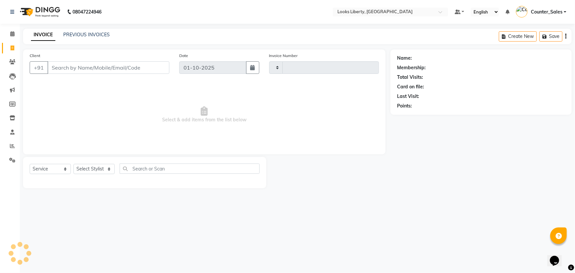
type input "2878"
select select "4321"
type input "9015398198"
select select "1: Object"
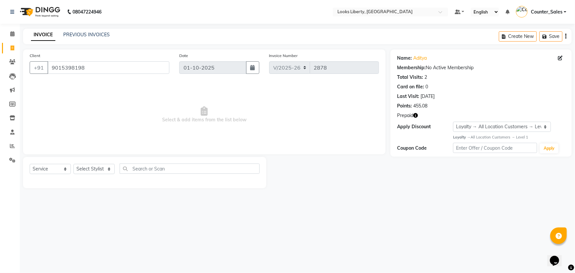
click at [415, 115] on icon "button" at bounding box center [415, 115] width 5 height 5
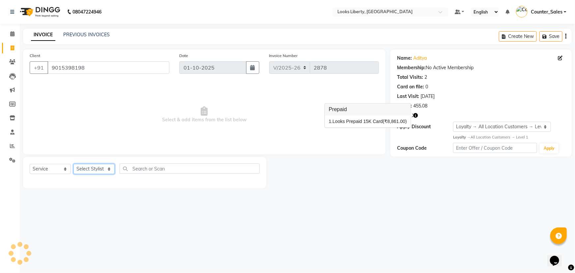
drag, startPoint x: 99, startPoint y: 169, endPoint x: 103, endPoint y: 164, distance: 7.0
click at [99, 169] on select "Select Stylist Aijaz Amit Anjali_nail art Counter_Sales Manish_pdct Meet Naeem …" at bounding box center [94, 169] width 41 height 10
select select "40734"
click at [74, 164] on select "Select Stylist Aijaz Amit Anjali_nail art Counter_Sales Manish_pdct Meet Naeem …" at bounding box center [94, 169] width 41 height 10
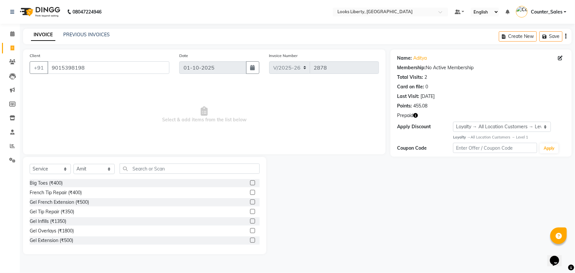
click at [172, 181] on div "Big Toes (₹400)" at bounding box center [145, 183] width 230 height 8
click at [168, 180] on div "Big Toes (₹400)" at bounding box center [145, 183] width 230 height 8
click at [149, 171] on input "text" at bounding box center [190, 169] width 140 height 10
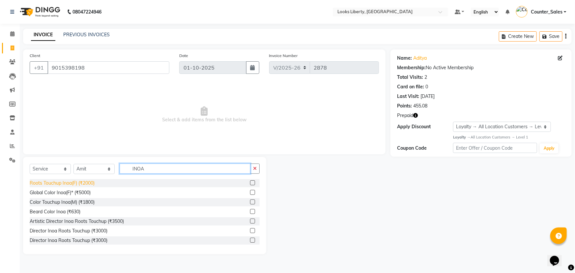
type input "INOA"
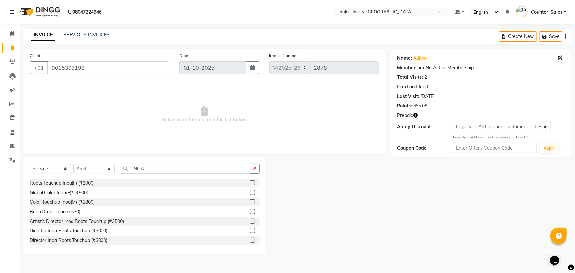
drag, startPoint x: 79, startPoint y: 182, endPoint x: 106, endPoint y: 180, distance: 26.8
click at [79, 182] on div "Roots Touchup Inoa(F) (₹2000)" at bounding box center [62, 183] width 65 height 7
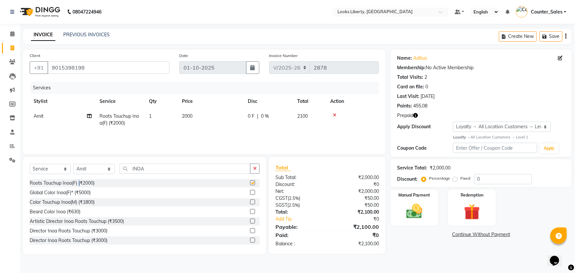
checkbox input "false"
click at [156, 168] on input "INOA" at bounding box center [185, 169] width 131 height 10
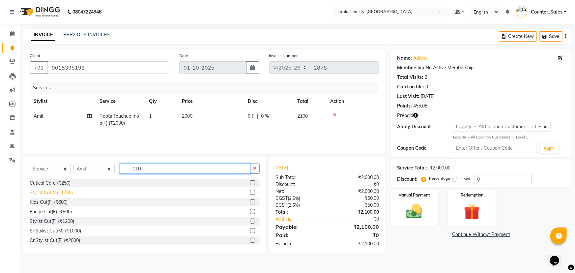
type input "CUT"
click at [59, 193] on div "Stylist Cut(M) (₹700)" at bounding box center [51, 192] width 43 height 7
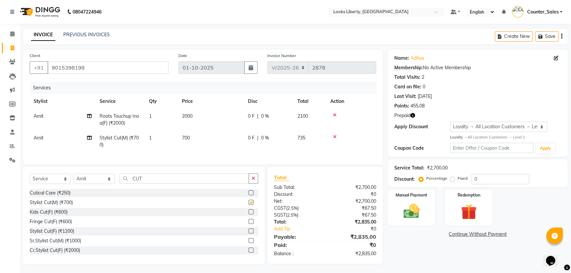
checkbox input "false"
click at [139, 181] on input "CUT" at bounding box center [184, 178] width 129 height 10
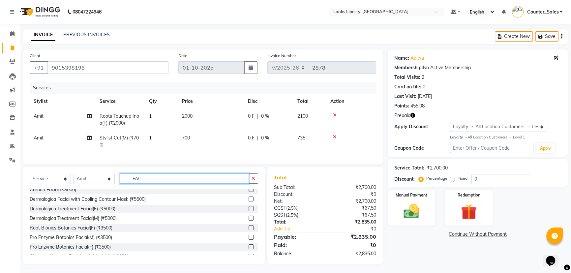
scroll to position [180, 0]
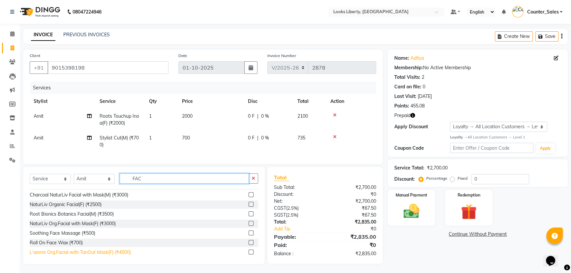
type input "FAC"
click at [122, 256] on div "L'aamis Org.Facial with TanOut Mask(F) (₹4500)" at bounding box center [80, 252] width 101 height 7
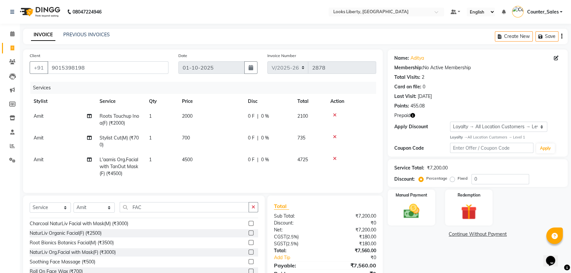
checkbox input "false"
click at [138, 212] on input "FAC" at bounding box center [184, 207] width 129 height 10
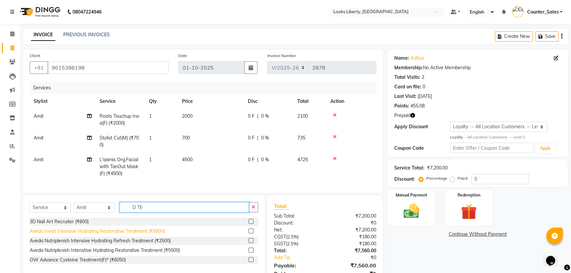
scroll to position [0, 0]
click at [145, 207] on input "D TE" at bounding box center [184, 207] width 129 height 10
click at [145, 209] on input "D TE" at bounding box center [184, 207] width 129 height 10
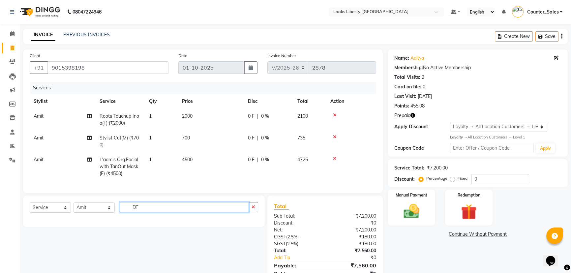
click at [143, 211] on input "DT" at bounding box center [184, 207] width 129 height 10
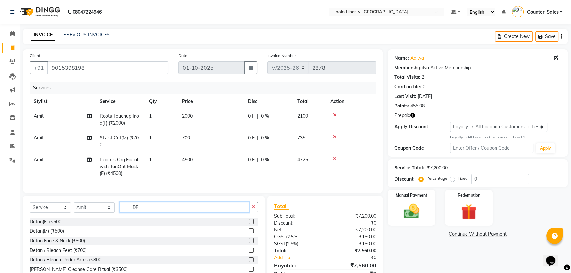
type input "DE"
click at [70, 226] on div "Detan(F) (₹500)" at bounding box center [144, 222] width 228 height 8
click at [58, 232] on div "Detan(M) (₹500)" at bounding box center [144, 231] width 228 height 8
click at [59, 233] on div "Detan(M) (₹500)" at bounding box center [47, 231] width 34 height 7
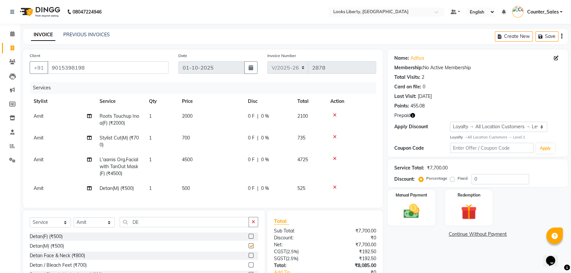
checkbox input "false"
click at [216, 186] on td "500" at bounding box center [211, 188] width 66 height 15
select select "40734"
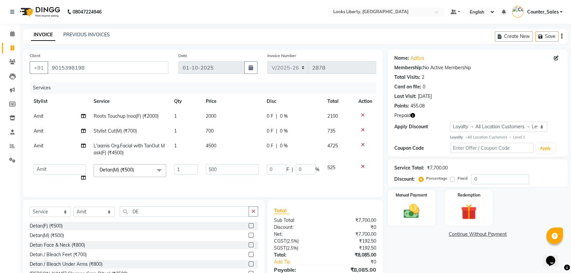
click at [225, 178] on td "500" at bounding box center [232, 172] width 61 height 25
click at [223, 171] on input "500" at bounding box center [232, 169] width 53 height 10
type input "1000"
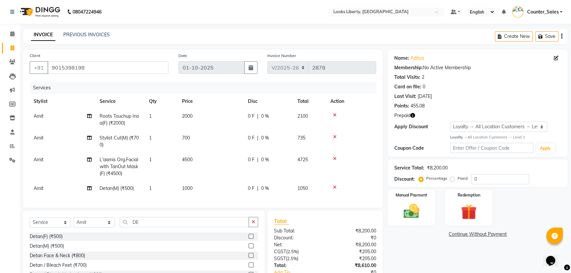
click at [321, 234] on div "Total Sub Total: ₹8,200.00 Discount: ₹0 Net: ₹8,200.00 CGST ( 2.5% ) ₹205.00 SG…" at bounding box center [325, 259] width 103 height 84
click at [224, 107] on th "Price" at bounding box center [211, 101] width 66 height 15
click at [228, 109] on td "2000" at bounding box center [211, 120] width 66 height 22
select select "40734"
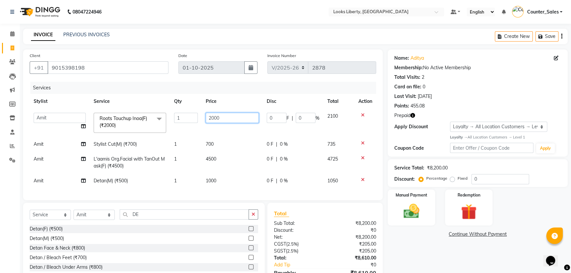
click at [230, 117] on input "2000" at bounding box center [232, 118] width 53 height 10
type input "1200"
click at [241, 138] on td "700" at bounding box center [232, 144] width 61 height 15
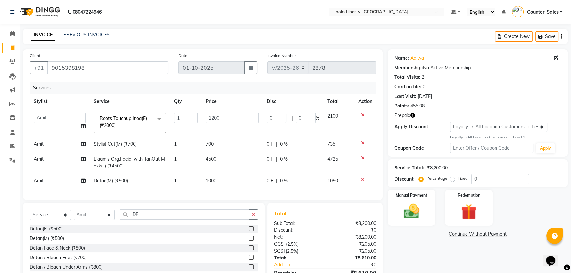
select select "40734"
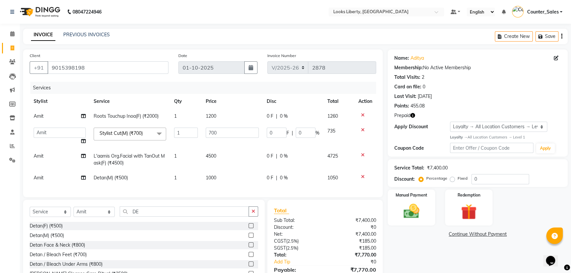
click at [241, 138] on input "700" at bounding box center [232, 133] width 53 height 10
type input "512"
click at [321, 226] on div "Total Sub Total: ₹7,400.00 Discount: ₹0 Net: ₹7,400.00 CGST ( 2.5% ) ₹185.00 SG…" at bounding box center [325, 248] width 103 height 84
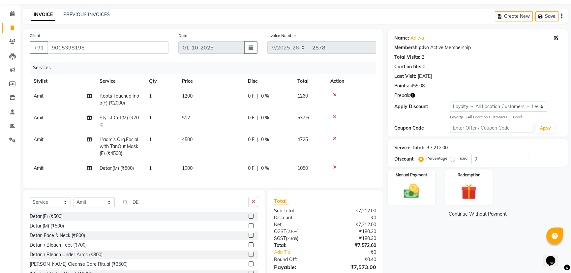
scroll to position [56, 0]
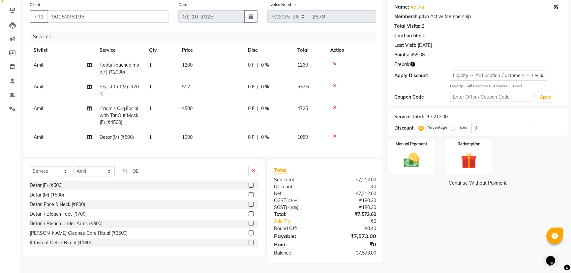
click at [215, 79] on td "512" at bounding box center [211, 90] width 66 height 22
select select "40734"
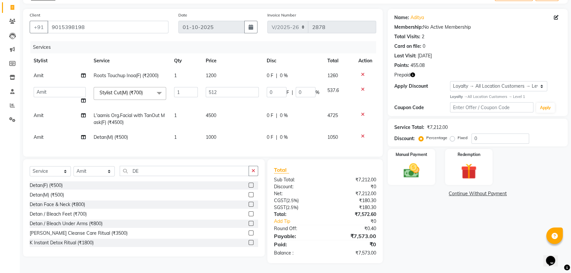
scroll to position [45, 0]
click at [234, 83] on td "512" at bounding box center [232, 95] width 61 height 25
type input "508.5"
click at [322, 183] on div "Total Sub Total: ₹7,212.00 Discount: ₹0 Net: ₹7,212.00 CGST ( 2.5% ) ₹180.30 SG…" at bounding box center [325, 211] width 103 height 91
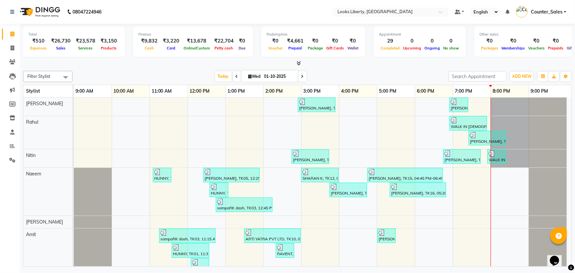
drag, startPoint x: 0, startPoint y: 0, endPoint x: 213, endPoint y: 98, distance: 234.7
drag, startPoint x: 213, startPoint y: 98, endPoint x: 13, endPoint y: 45, distance: 206.9
click at [13, 45] on icon at bounding box center [13, 47] width 4 height 5
select select "service"
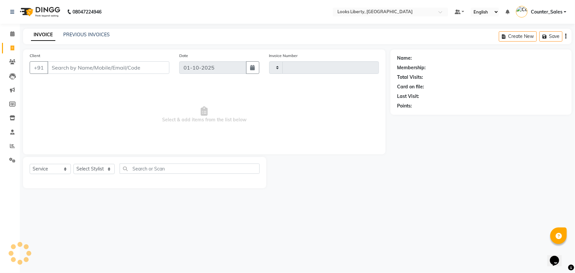
type input "2878"
select select "4321"
click at [75, 76] on div "Client +91" at bounding box center [100, 65] width 150 height 27
drag, startPoint x: 72, startPoint y: 67, endPoint x: 73, endPoint y: 63, distance: 4.7
click at [73, 63] on input "Client" at bounding box center [108, 67] width 122 height 13
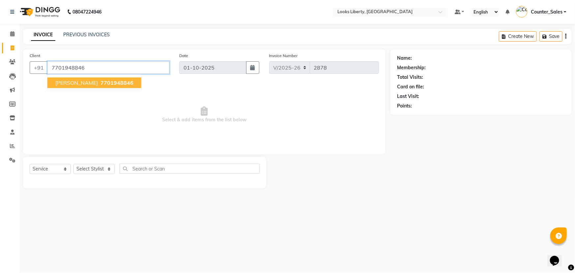
type input "7701948846"
select select "1: Object"
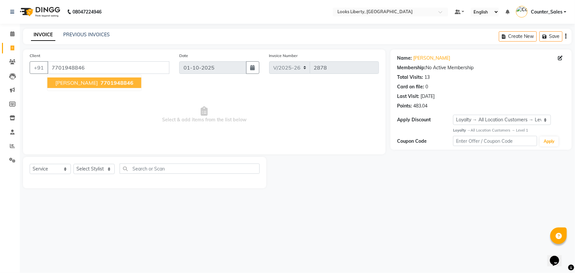
click at [128, 84] on span "7701948846" at bounding box center [117, 82] width 33 height 7
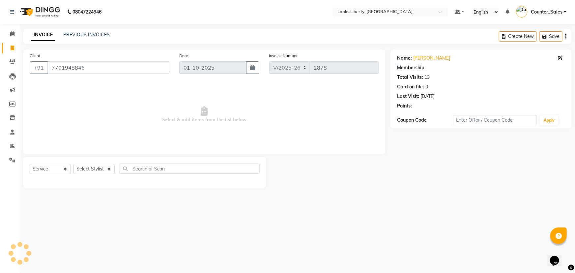
select select "1: Object"
click at [92, 168] on select "Select Stylist [PERSON_NAME] art Counter_Sales Manish_pdct Meet [PERSON_NAME] […" at bounding box center [94, 169] width 41 height 10
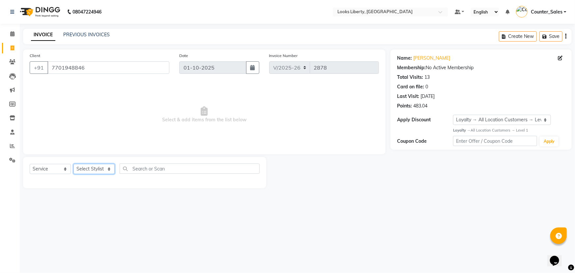
select select "23424"
click at [74, 164] on select "Select Stylist [PERSON_NAME] art Counter_Sales Manish_pdct Meet [PERSON_NAME] […" at bounding box center [94, 169] width 41 height 10
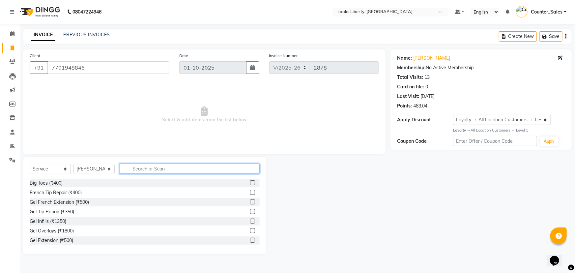
click at [131, 171] on input "text" at bounding box center [190, 169] width 140 height 10
type input "CUT"
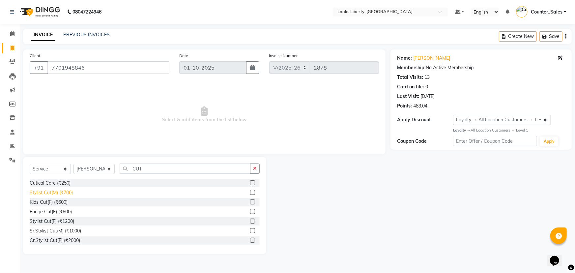
click at [68, 192] on div "Stylist Cut(M) (₹700)" at bounding box center [51, 192] width 43 height 7
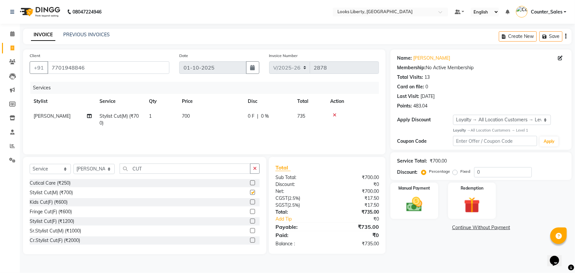
checkbox input "false"
click at [143, 173] on input "CUT" at bounding box center [185, 169] width 131 height 10
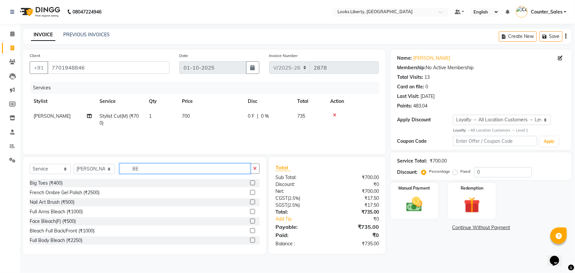
click at [143, 173] on input "BE" at bounding box center [185, 169] width 131 height 10
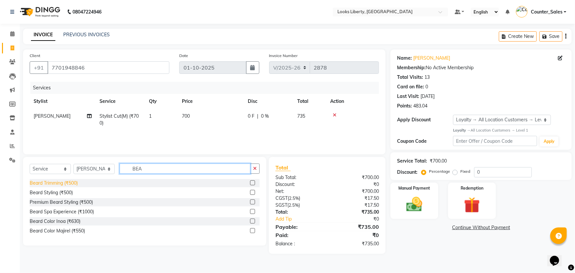
type input "BEA"
click at [76, 183] on div "Beard Trimming (₹500)" at bounding box center [54, 183] width 48 height 7
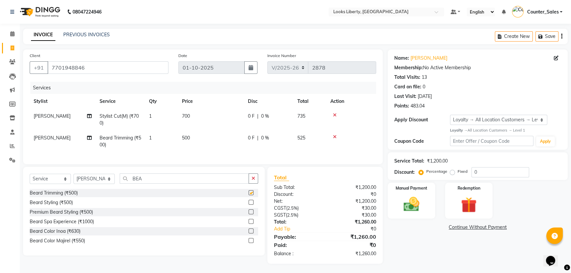
checkbox input "false"
click at [227, 120] on td "700" at bounding box center [211, 120] width 66 height 22
select select "23424"
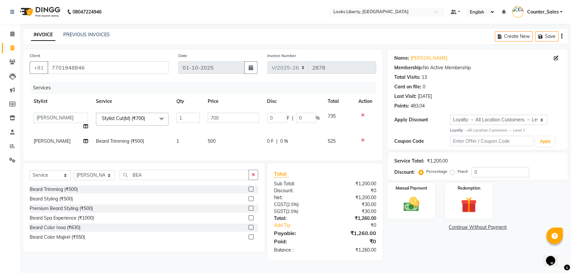
click at [233, 119] on input "700" at bounding box center [233, 118] width 51 height 10
type input "514"
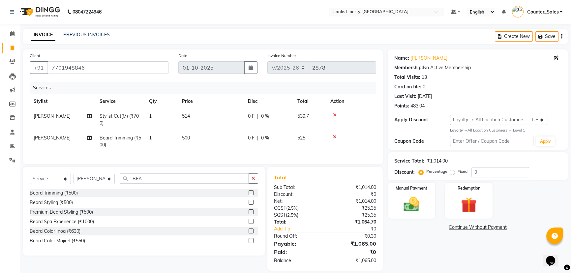
click at [244, 143] on td "500" at bounding box center [211, 142] width 66 height 22
select select "23424"
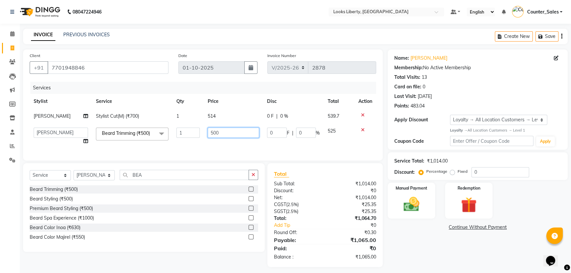
drag, startPoint x: 244, startPoint y: 143, endPoint x: 241, endPoint y: 135, distance: 8.4
click at [244, 141] on td "500" at bounding box center [233, 136] width 59 height 25
click at [241, 135] on input "500" at bounding box center [233, 133] width 51 height 10
click at [240, 134] on input "500" at bounding box center [233, 133] width 51 height 10
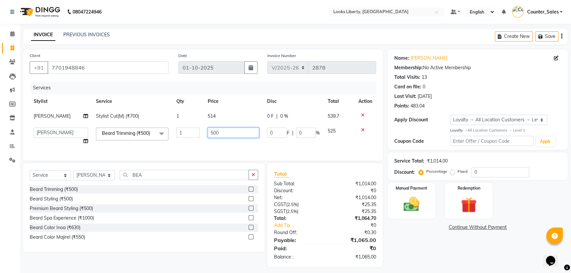
click at [240, 134] on input "500" at bounding box center [233, 133] width 51 height 10
type input "212"
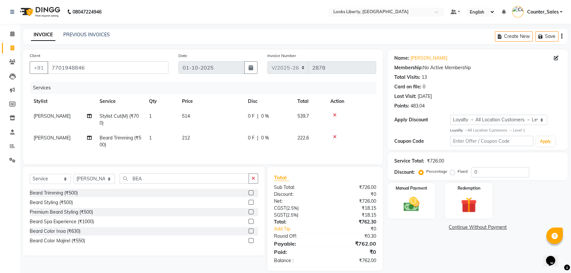
click at [455, 172] on div "Fixed" at bounding box center [459, 171] width 16 height 8
click at [458, 172] on label "Fixed" at bounding box center [463, 171] width 10 height 6
click at [453, 172] on input "Fixed" at bounding box center [453, 171] width 5 height 5
radio input "true"
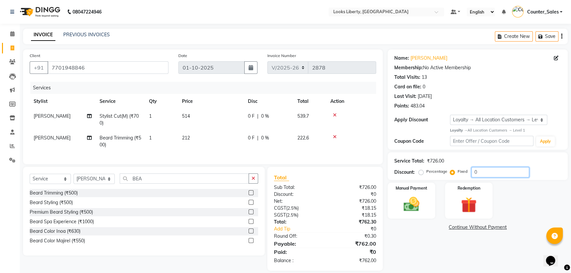
click at [480, 173] on input "0" at bounding box center [500, 172] width 58 height 10
type input "2"
click at [421, 202] on img at bounding box center [411, 204] width 27 height 19
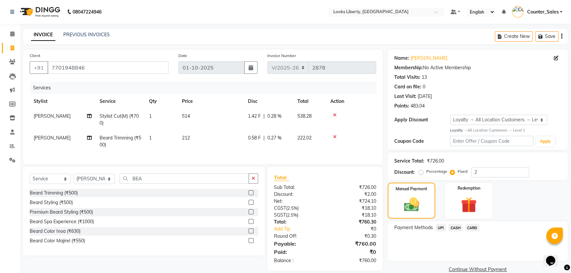
click at [433, 227] on div "UPI" at bounding box center [439, 228] width 13 height 9
click at [442, 228] on span "UPI" at bounding box center [440, 228] width 10 height 8
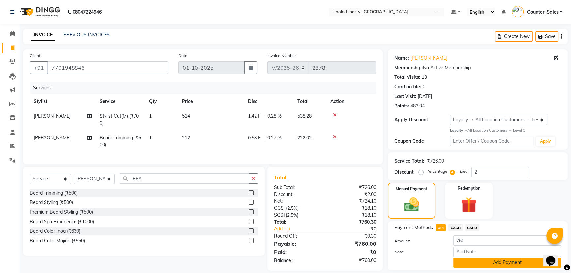
click at [462, 265] on button "Add Payment" at bounding box center [507, 262] width 108 height 10
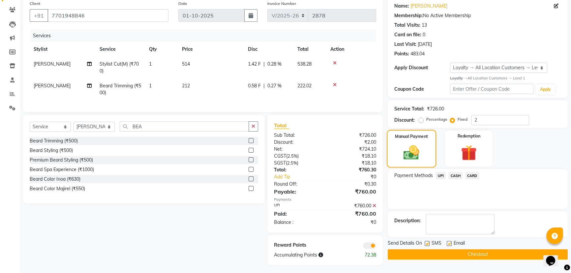
scroll to position [59, 0]
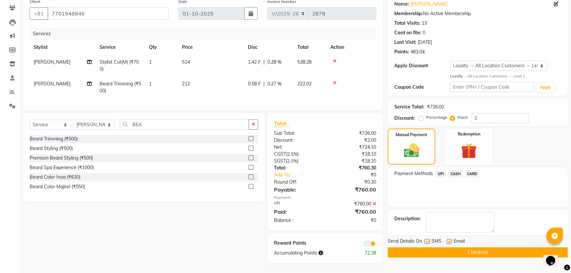
click at [415, 249] on button "Checkout" at bounding box center [478, 252] width 180 height 10
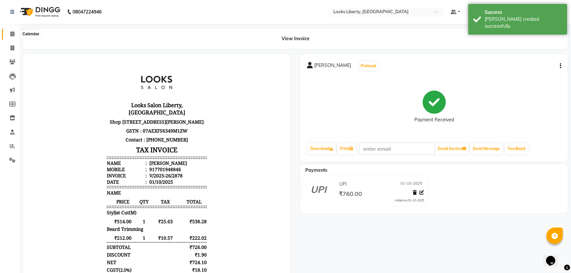
click at [7, 37] on span at bounding box center [13, 34] width 12 height 8
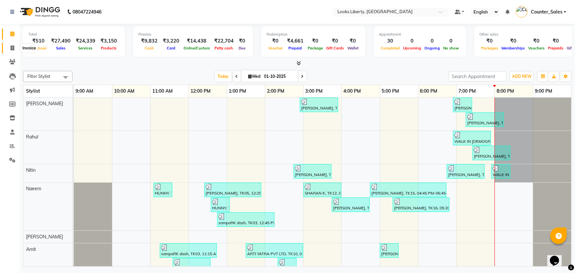
click at [10, 46] on span at bounding box center [13, 49] width 12 height 8
click at [11, 30] on span at bounding box center [13, 34] width 12 height 8
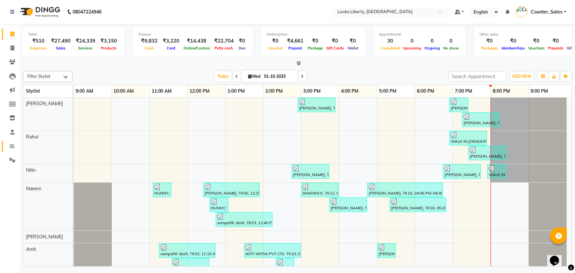
drag, startPoint x: 13, startPoint y: 150, endPoint x: 17, endPoint y: 142, distance: 8.7
click at [13, 150] on link "Reports" at bounding box center [10, 146] width 16 height 11
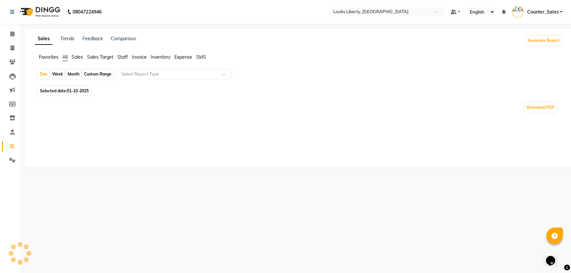
click at [120, 54] on span "Staff" at bounding box center [122, 57] width 11 height 6
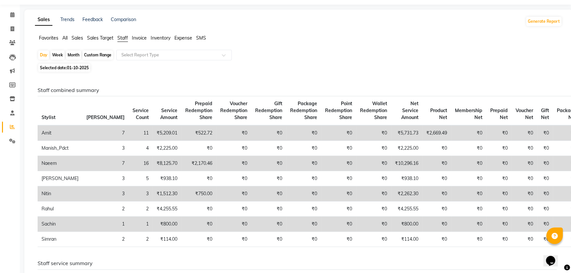
scroll to position [30, 0]
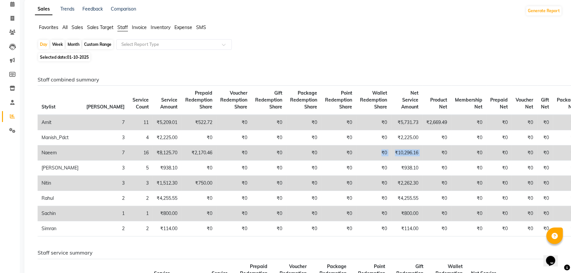
drag, startPoint x: 347, startPoint y: 156, endPoint x: 417, endPoint y: 154, distance: 69.9
click at [417, 154] on tr "Naeem 7 16 ₹8,125.70 ₹2,170.46 ₹0 ₹0 ₹0 ₹0 ₹0 ₹10,296.16 ₹0 ₹0 ₹0 ₹0 ₹0 ₹0" at bounding box center [309, 152] width 543 height 15
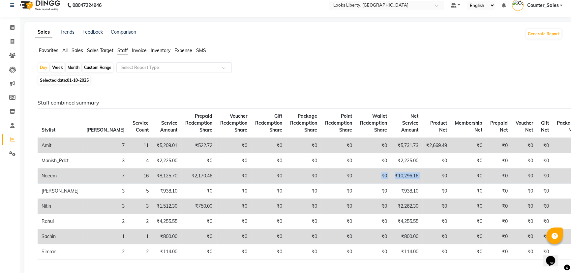
scroll to position [0, 0]
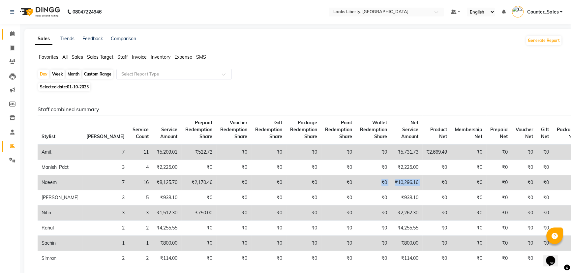
click at [11, 38] on link "Calendar" at bounding box center [10, 34] width 16 height 11
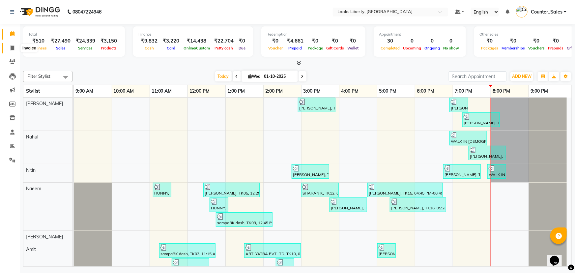
click at [13, 46] on icon at bounding box center [13, 47] width 4 height 5
select select "4321"
select select "service"
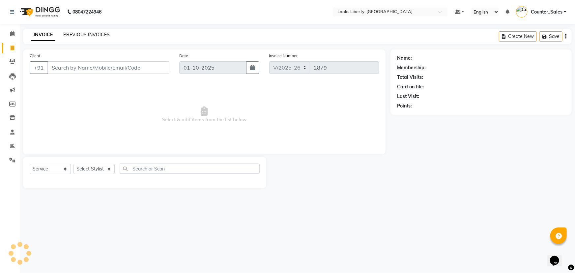
click at [83, 34] on link "PREVIOUS INVOICES" at bounding box center [86, 35] width 46 height 6
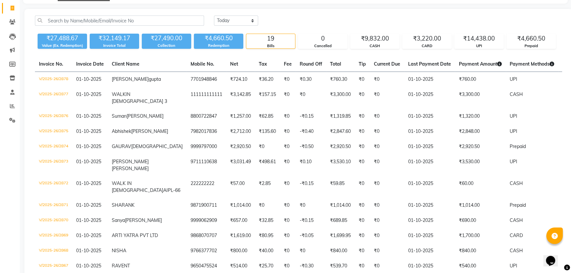
scroll to position [30, 0]
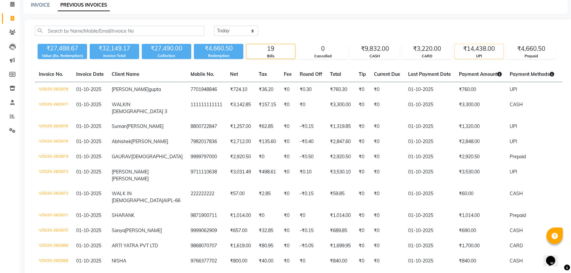
click at [491, 52] on div "₹14,438.00" at bounding box center [479, 48] width 49 height 9
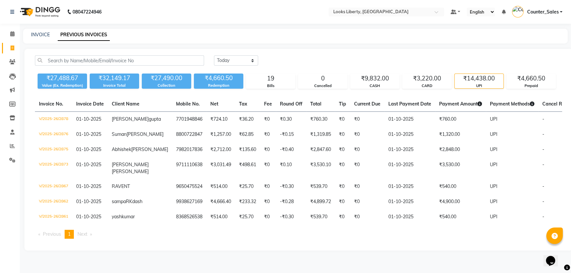
scroll to position [0, 0]
click at [361, 81] on div "₹9,832.00" at bounding box center [374, 78] width 49 height 9
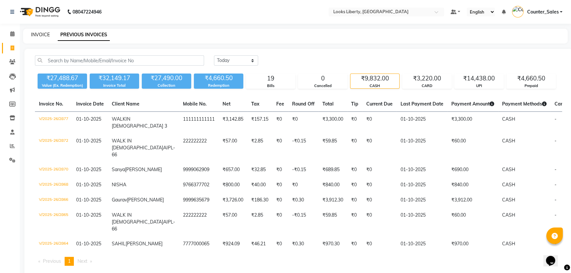
click at [43, 37] on link "INVOICE" at bounding box center [40, 35] width 19 height 6
select select "service"
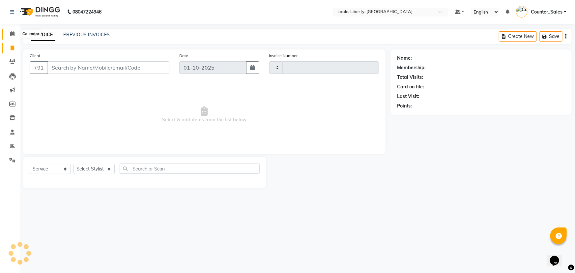
click at [8, 33] on span at bounding box center [13, 34] width 12 height 8
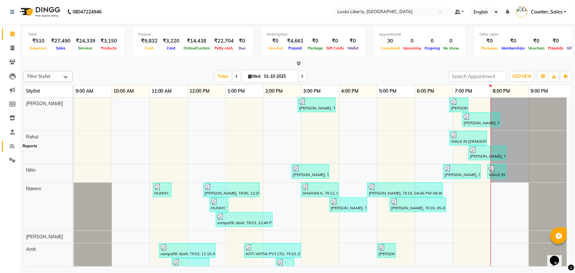
click at [11, 146] on icon at bounding box center [12, 145] width 5 height 5
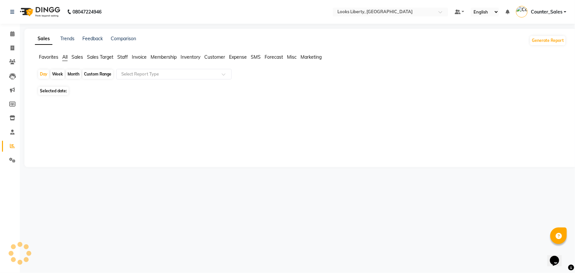
click at [120, 57] on span "Staff" at bounding box center [122, 57] width 11 height 6
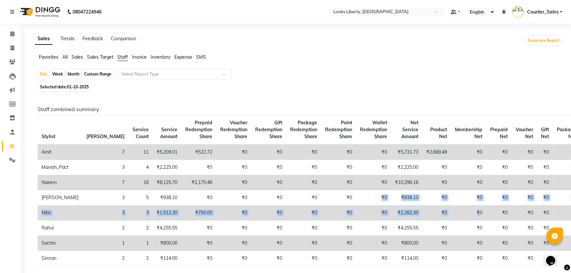
drag, startPoint x: 337, startPoint y: 204, endPoint x: 456, endPoint y: 220, distance: 120.0
click at [456, 220] on tbody "Amit 7 11 ₹5,209.01 ₹522.72 ₹0 ₹0 ₹0 ₹0 ₹0 ₹5,731.73 ₹2,669.49 ₹0 ₹0 ₹0 ₹0 ₹0 M…" at bounding box center [309, 205] width 543 height 122
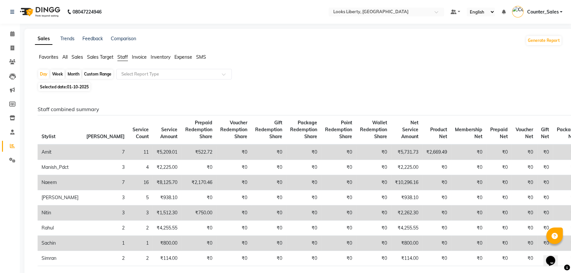
click at [486, 217] on td "₹0" at bounding box center [498, 212] width 25 height 15
click at [4, 35] on link "Calendar" at bounding box center [10, 34] width 16 height 11
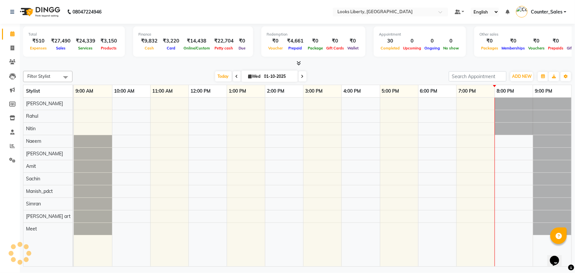
click at [512, 81] on div "ADD NEW Toggle Dropdown Add Appointment Add Invoice Add Expense Add Attendance …" at bounding box center [522, 76] width 24 height 11
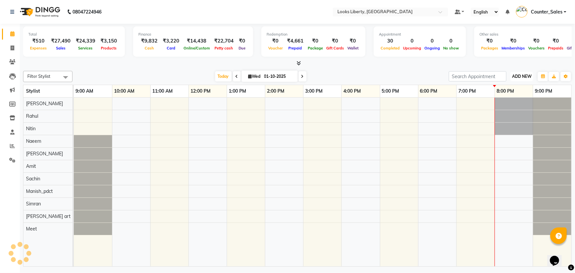
click at [514, 80] on button "ADD NEW Toggle Dropdown" at bounding box center [522, 76] width 23 height 9
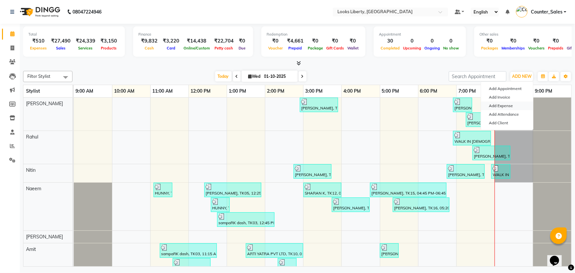
click at [498, 105] on link "Add Expense" at bounding box center [507, 106] width 52 height 9
select select "1"
select select "3126"
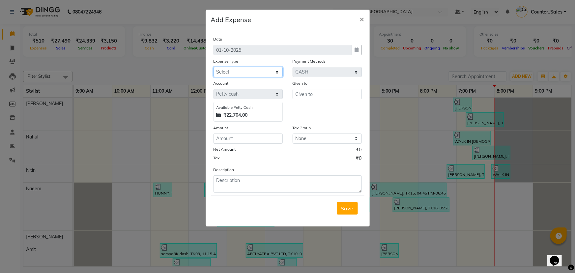
click at [266, 77] on select "Select Accommodation Aesthetics Bank Deposit BLINKIT Cash Handover Client Refun…" at bounding box center [248, 72] width 69 height 10
select select "24170"
click at [214, 67] on select "Select Accommodation Aesthetics Bank Deposit BLINKIT Cash Handover Client Refun…" at bounding box center [248, 72] width 69 height 10
click at [303, 98] on input "text" at bounding box center [327, 94] width 69 height 10
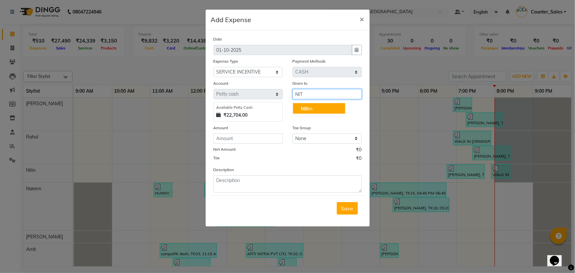
click at [305, 110] on span "Nit" at bounding box center [304, 108] width 7 height 7
type input "Nitin"
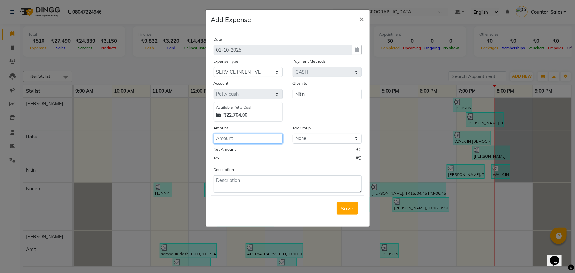
click at [258, 143] on input "number" at bounding box center [248, 139] width 69 height 10
type input "100"
click at [276, 180] on div "Description" at bounding box center [288, 179] width 158 height 26
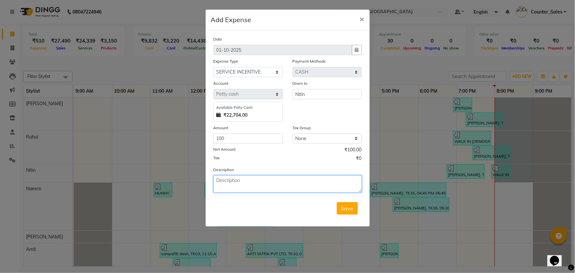
click at [281, 189] on textarea at bounding box center [288, 183] width 148 height 17
type textarea "NITIN"
click at [353, 208] on span "Save" at bounding box center [347, 208] width 13 height 7
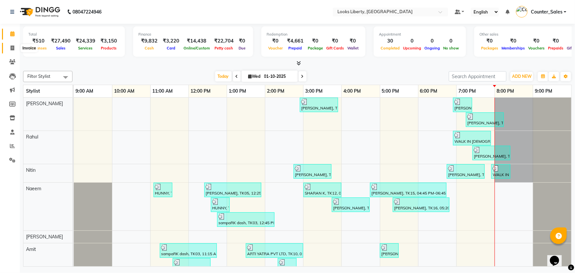
click at [10, 46] on span at bounding box center [13, 49] width 12 height 8
select select "service"
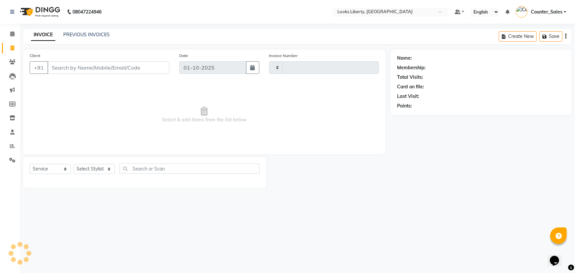
click at [70, 29] on div "INVOICE PREVIOUS INVOICES Create New Save" at bounding box center [297, 36] width 549 height 15
click at [75, 34] on link "PREVIOUS INVOICES" at bounding box center [86, 35] width 46 height 6
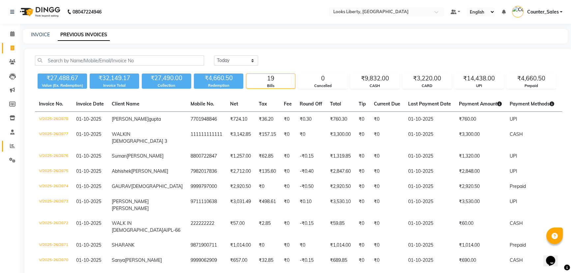
click at [3, 151] on link "Reports" at bounding box center [10, 146] width 16 height 11
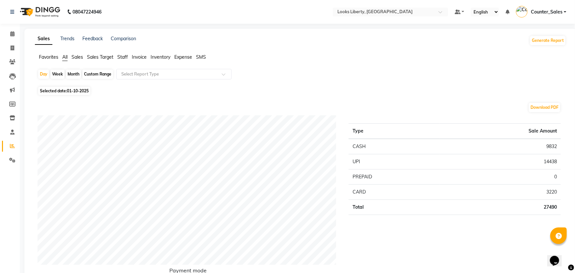
click at [122, 61] on div "Favorites All Sales Sales Target Staff Invoice Inventory Expense SMS" at bounding box center [300, 60] width 541 height 13
click at [123, 60] on span "Staff" at bounding box center [122, 57] width 11 height 6
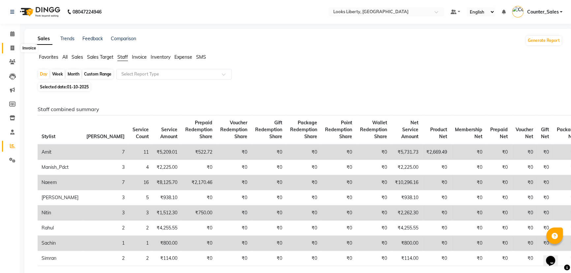
click at [10, 45] on span at bounding box center [13, 49] width 12 height 8
select select "service"
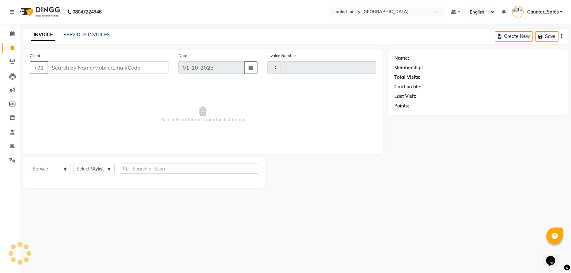
type input "2879"
select select "4321"
click at [82, 61] on div "Client +91" at bounding box center [100, 65] width 150 height 27
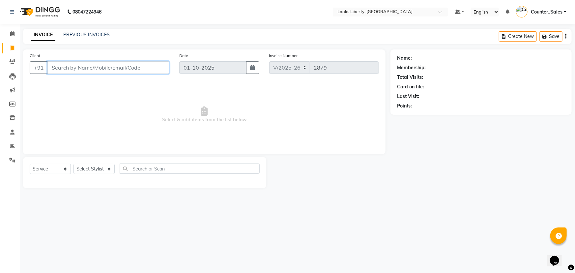
click at [85, 67] on input "Client" at bounding box center [108, 67] width 122 height 13
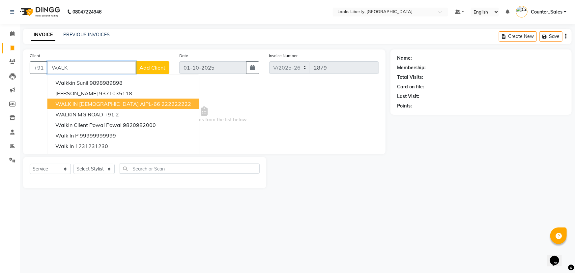
click at [110, 105] on span "WALK IN FEMALE AIPL-66" at bounding box center [107, 104] width 105 height 7
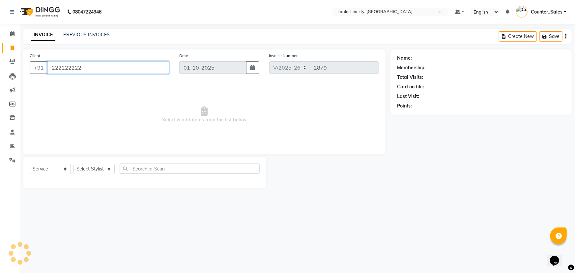
type input "222222222"
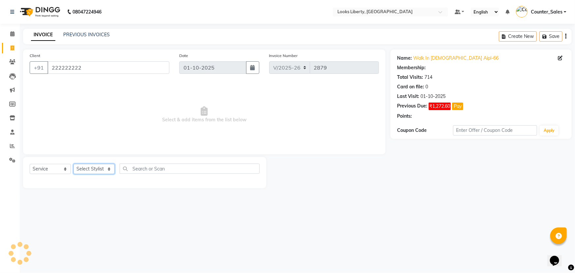
click at [98, 168] on select "Select Stylist Aijaz Amit Anjali_nail art Counter_Sales Manish_pdct Meet Naeem …" at bounding box center [94, 169] width 41 height 10
select select "1: Object"
select select "23424"
click at [74, 164] on select "Select Stylist Aijaz Amit Anjali_nail art Counter_Sales Manish_pdct Meet Naeem …" at bounding box center [94, 169] width 41 height 10
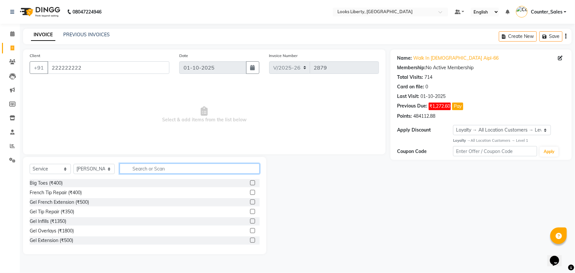
click at [129, 168] on input "text" at bounding box center [190, 169] width 140 height 10
click at [125, 167] on input "Y" at bounding box center [185, 169] width 131 height 10
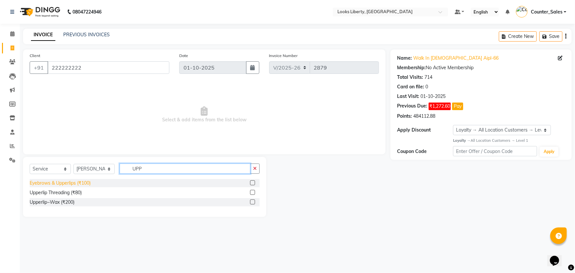
type input "UPP"
click at [73, 182] on div "Eyebrows & Upperlips (₹100)" at bounding box center [60, 183] width 61 height 7
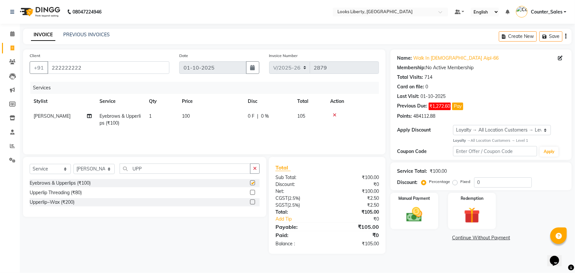
checkbox input "false"
drag, startPoint x: 184, startPoint y: 140, endPoint x: 208, endPoint y: 128, distance: 26.5
click at [188, 138] on div "Services Stylist Service Qty Price Disc Total Action Neetu Arya Eyebrows & Uppe…" at bounding box center [204, 115] width 349 height 66
click at [214, 126] on td "100" at bounding box center [211, 120] width 66 height 22
select select "23424"
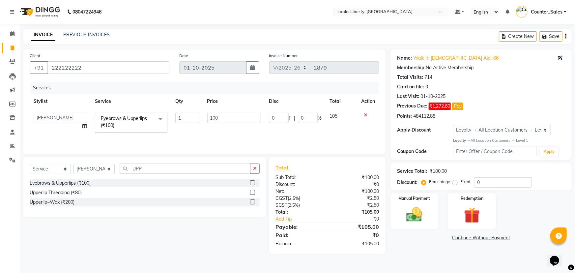
click at [215, 123] on input "100" at bounding box center [234, 118] width 54 height 10
click at [215, 122] on input "100" at bounding box center [234, 118] width 54 height 10
type input "500"
click at [317, 193] on div "Net:" at bounding box center [299, 191] width 57 height 7
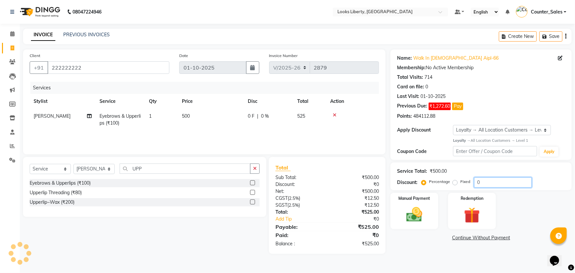
click at [480, 185] on input "0" at bounding box center [503, 182] width 58 height 10
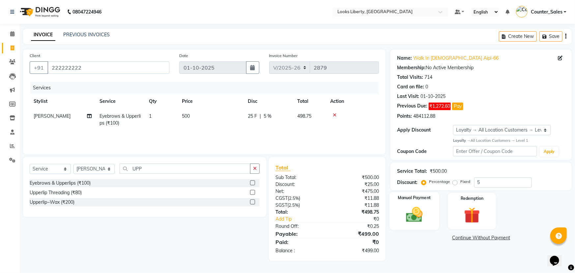
click at [434, 210] on div "Manual Payment" at bounding box center [415, 211] width 50 height 38
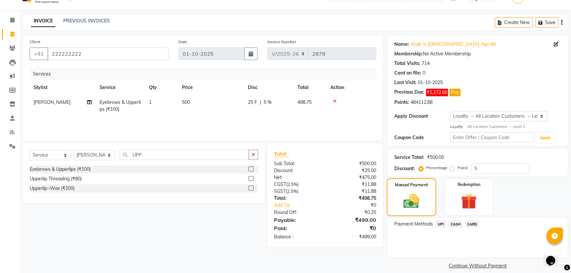
scroll to position [21, 0]
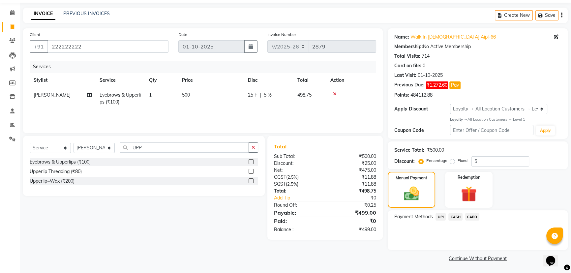
click at [435, 219] on div "UPI" at bounding box center [439, 217] width 13 height 9
click at [441, 218] on span "UPI" at bounding box center [440, 217] width 10 height 8
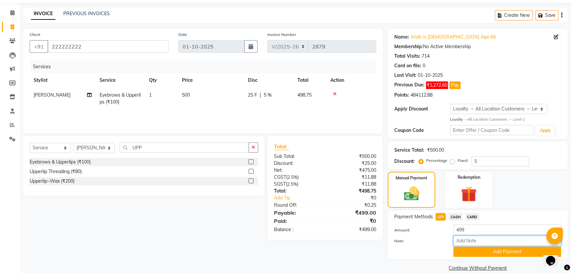
click at [456, 246] on div "Note:" at bounding box center [477, 241] width 177 height 11
click at [457, 247] on button "Add Payment" at bounding box center [507, 252] width 108 height 10
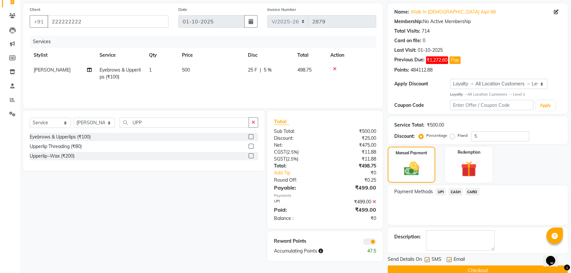
scroll to position [58, 0]
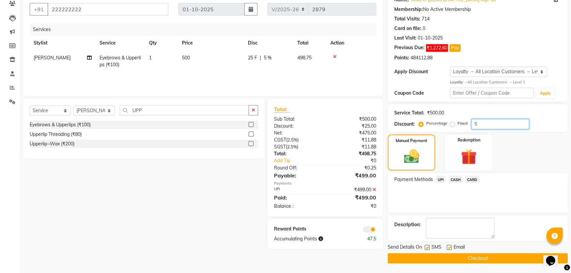
click at [477, 126] on input "5" at bounding box center [500, 124] width 58 height 10
type input "4.9"
click at [373, 189] on icon at bounding box center [374, 189] width 4 height 5
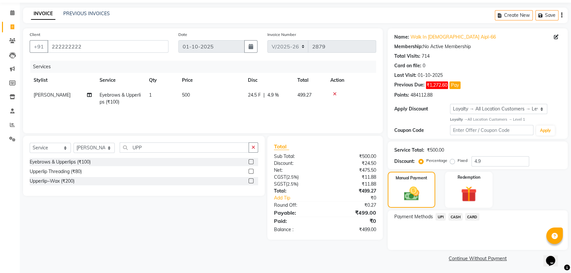
click at [440, 214] on span "UPI" at bounding box center [440, 217] width 10 height 8
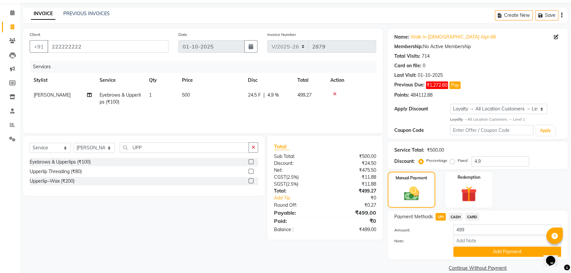
scroll to position [31, 0]
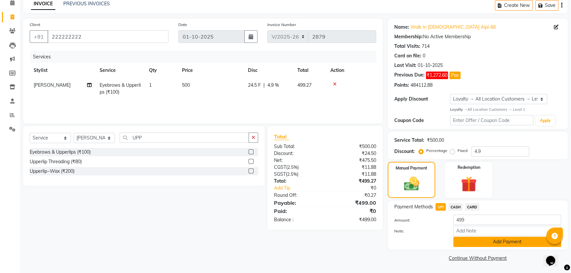
click at [465, 242] on button "Add Payment" at bounding box center [507, 242] width 108 height 10
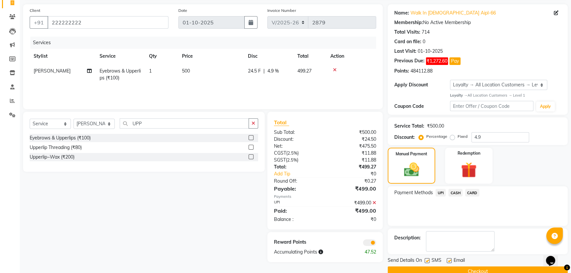
scroll to position [58, 0]
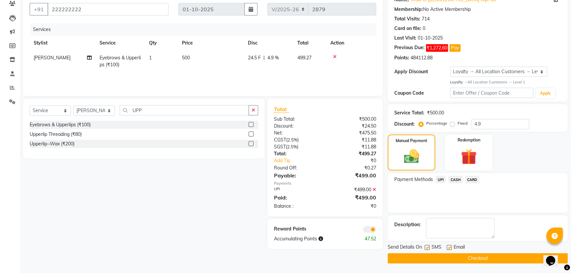
click at [405, 259] on button "Checkout" at bounding box center [478, 258] width 180 height 10
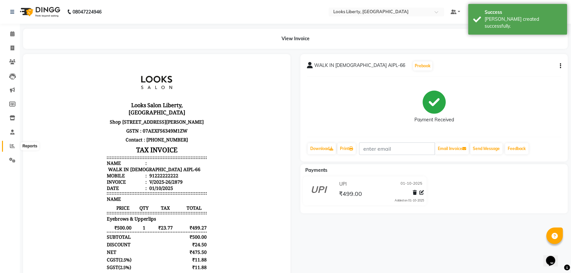
click at [17, 146] on span at bounding box center [13, 146] width 12 height 8
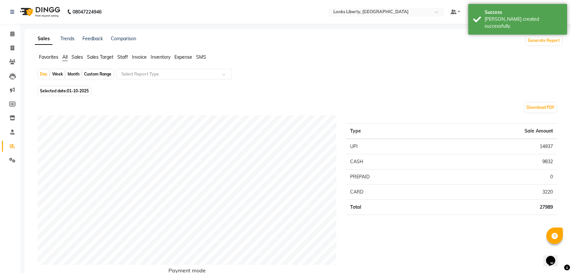
click at [201, 59] on span "SMS" at bounding box center [201, 57] width 10 height 6
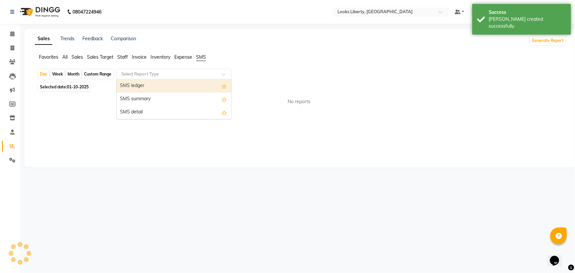
click at [201, 72] on input "text" at bounding box center [167, 74] width 95 height 7
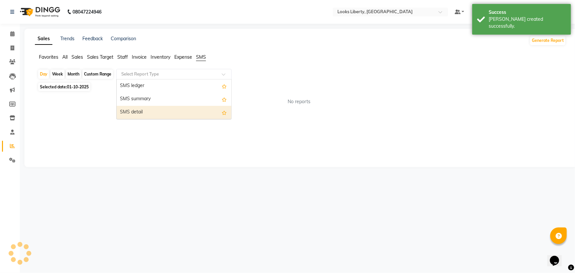
drag, startPoint x: 198, startPoint y: 104, endPoint x: 202, endPoint y: 111, distance: 8.7
click at [202, 111] on div "SMS ledger SMS summary SMS detail" at bounding box center [174, 99] width 115 height 40
click at [214, 113] on div "SMS detail" at bounding box center [174, 112] width 115 height 13
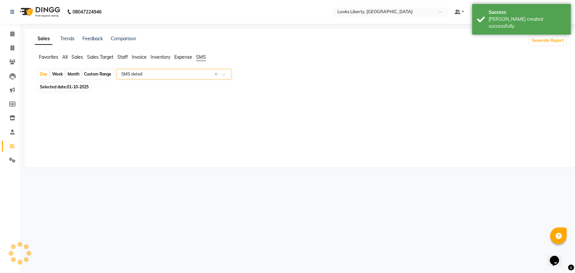
select select "full_report"
select select "pdf"
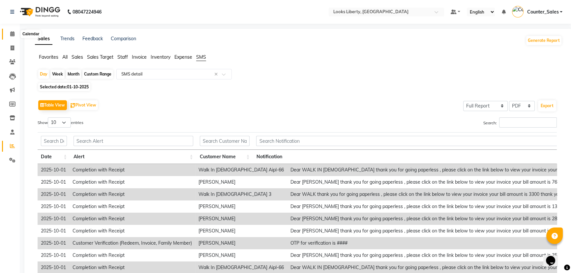
click at [11, 36] on icon at bounding box center [12, 33] width 4 height 5
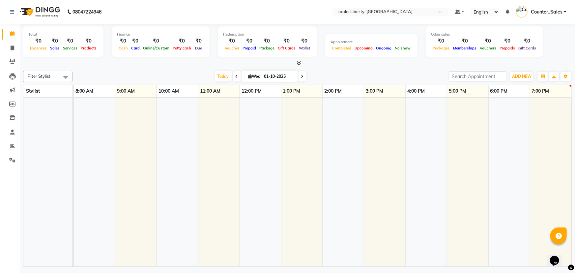
click at [10, 55] on li "Clients" at bounding box center [10, 62] width 20 height 14
click at [11, 52] on link "Invoice" at bounding box center [10, 48] width 16 height 11
select select "service"
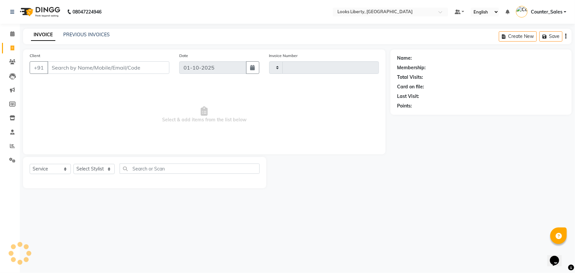
type input "2880"
select select "4321"
click at [73, 38] on div "PREVIOUS INVOICES" at bounding box center [86, 34] width 46 height 7
click at [74, 36] on link "PREVIOUS INVOICES" at bounding box center [86, 35] width 46 height 6
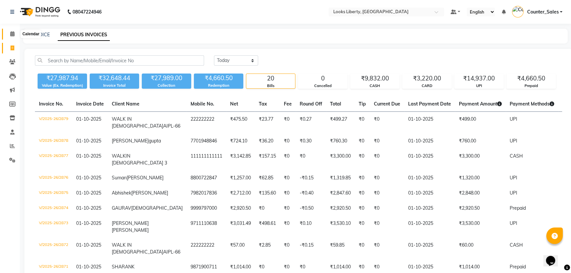
click at [10, 35] on icon at bounding box center [12, 33] width 4 height 5
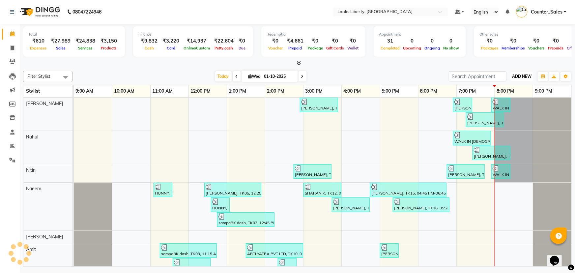
click at [530, 79] on button "ADD NEW Toggle Dropdown" at bounding box center [522, 76] width 23 height 9
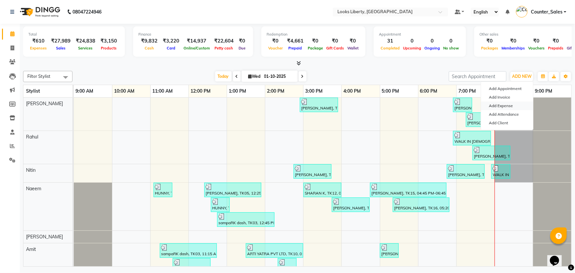
click at [522, 106] on link "Add Expense" at bounding box center [507, 106] width 52 height 9
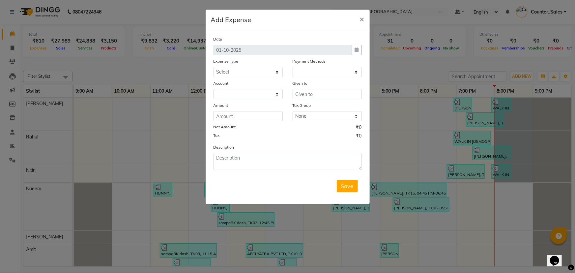
select select "1"
select select "3126"
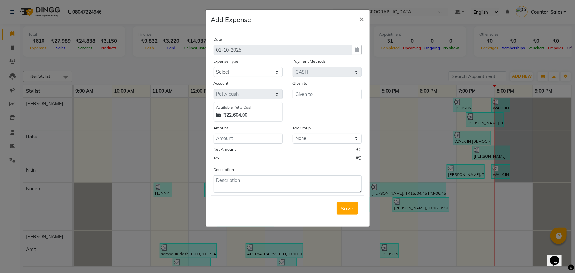
click at [257, 78] on div "Date 01-10-2025 Expense Type Select Accommodation Aesthetics Bank Deposit BLINK…" at bounding box center [288, 114] width 148 height 157
click at [257, 73] on select "Select Accommodation Aesthetics Bank Deposit BLINKIT Cash Handover Client Refun…" at bounding box center [248, 72] width 69 height 10
select select "24170"
click at [214, 67] on select "Select Accommodation Aesthetics Bank Deposit BLINKIT Cash Handover Client Refun…" at bounding box center [248, 72] width 69 height 10
click at [323, 95] on input "text" at bounding box center [327, 94] width 69 height 10
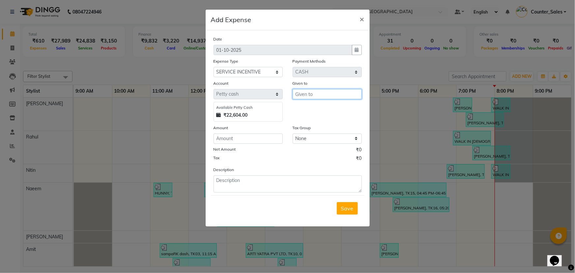
click at [307, 93] on input "text" at bounding box center [327, 94] width 69 height 10
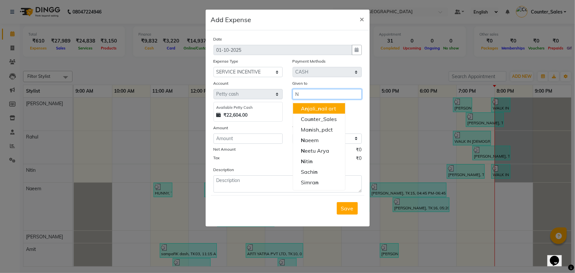
click at [309, 96] on input "N" at bounding box center [327, 94] width 69 height 10
click at [309, 107] on span "Nae" at bounding box center [306, 108] width 10 height 7
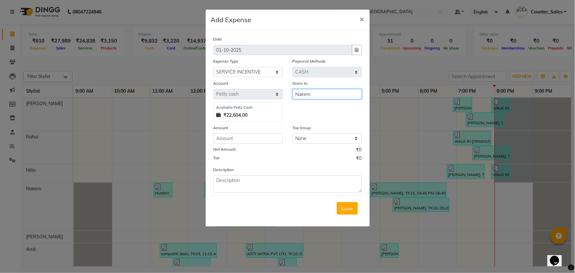
type input "Naeem"
click at [247, 144] on input "number" at bounding box center [248, 139] width 69 height 10
click at [361, 20] on span "×" at bounding box center [362, 19] width 5 height 10
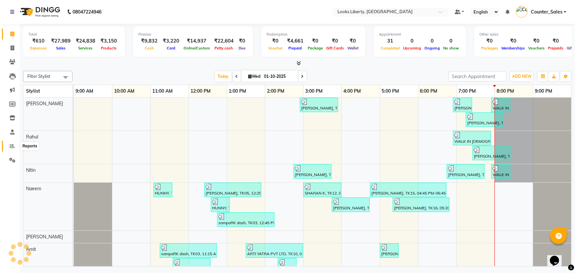
drag, startPoint x: 6, startPoint y: 148, endPoint x: 16, endPoint y: 139, distance: 13.3
click at [7, 148] on span at bounding box center [13, 146] width 12 height 8
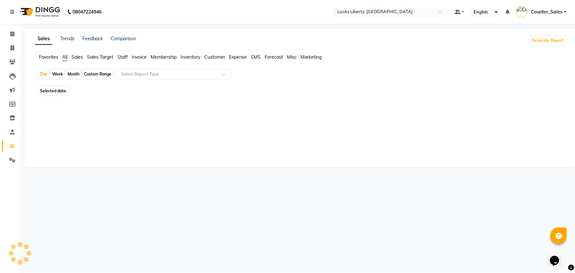
click at [121, 57] on span "Staff" at bounding box center [122, 57] width 11 height 6
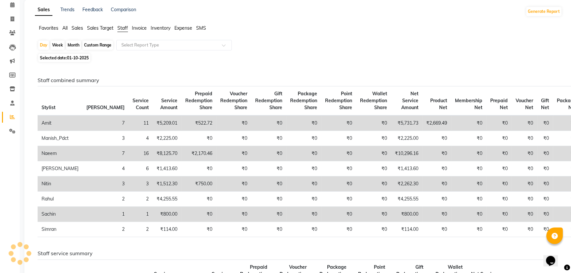
scroll to position [60, 0]
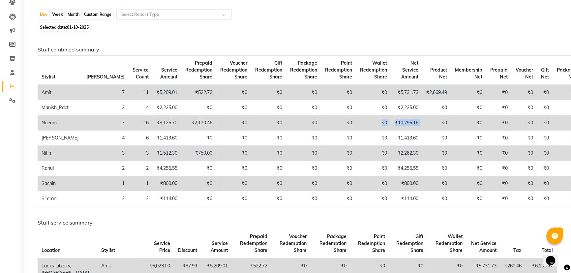
drag, startPoint x: 332, startPoint y: 120, endPoint x: 410, endPoint y: 118, distance: 77.8
click at [410, 118] on tr "Naeem 7 16 ₹8,125.70 ₹2,170.46 ₹0 ₹0 ₹0 ₹0 ₹0 ₹10,296.16 ₹0 ₹0 ₹0 ₹0 ₹0 ₹0" at bounding box center [309, 122] width 543 height 15
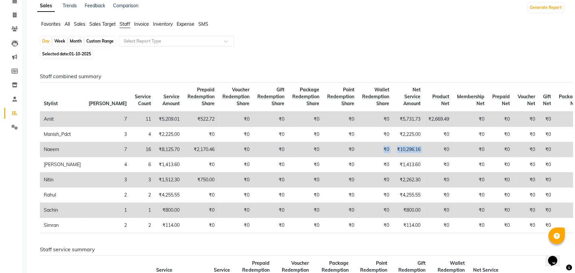
scroll to position [0, 0]
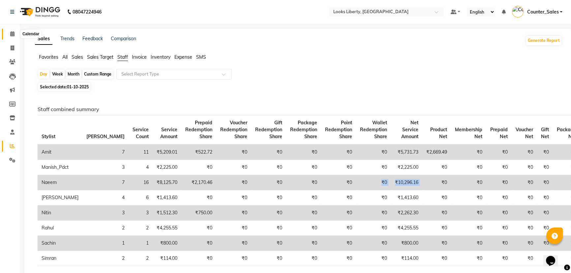
click at [8, 35] on span at bounding box center [13, 34] width 12 height 8
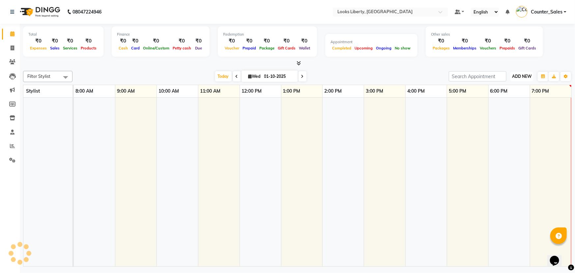
click at [518, 79] on button "ADD NEW Toggle Dropdown" at bounding box center [522, 76] width 23 height 9
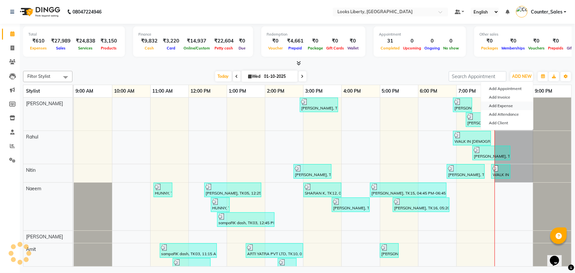
click at [510, 104] on link "Add Expense" at bounding box center [507, 106] width 52 height 9
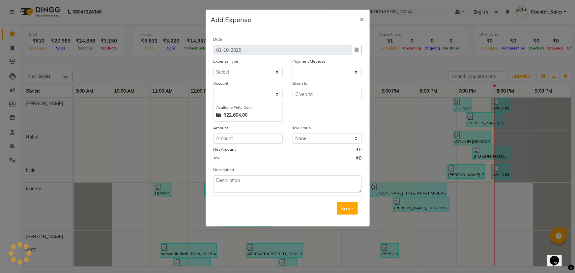
select select "1"
select select "3126"
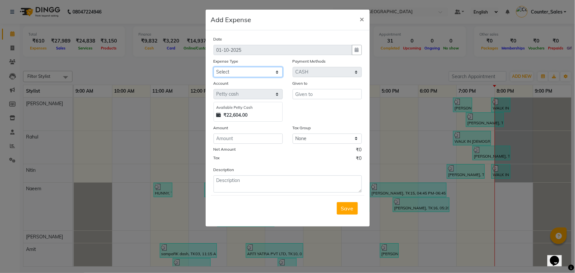
click at [249, 72] on select "Select Accommodation Aesthetics Bank Deposit BLINKIT Cash Handover Client Refun…" at bounding box center [248, 72] width 69 height 10
select select "24170"
click at [214, 67] on select "Select Accommodation Aesthetics Bank Deposit BLINKIT Cash Handover Client Refun…" at bounding box center [248, 72] width 69 height 10
click at [313, 96] on input "text" at bounding box center [327, 94] width 69 height 10
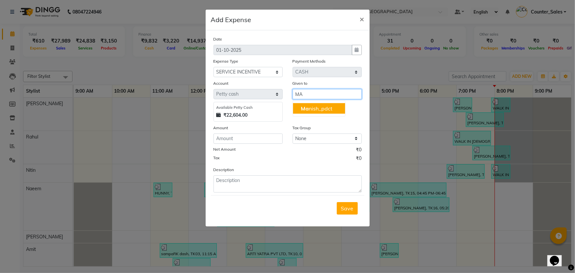
click at [320, 112] on ngb-highlight "Ma nish_pdct" at bounding box center [317, 108] width 32 height 7
type input "Manish_pdct"
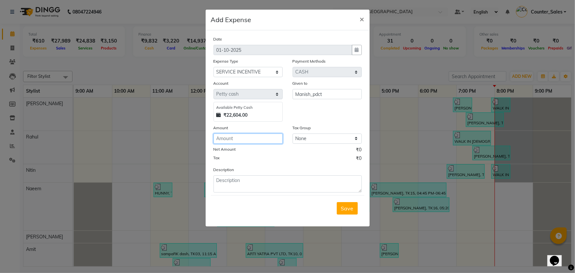
click at [253, 142] on input "number" at bounding box center [248, 139] width 69 height 10
type input "100"
click at [285, 181] on div "Description" at bounding box center [288, 179] width 158 height 26
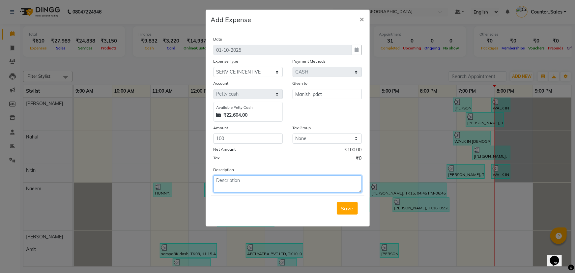
click at [285, 182] on textarea at bounding box center [288, 183] width 148 height 17
type textarea "MANISH"
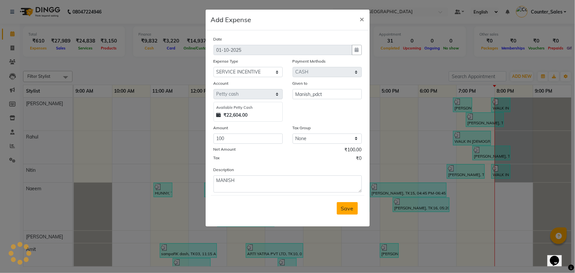
click at [346, 207] on span "Save" at bounding box center [347, 208] width 13 height 7
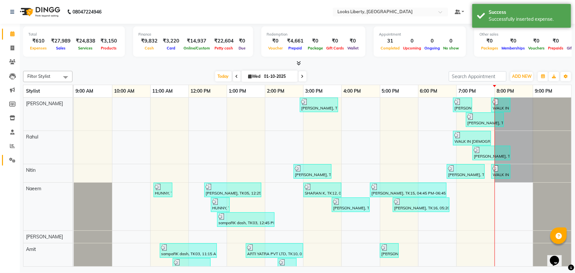
click at [3, 162] on link "Settings" at bounding box center [10, 160] width 16 height 11
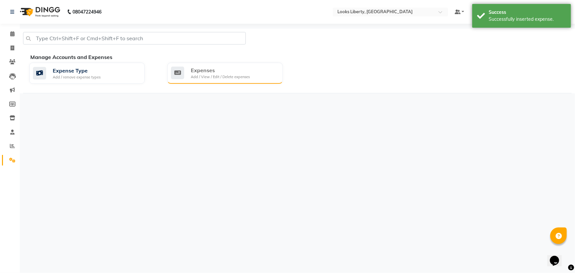
click at [271, 75] on div "Expenses Add / View / Edit / Delete expenses" at bounding box center [224, 73] width 106 height 14
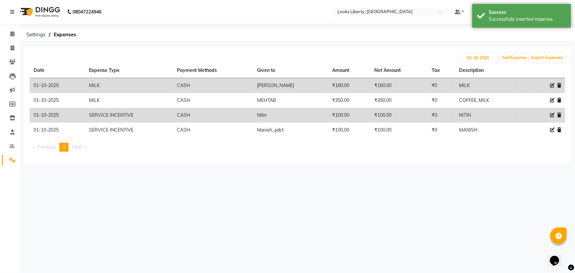
click at [551, 86] on icon at bounding box center [552, 85] width 5 height 5
select select "24890"
select select "1"
select select "3126"
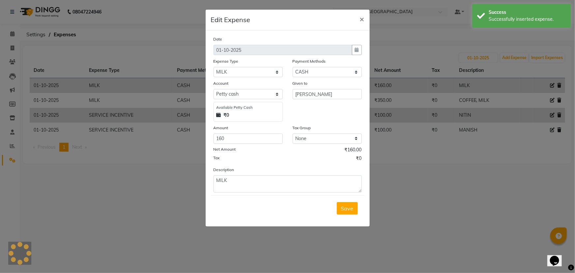
click at [288, 140] on div "Tax Group None" at bounding box center [327, 133] width 79 height 19
drag, startPoint x: 286, startPoint y: 140, endPoint x: 274, endPoint y: 142, distance: 12.9
click at [284, 141] on div "Amount 160" at bounding box center [248, 133] width 79 height 19
click at [274, 142] on input "160" at bounding box center [248, 139] width 69 height 10
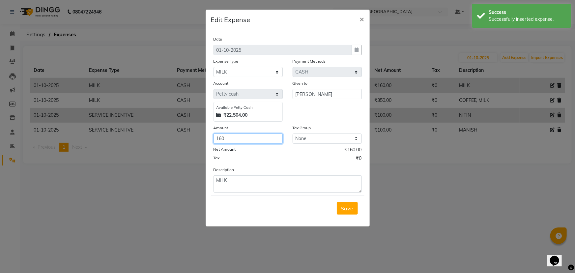
click at [274, 142] on input "160" at bounding box center [248, 139] width 69 height 10
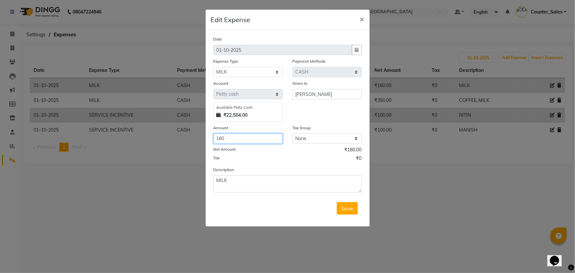
click at [274, 142] on input "160" at bounding box center [248, 139] width 69 height 10
type input "260"
click at [360, 198] on div "Save" at bounding box center [288, 208] width 154 height 26
click at [350, 203] on button "Save" at bounding box center [347, 208] width 21 height 13
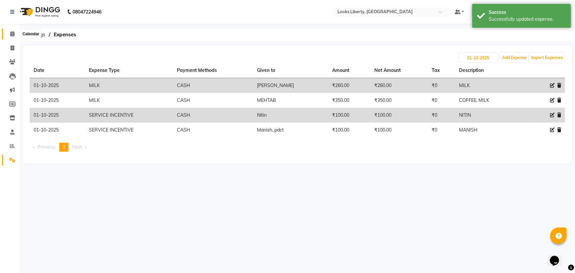
click at [15, 32] on span at bounding box center [13, 34] width 12 height 8
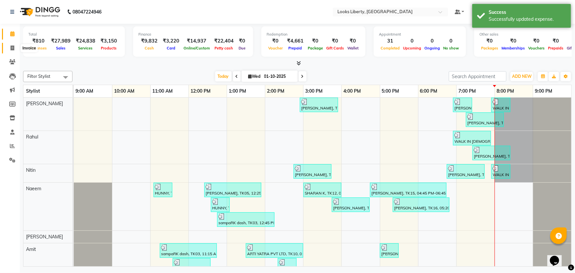
click at [8, 51] on span at bounding box center [13, 49] width 12 height 8
select select "4321"
select select "service"
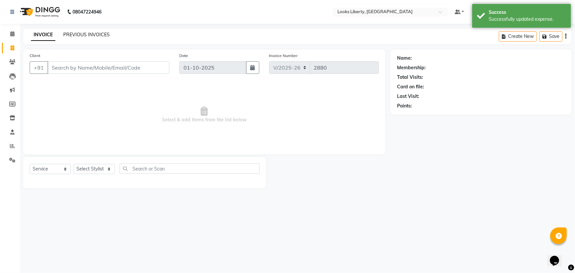
click at [78, 33] on link "PREVIOUS INVOICES" at bounding box center [86, 35] width 46 height 6
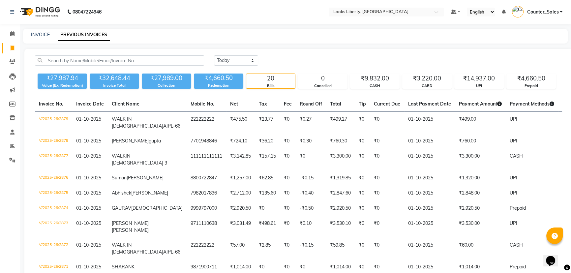
click at [1, 35] on li "Calendar" at bounding box center [10, 34] width 20 height 14
click at [6, 36] on link "Calendar" at bounding box center [10, 34] width 16 height 11
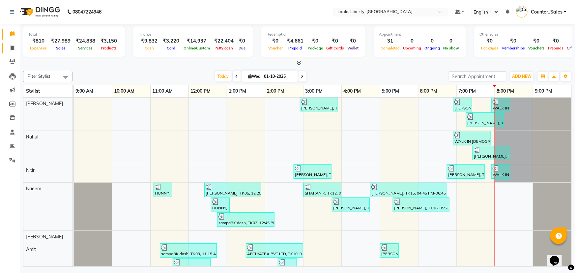
click at [12, 50] on icon at bounding box center [13, 47] width 4 height 5
select select "4321"
select select "service"
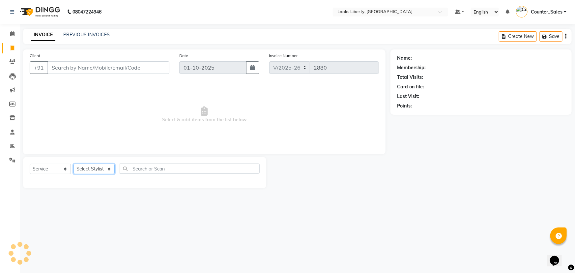
click at [101, 168] on select "Select Stylist" at bounding box center [94, 169] width 41 height 10
select select "29659"
click at [74, 164] on select "Select Stylist Aijaz Amit Anjali_nail art Counter_Sales Manish_pdct Meet Naeem …" at bounding box center [94, 169] width 41 height 10
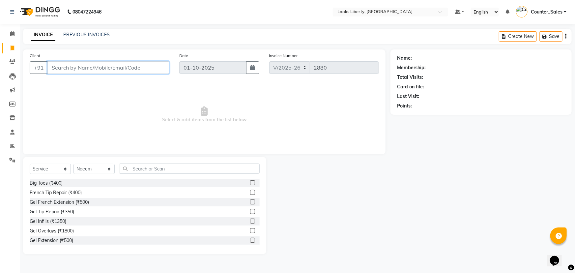
click at [126, 68] on input "Client" at bounding box center [108, 67] width 122 height 13
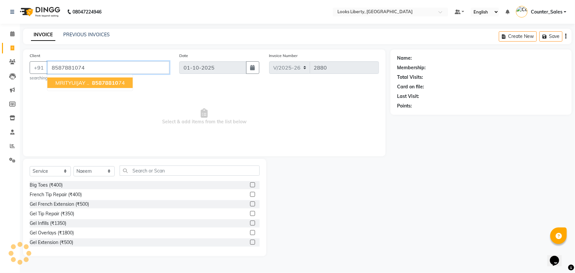
type input "8587881074"
select select "1: Object"
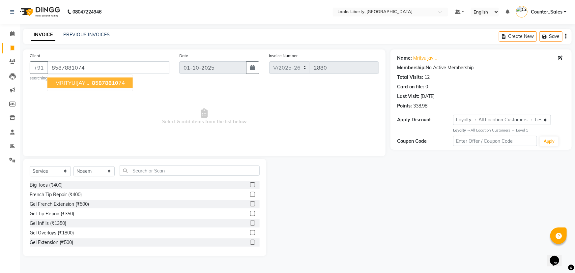
click at [155, 165] on div "Select Service Product Membership Package Voucher Prepaid Gift Card Select Styl…" at bounding box center [144, 207] width 243 height 97
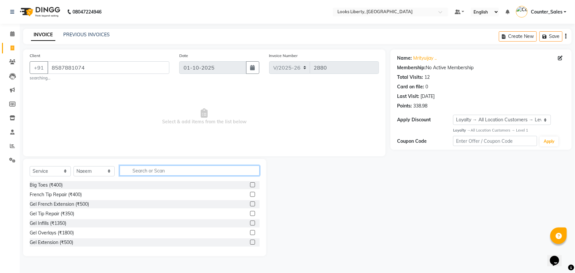
click at [165, 173] on input "text" at bounding box center [190, 170] width 140 height 10
type input "CUT"
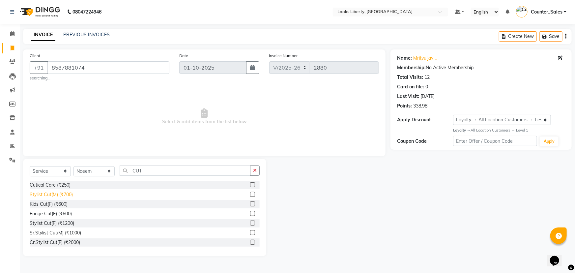
click at [62, 198] on div "Stylist Cut(M) (₹700)" at bounding box center [51, 194] width 43 height 7
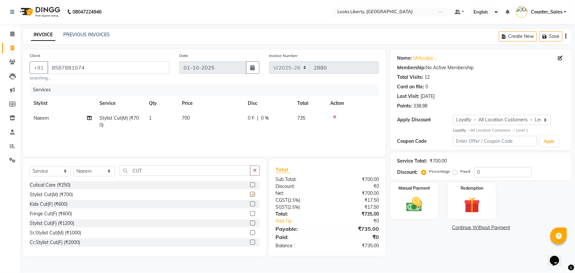
checkbox input "false"
click at [216, 118] on td "700" at bounding box center [211, 122] width 66 height 22
select select "29659"
click at [241, 115] on input "700" at bounding box center [234, 120] width 54 height 10
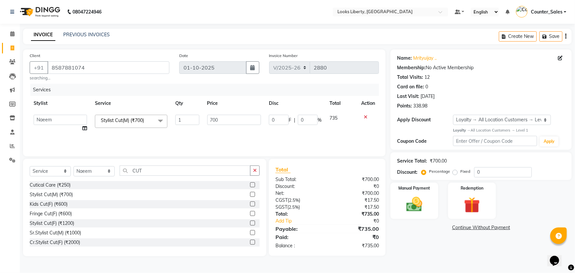
click at [241, 115] on input "700" at bounding box center [234, 120] width 54 height 10
type input "514"
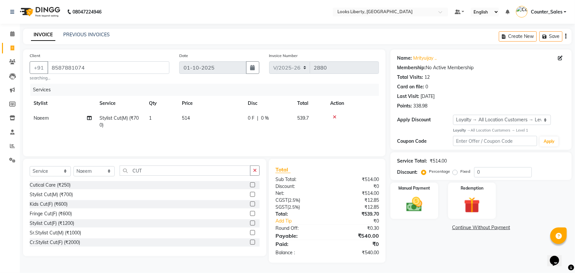
drag, startPoint x: 332, startPoint y: 201, endPoint x: 369, endPoint y: 199, distance: 37.6
click at [433, 208] on div "Manual Payment" at bounding box center [415, 201] width 50 height 38
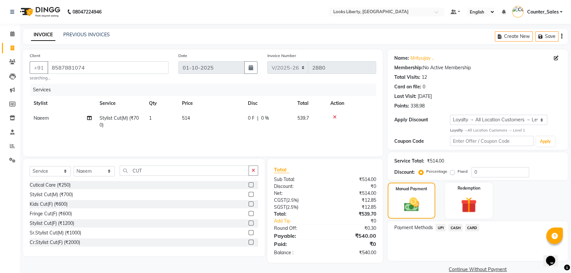
click at [439, 228] on span "UPI" at bounding box center [440, 228] width 10 height 8
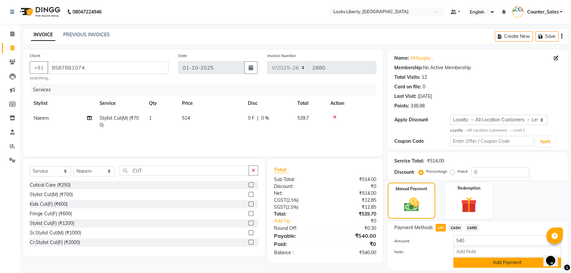
click at [467, 264] on button "Add Payment" at bounding box center [507, 262] width 108 height 10
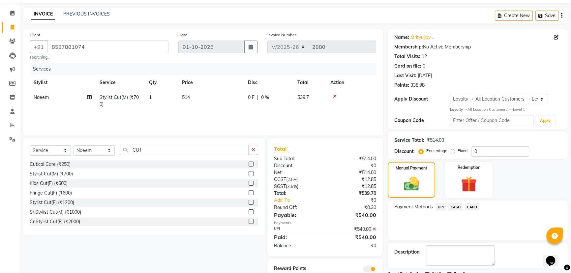
scroll to position [48, 0]
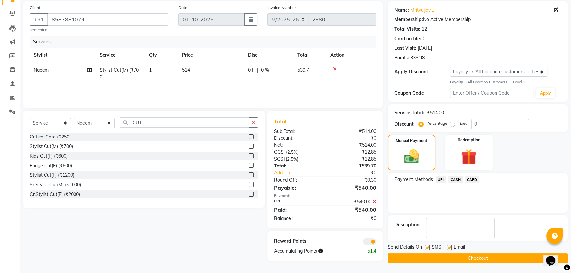
click at [396, 257] on button "Checkout" at bounding box center [478, 258] width 180 height 10
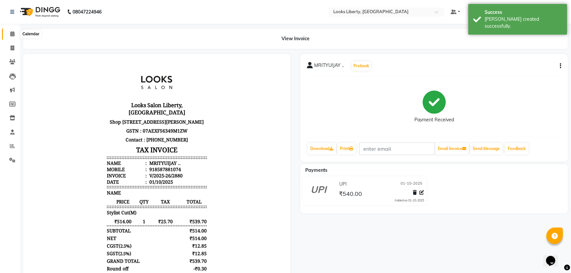
click at [10, 36] on icon at bounding box center [12, 33] width 4 height 5
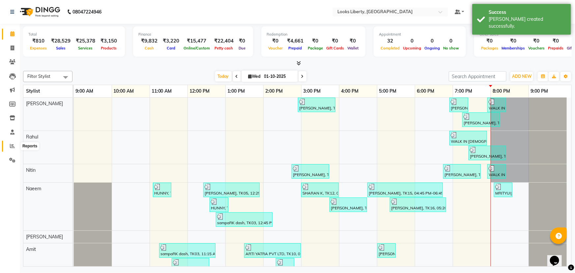
click at [14, 149] on span at bounding box center [13, 146] width 12 height 8
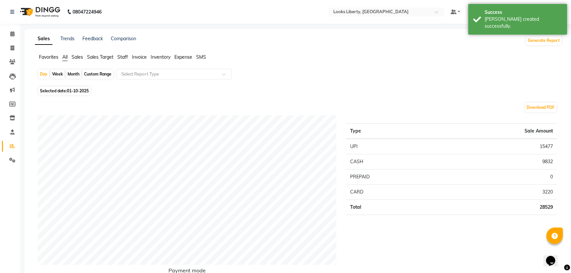
click at [120, 56] on span "Staff" at bounding box center [122, 57] width 11 height 6
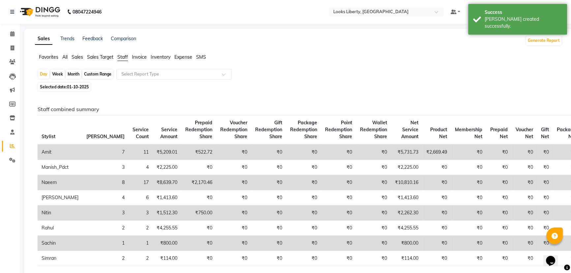
scroll to position [60, 0]
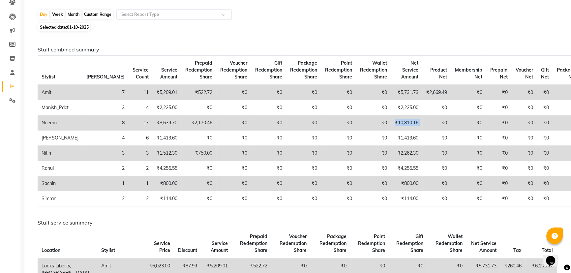
drag, startPoint x: 367, startPoint y: 121, endPoint x: 406, endPoint y: 117, distance: 39.1
click at [406, 117] on tr "Naeem 8 17 ₹8,639.70 ₹2,170.46 ₹0 ₹0 ₹0 ₹0 ₹0 ₹10,810.16 ₹0 ₹0 ₹0 ₹0 ₹0 ₹0" at bounding box center [309, 122] width 543 height 15
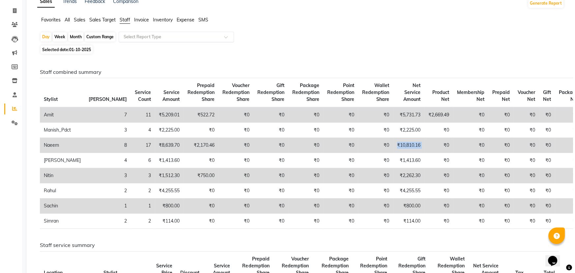
scroll to position [0, 0]
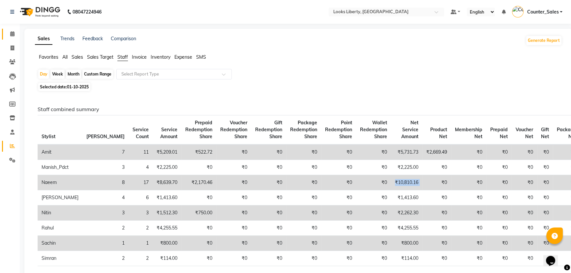
click at [17, 39] on link "Calendar" at bounding box center [10, 34] width 16 height 11
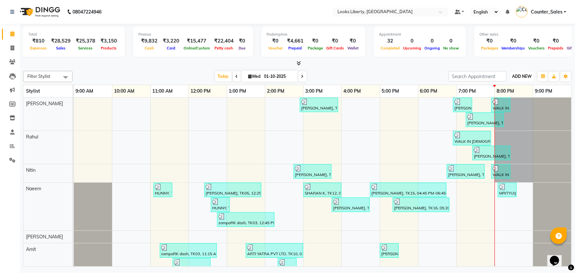
click at [527, 74] on span "ADD NEW" at bounding box center [521, 76] width 19 height 5
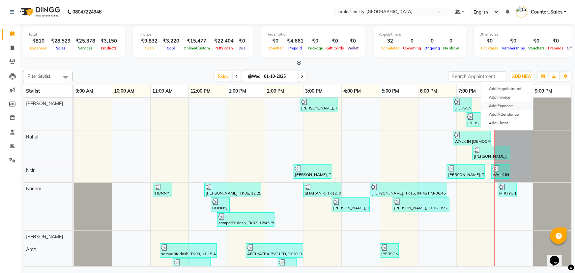
click at [517, 104] on link "Add Expense" at bounding box center [507, 106] width 52 height 9
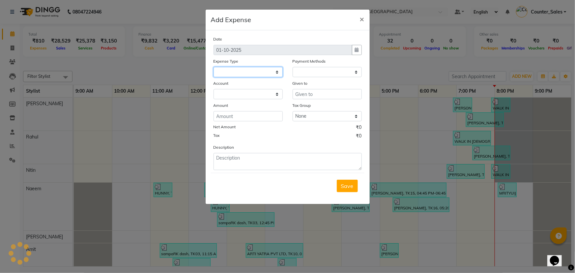
click at [263, 69] on select at bounding box center [248, 72] width 69 height 10
select select
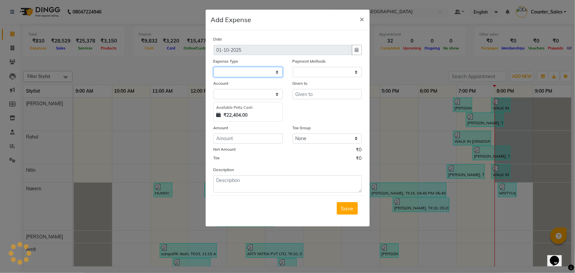
select select "1"
select select "3126"
select select "24170"
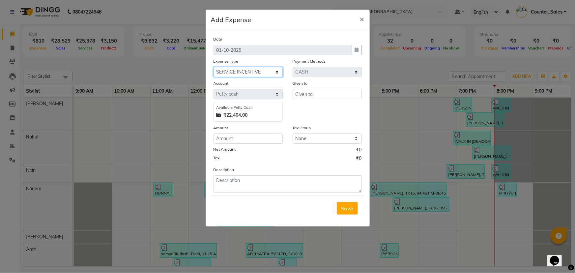
click at [214, 67] on select "Select Accommodation Aesthetics Bank Deposit BLINKIT Cash Handover Client Refun…" at bounding box center [248, 72] width 69 height 10
click at [323, 96] on input "text" at bounding box center [327, 94] width 69 height 10
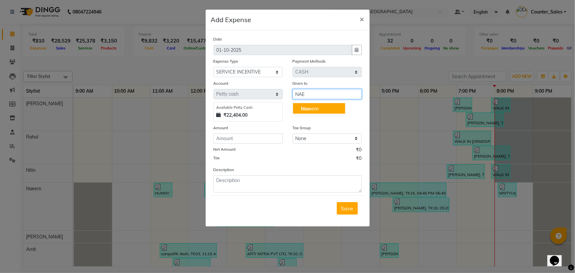
click at [326, 112] on button "Nae em" at bounding box center [319, 108] width 52 height 11
type input "Naeem"
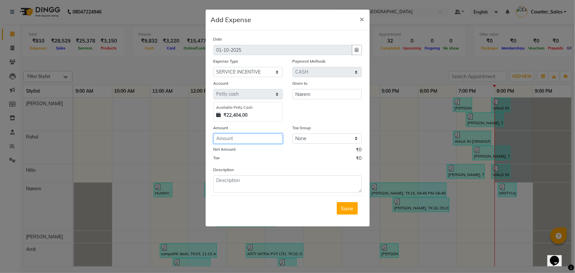
click at [267, 139] on input "number" at bounding box center [248, 139] width 69 height 10
type input "600"
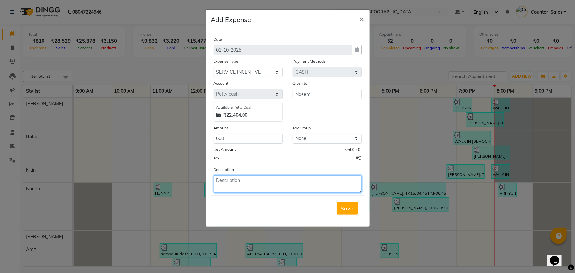
click at [286, 184] on textarea at bounding box center [288, 183] width 148 height 17
type textarea "NAEEM"
click at [341, 208] on button "Save" at bounding box center [347, 208] width 21 height 13
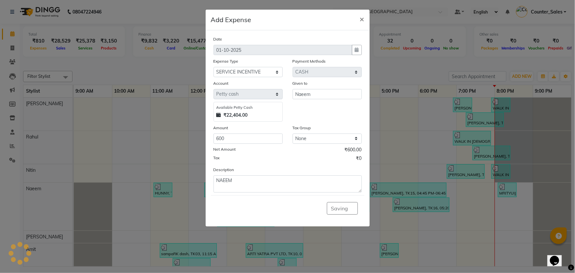
click at [520, 74] on ngb-modal-window "Add Expense × Date 01-10-2025 Expense Type Select Accommodation Aesthetics Bank…" at bounding box center [287, 136] width 575 height 273
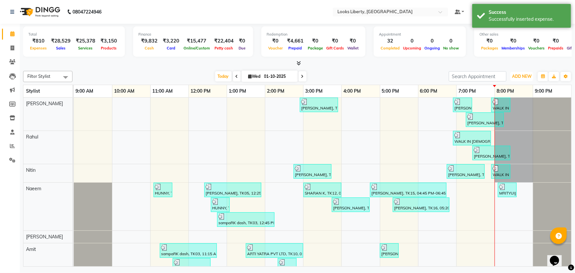
click at [520, 75] on span "ADD NEW" at bounding box center [521, 76] width 19 height 5
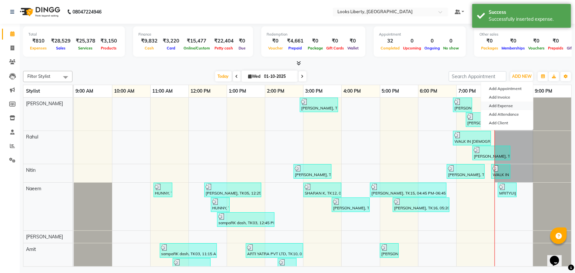
click at [517, 103] on link "Add Expense" at bounding box center [507, 106] width 52 height 9
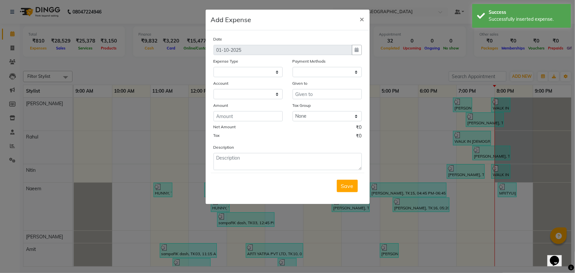
select select
select select "1"
select select "3126"
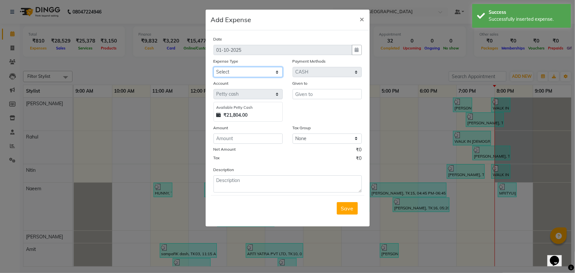
click at [263, 75] on select "Select Accommodation Aesthetics Bank Deposit BLINKIT Cash Handover Client Refun…" at bounding box center [248, 72] width 69 height 10
select select "24070"
click at [214, 67] on select "Select Accommodation Aesthetics Bank Deposit BLINKIT Cash Handover Client Refun…" at bounding box center [248, 72] width 69 height 10
click at [316, 89] on div "Given to" at bounding box center [327, 84] width 69 height 9
click at [316, 93] on input "text" at bounding box center [327, 94] width 69 height 10
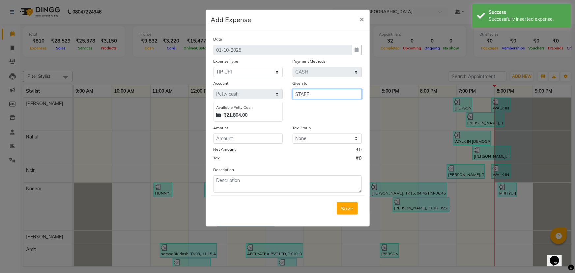
type input "STAFF"
click at [247, 139] on input "number" at bounding box center [248, 139] width 69 height 10
type input "380"
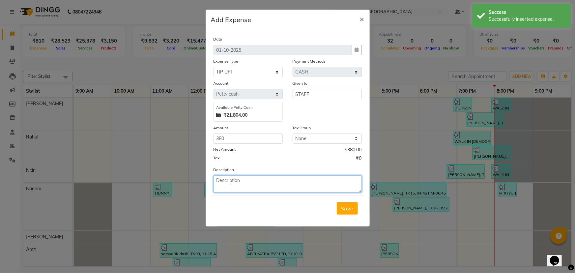
click at [252, 186] on textarea at bounding box center [288, 183] width 148 height 17
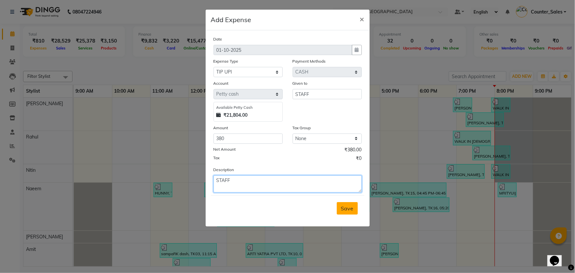
type textarea "STAFF"
click at [348, 208] on span "Save" at bounding box center [347, 208] width 13 height 7
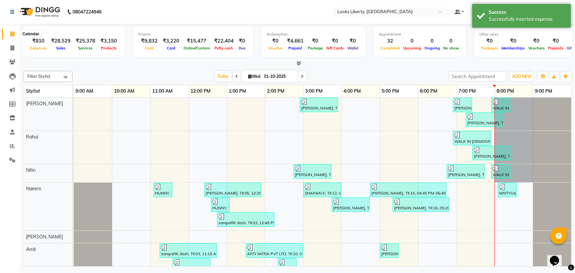
click at [16, 35] on span at bounding box center [13, 34] width 12 height 8
click at [13, 45] on span at bounding box center [13, 49] width 12 height 8
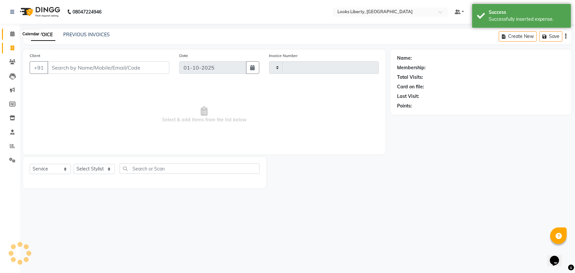
click at [10, 37] on span at bounding box center [13, 34] width 12 height 8
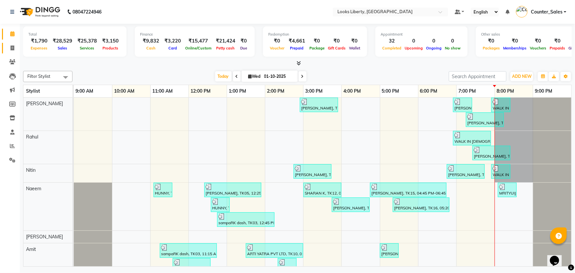
drag, startPoint x: 8, startPoint y: 43, endPoint x: 13, endPoint y: 26, distance: 17.8
click at [8, 43] on link "Invoice" at bounding box center [10, 48] width 16 height 11
select select "service"
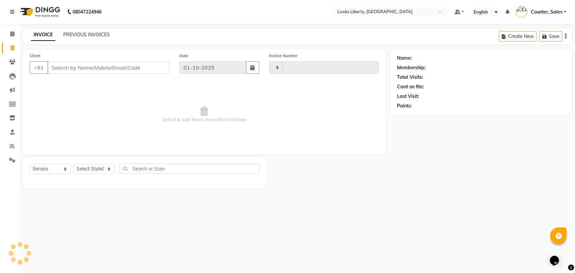
click at [13, 26] on div "Calendar Invoice Clients Leads Marketing Members Inventory Staff Reports Settin…" at bounding box center [44, 141] width 89 height 244
click at [11, 33] on icon at bounding box center [12, 33] width 4 height 5
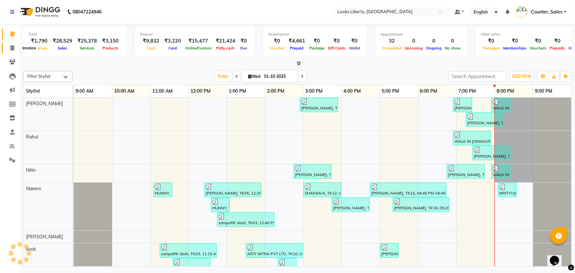
click at [7, 46] on span at bounding box center [13, 49] width 12 height 8
select select "service"
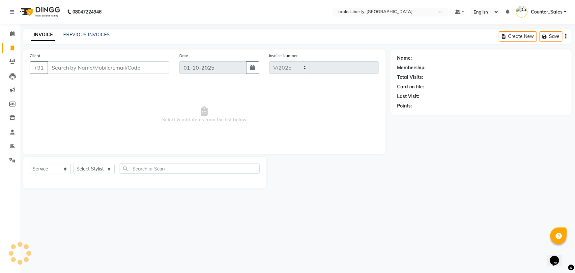
select select "4321"
type input "2881"
click at [93, 39] on div "INVOICE PREVIOUS INVOICES Create New Save" at bounding box center [297, 36] width 549 height 15
click at [93, 36] on link "PREVIOUS INVOICES" at bounding box center [86, 35] width 46 height 6
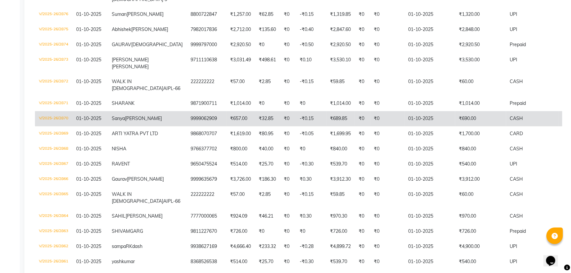
scroll to position [180, 0]
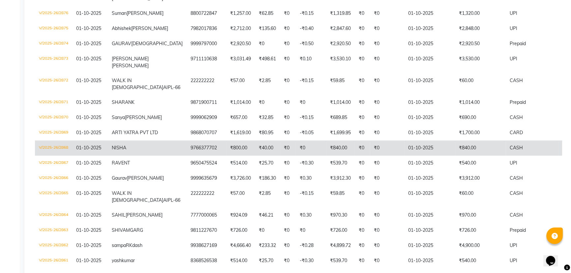
scroll to position [210, 0]
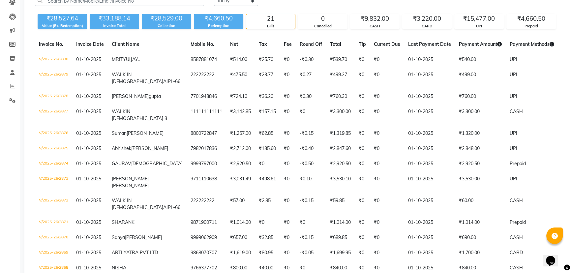
click at [374, 7] on div "Today Yesterday Custom Range" at bounding box center [388, 3] width 358 height 15
click at [382, 19] on div "₹9,832.00" at bounding box center [374, 18] width 49 height 9
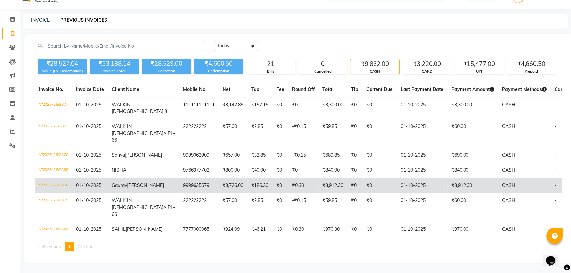
click at [403, 178] on td "01-10-2025" at bounding box center [422, 185] width 51 height 15
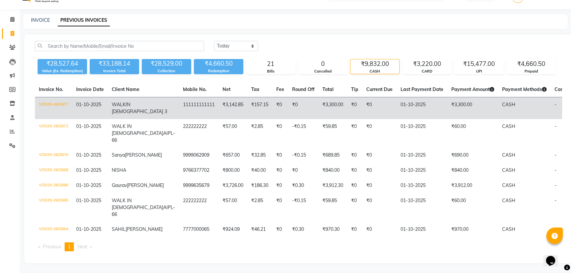
click at [447, 97] on td "₹3,300.00" at bounding box center [472, 108] width 51 height 22
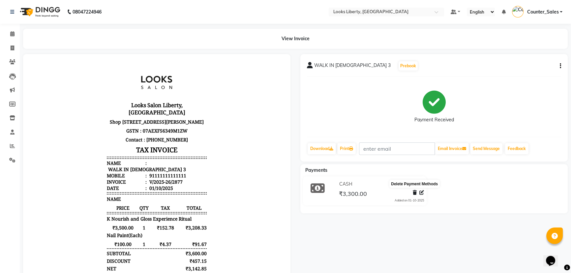
click at [415, 192] on icon at bounding box center [415, 192] width 4 height 5
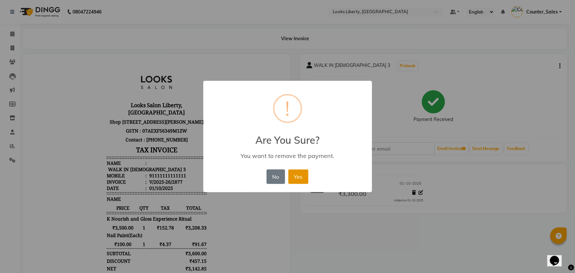
click at [303, 180] on button "Yes" at bounding box center [298, 176] width 20 height 15
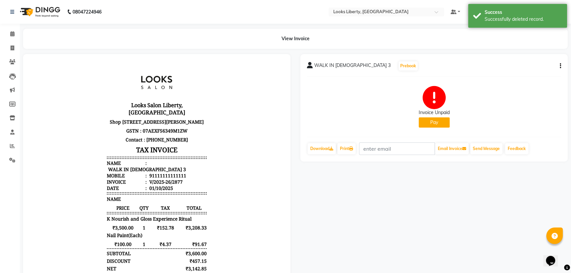
click at [439, 122] on button "Pay" at bounding box center [434, 122] width 31 height 10
select select "1"
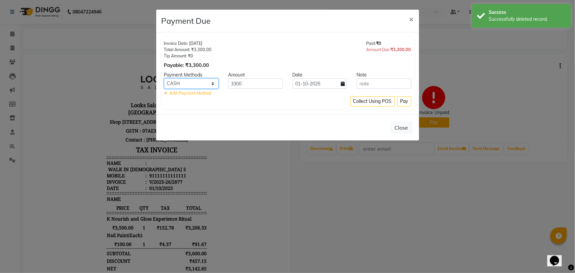
click at [212, 83] on select "UPI CASH CARD" at bounding box center [191, 83] width 54 height 10
click at [193, 92] on span "Add Payment Method" at bounding box center [191, 92] width 42 height 5
select select "1"
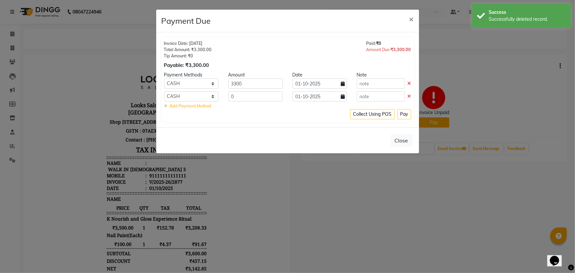
click at [250, 89] on div "Payment Methods Amount Date Note UPI CASH CARD 3300 [DATE] UPI CASH CARD 0 [DAT…" at bounding box center [287, 91] width 247 height 38
click at [251, 88] on input "3300" at bounding box center [255, 83] width 54 height 10
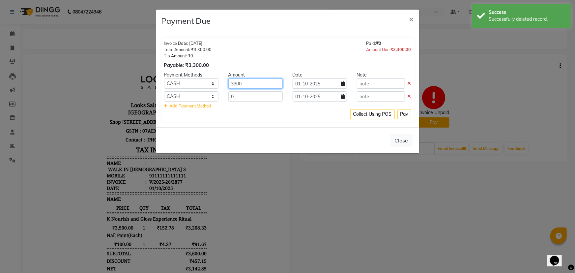
click at [251, 88] on input "3300" at bounding box center [255, 83] width 54 height 10
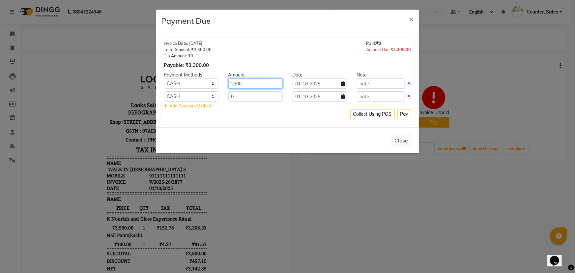
type input "2300"
click at [234, 96] on input "0" at bounding box center [255, 96] width 54 height 10
type input "1000"
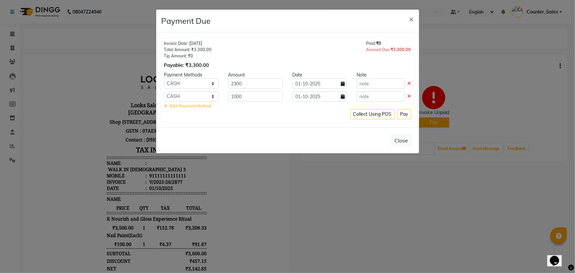
click at [318, 113] on div "Collect Using POS Pay" at bounding box center [287, 114] width 247 height 10
click at [404, 114] on button "Pay" at bounding box center [405, 114] width 14 height 10
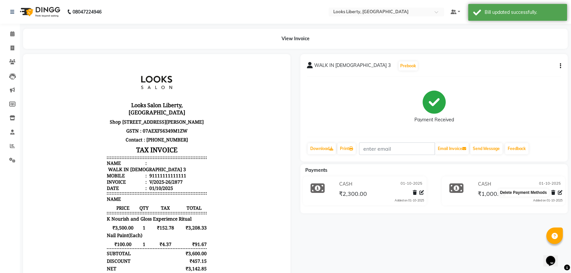
click at [552, 193] on icon at bounding box center [553, 192] width 4 height 5
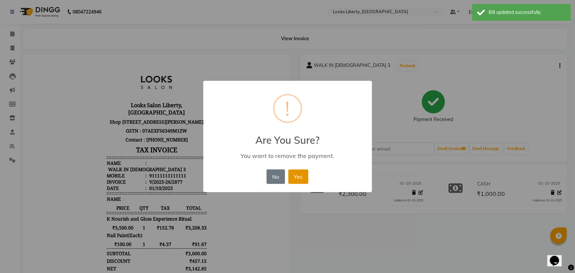
click at [302, 173] on button "Yes" at bounding box center [298, 176] width 20 height 15
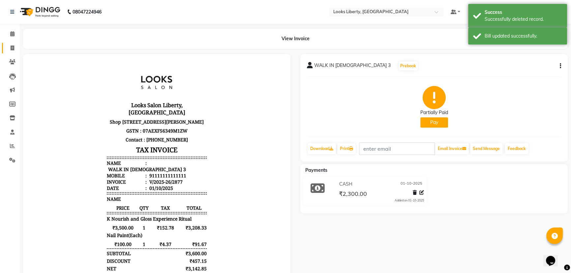
click at [6, 49] on link "Invoice" at bounding box center [10, 48] width 16 height 11
select select "4321"
select select "service"
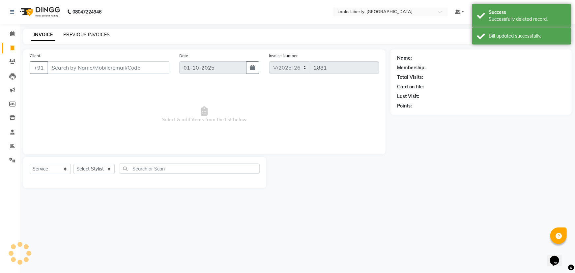
click at [82, 33] on link "PREVIOUS INVOICES" at bounding box center [86, 35] width 46 height 6
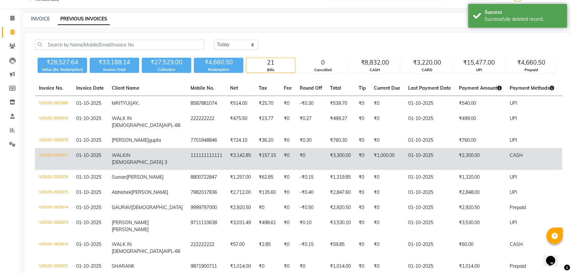
scroll to position [30, 0]
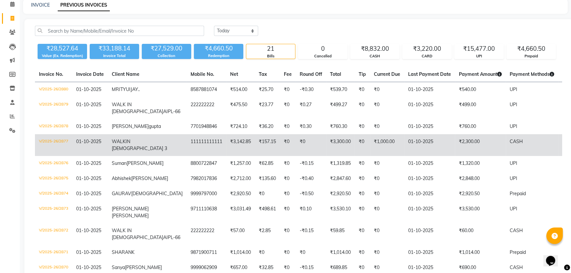
click at [370, 156] on td "₹1,000.00" at bounding box center [387, 145] width 34 height 22
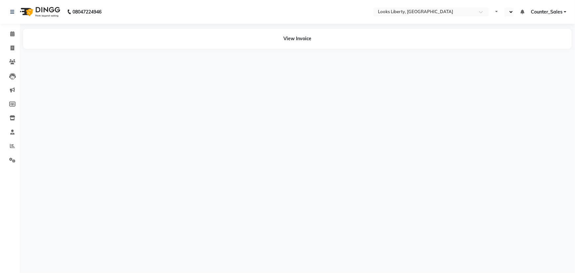
select select "en"
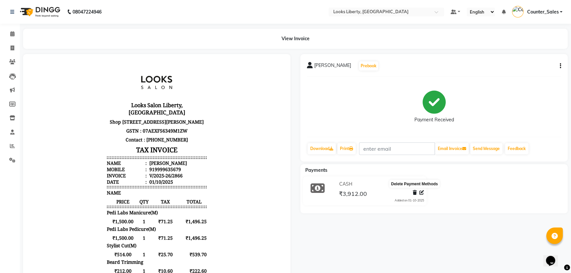
click at [413, 191] on icon at bounding box center [415, 192] width 4 height 5
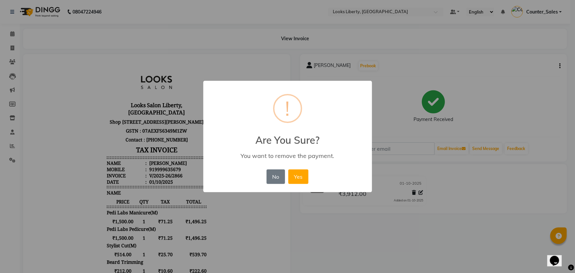
click at [310, 174] on div "No No Yes" at bounding box center [287, 177] width 45 height 18
click at [301, 177] on button "Yes" at bounding box center [298, 176] width 20 height 15
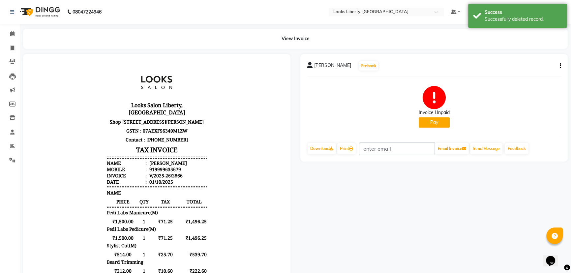
click at [433, 128] on div "Invoice Unpaid Pay" at bounding box center [434, 106] width 254 height 49
click at [432, 125] on button "Pay" at bounding box center [434, 122] width 31 height 10
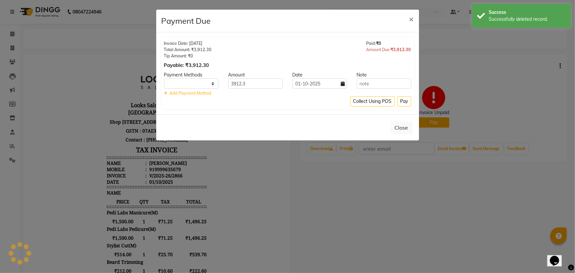
select select "1"
click at [206, 86] on select "UPI CASH CARD" at bounding box center [191, 83] width 54 height 10
click at [207, 82] on select "UPI CASH CARD" at bounding box center [191, 83] width 54 height 10
click at [207, 92] on span "Add Payment Method" at bounding box center [191, 92] width 42 height 5
select select "1"
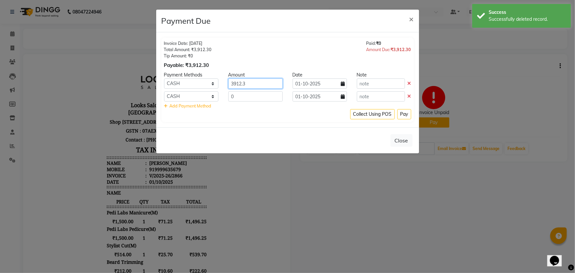
click at [257, 86] on input "3912.3" at bounding box center [255, 83] width 54 height 10
type input "2800"
click at [254, 94] on input "0" at bounding box center [255, 96] width 54 height 10
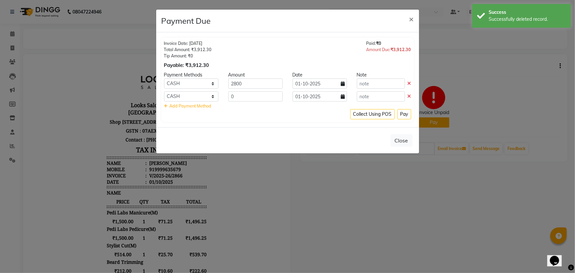
click at [265, 105] on div "Add Payment Method" at bounding box center [287, 106] width 247 height 6
click at [262, 98] on input "0" at bounding box center [255, 96] width 54 height 10
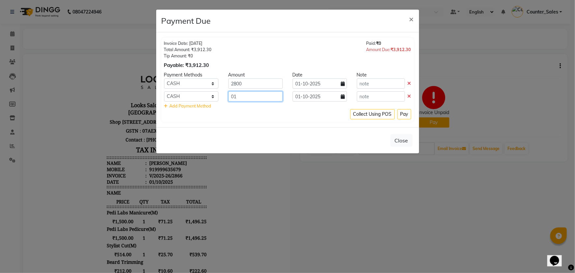
type input "0"
type input "1100"
click at [278, 110] on div "Collect Using POS Pay" at bounding box center [287, 114] width 247 height 10
click at [403, 111] on button "Pay" at bounding box center [405, 114] width 14 height 10
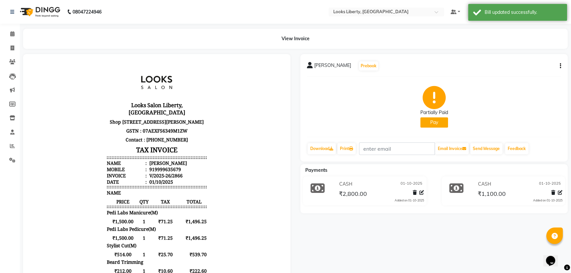
click at [550, 193] on div at bounding box center [556, 193] width 14 height 9
click at [554, 193] on icon at bounding box center [553, 192] width 4 height 5
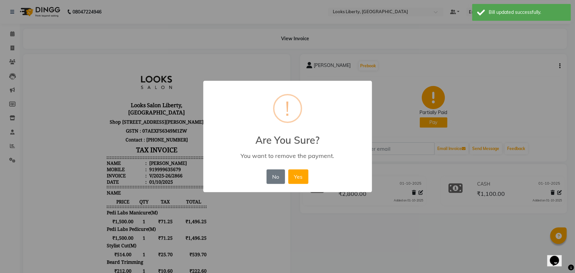
click at [316, 177] on div "× ! Are You Sure? You want to remove the payment. No No Yes" at bounding box center [287, 136] width 169 height 111
click at [304, 175] on button "Yes" at bounding box center [298, 176] width 20 height 15
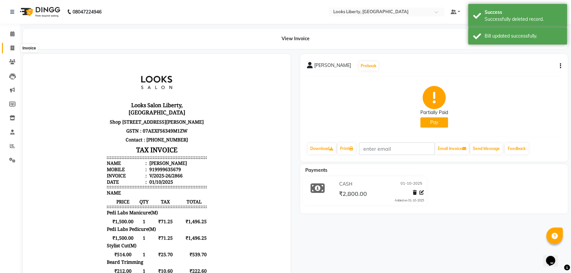
click at [9, 51] on span at bounding box center [13, 49] width 12 height 8
select select "service"
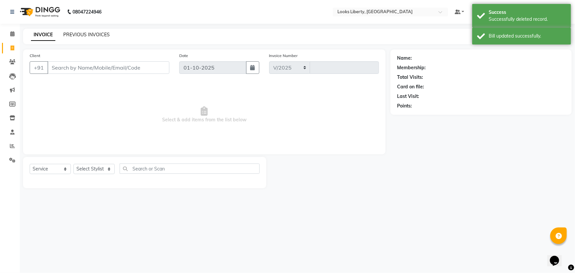
select select "4321"
type input "2881"
click at [92, 35] on link "PREVIOUS INVOICES" at bounding box center [86, 35] width 46 height 6
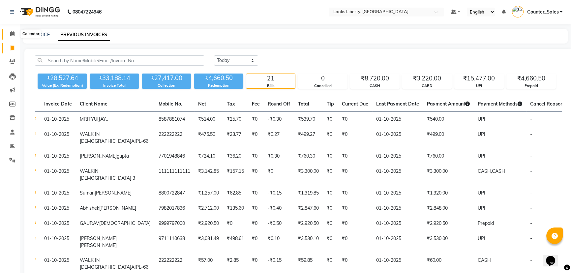
click at [8, 31] on span at bounding box center [13, 34] width 12 height 8
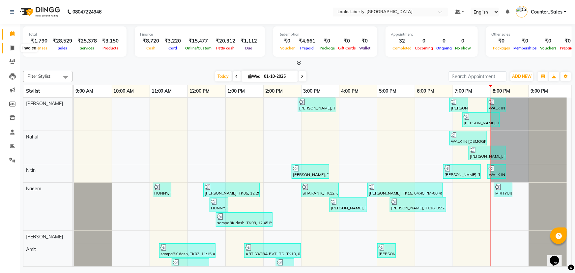
click at [15, 48] on span at bounding box center [13, 49] width 12 height 8
select select "4321"
select select "service"
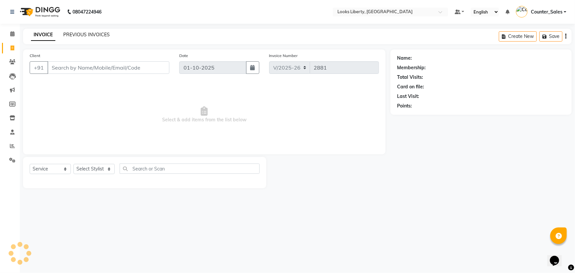
click at [74, 33] on link "PREVIOUS INVOICES" at bounding box center [86, 35] width 46 height 6
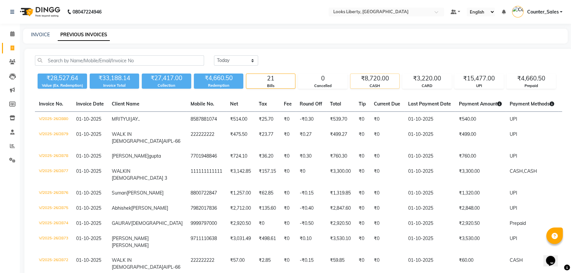
click at [387, 88] on div "CASH" at bounding box center [374, 86] width 49 height 6
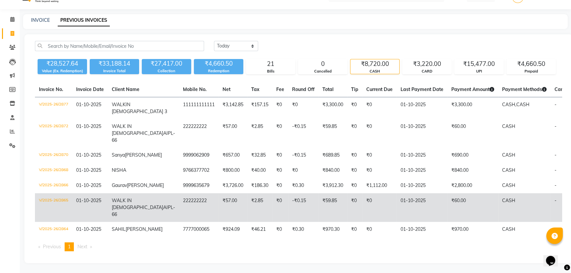
scroll to position [30, 0]
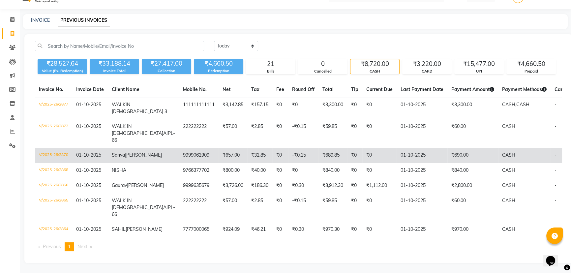
click at [450, 148] on td "₹690.00" at bounding box center [472, 155] width 51 height 15
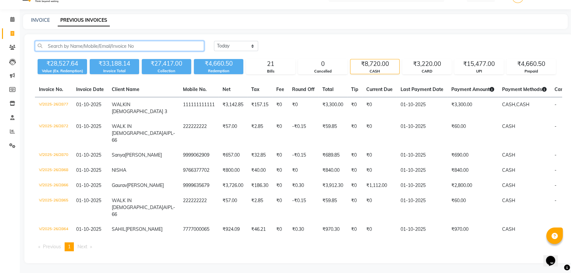
click at [116, 41] on input "text" at bounding box center [119, 46] width 169 height 10
click at [10, 44] on span at bounding box center [13, 48] width 12 height 8
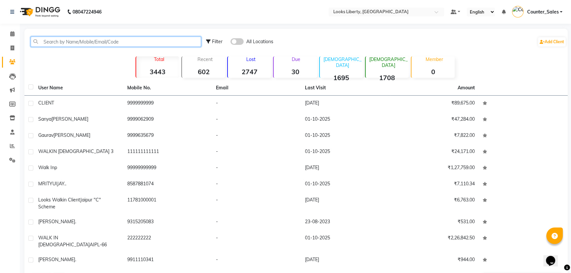
click at [79, 42] on input "text" at bounding box center [116, 42] width 170 height 10
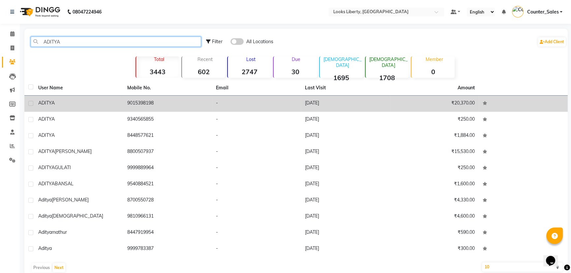
type input "ADITYA"
click at [163, 105] on td "9015398198" at bounding box center [167, 104] width 89 height 16
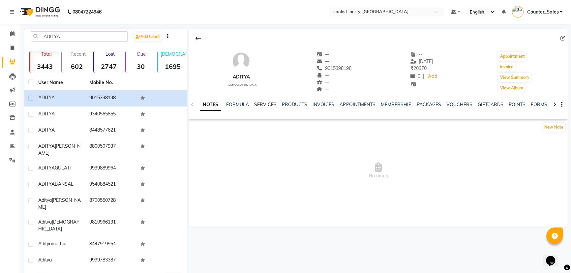
click at [267, 103] on link "SERVICES" at bounding box center [265, 105] width 22 height 6
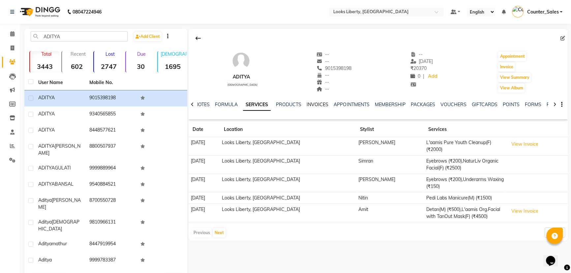
click at [315, 104] on link "INVOICES" at bounding box center [318, 105] width 22 height 6
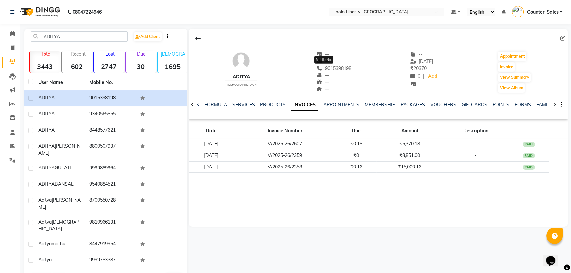
click at [331, 69] on span "9015398198" at bounding box center [333, 68] width 35 height 6
copy span "9015398198"
click at [14, 50] on icon at bounding box center [13, 47] width 4 height 5
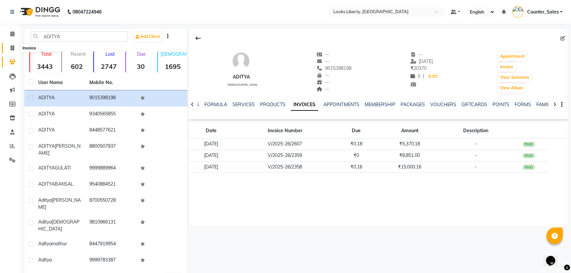
select select "service"
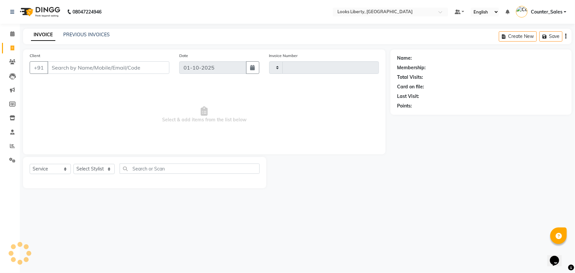
type input "2881"
select select "4321"
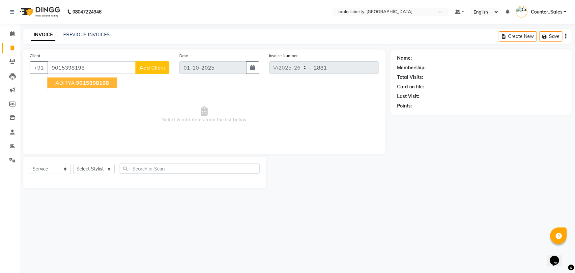
click at [100, 85] on span "9015398198" at bounding box center [92, 82] width 33 height 7
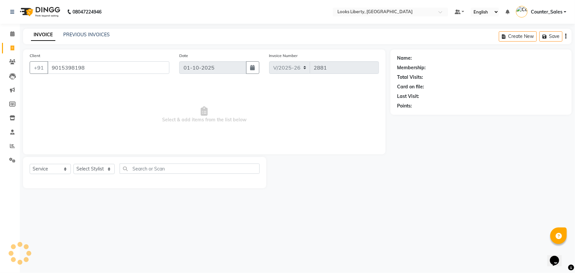
type input "9015398198"
select select "1: Object"
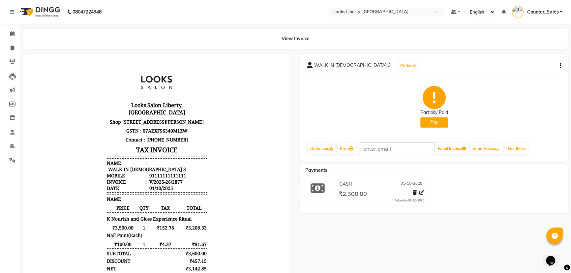
click at [434, 125] on button "Pay" at bounding box center [434, 122] width 28 height 10
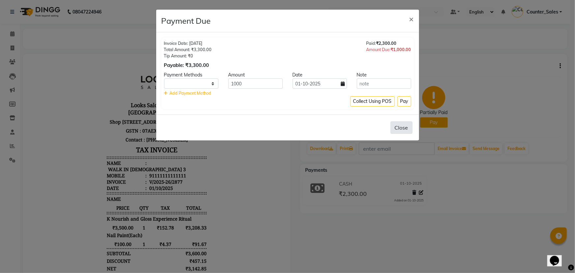
select select "1"
click at [404, 105] on button "Pay" at bounding box center [405, 101] width 14 height 10
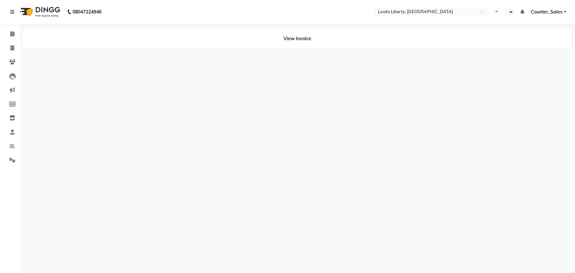
select select "en"
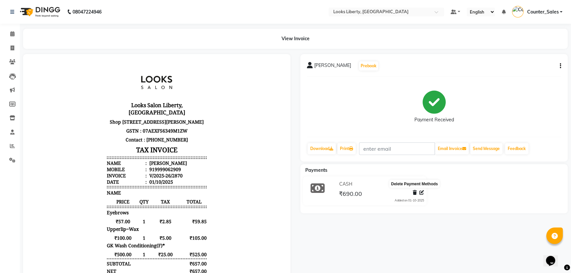
click at [415, 192] on icon at bounding box center [415, 192] width 4 height 5
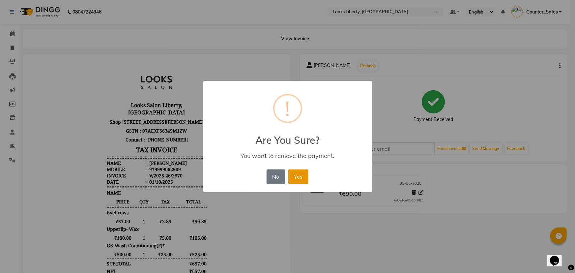
click at [305, 174] on button "Yes" at bounding box center [298, 176] width 20 height 15
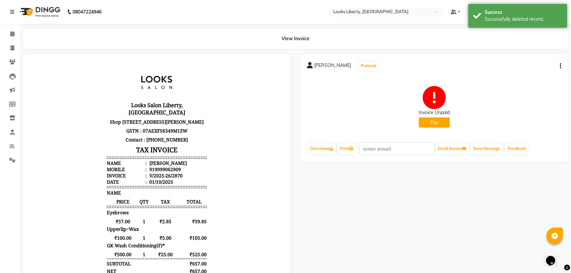
click at [446, 119] on button "Pay" at bounding box center [434, 122] width 31 height 10
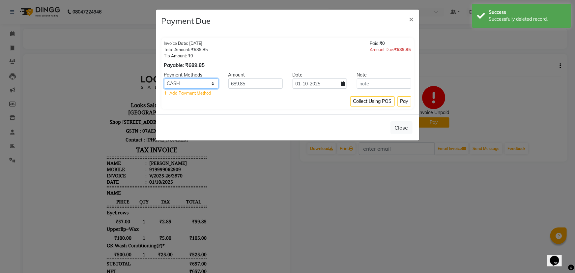
click at [193, 87] on select "UPI CASH CARD" at bounding box center [191, 83] width 54 height 10
select select "8"
click at [164, 78] on select "UPI CASH CARD" at bounding box center [191, 83] width 54 height 10
click at [210, 90] on span "Add Payment Method" at bounding box center [191, 92] width 42 height 5
select select "1"
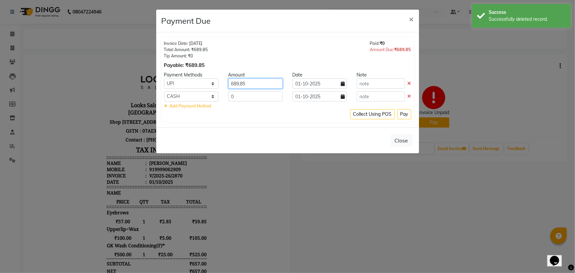
click at [257, 85] on input "689.85" at bounding box center [255, 83] width 54 height 10
click at [257, 95] on input "0" at bounding box center [255, 96] width 54 height 10
click at [257, 95] on input "4" at bounding box center [255, 96] width 54 height 10
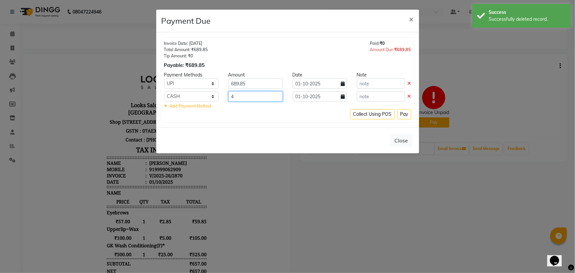
click at [257, 95] on input "4" at bounding box center [255, 96] width 54 height 10
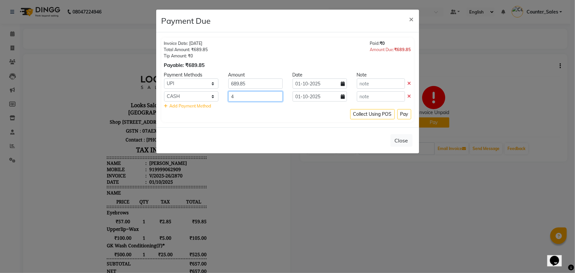
type input "4"
click at [257, 84] on input "689.85" at bounding box center [255, 83] width 54 height 10
type input "489"
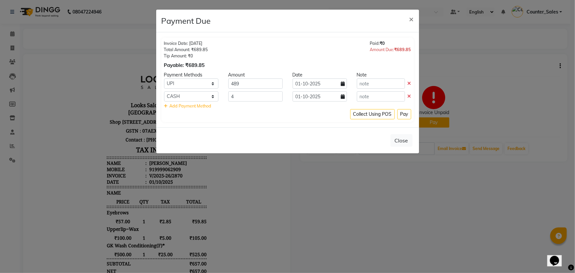
click at [250, 110] on div "Collect Using POS Pay" at bounding box center [287, 114] width 247 height 10
click at [241, 100] on input "4" at bounding box center [255, 96] width 54 height 10
click at [241, 100] on input "42" at bounding box center [255, 96] width 54 height 10
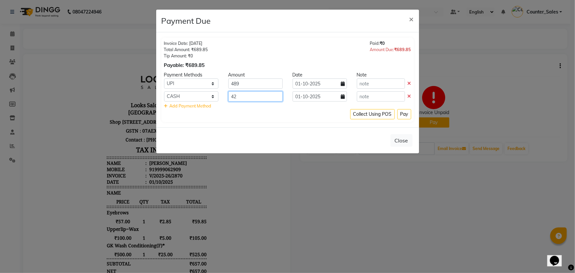
click at [241, 100] on input "42" at bounding box center [255, 96] width 54 height 10
type input "200"
click at [297, 116] on div "Collect Using POS Pay" at bounding box center [287, 114] width 247 height 10
click at [407, 115] on button "Pay" at bounding box center [405, 114] width 14 height 10
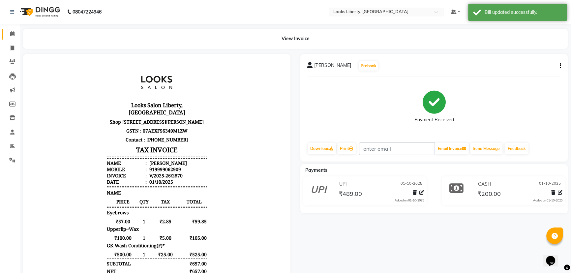
click at [14, 37] on span at bounding box center [13, 34] width 12 height 8
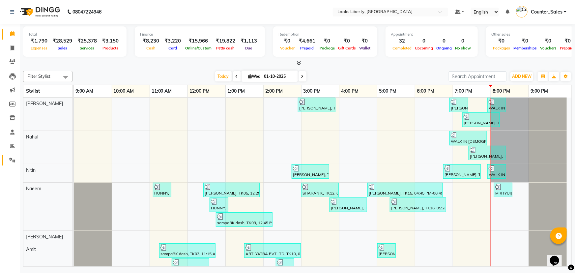
click at [14, 161] on icon at bounding box center [12, 160] width 6 height 5
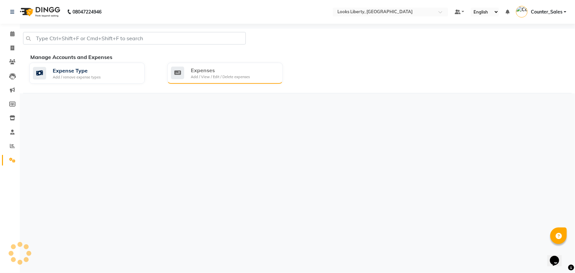
click at [247, 73] on div "Expenses" at bounding box center [220, 70] width 59 height 8
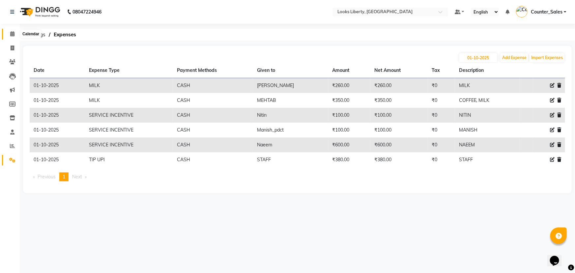
click at [13, 33] on icon at bounding box center [12, 33] width 4 height 5
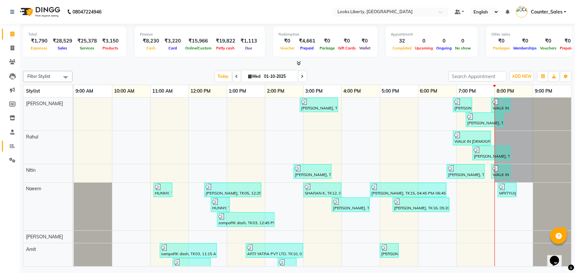
drag, startPoint x: 13, startPoint y: 141, endPoint x: 19, endPoint y: 138, distance: 7.2
click at [13, 141] on link "Reports" at bounding box center [10, 146] width 16 height 11
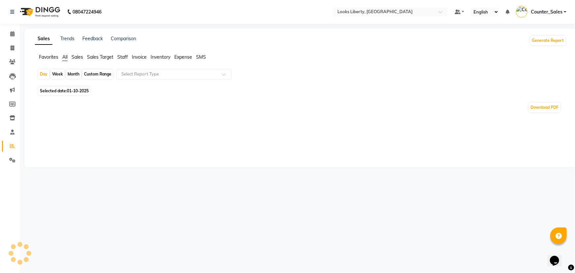
click at [126, 60] on span "Staff" at bounding box center [122, 57] width 11 height 6
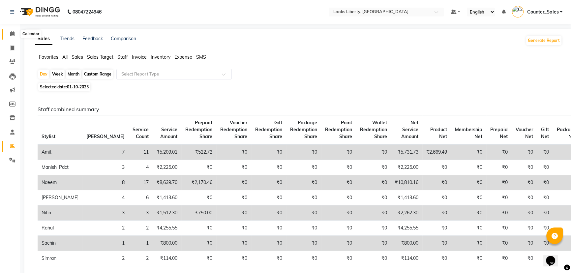
click at [16, 32] on span at bounding box center [13, 34] width 12 height 8
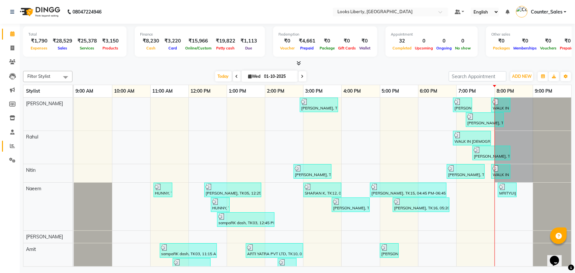
click at [15, 145] on icon at bounding box center [12, 145] width 5 height 5
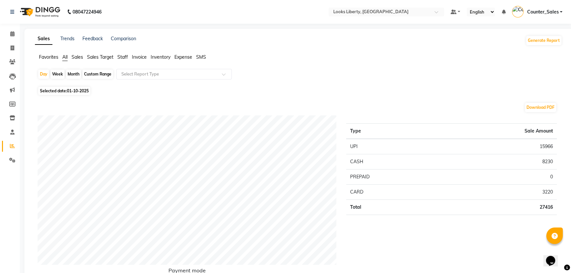
click at [129, 56] on ul "Favorites All Sales Sales Target Staff Invoice Inventory Expense SMS" at bounding box center [298, 57] width 527 height 7
click at [121, 58] on span "Staff" at bounding box center [122, 57] width 11 height 6
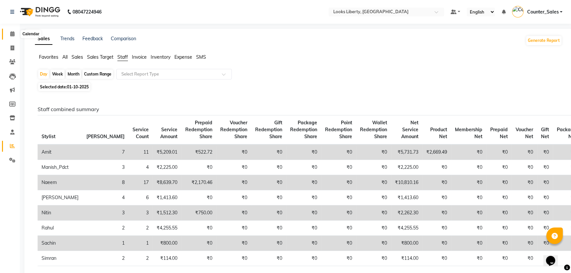
click at [12, 37] on span at bounding box center [13, 34] width 12 height 8
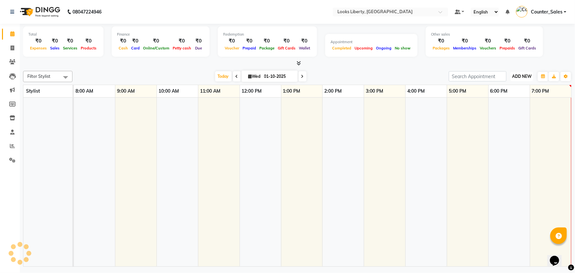
click at [528, 74] on span "ADD NEW" at bounding box center [521, 76] width 19 height 5
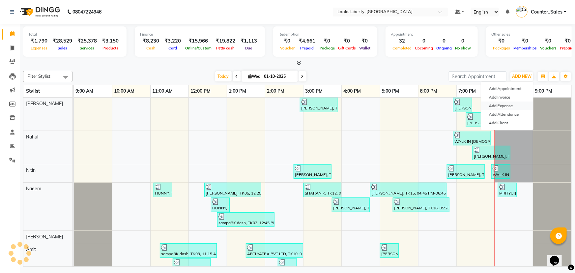
click at [514, 104] on link "Add Expense" at bounding box center [507, 106] width 52 height 9
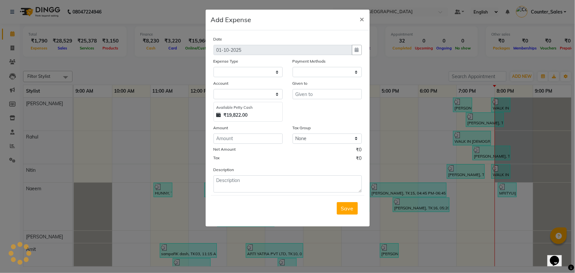
select select "1"
select select "3126"
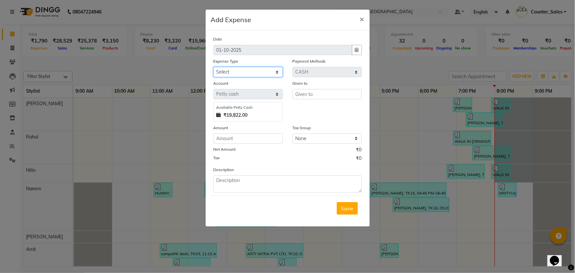
click at [249, 72] on select "Select Accommodation Aesthetics Bank Deposit BLINKIT Cash Handover Client Refun…" at bounding box center [248, 72] width 69 height 10
select select "24170"
click at [214, 67] on select "Select Accommodation Aesthetics Bank Deposit BLINKIT Cash Handover Client Refun…" at bounding box center [248, 72] width 69 height 10
click at [315, 101] on div "Given to" at bounding box center [327, 101] width 79 height 42
click at [316, 94] on input "text" at bounding box center [327, 94] width 69 height 10
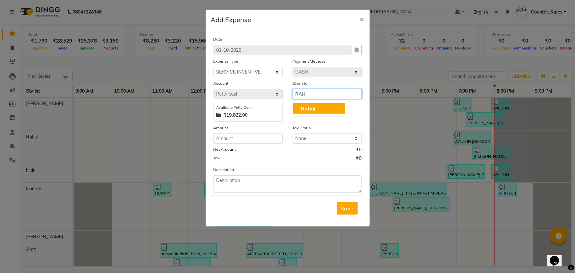
click at [319, 105] on button "Rah ul" at bounding box center [319, 108] width 52 height 11
type input "Rahul"
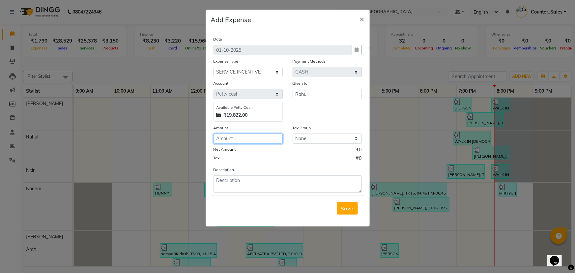
drag, startPoint x: 235, startPoint y: 144, endPoint x: 235, endPoint y: 138, distance: 5.9
click at [235, 144] on input "number" at bounding box center [248, 139] width 69 height 10
type input "200"
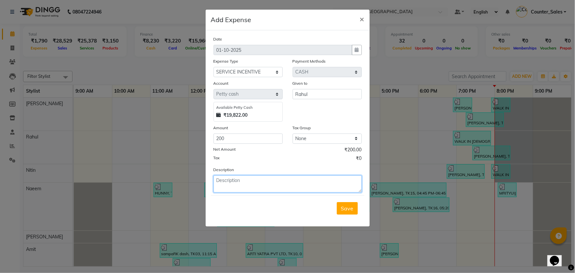
click at [260, 180] on textarea at bounding box center [288, 183] width 148 height 17
type textarea "RAHUL"
click at [347, 206] on span "Save" at bounding box center [347, 208] width 13 height 7
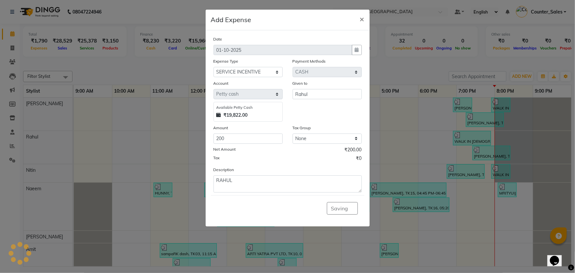
click at [527, 74] on ngb-modal-window "Add Expense × Date [DATE] Expense Type Select Accommodation Aesthetics Bank Dep…" at bounding box center [287, 136] width 575 height 273
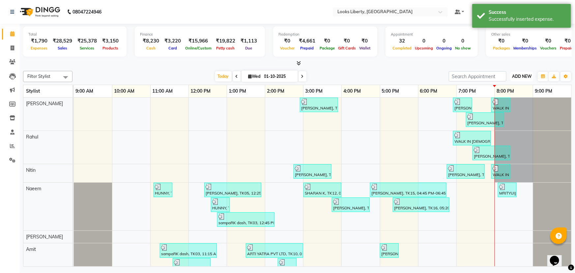
click at [519, 77] on span "ADD NEW" at bounding box center [521, 76] width 19 height 5
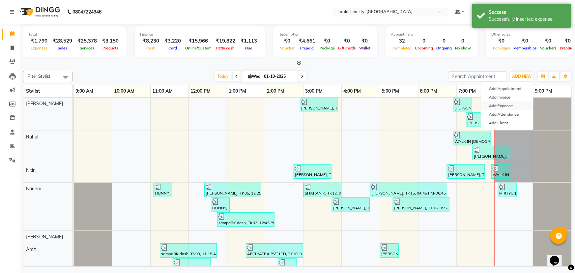
click at [506, 104] on link "Add Expense" at bounding box center [507, 106] width 52 height 9
select select "1"
select select "3126"
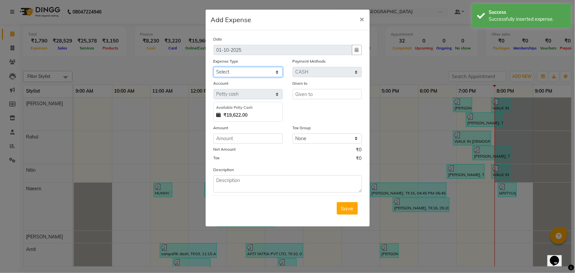
click at [257, 72] on select "Select Accommodation Aesthetics Bank Deposit BLINKIT Cash Handover Client Refun…" at bounding box center [248, 72] width 69 height 10
select select "24170"
click at [214, 67] on select "Select Accommodation Aesthetics Bank Deposit BLINKIT Cash Handover Client Refun…" at bounding box center [248, 72] width 69 height 10
click at [316, 95] on input "text" at bounding box center [327, 94] width 69 height 10
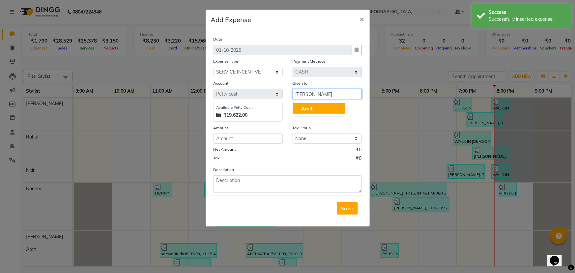
click at [316, 109] on button "Amit" at bounding box center [319, 108] width 52 height 11
type input "Amit"
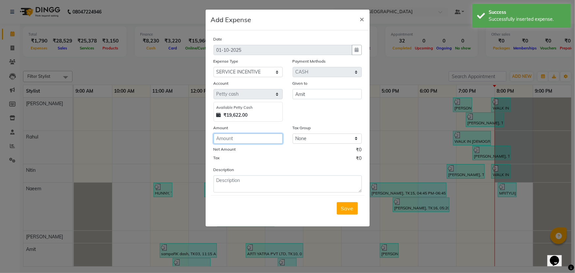
click at [256, 136] on input "number" at bounding box center [248, 139] width 69 height 10
type input "500"
click at [281, 200] on div "Save" at bounding box center [288, 208] width 154 height 26
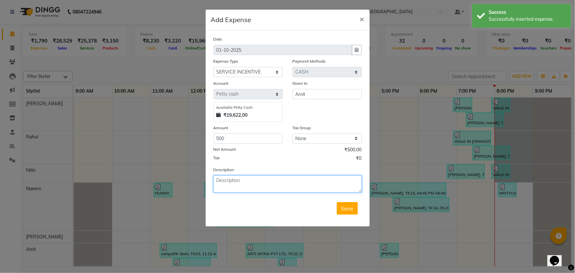
click at [274, 183] on textarea at bounding box center [288, 183] width 148 height 17
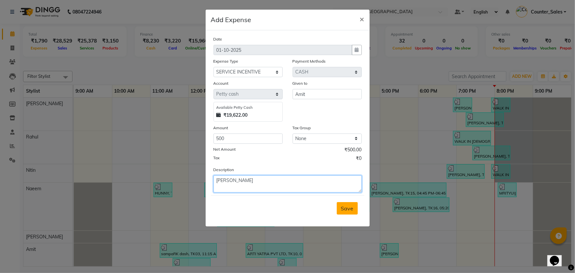
type textarea "[PERSON_NAME]"
click at [352, 214] on button "Save" at bounding box center [347, 208] width 21 height 13
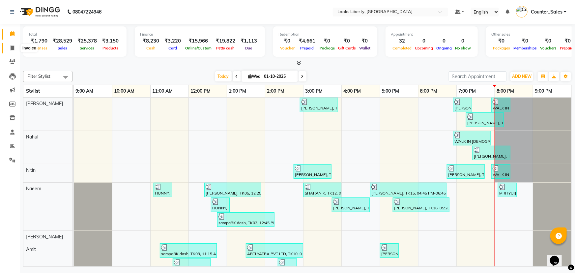
click at [11, 48] on icon at bounding box center [13, 47] width 4 height 5
select select "service"
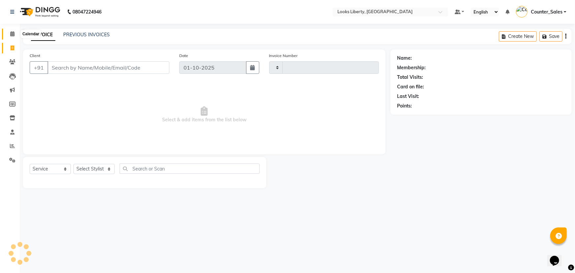
click at [13, 34] on icon at bounding box center [12, 33] width 4 height 5
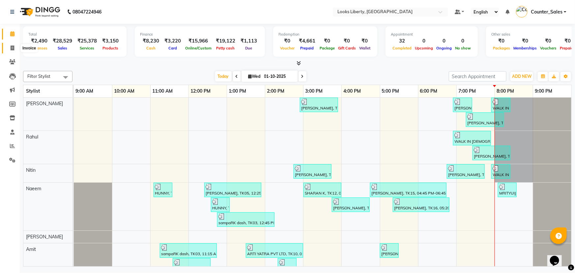
click at [9, 47] on span at bounding box center [13, 49] width 12 height 8
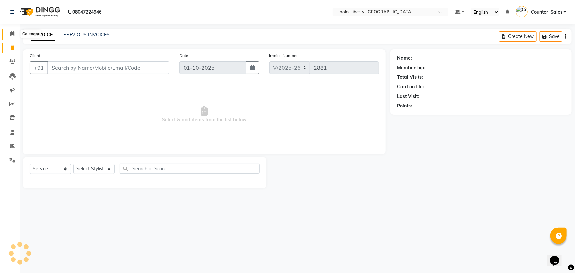
click at [10, 35] on span at bounding box center [13, 34] width 12 height 8
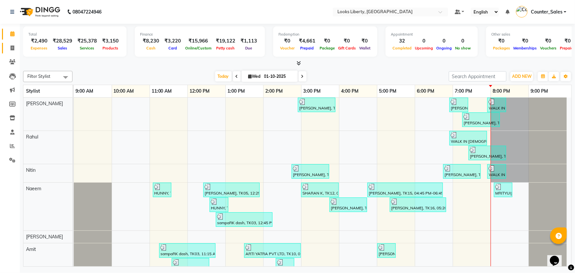
click at [8, 49] on span at bounding box center [13, 49] width 12 height 8
select select "4321"
select select "service"
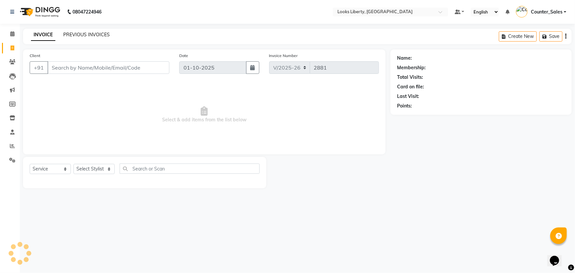
click at [80, 37] on link "PREVIOUS INVOICES" at bounding box center [86, 35] width 46 height 6
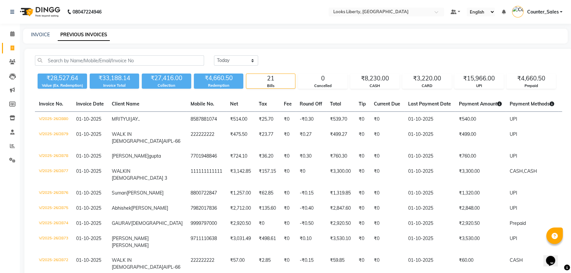
click at [384, 90] on div "[DATE] [DATE] Custom Range ₹28,527.64 Value (Ex. Redemption) ₹33,188.14 Invoice…" at bounding box center [298, 269] width 548 height 440
click at [383, 85] on div "CASH" at bounding box center [374, 86] width 49 height 6
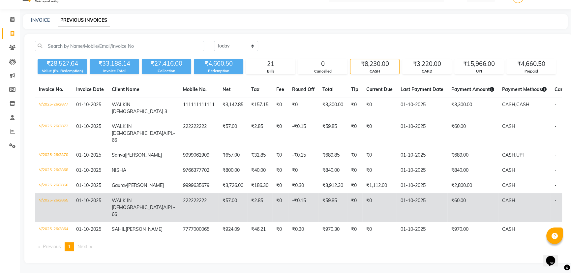
scroll to position [32, 0]
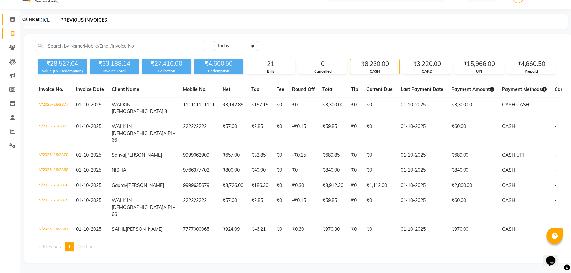
click at [11, 17] on icon at bounding box center [12, 19] width 4 height 5
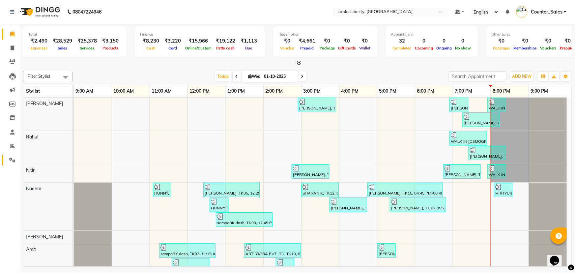
drag, startPoint x: 15, startPoint y: 163, endPoint x: 47, endPoint y: 152, distance: 33.9
click at [15, 163] on span at bounding box center [13, 161] width 12 height 8
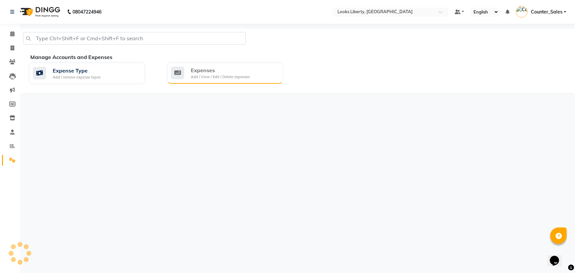
click at [254, 63] on div "Expenses Add / View / Edit / Delete expenses" at bounding box center [224, 73] width 115 height 21
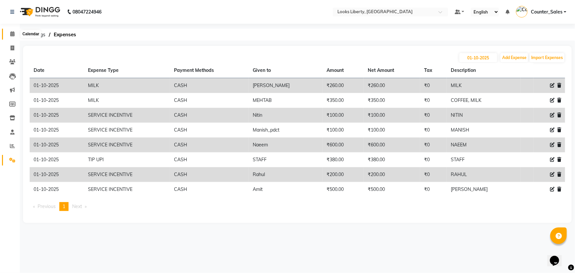
click at [12, 35] on icon at bounding box center [12, 33] width 4 height 5
